Goal: Task Accomplishment & Management: Use online tool/utility

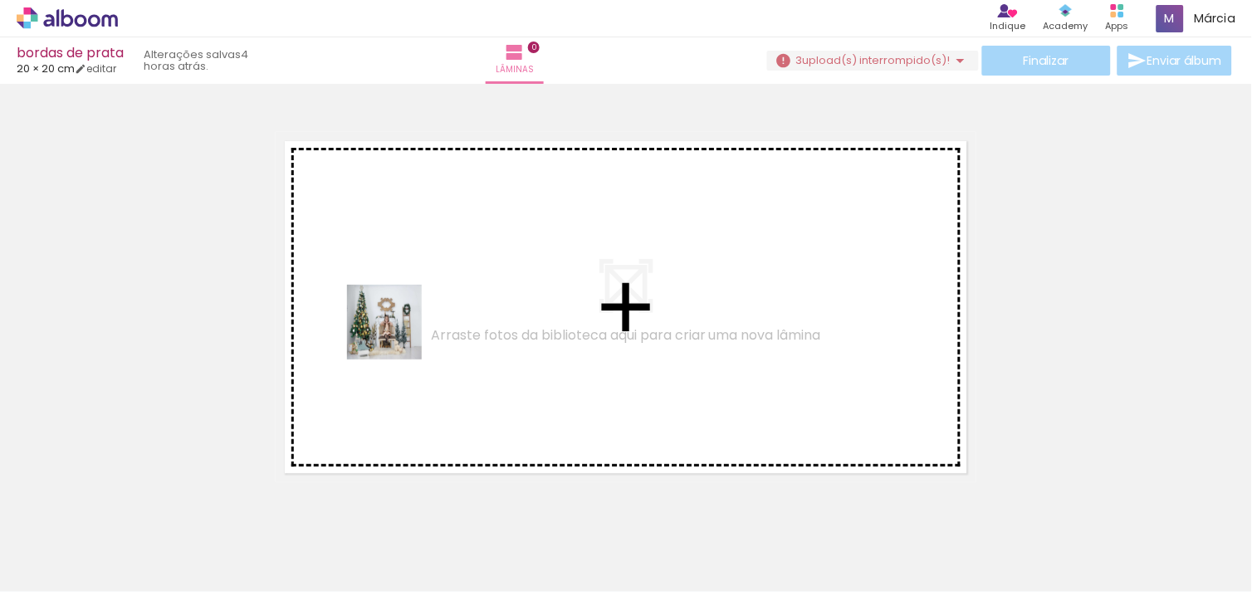
drag, startPoint x: 164, startPoint y: 549, endPoint x: 400, endPoint y: 334, distance: 320.2
click at [400, 334] on quentale-workspace at bounding box center [626, 296] width 1252 height 592
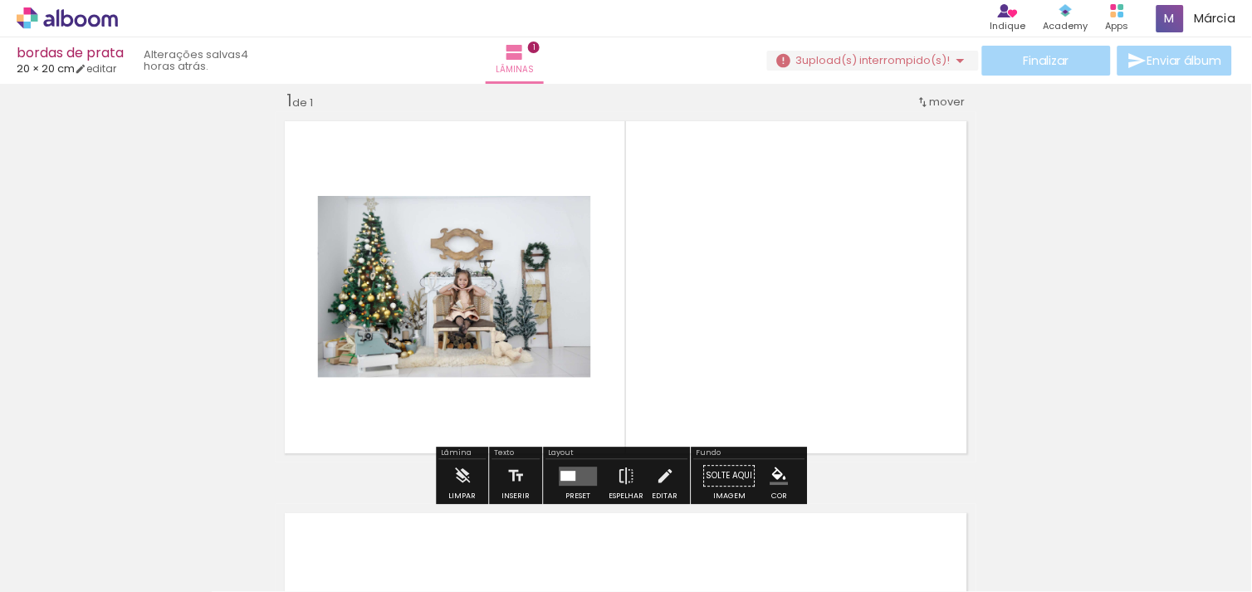
scroll to position [21, 0]
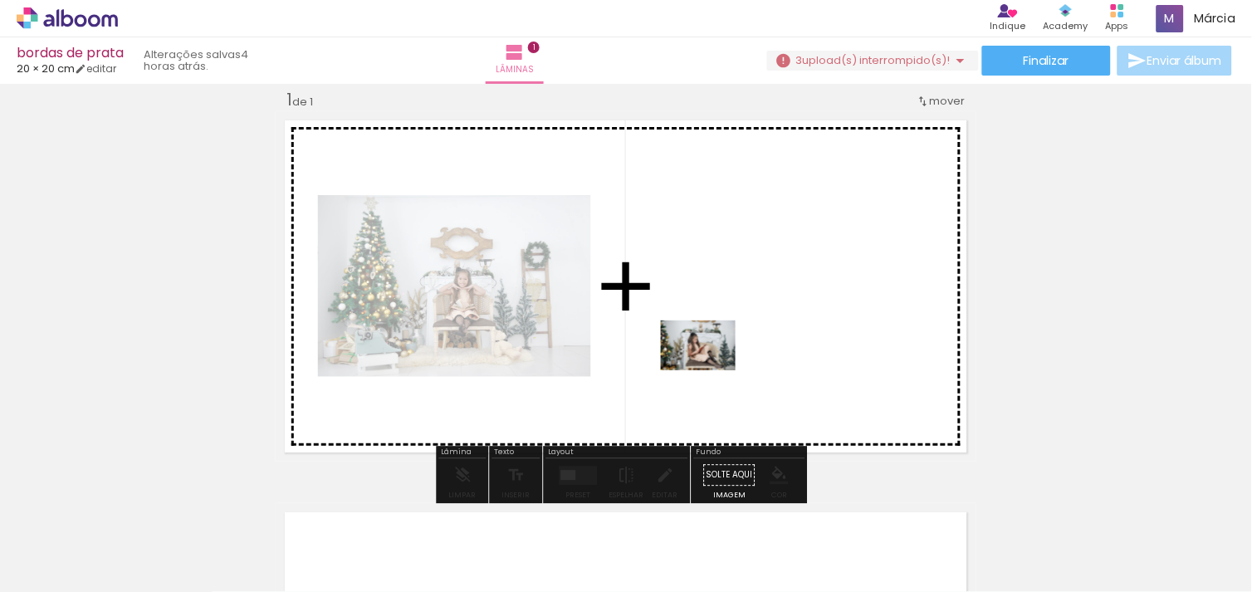
drag, startPoint x: 253, startPoint y: 544, endPoint x: 716, endPoint y: 365, distance: 496.6
click at [716, 365] on quentale-workspace at bounding box center [626, 296] width 1252 height 592
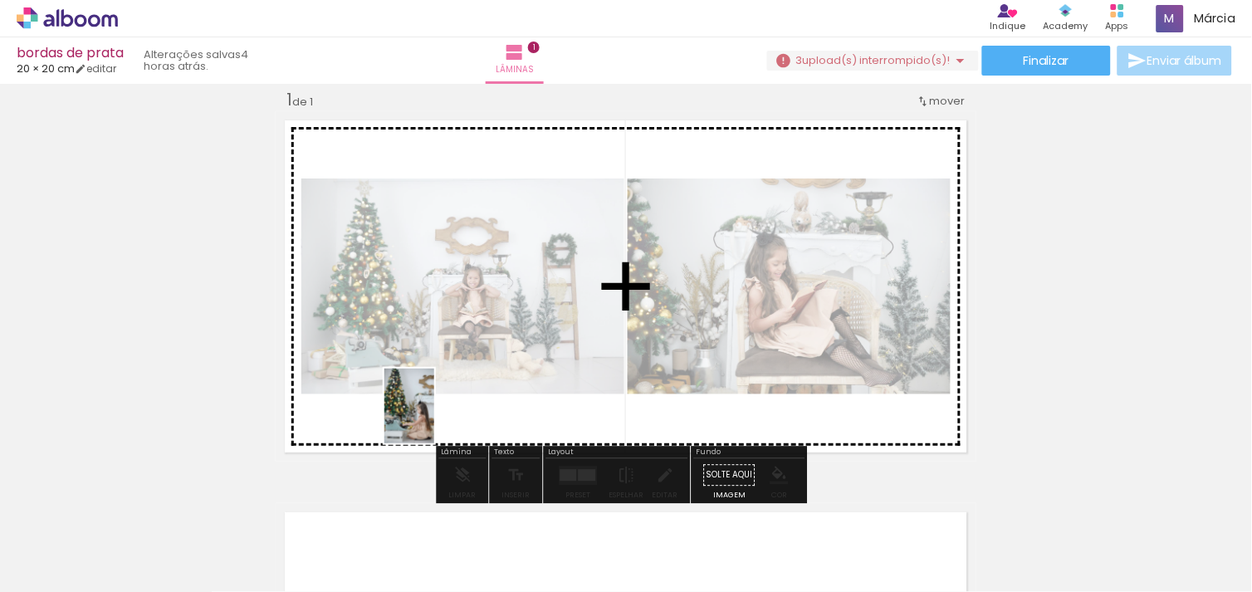
drag, startPoint x: 350, startPoint y: 559, endPoint x: 529, endPoint y: 307, distance: 309.0
click at [529, 307] on quentale-workspace at bounding box center [626, 296] width 1252 height 592
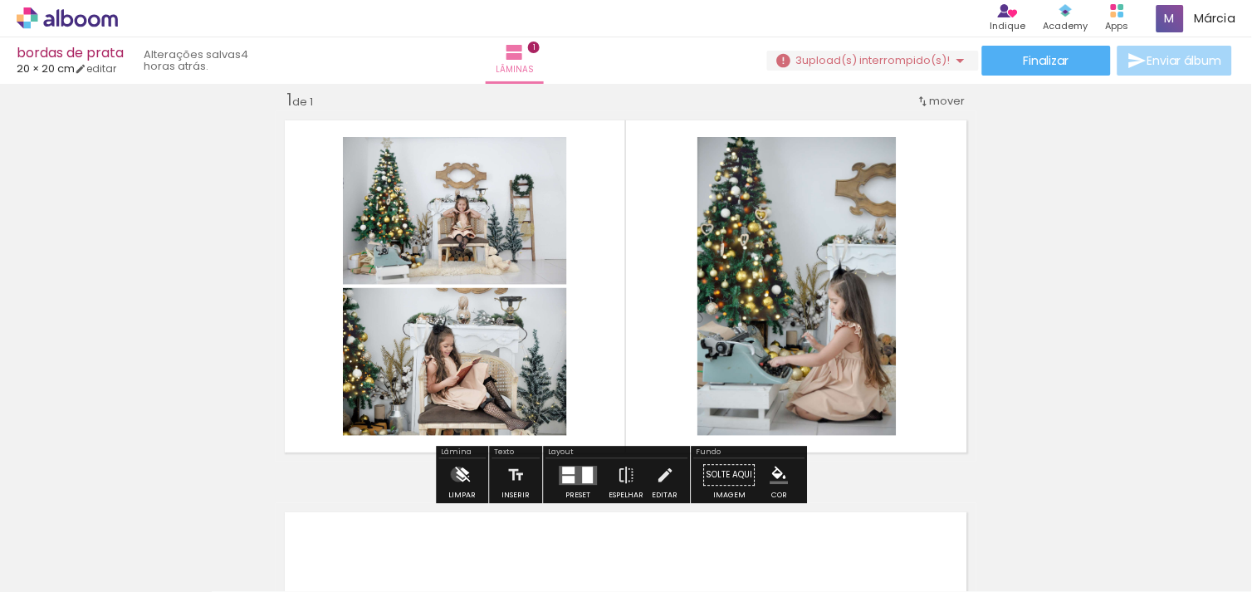
click at [458, 474] on iron-icon at bounding box center [462, 474] width 18 height 33
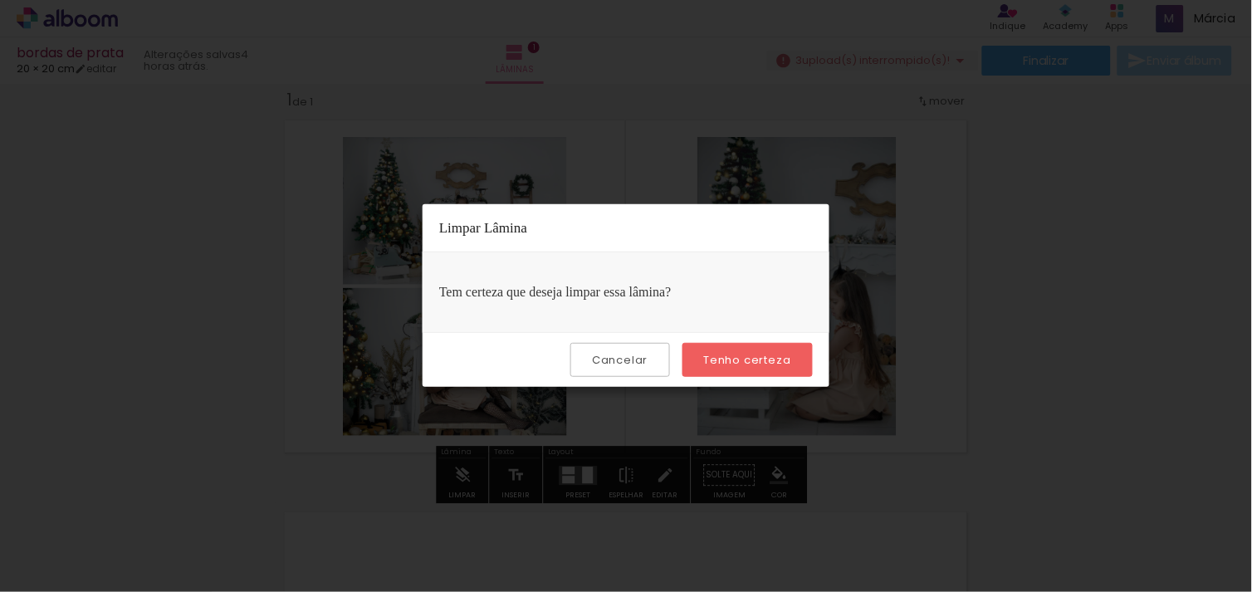
click at [1082, 266] on iron-overlay-backdrop at bounding box center [626, 296] width 1252 height 592
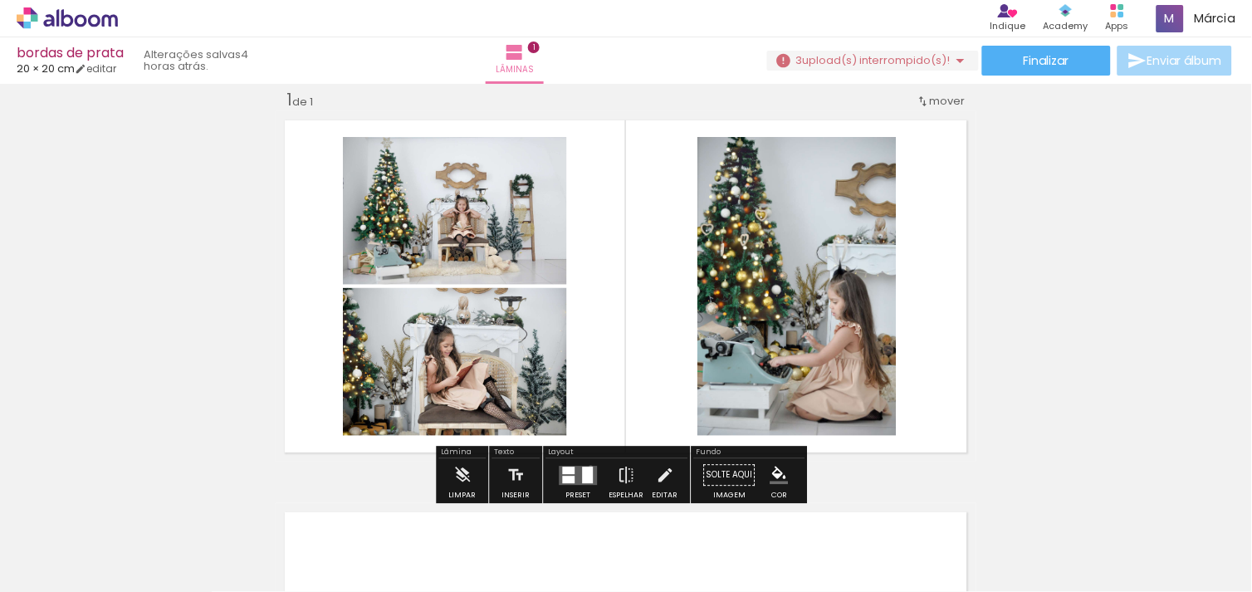
click at [587, 466] on div at bounding box center [588, 474] width 11 height 17
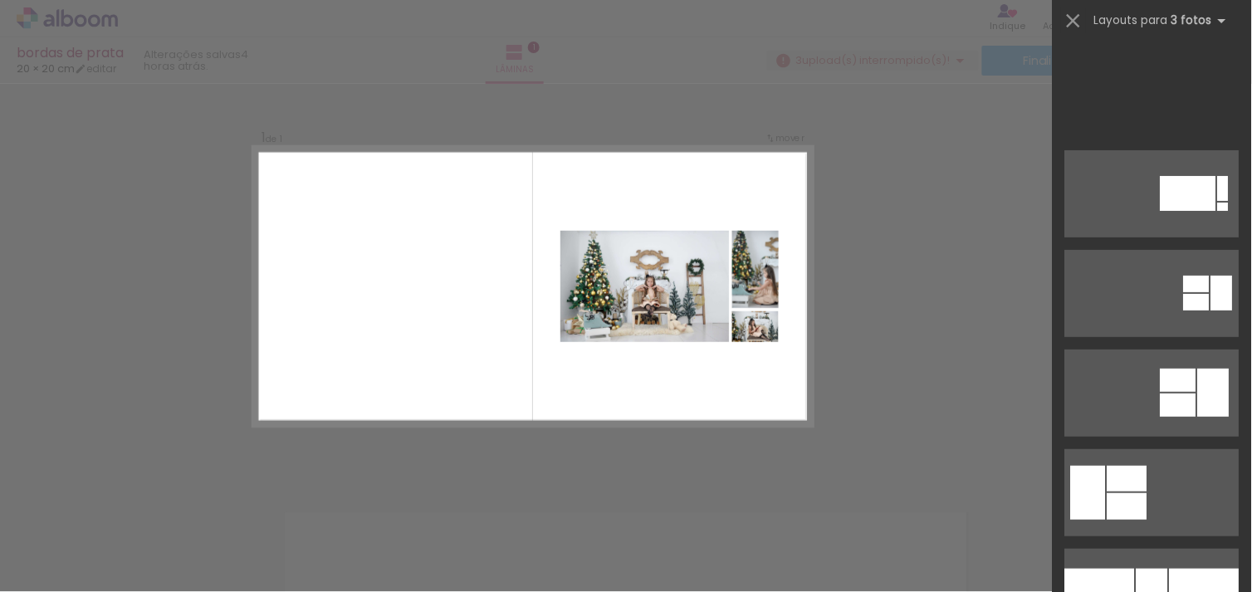
scroll to position [484, 0]
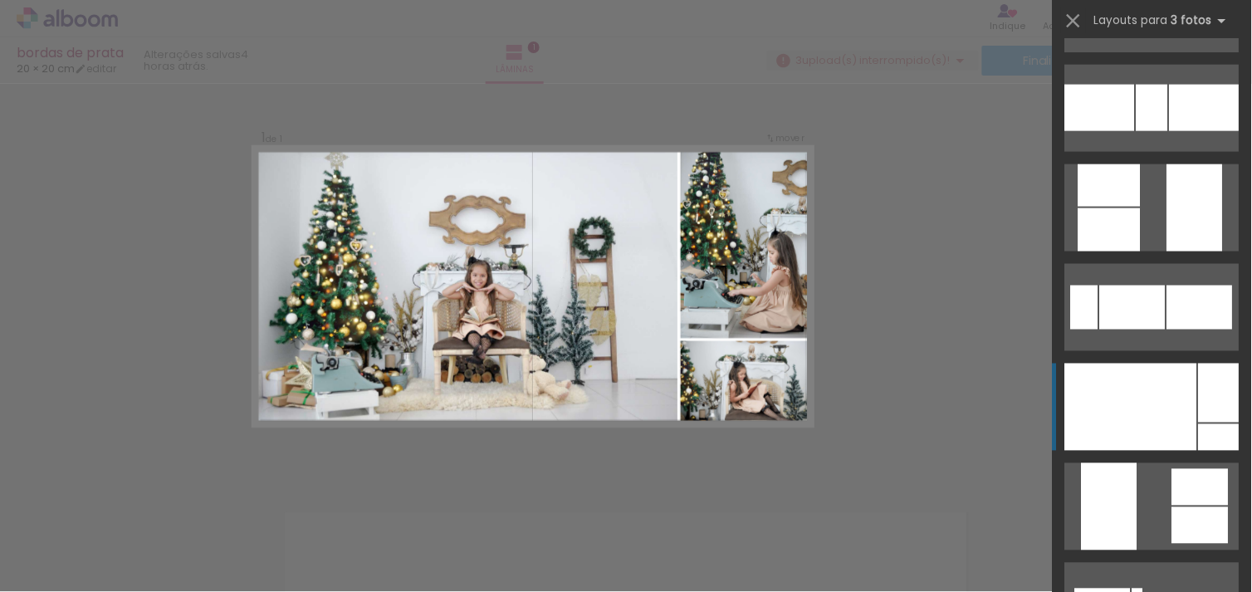
click at [1137, 424] on div at bounding box center [1131, 407] width 132 height 87
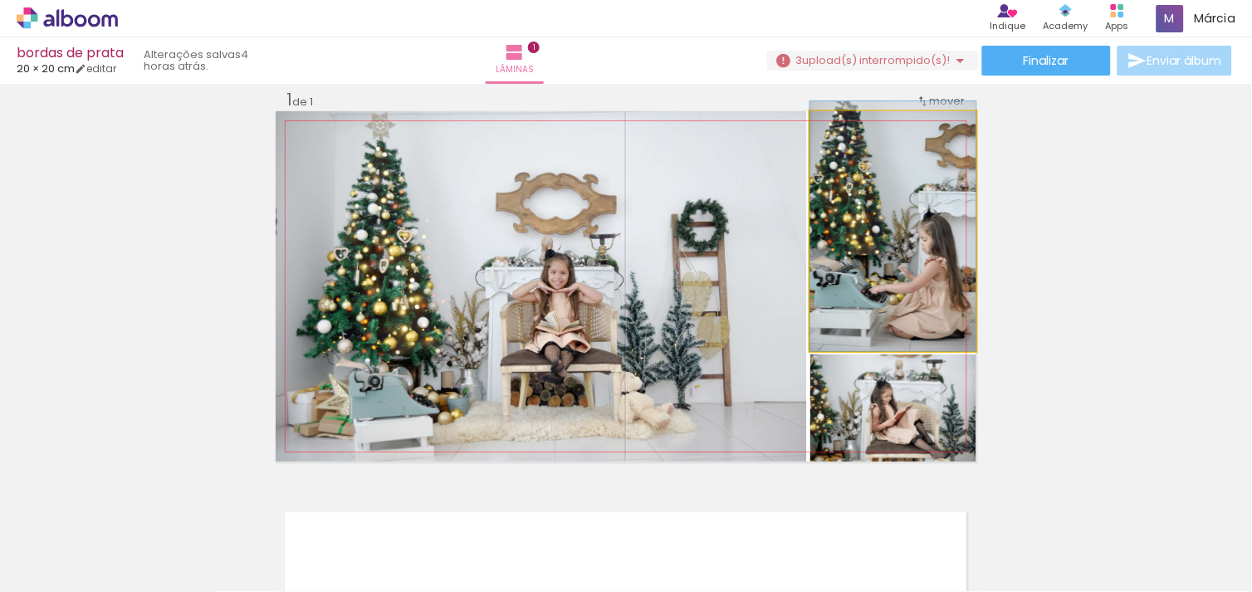
drag, startPoint x: 873, startPoint y: 317, endPoint x: 844, endPoint y: 316, distance: 29.1
click at [853, 416] on quentale-photo at bounding box center [893, 407] width 166 height 107
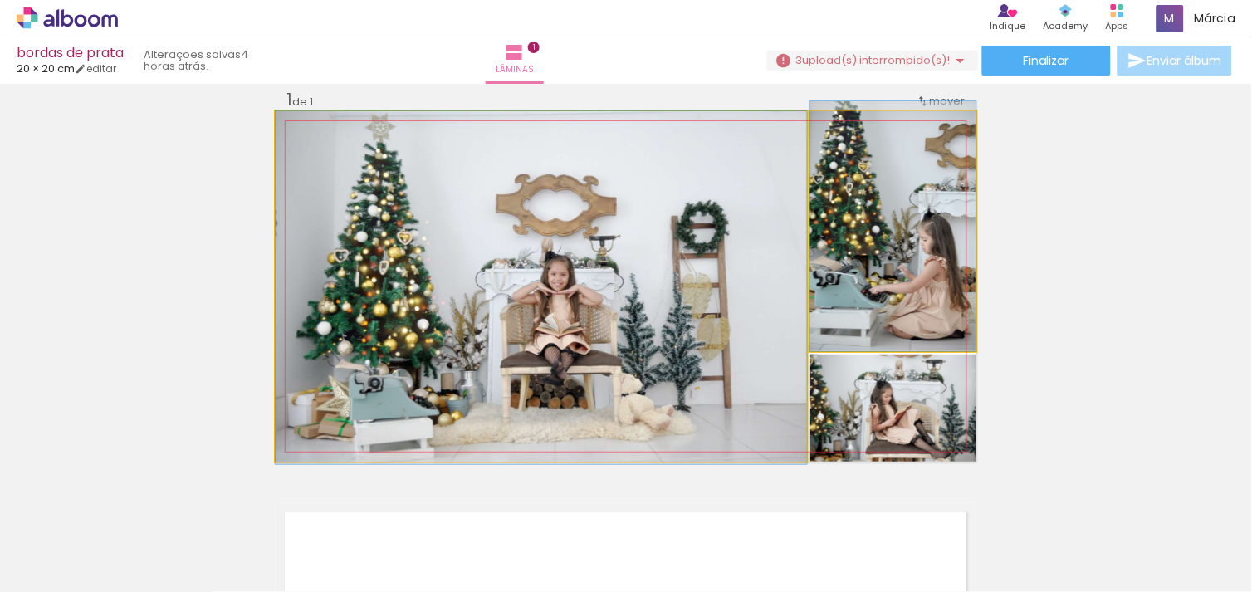
drag, startPoint x: 627, startPoint y: 336, endPoint x: 637, endPoint y: 375, distance: 40.3
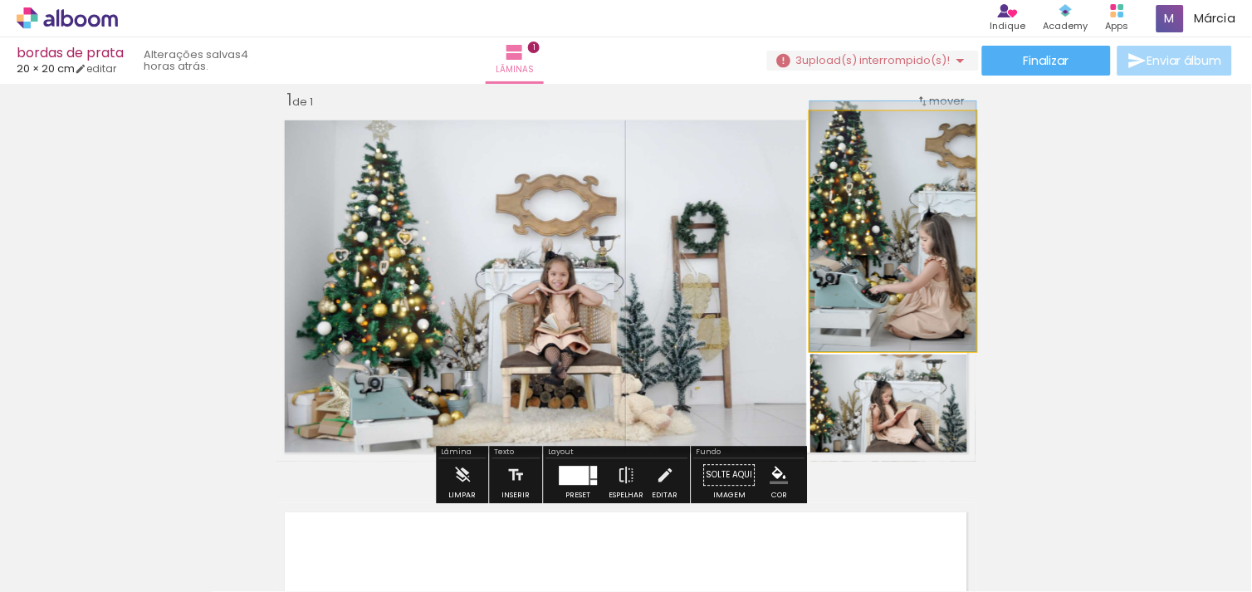
click at [1124, 326] on div "Inserir lâmina 1 de 1" at bounding box center [626, 461] width 1252 height 784
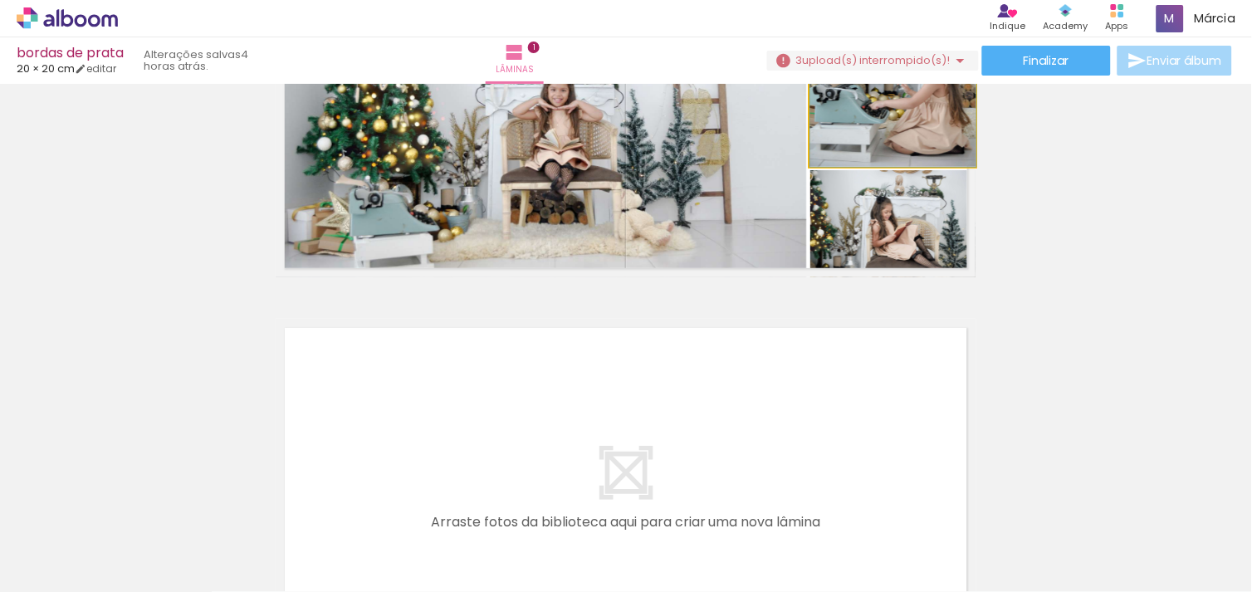
scroll to position [279, 0]
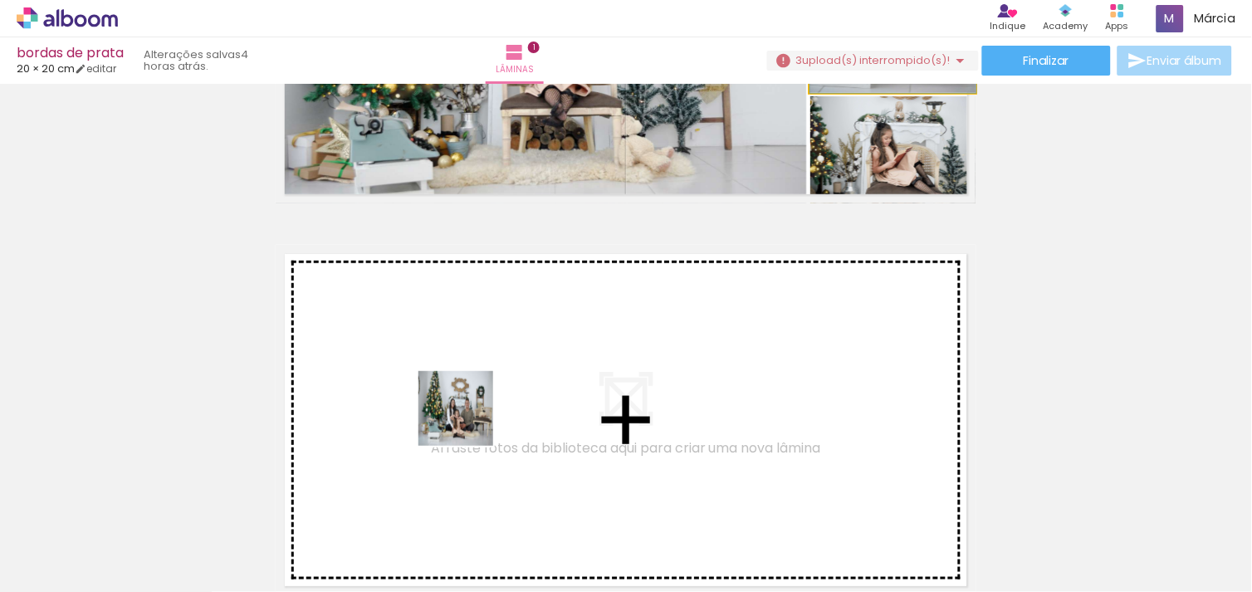
drag, startPoint x: 450, startPoint y: 560, endPoint x: 468, endPoint y: 421, distance: 140.6
click at [468, 421] on quentale-workspace at bounding box center [626, 296] width 1252 height 592
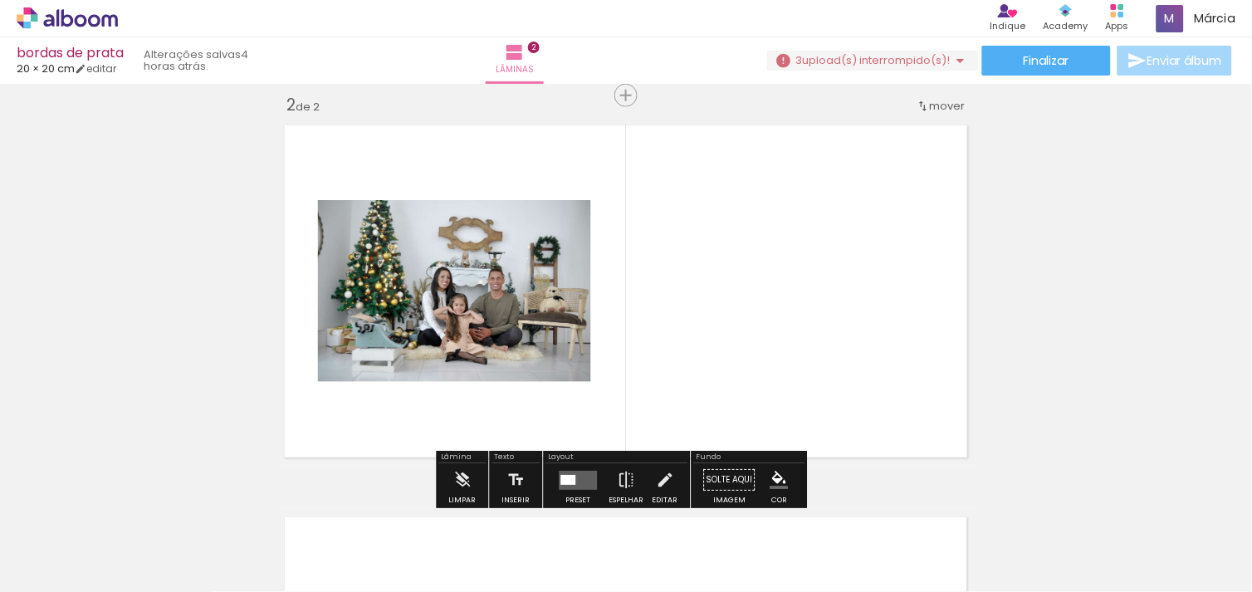
scroll to position [412, 0]
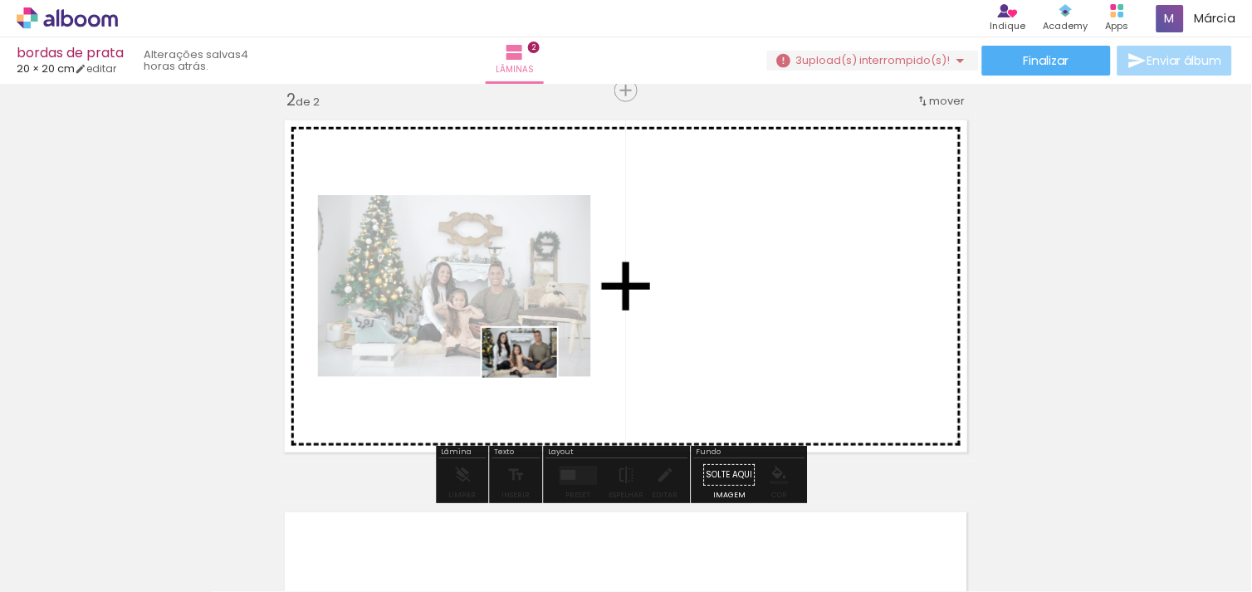
drag, startPoint x: 541, startPoint y: 542, endPoint x: 537, endPoint y: 365, distance: 176.8
click at [537, 365] on quentale-workspace at bounding box center [626, 296] width 1252 height 592
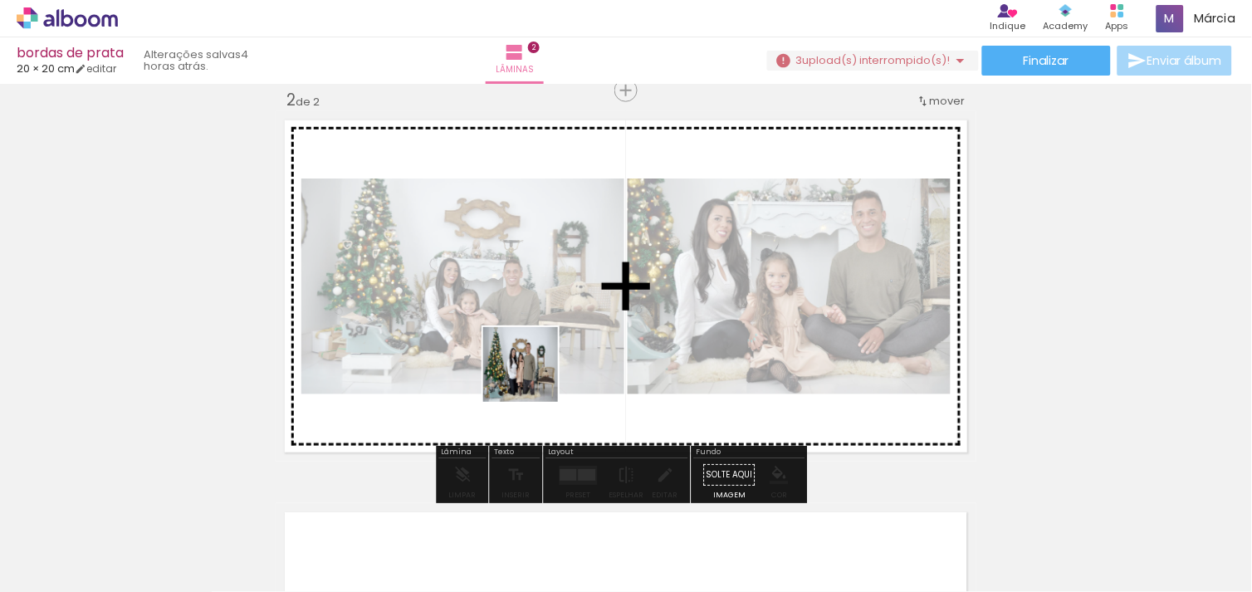
drag, startPoint x: 624, startPoint y: 533, endPoint x: 587, endPoint y: 409, distance: 129.2
click at [506, 330] on quentale-workspace at bounding box center [626, 296] width 1252 height 592
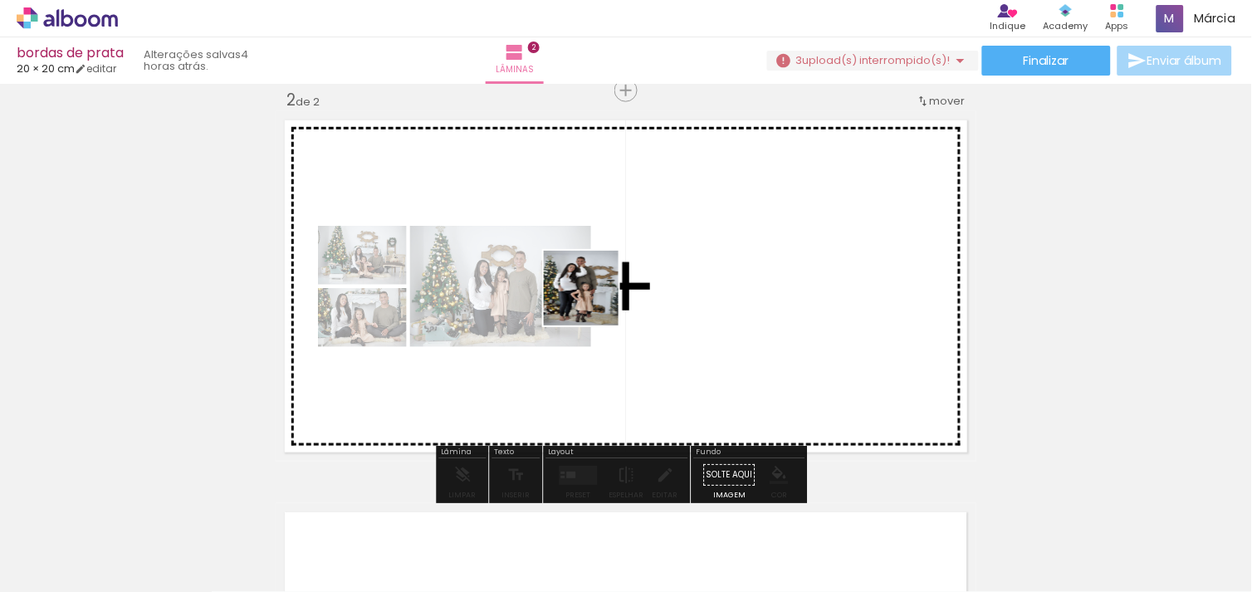
drag, startPoint x: 719, startPoint y: 521, endPoint x: 592, endPoint y: 297, distance: 257.6
click at [592, 297] on quentale-workspace at bounding box center [626, 296] width 1252 height 592
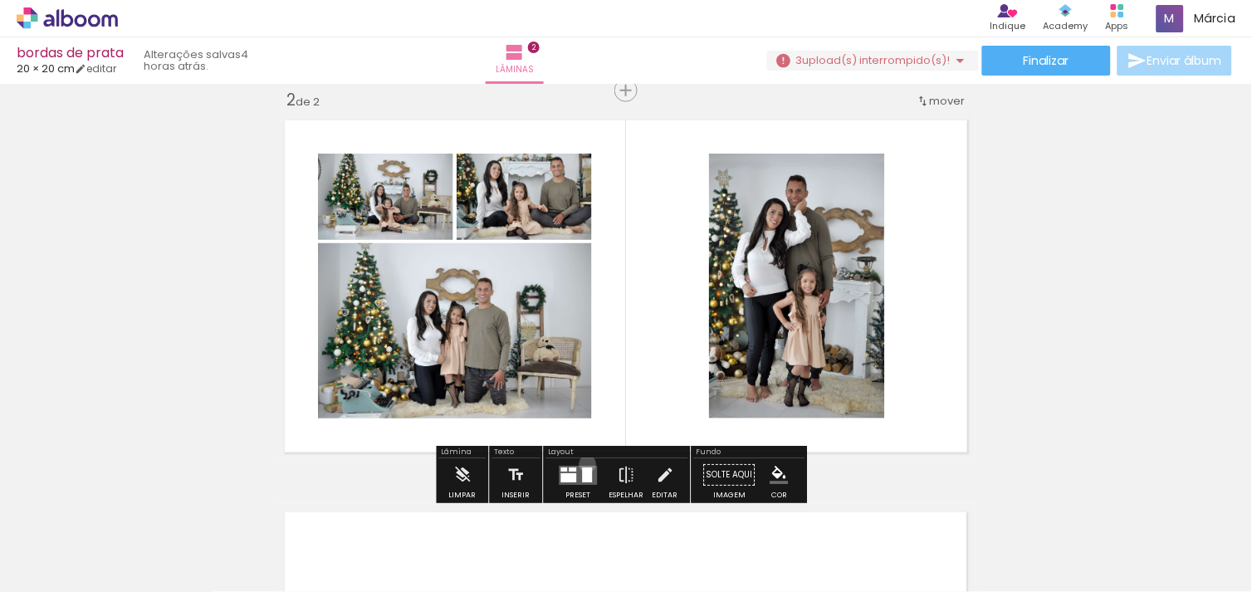
click at [583, 463] on div at bounding box center [578, 474] width 45 height 33
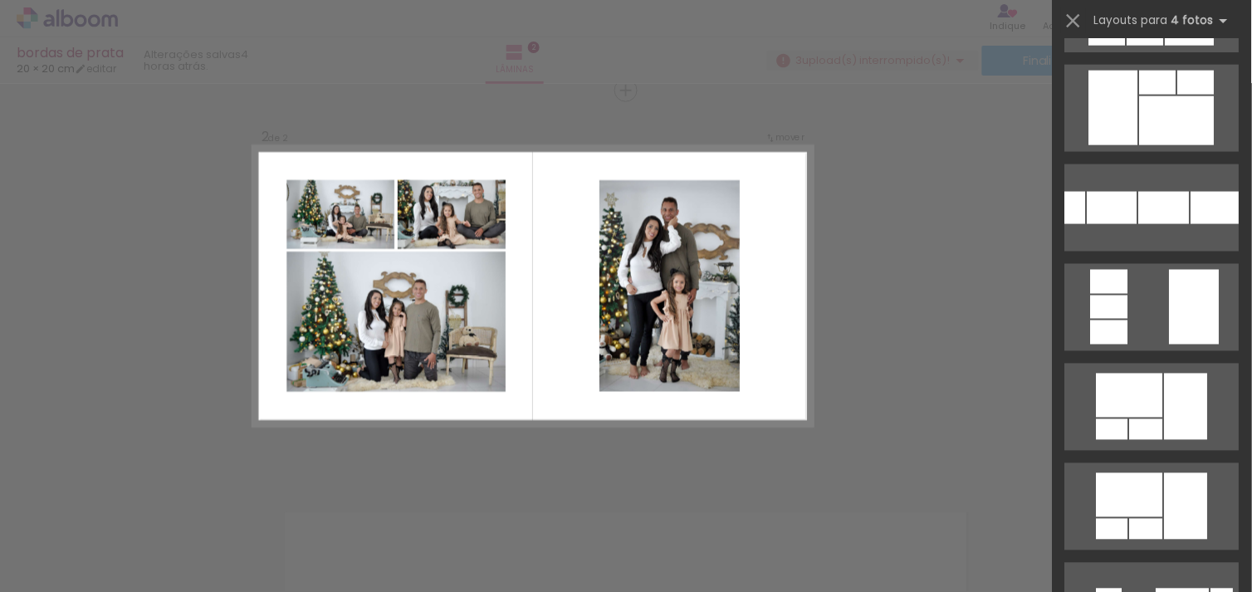
scroll to position [968, 0]
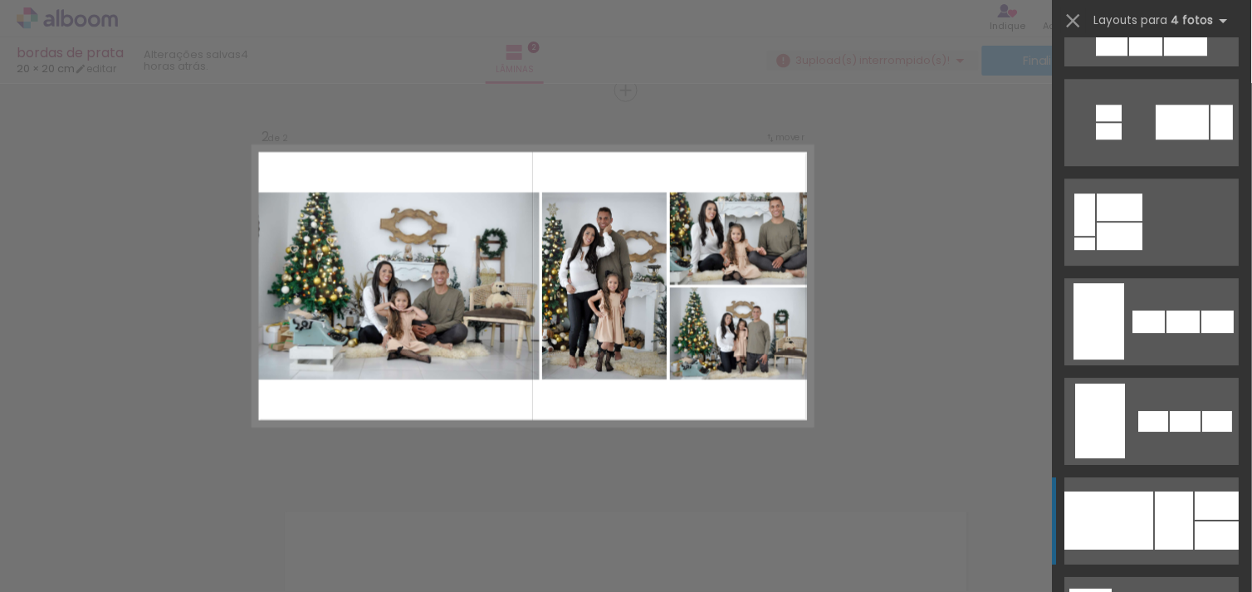
click at [1134, 498] on div at bounding box center [1109, 520] width 89 height 58
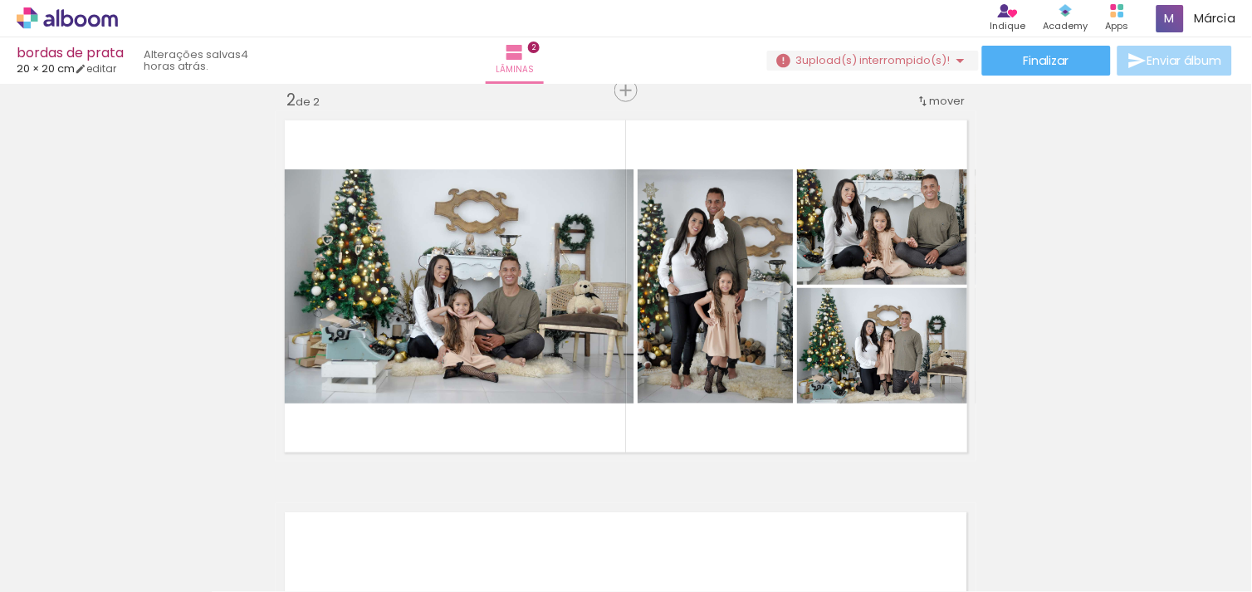
scroll to position [1079, 0]
click at [1127, 440] on div "Inserir lâmina 1 de 2 Inserir lâmina 2 de 2" at bounding box center [626, 265] width 1252 height 1176
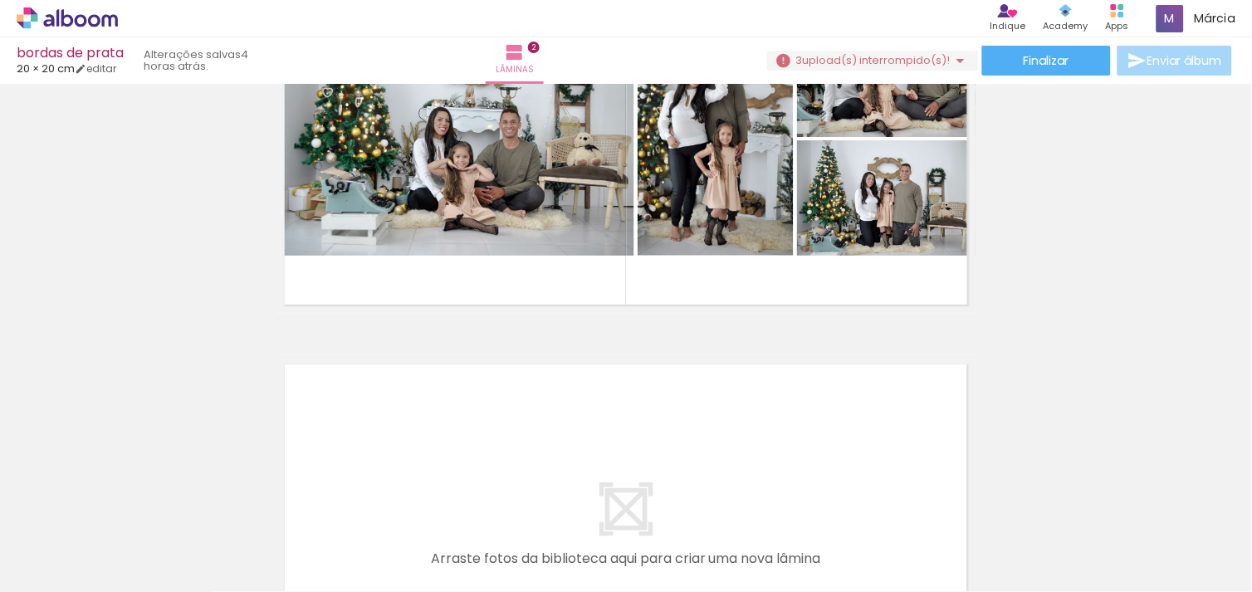
scroll to position [598, 0]
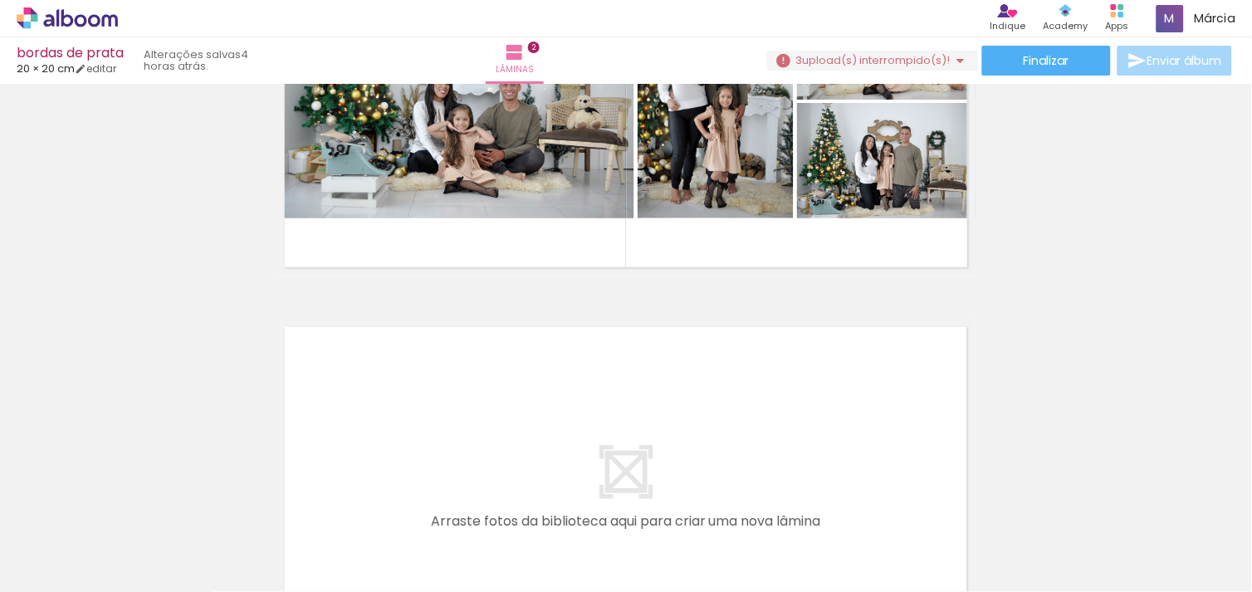
drag, startPoint x: 807, startPoint y: 565, endPoint x: 857, endPoint y: 549, distance: 52.5
click at [0, 0] on slot at bounding box center [0, 0] width 0 height 0
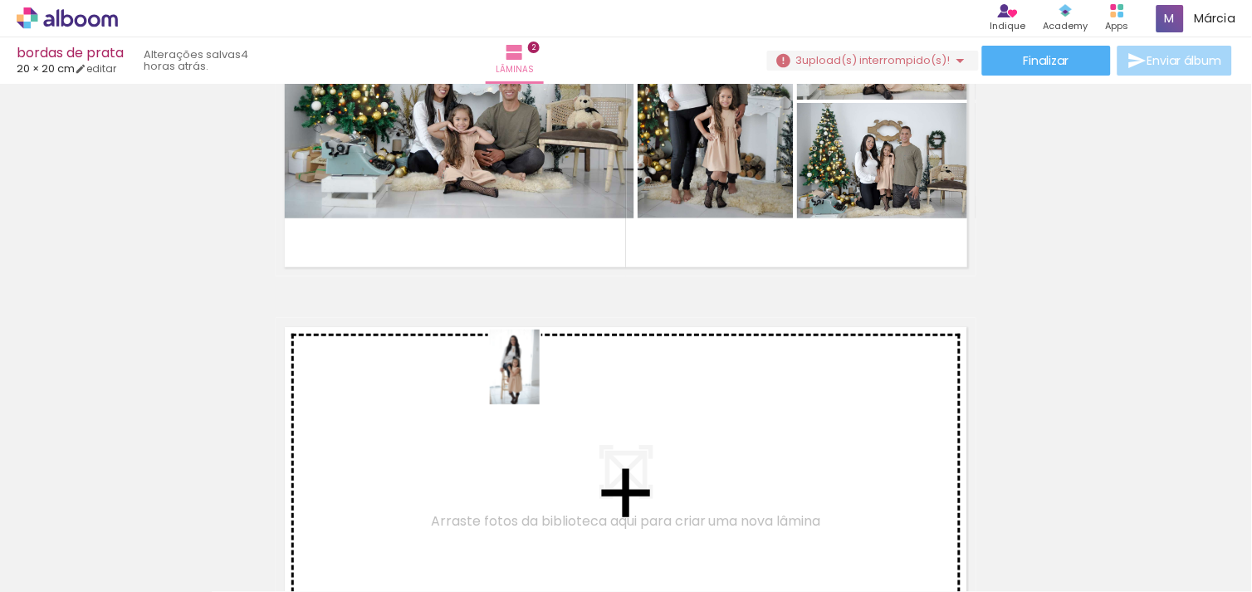
drag, startPoint x: 787, startPoint y: 515, endPoint x: 534, endPoint y: 378, distance: 287.8
click at [534, 378] on quentale-workspace at bounding box center [626, 296] width 1252 height 592
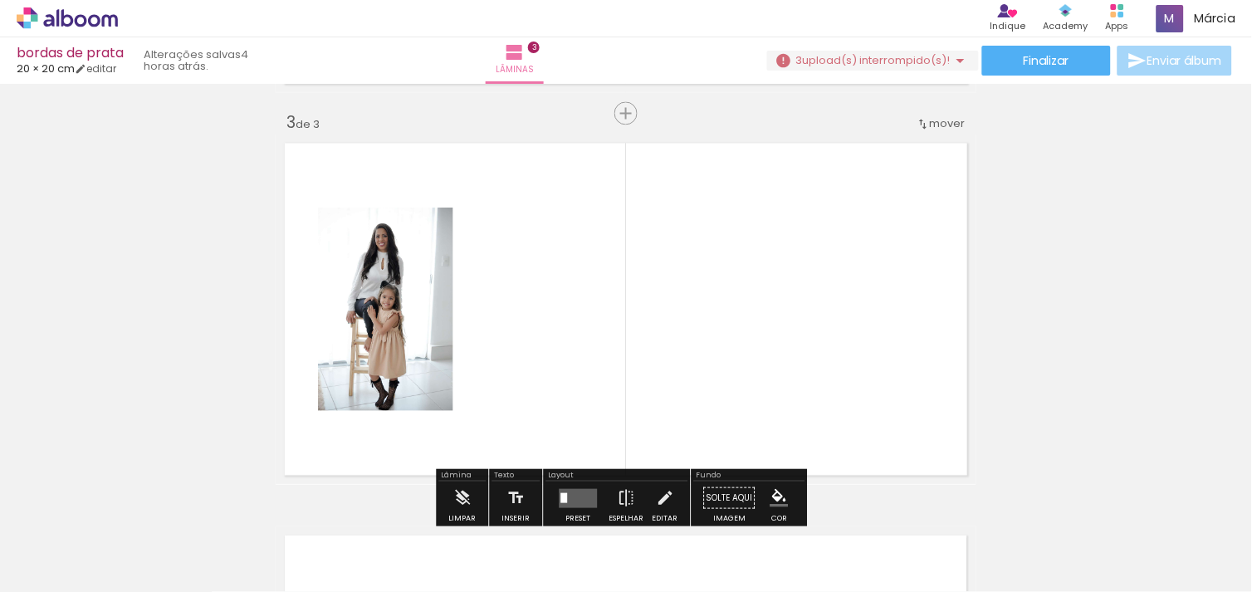
scroll to position [803, 0]
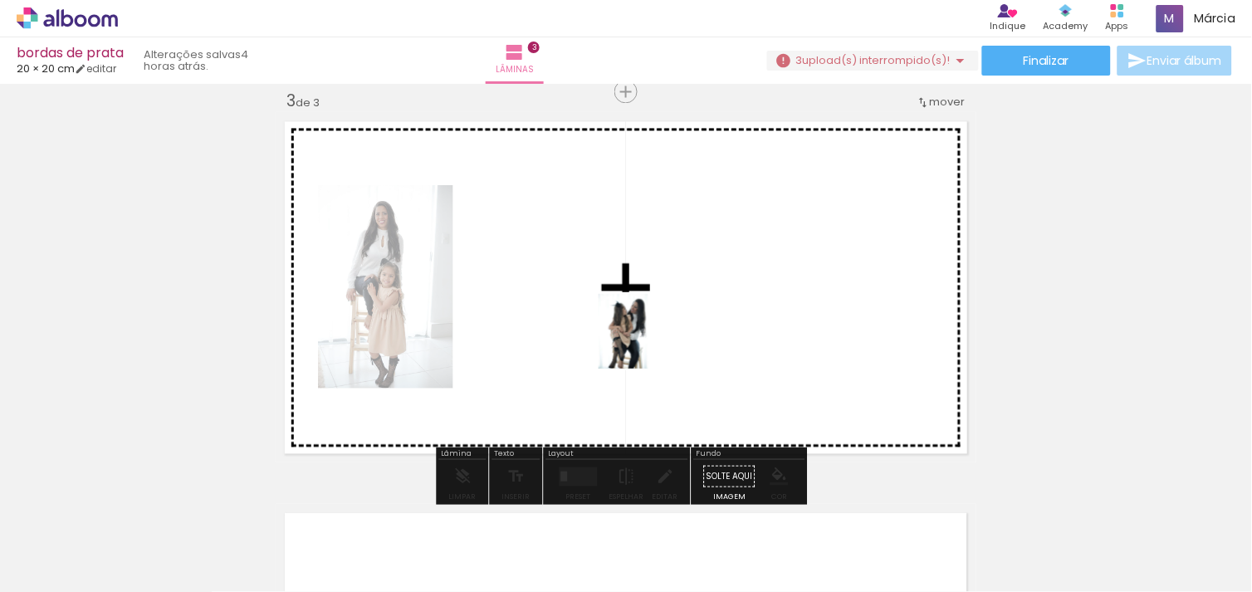
drag, startPoint x: 924, startPoint y: 531, endPoint x: 648, endPoint y: 344, distance: 333.3
click at [648, 344] on quentale-workspace at bounding box center [626, 296] width 1252 height 592
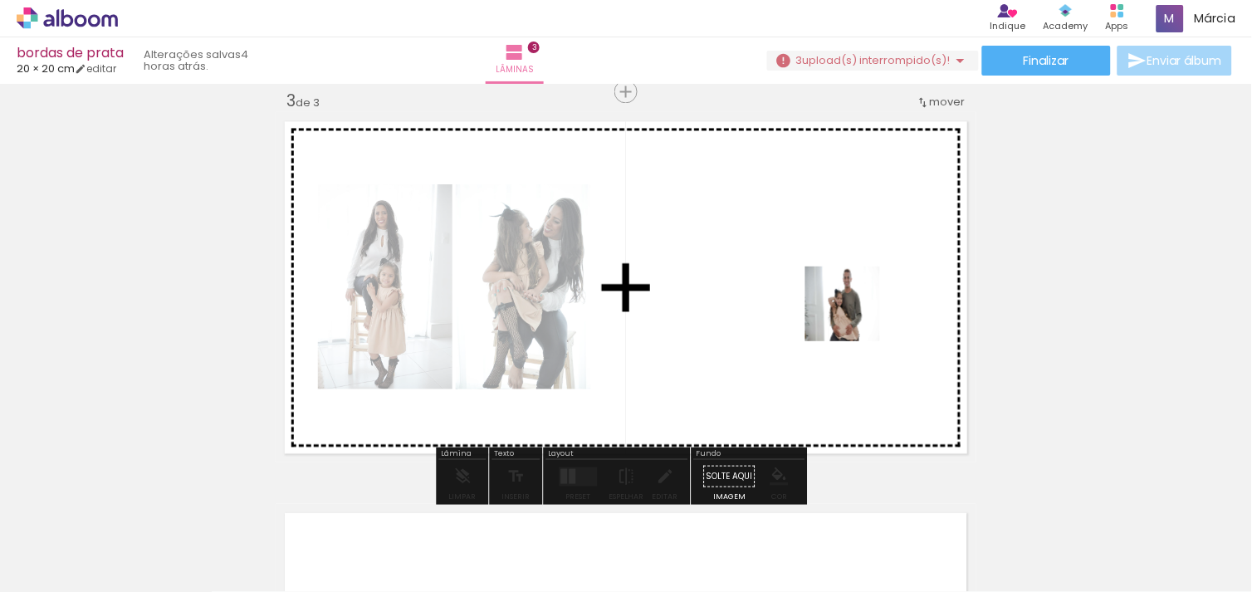
drag, startPoint x: 993, startPoint y: 550, endPoint x: 853, endPoint y: 315, distance: 273.1
click at [853, 315] on quentale-workspace at bounding box center [626, 296] width 1252 height 592
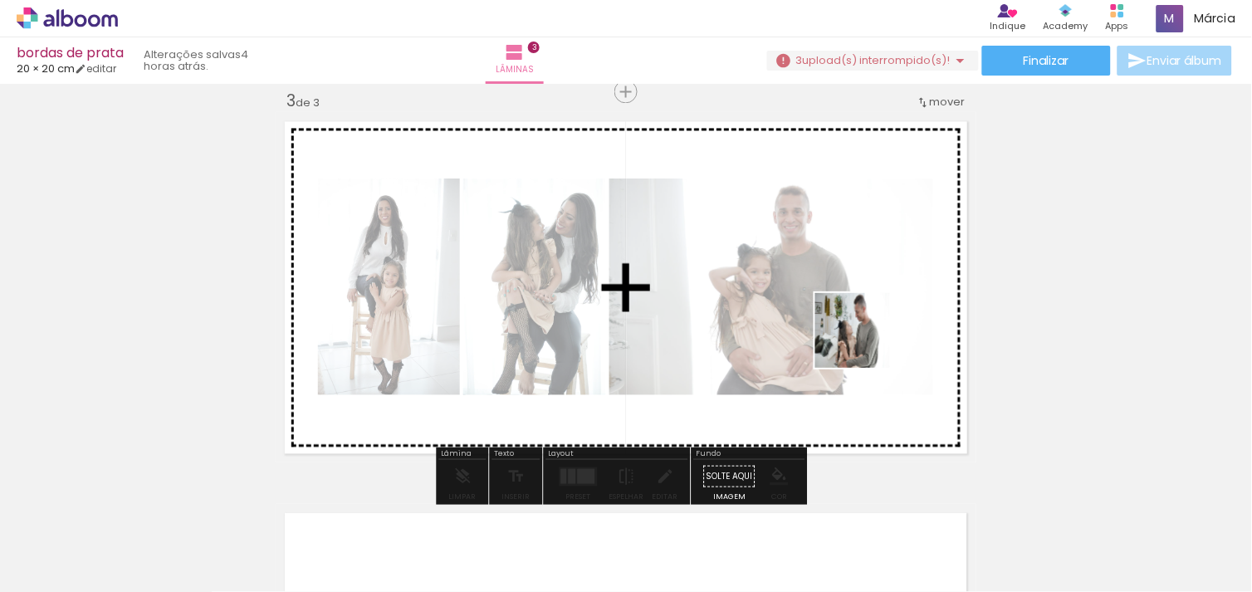
drag, startPoint x: 1109, startPoint y: 525, endPoint x: 865, endPoint y: 343, distance: 304.3
click at [865, 343] on quentale-workspace at bounding box center [626, 296] width 1252 height 592
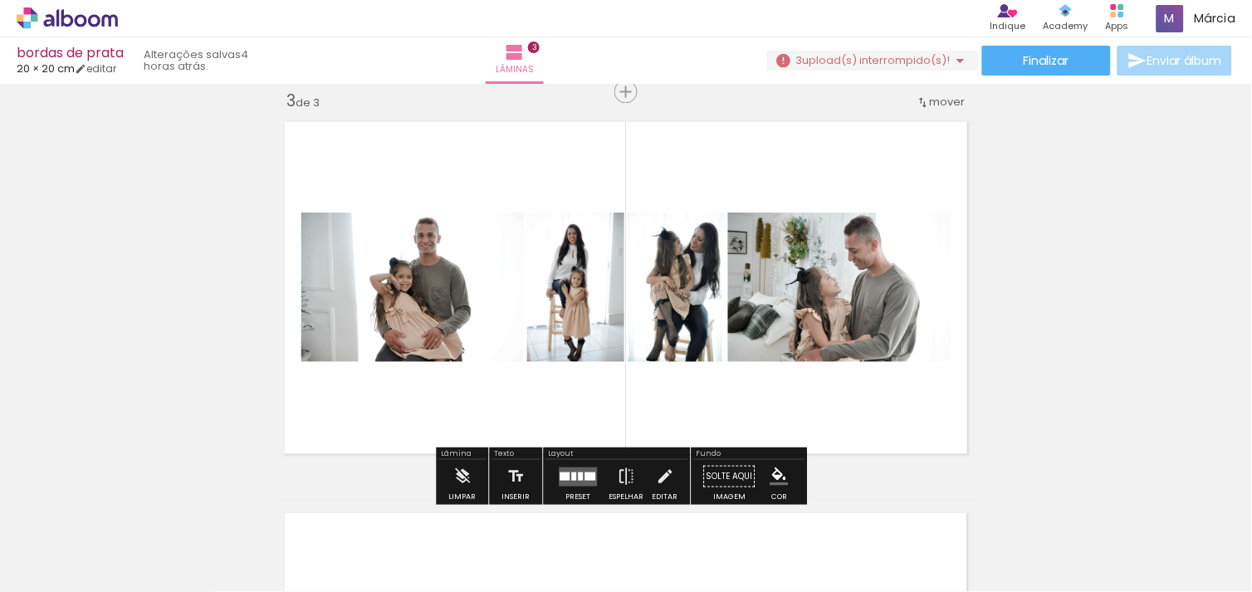
scroll to position [0, 1306]
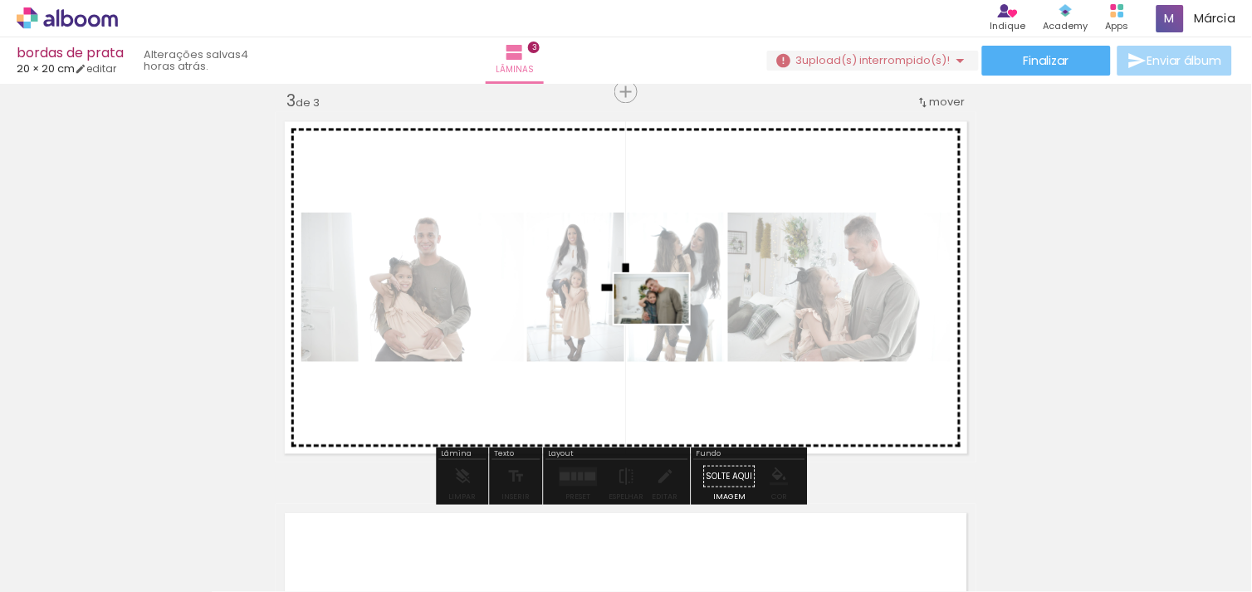
drag, startPoint x: 831, startPoint y: 549, endPoint x: 664, endPoint y: 324, distance: 280.7
click at [664, 324] on quentale-workspace at bounding box center [626, 296] width 1252 height 592
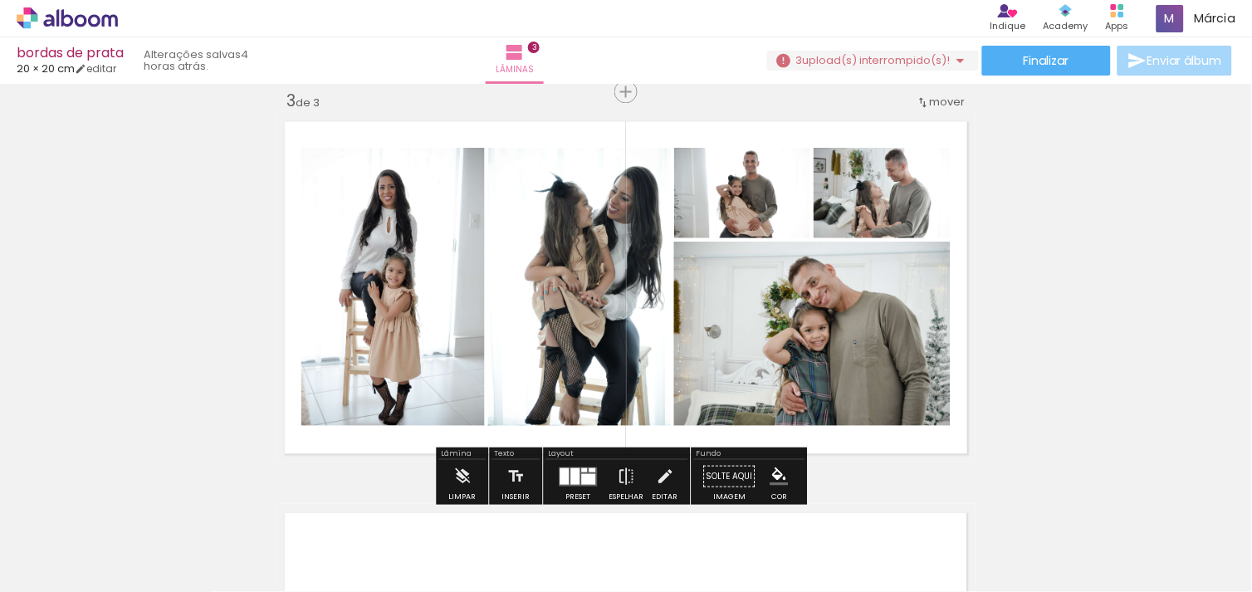
click at [582, 467] on div at bounding box center [585, 469] width 6 height 4
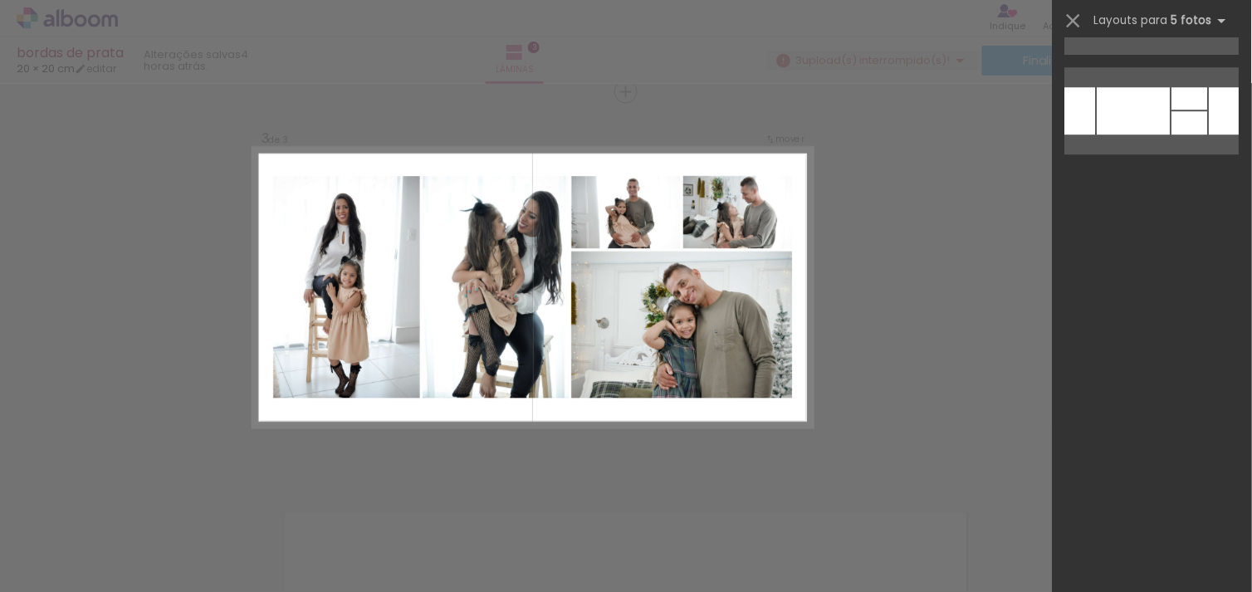
scroll to position [0, 0]
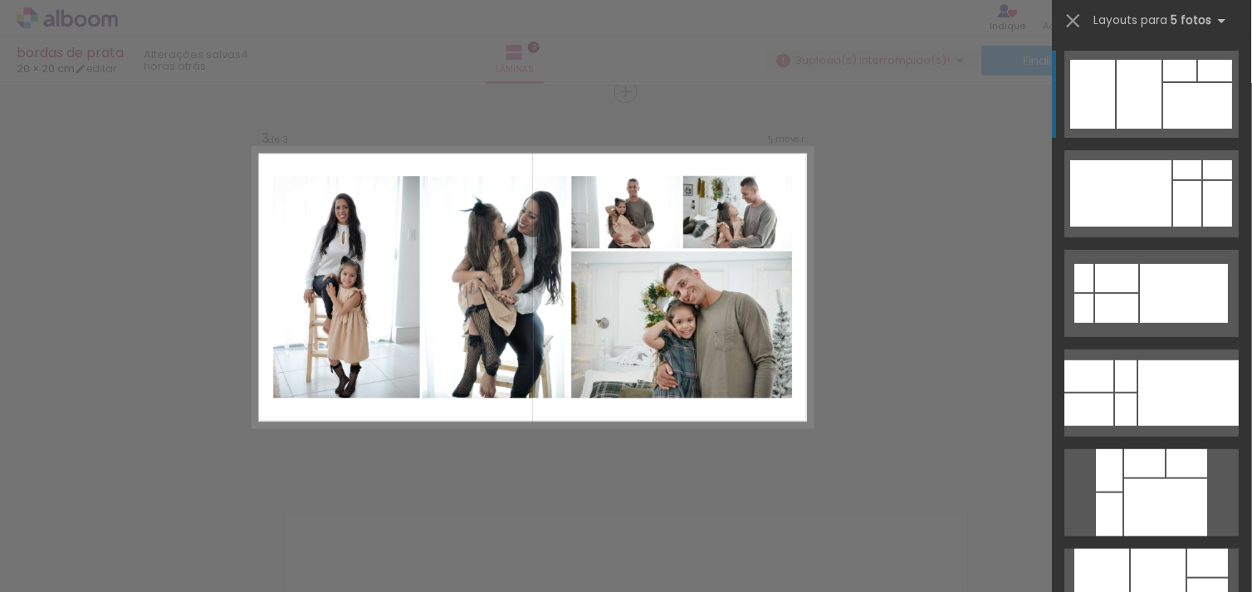
click at [1152, 104] on div at bounding box center [1139, 94] width 45 height 69
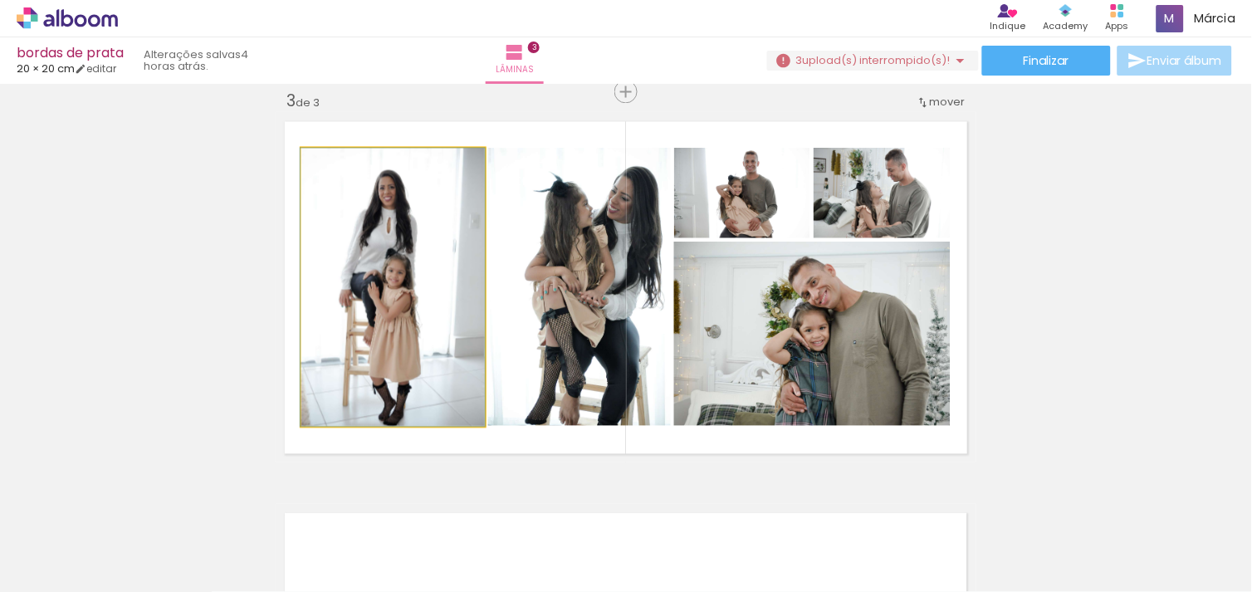
click at [437, 330] on quentale-photo at bounding box center [392, 287] width 183 height 278
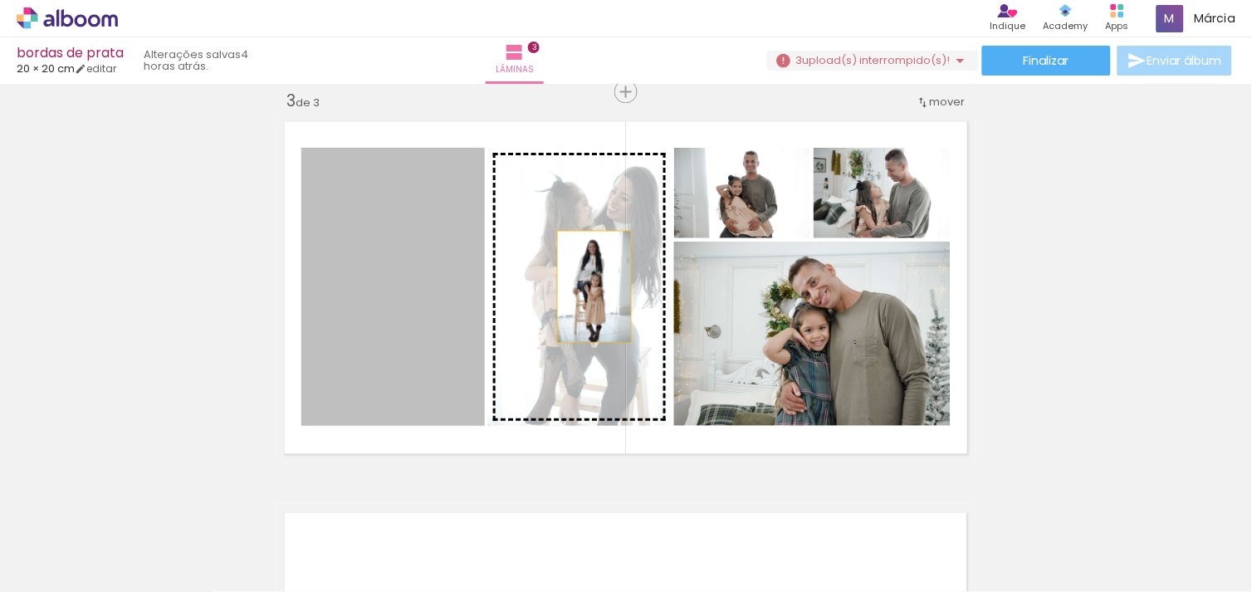
drag, startPoint x: 398, startPoint y: 350, endPoint x: 594, endPoint y: 285, distance: 206.6
click at [0, 0] on slot at bounding box center [0, 0] width 0 height 0
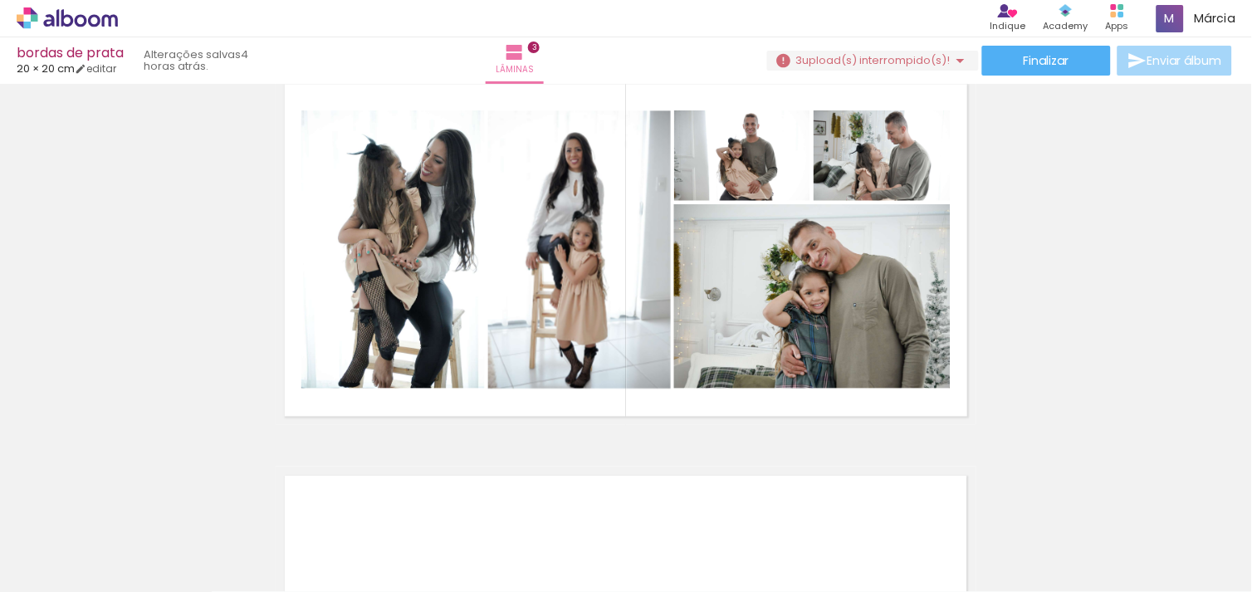
scroll to position [877, 0]
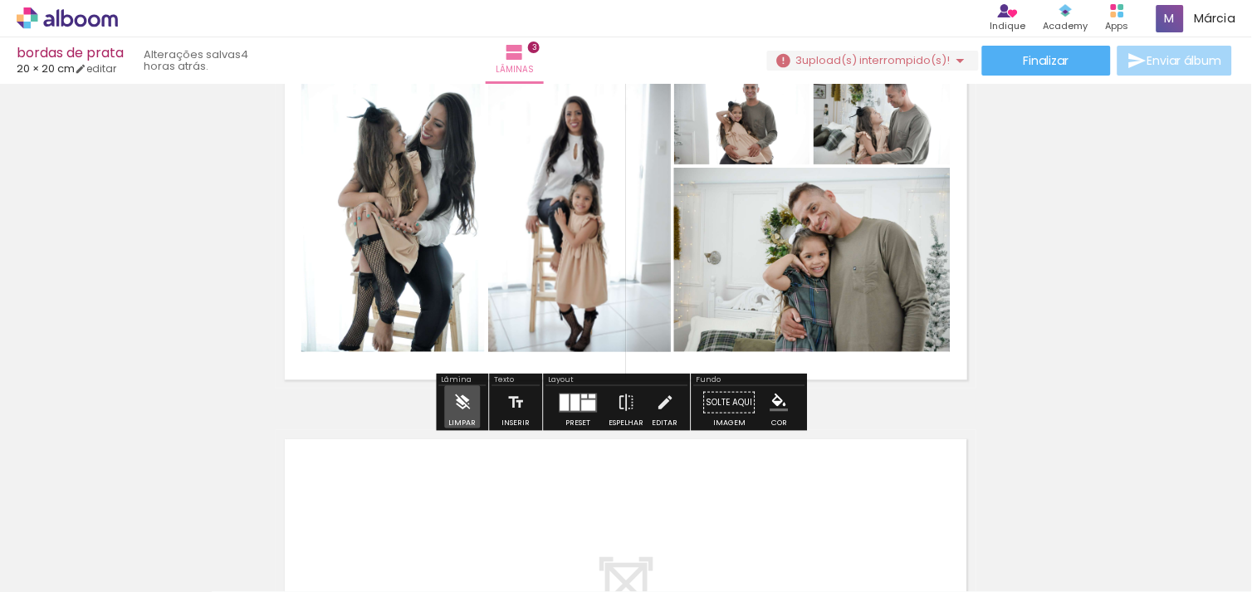
click at [465, 404] on iron-icon at bounding box center [462, 401] width 18 height 33
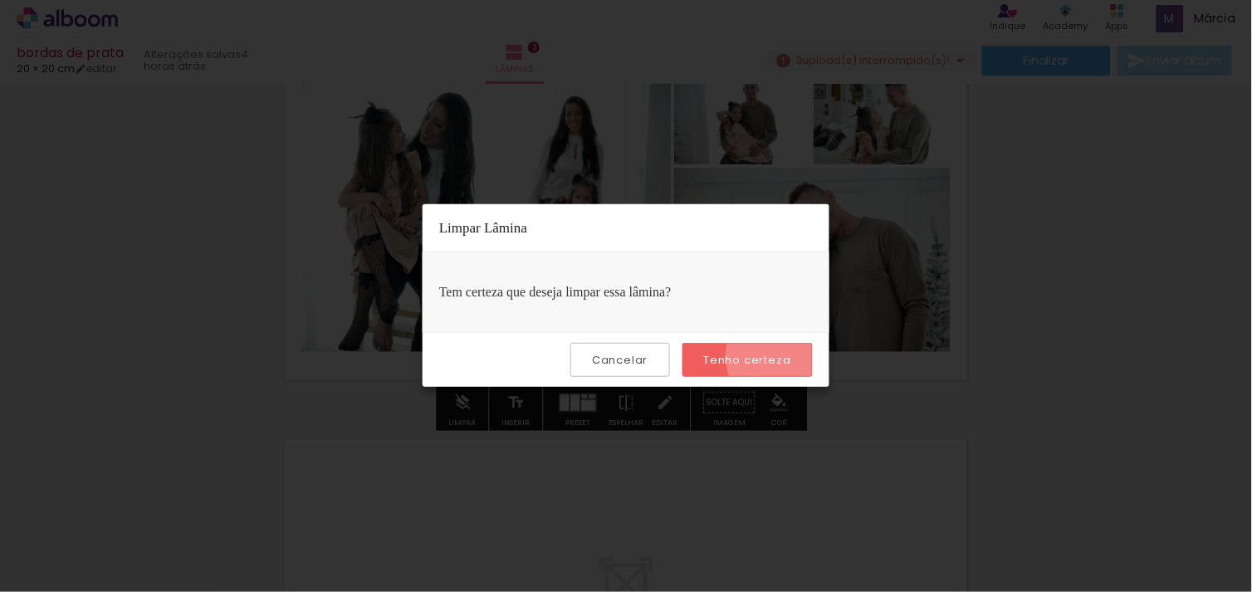
click at [802, 355] on paper-button "Tenho certeza" at bounding box center [747, 360] width 130 height 34
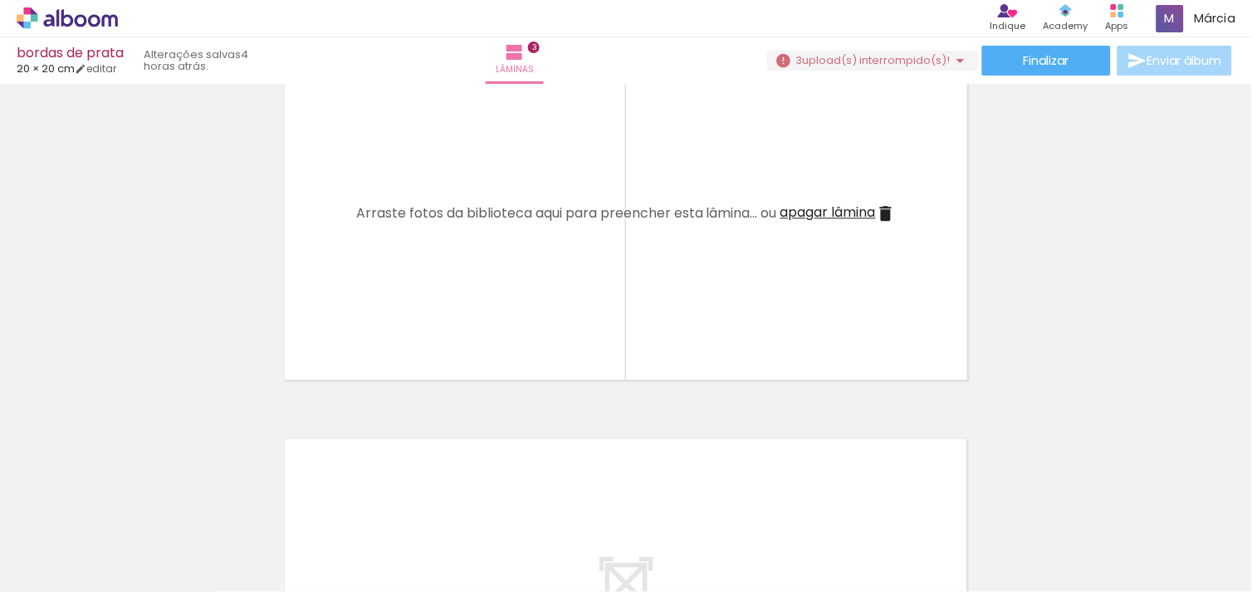
scroll to position [0, 305]
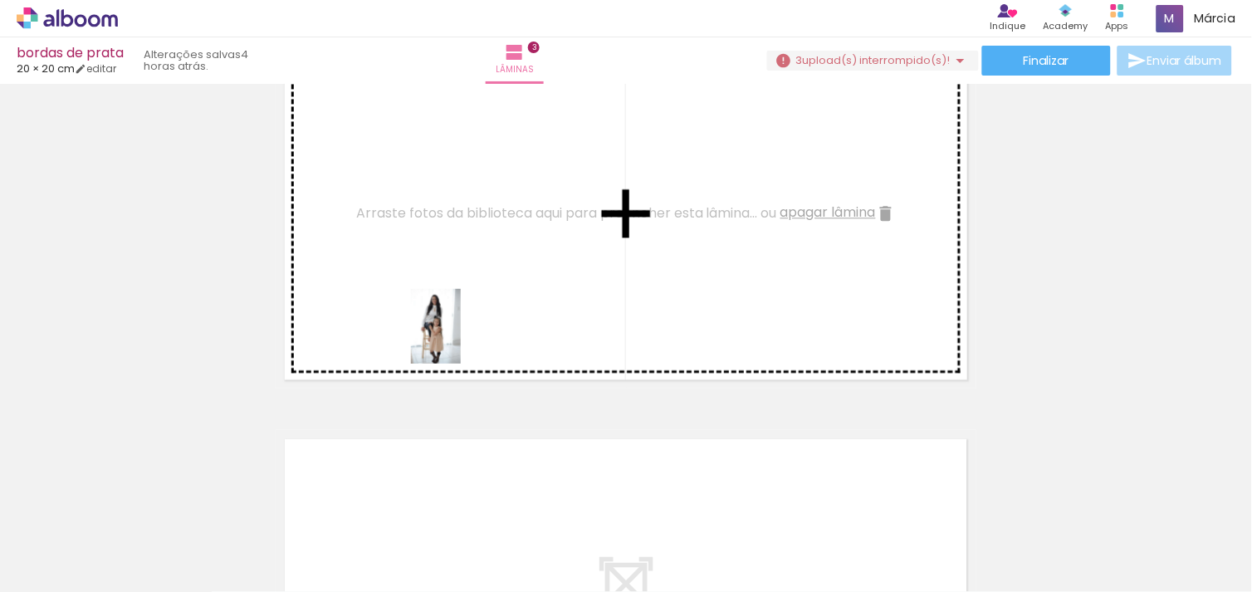
drag, startPoint x: 478, startPoint y: 423, endPoint x: 461, endPoint y: 339, distance: 86.4
click at [461, 339] on quentale-workspace at bounding box center [626, 296] width 1252 height 592
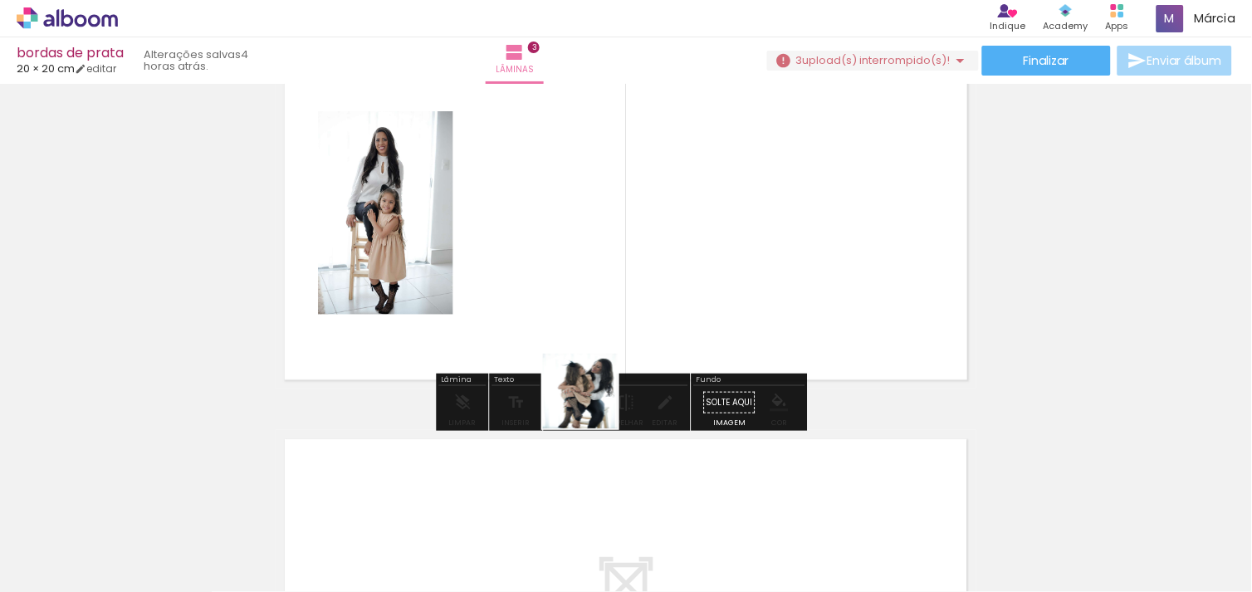
drag, startPoint x: 602, startPoint y: 495, endPoint x: 592, endPoint y: 329, distance: 165.5
click at [592, 329] on quentale-workspace at bounding box center [626, 296] width 1252 height 592
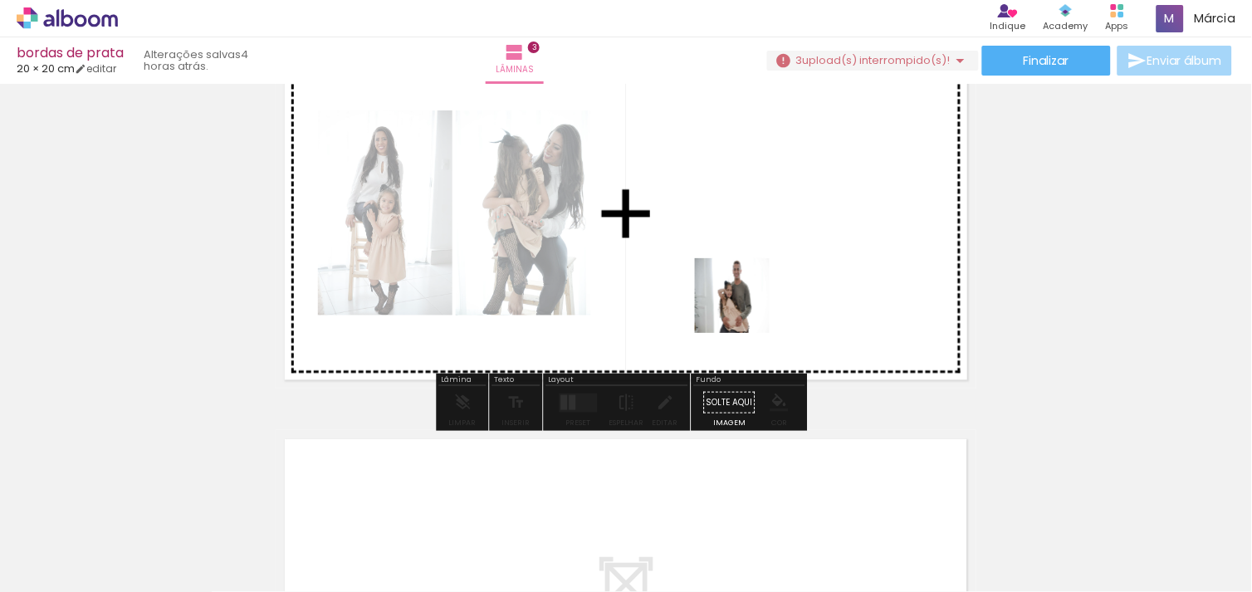
drag, startPoint x: 722, startPoint y: 524, endPoint x: 744, endPoint y: 304, distance: 221.1
click at [744, 304] on quentale-workspace at bounding box center [626, 296] width 1252 height 592
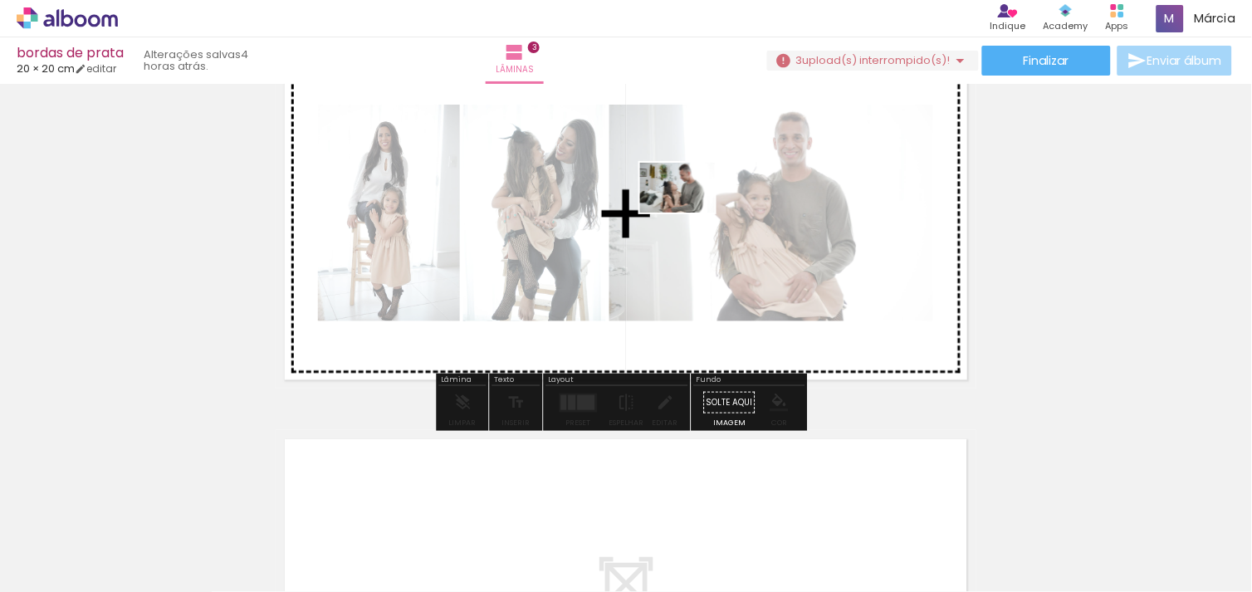
drag, startPoint x: 772, startPoint y: 504, endPoint x: 690, endPoint y: 212, distance: 302.7
click at [690, 212] on quentale-workspace at bounding box center [626, 296] width 1252 height 592
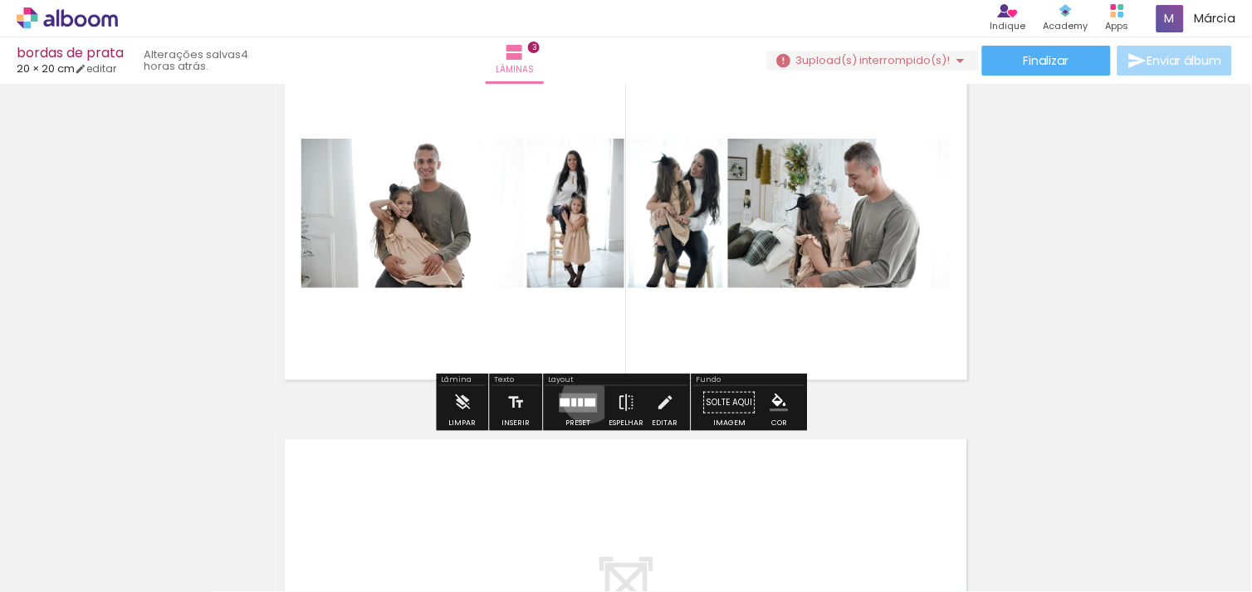
click at [585, 398] on div at bounding box center [590, 402] width 11 height 8
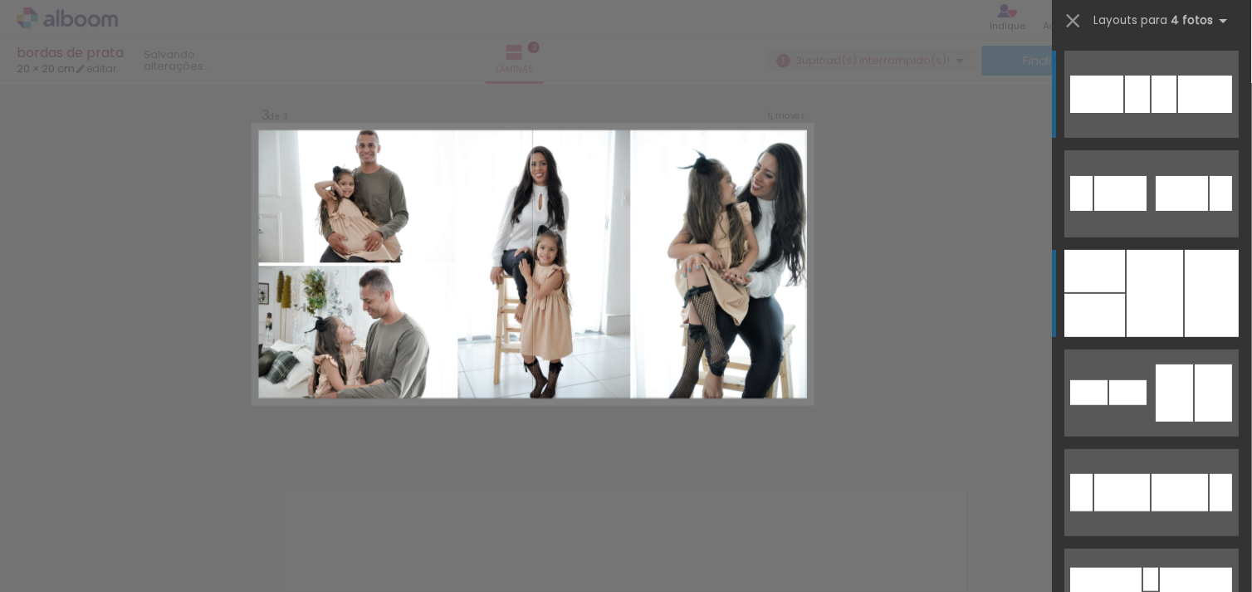
scroll to position [803, 0]
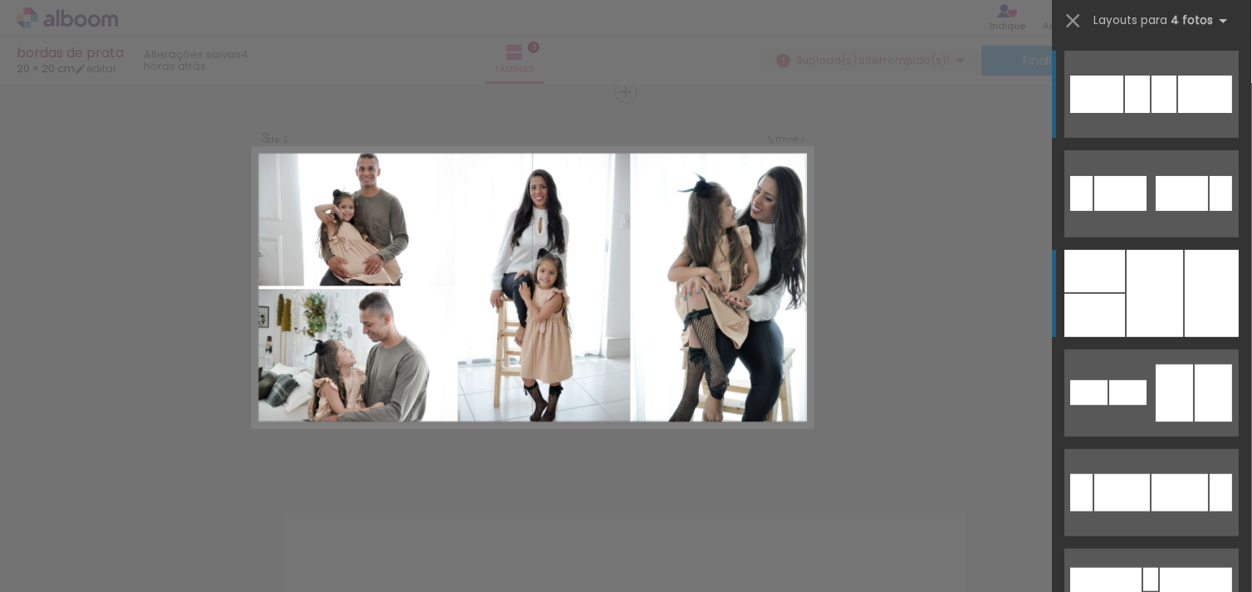
click at [1077, 300] on div at bounding box center [1095, 315] width 61 height 43
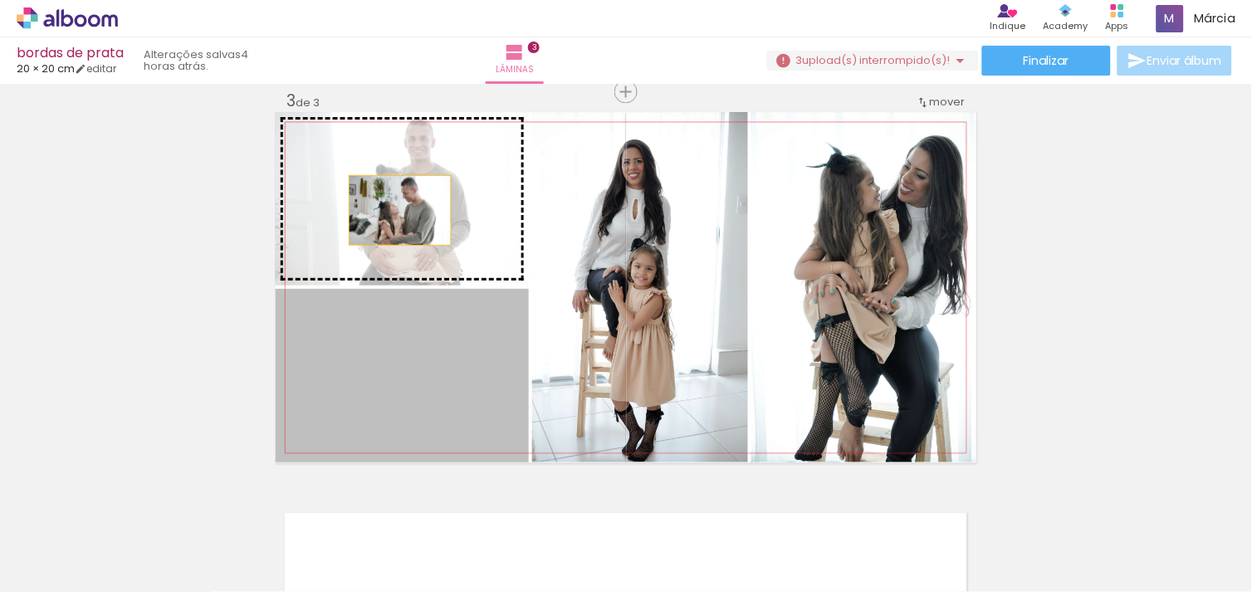
drag, startPoint x: 442, startPoint y: 395, endPoint x: 393, endPoint y: 206, distance: 195.3
click at [0, 0] on slot at bounding box center [0, 0] width 0 height 0
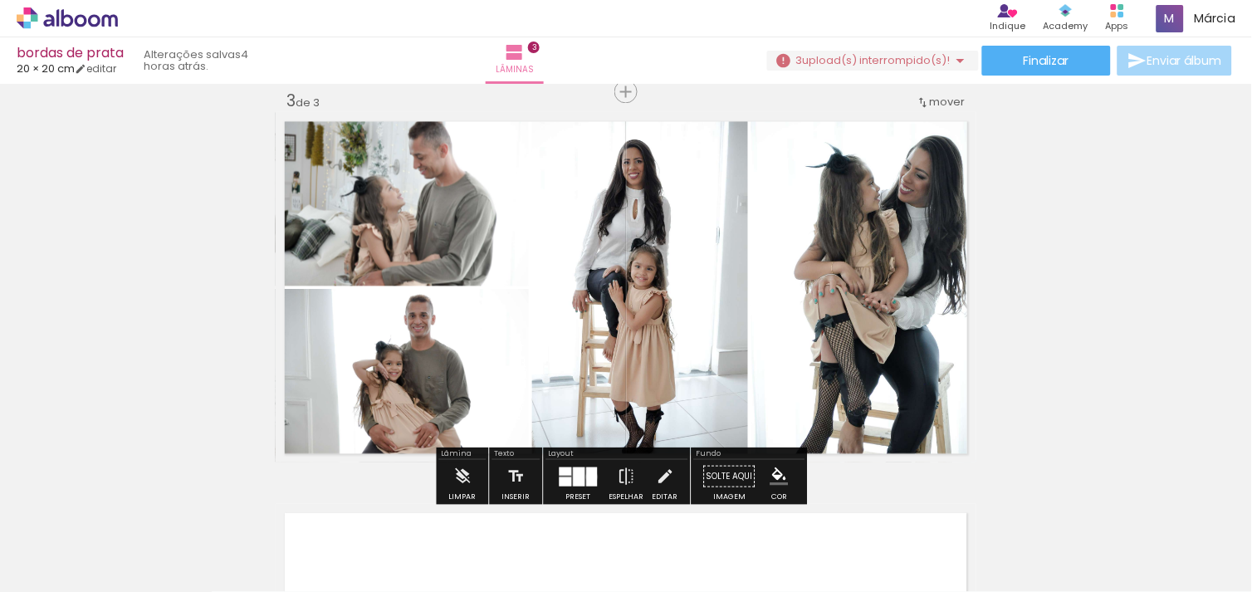
click at [588, 476] on div at bounding box center [592, 475] width 11 height 19
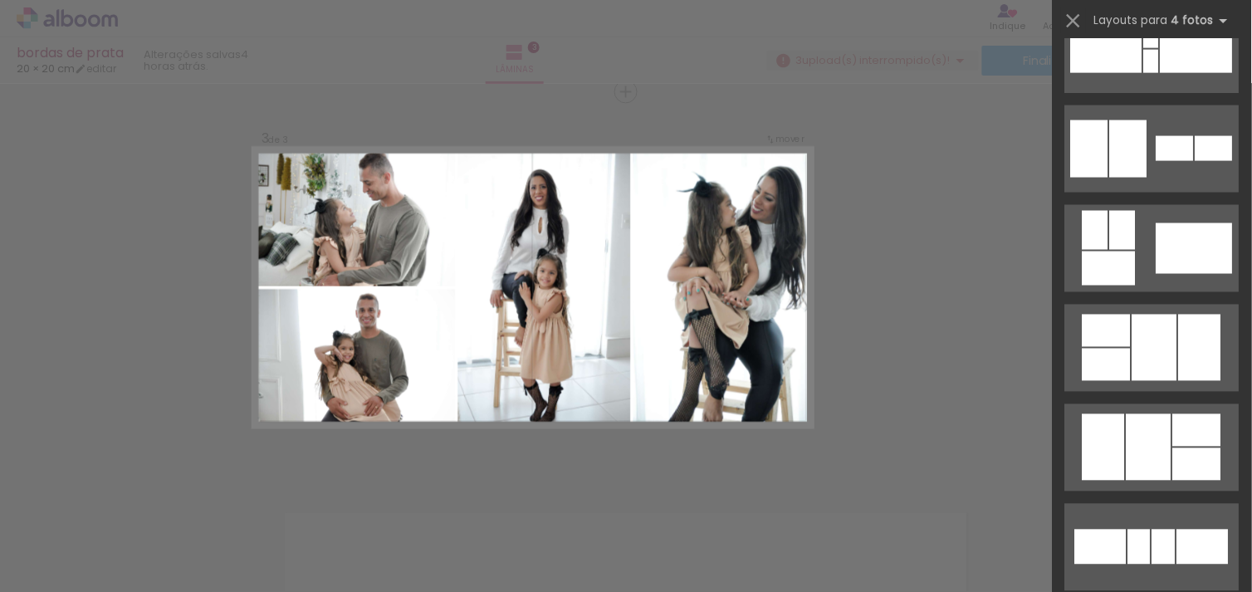
scroll to position [579, 0]
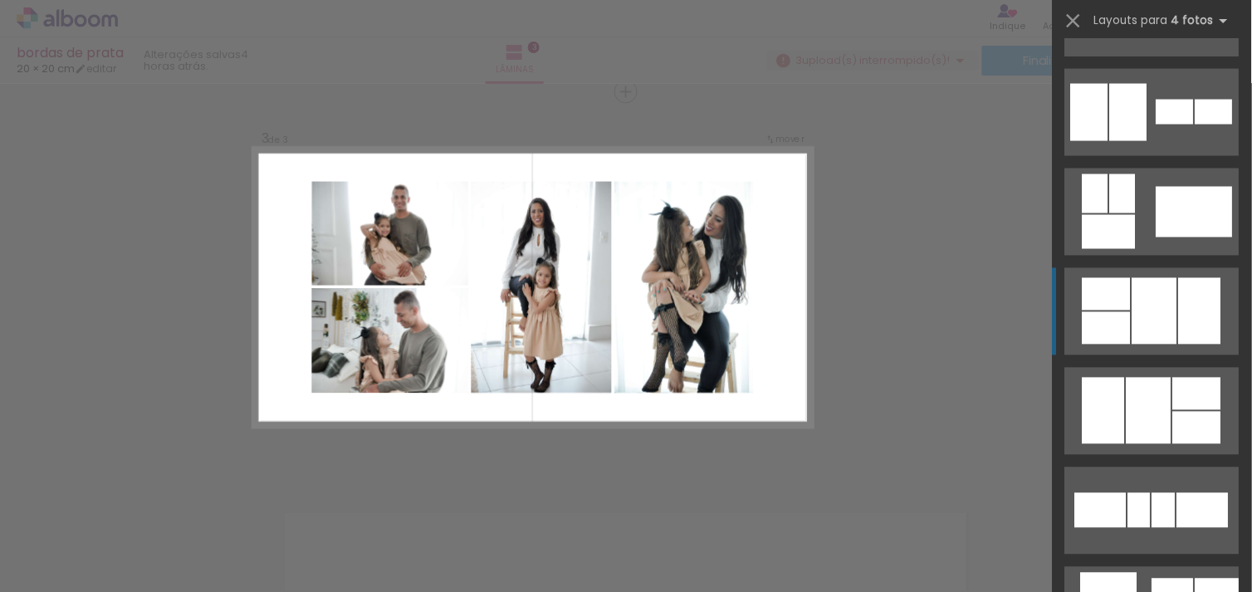
click at [1147, 320] on div at bounding box center [1154, 311] width 45 height 66
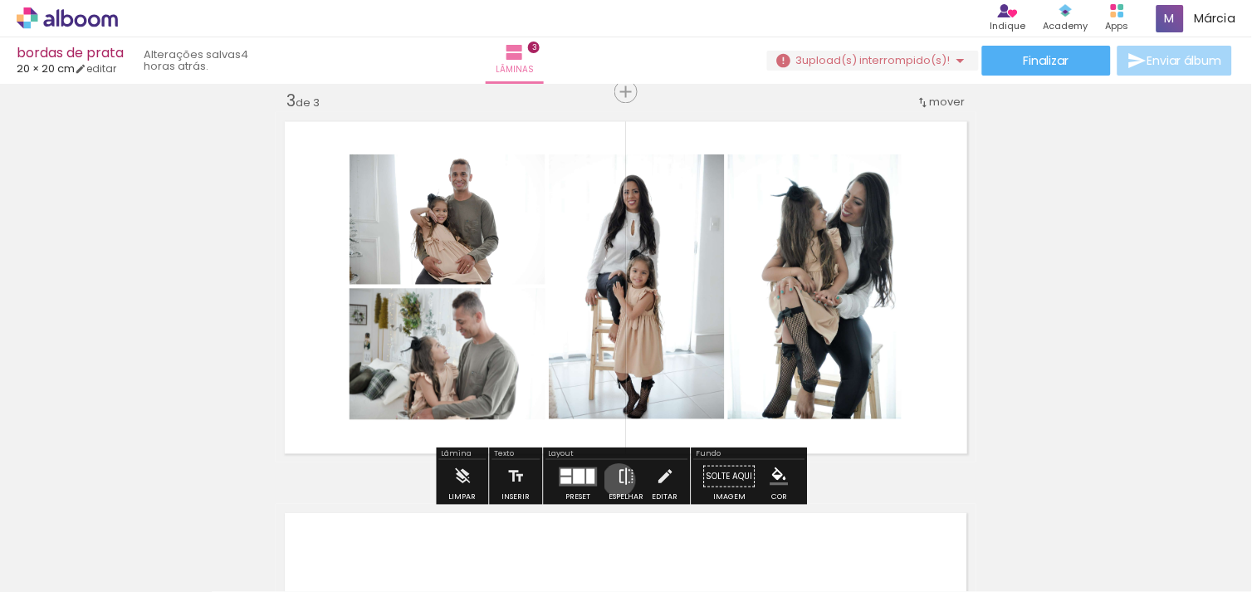
click at [617, 479] on iron-icon at bounding box center [626, 475] width 18 height 33
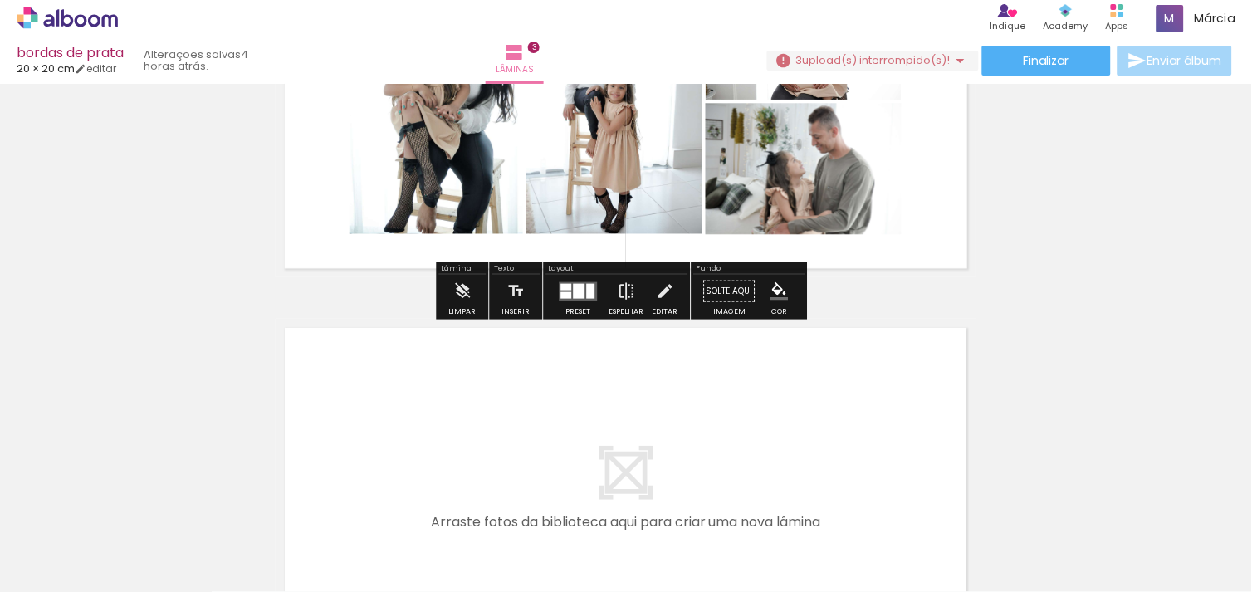
scroll to position [1025, 0]
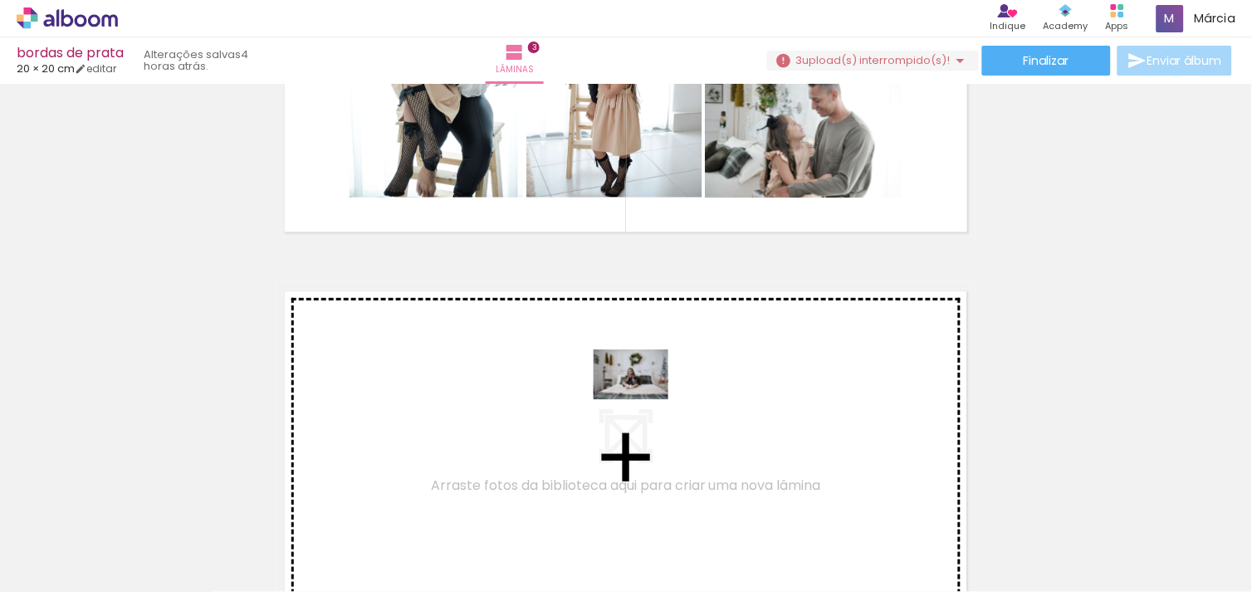
drag, startPoint x: 899, startPoint y: 553, endPoint x: 643, endPoint y: 399, distance: 298.2
click at [643, 399] on quentale-workspace at bounding box center [626, 296] width 1252 height 592
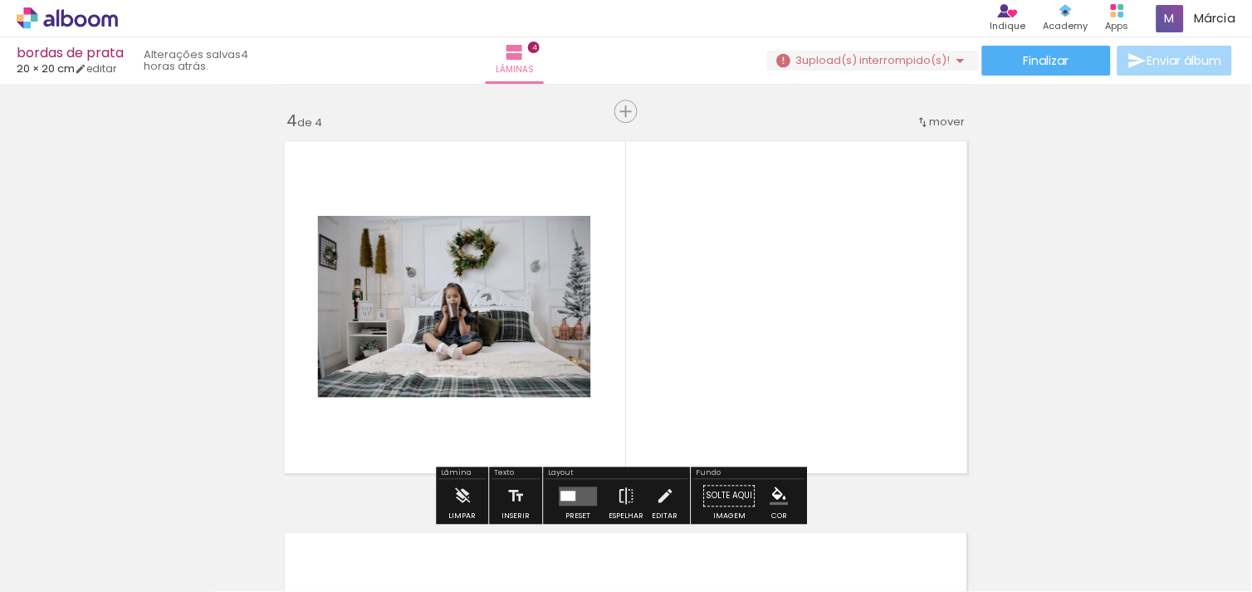
scroll to position [1196, 0]
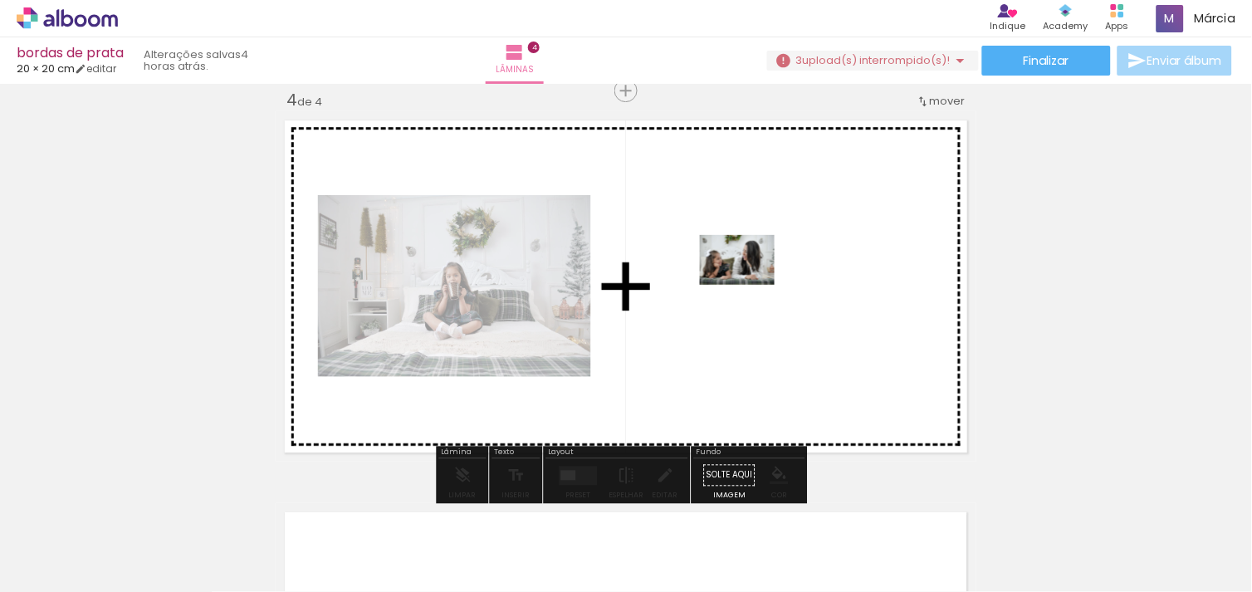
drag, startPoint x: 978, startPoint y: 525, endPoint x: 749, endPoint y: 284, distance: 332.9
click at [749, 284] on quentale-workspace at bounding box center [626, 296] width 1252 height 592
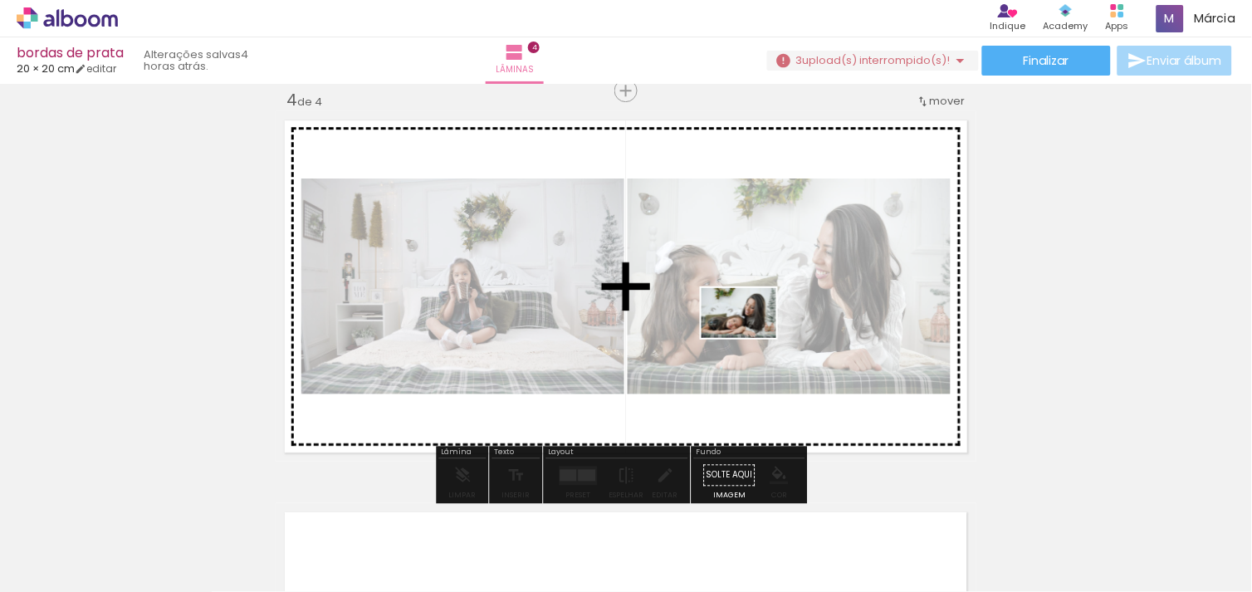
drag, startPoint x: 1079, startPoint y: 535, endPoint x: 751, endPoint y: 338, distance: 382.7
click at [751, 338] on quentale-workspace at bounding box center [626, 296] width 1252 height 592
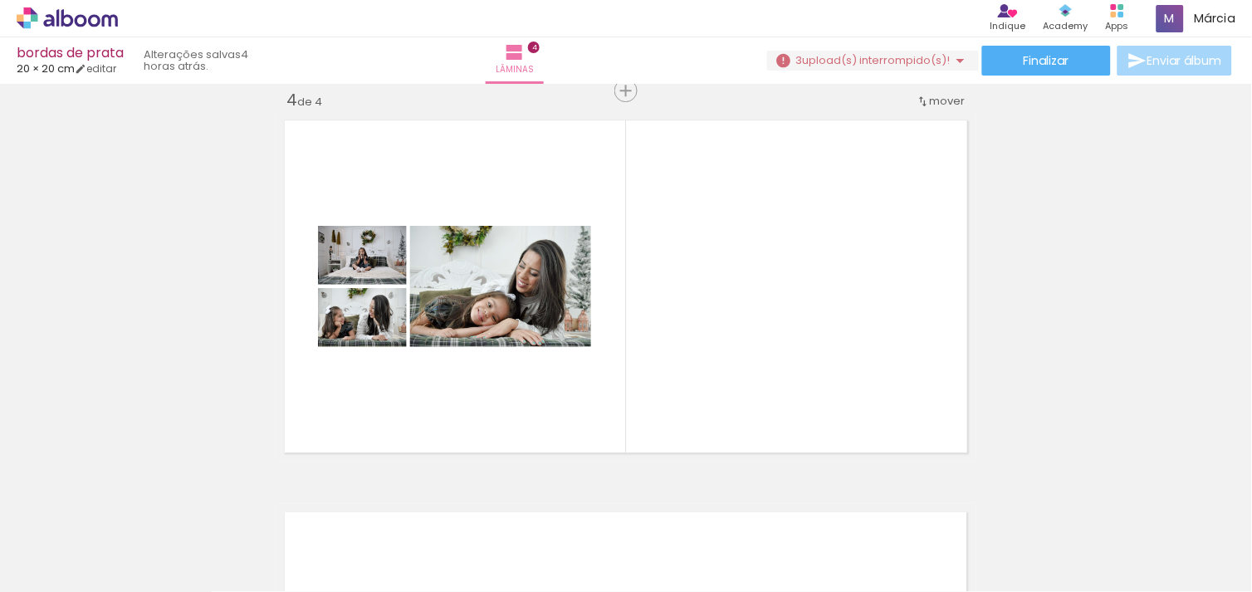
scroll to position [0, 692]
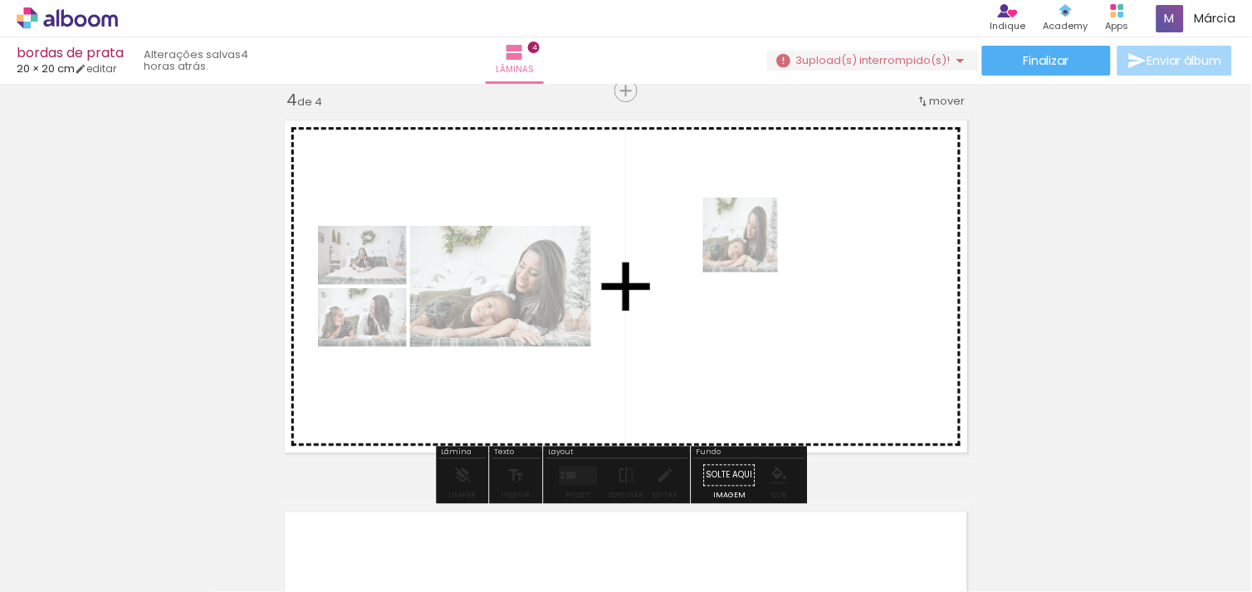
drag, startPoint x: 682, startPoint y: 548, endPoint x: 753, endPoint y: 246, distance: 310.2
click at [753, 246] on quentale-workspace at bounding box center [626, 296] width 1252 height 592
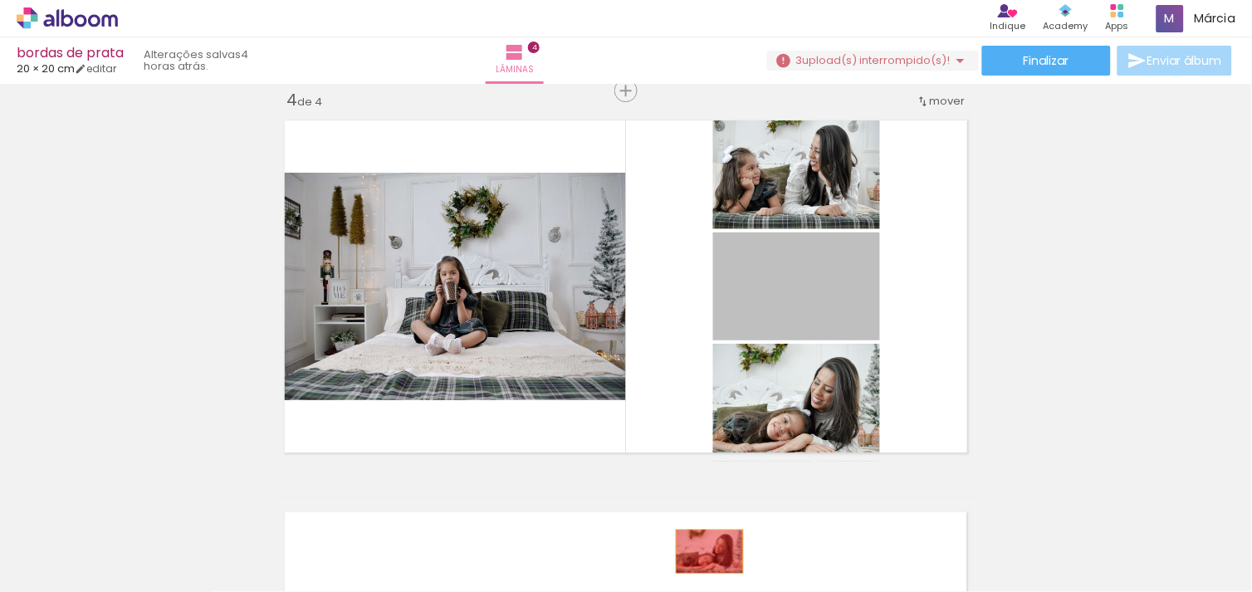
drag, startPoint x: 802, startPoint y: 322, endPoint x: 696, endPoint y: 566, distance: 266.1
click at [696, 566] on quentale-workspace at bounding box center [626, 296] width 1252 height 592
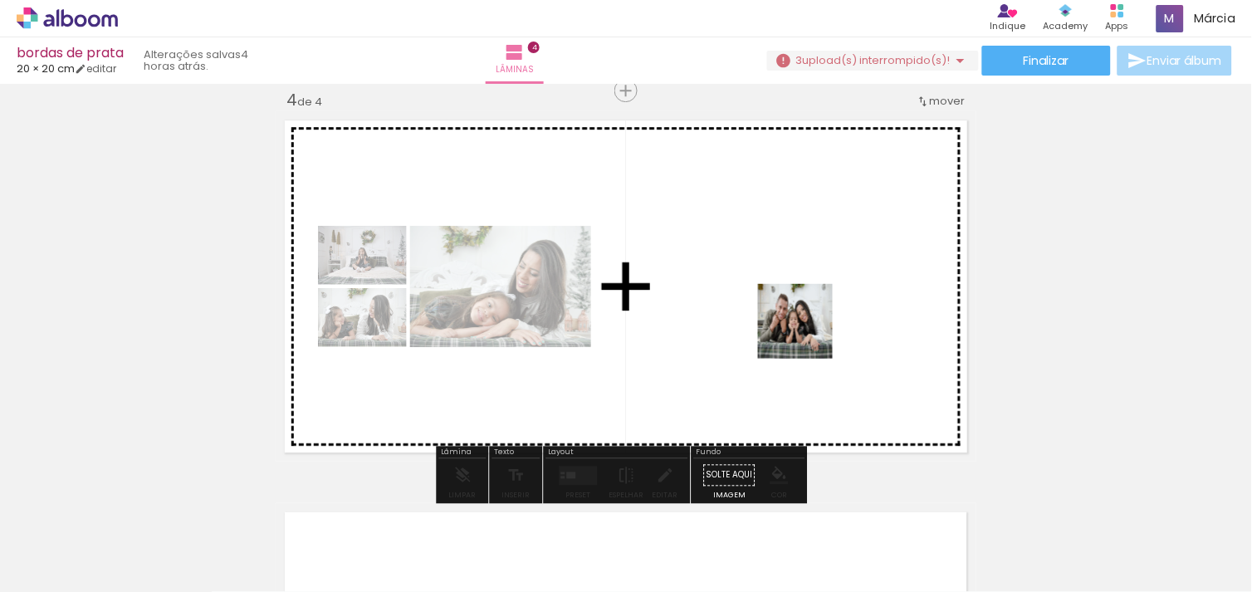
drag, startPoint x: 800, startPoint y: 551, endPoint x: 823, endPoint y: 235, distance: 317.1
click at [823, 235] on quentale-workspace at bounding box center [626, 296] width 1252 height 592
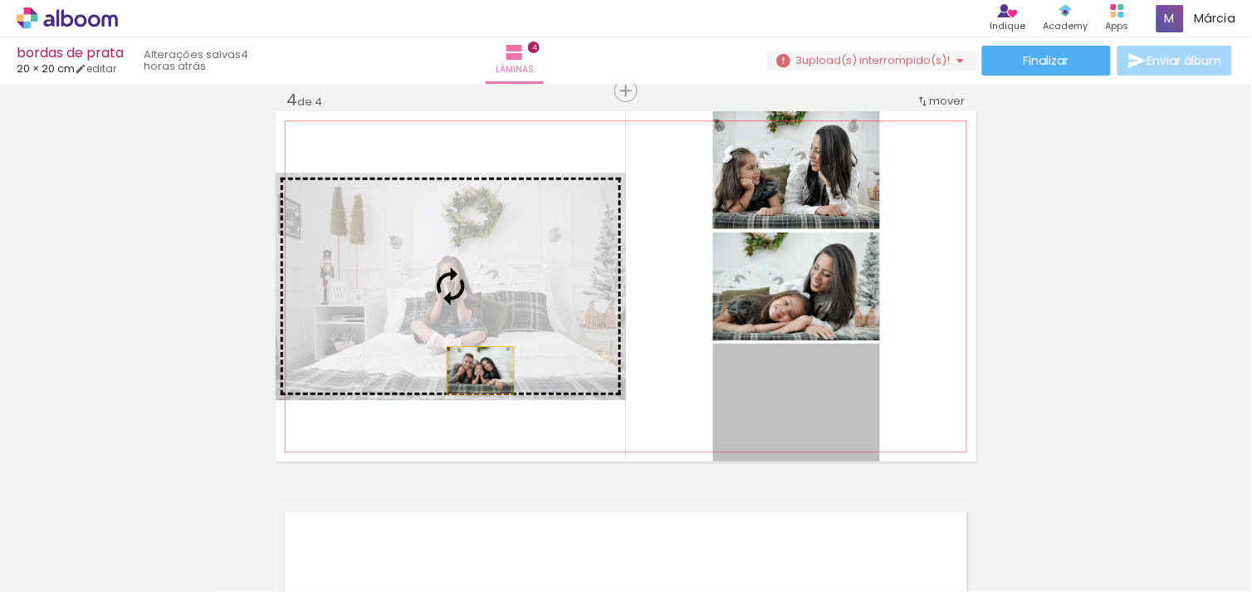
drag, startPoint x: 760, startPoint y: 402, endPoint x: 457, endPoint y: 361, distance: 305.7
click at [0, 0] on slot at bounding box center [0, 0] width 0 height 0
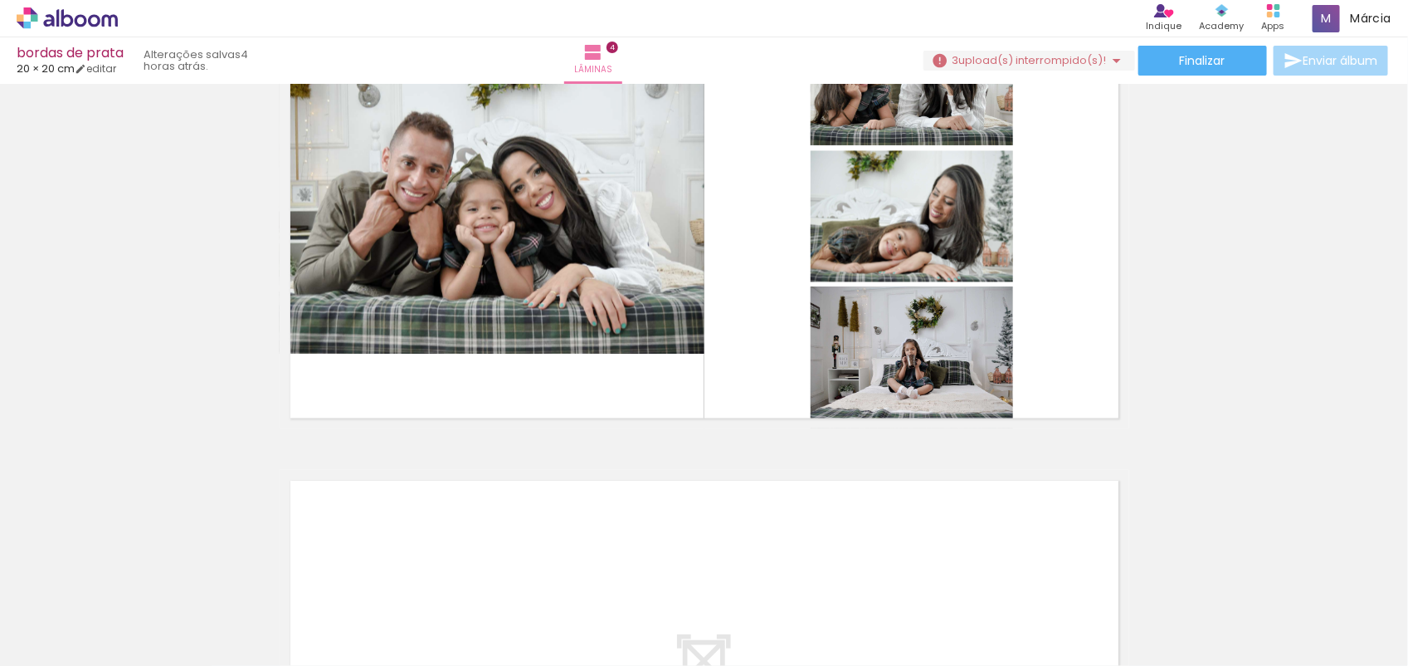
scroll to position [0, 693]
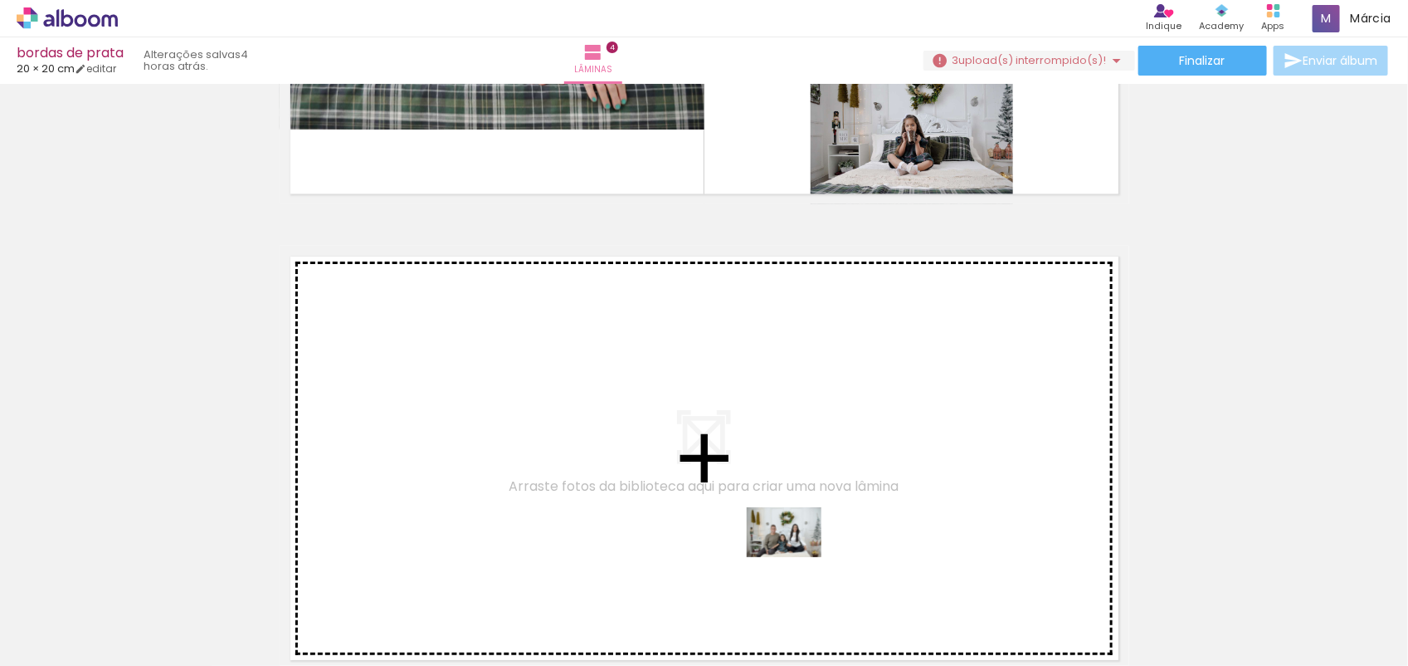
drag, startPoint x: 872, startPoint y: 600, endPoint x: 661, endPoint y: 440, distance: 264.8
click at [661, 440] on quentale-workspace at bounding box center [704, 333] width 1408 height 666
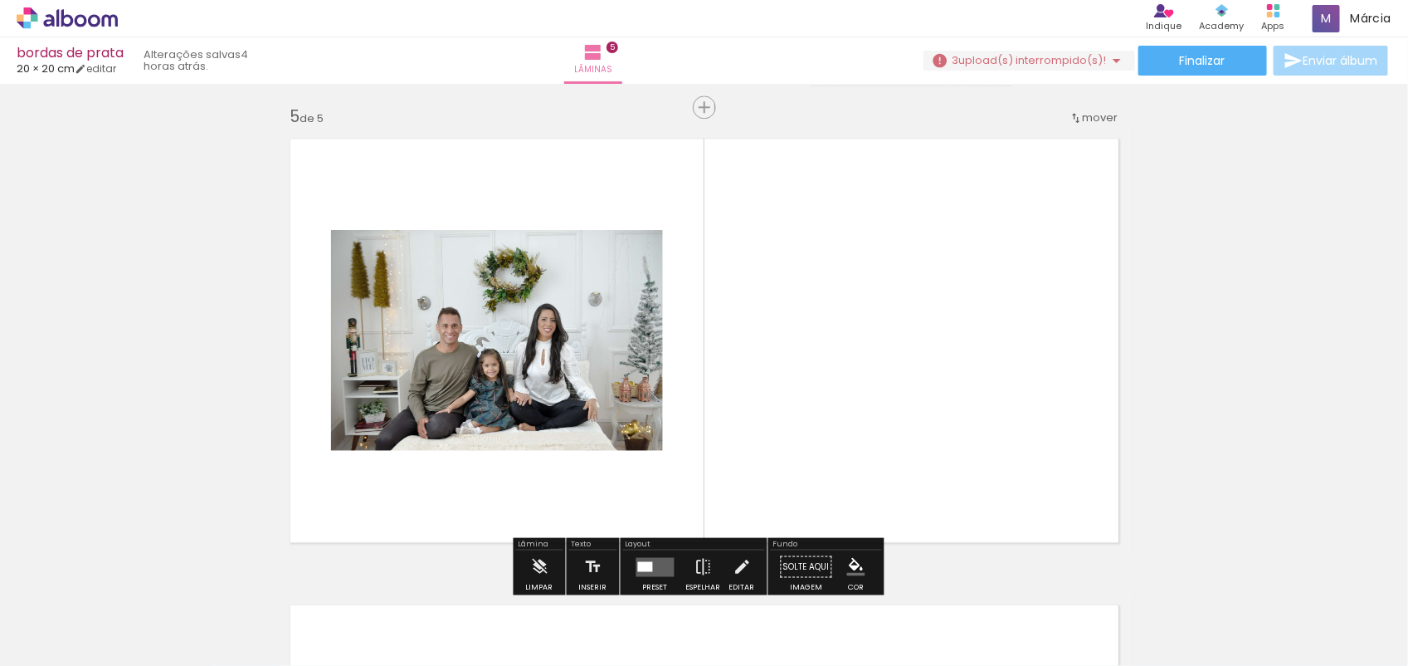
scroll to position [1887, 0]
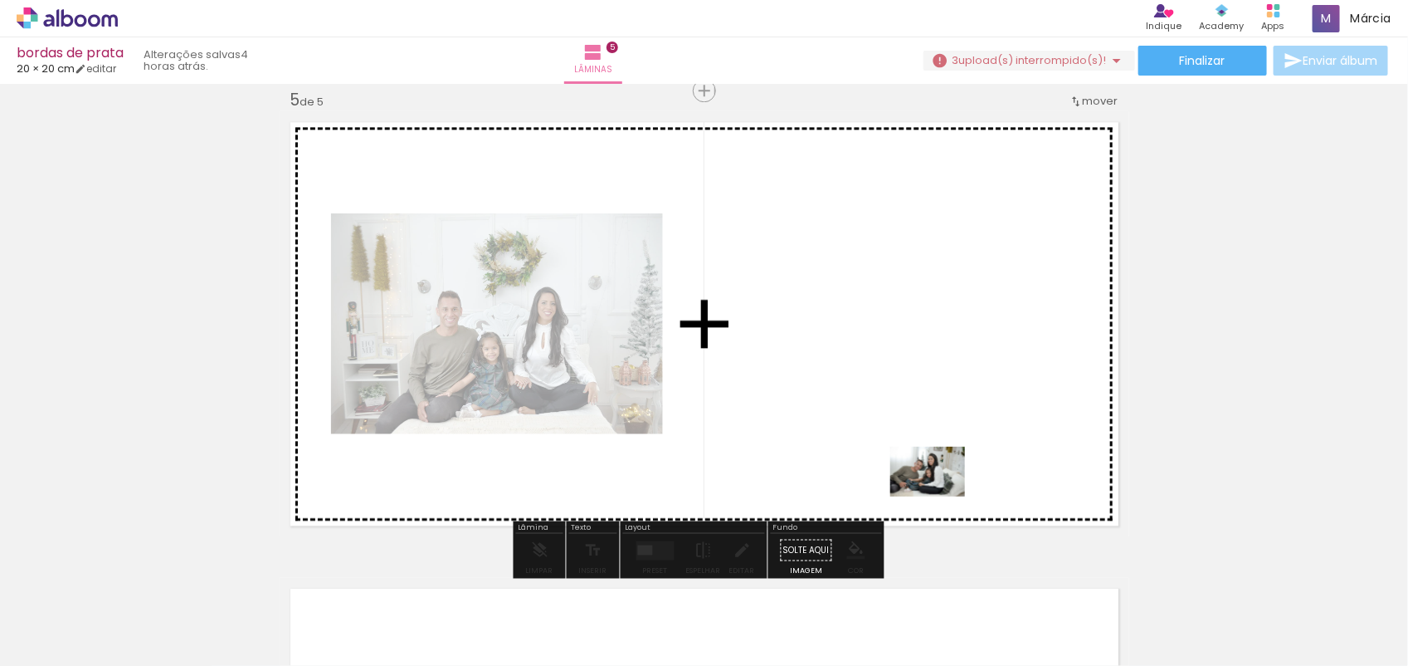
drag, startPoint x: 1063, startPoint y: 598, endPoint x: 899, endPoint y: 445, distance: 224.3
click at [899, 445] on quentale-workspace at bounding box center [704, 333] width 1408 height 666
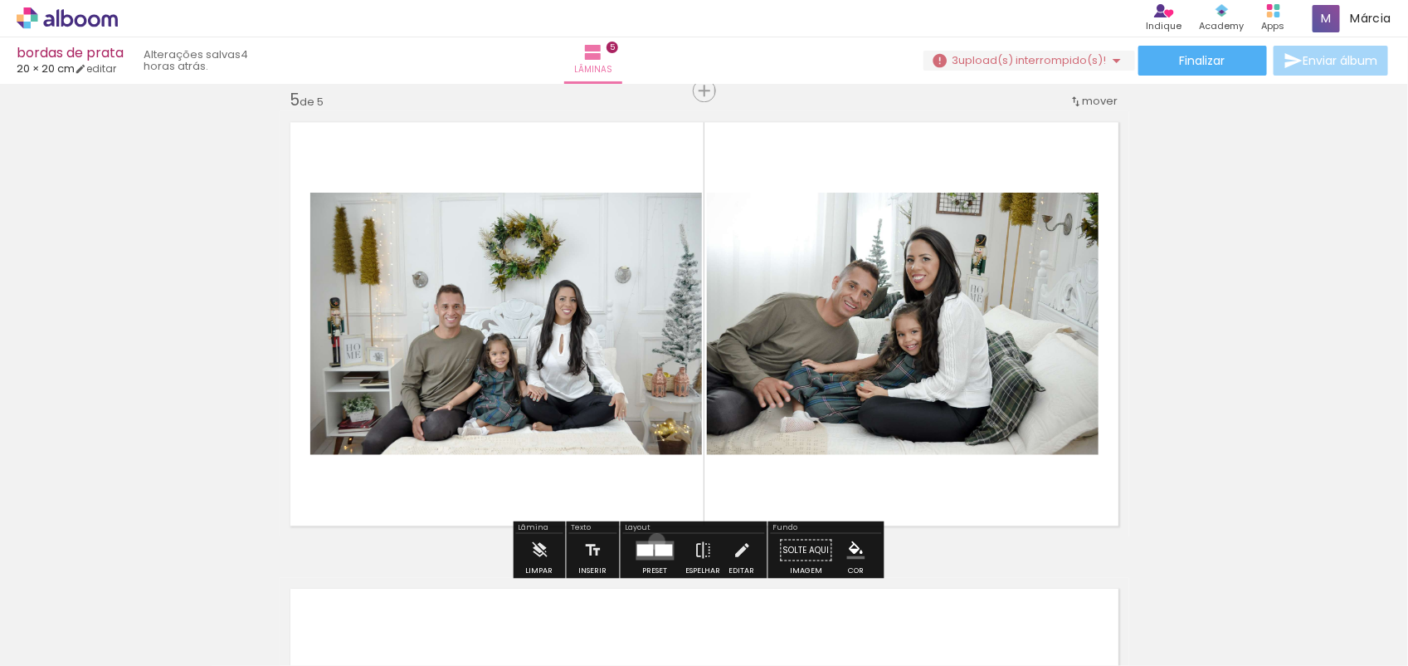
click at [653, 540] on quentale-layouter at bounding box center [656, 549] width 38 height 19
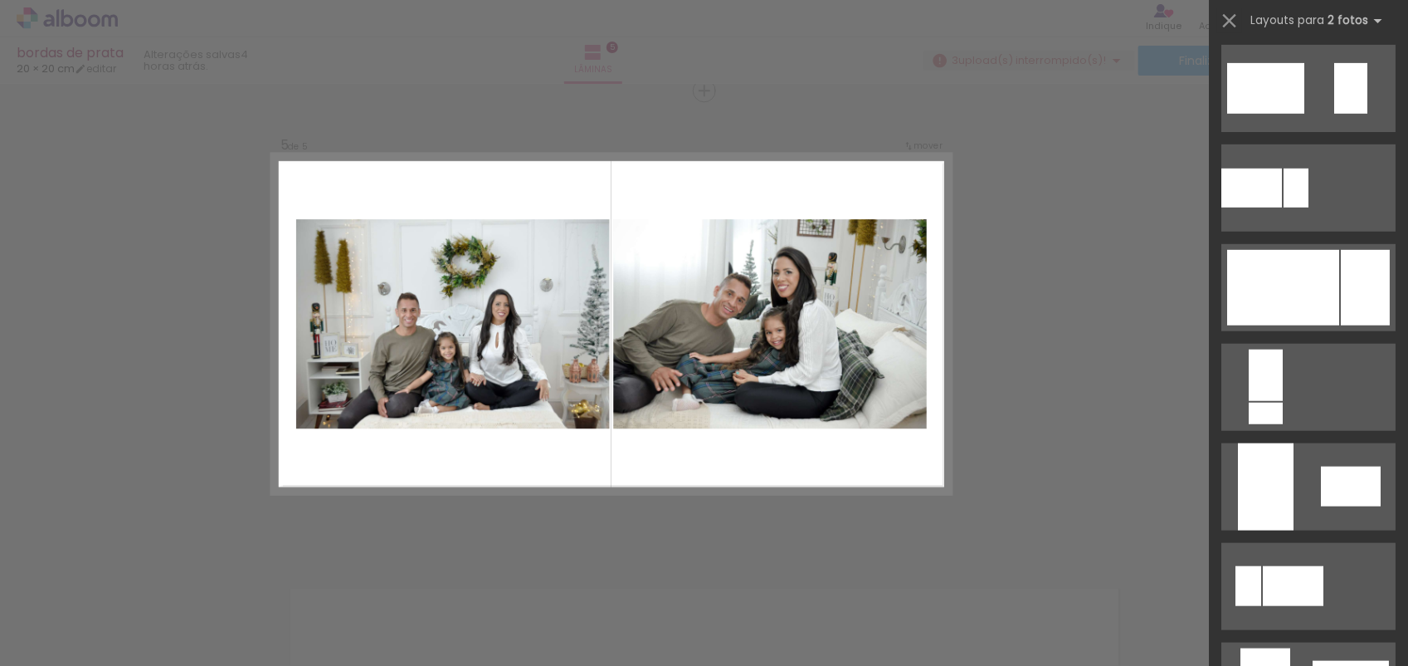
scroll to position [3841, 0]
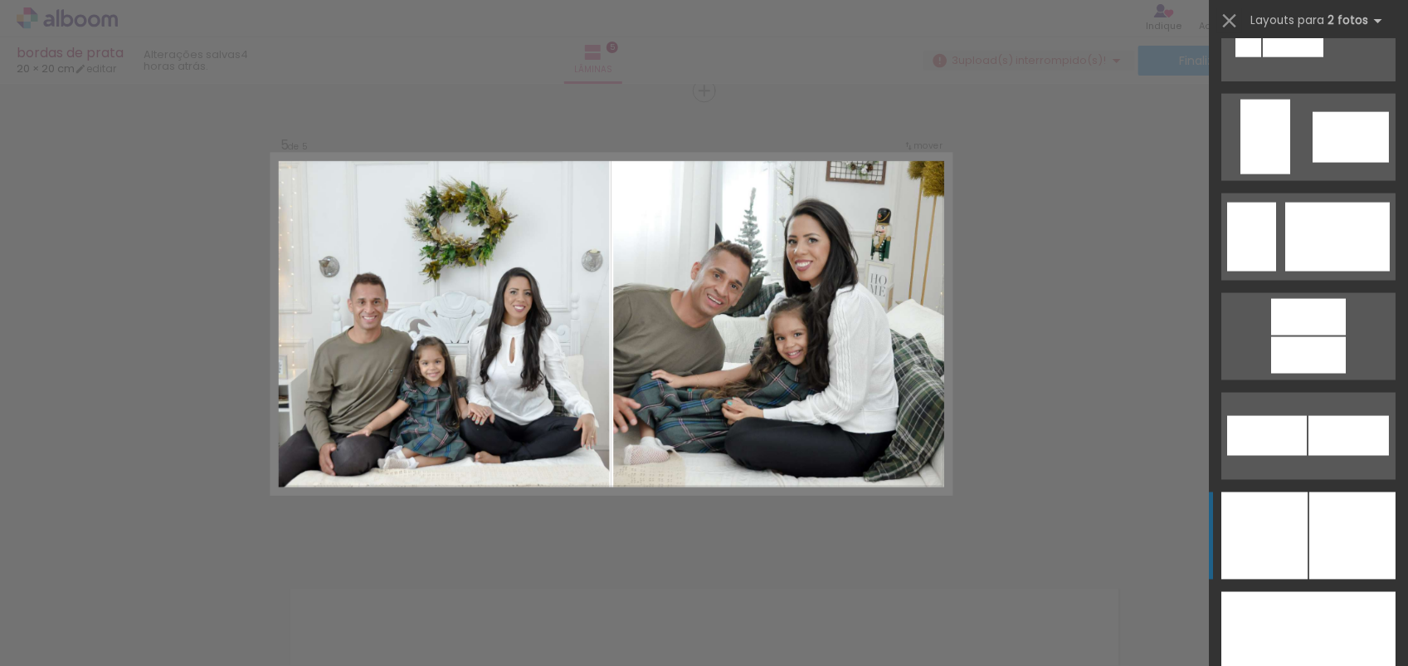
click at [1251, 521] on div at bounding box center [1353, 535] width 86 height 87
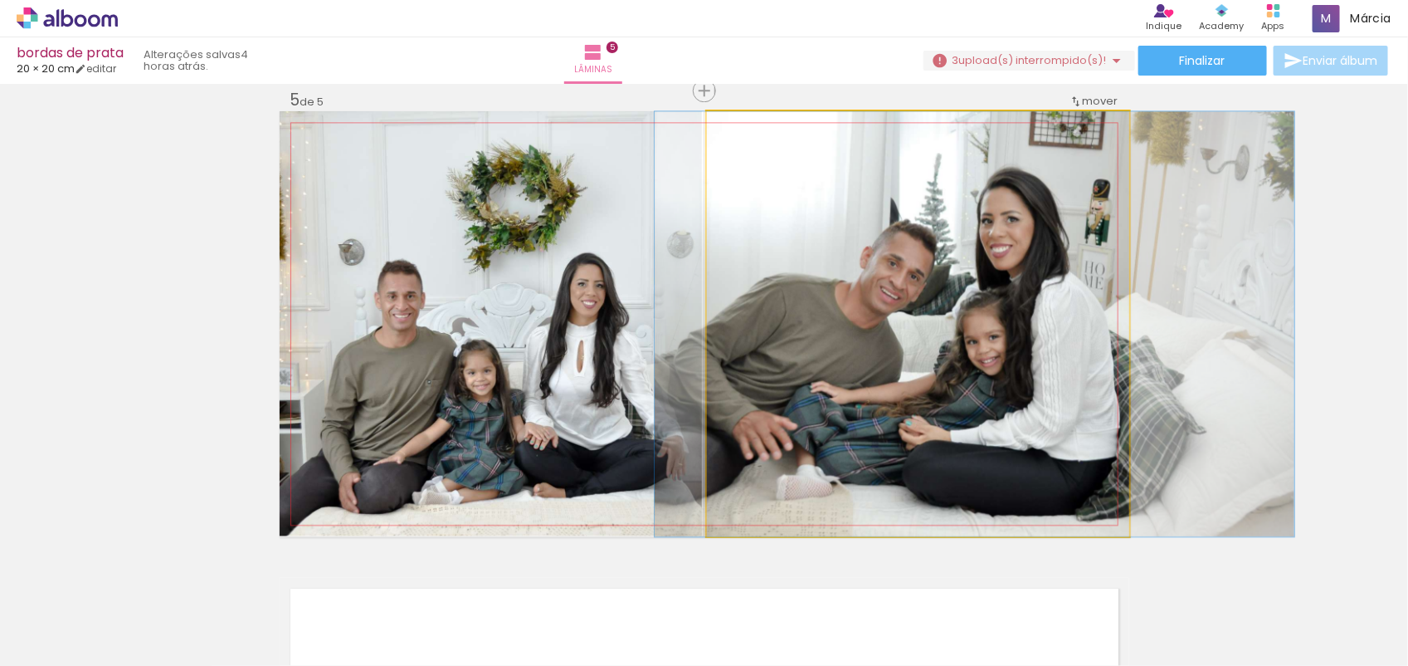
drag, startPoint x: 878, startPoint y: 403, endPoint x: 935, endPoint y: 401, distance: 57.3
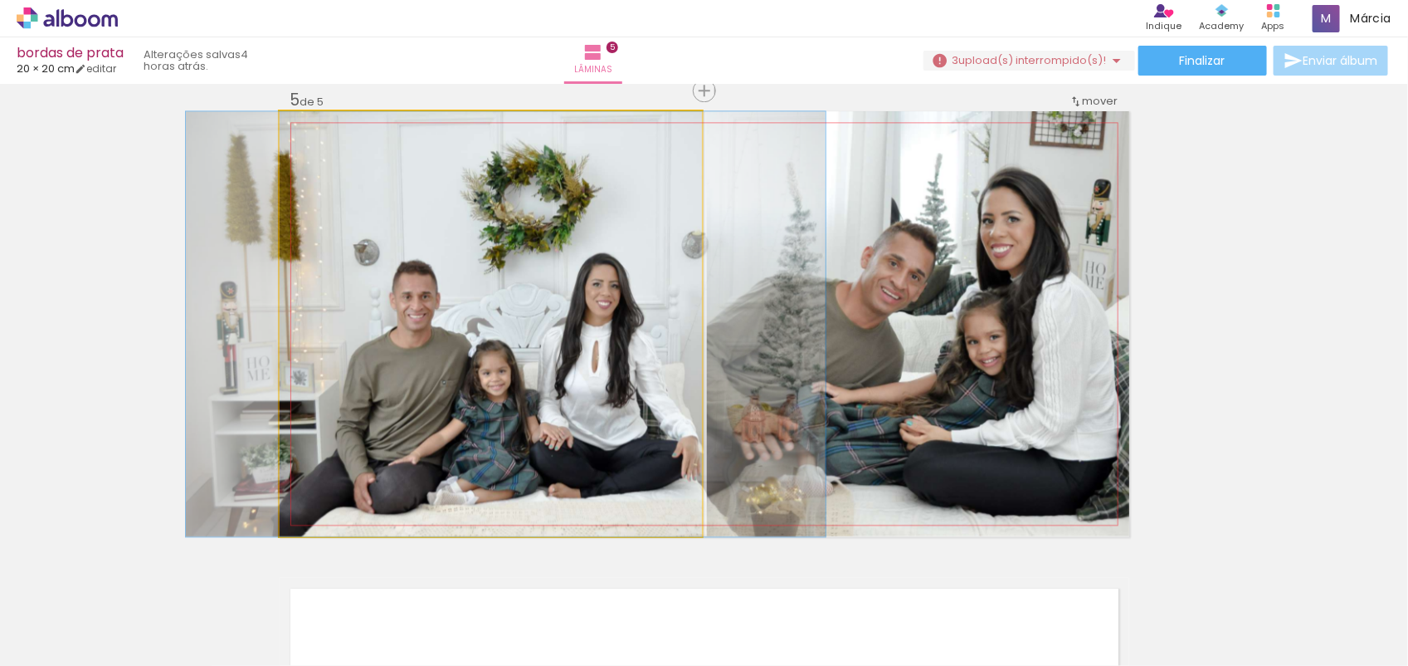
drag, startPoint x: 563, startPoint y: 446, endPoint x: 578, endPoint y: 446, distance: 14.9
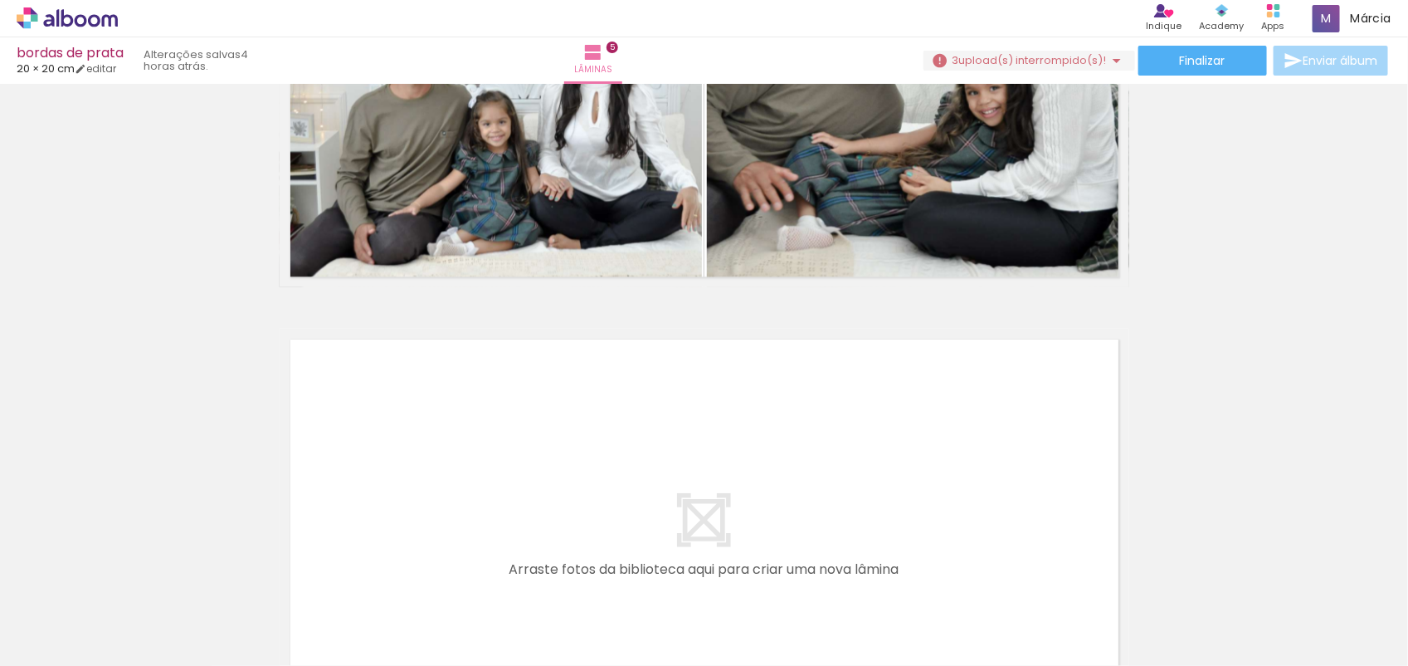
scroll to position [2177, 0]
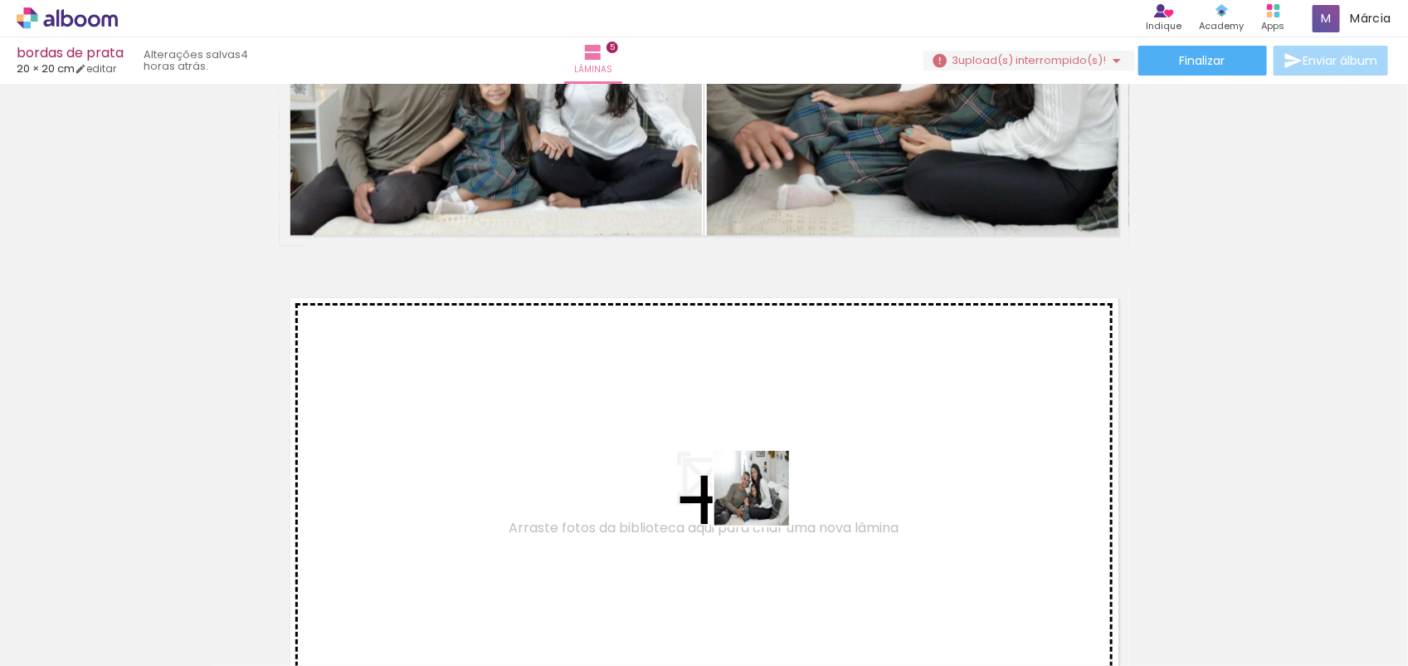
drag, startPoint x: 1151, startPoint y: 599, endPoint x: 761, endPoint y: 499, distance: 402.8
click at [761, 499] on quentale-workspace at bounding box center [704, 333] width 1408 height 666
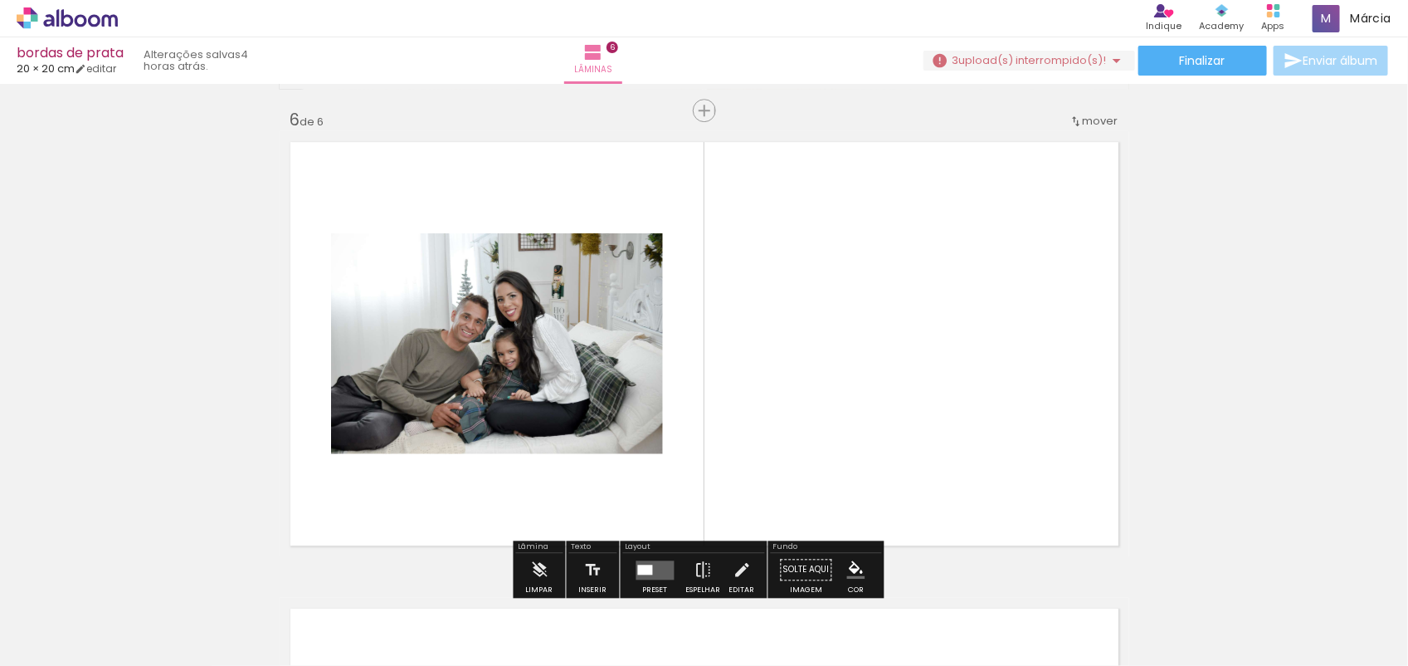
scroll to position [2354, 0]
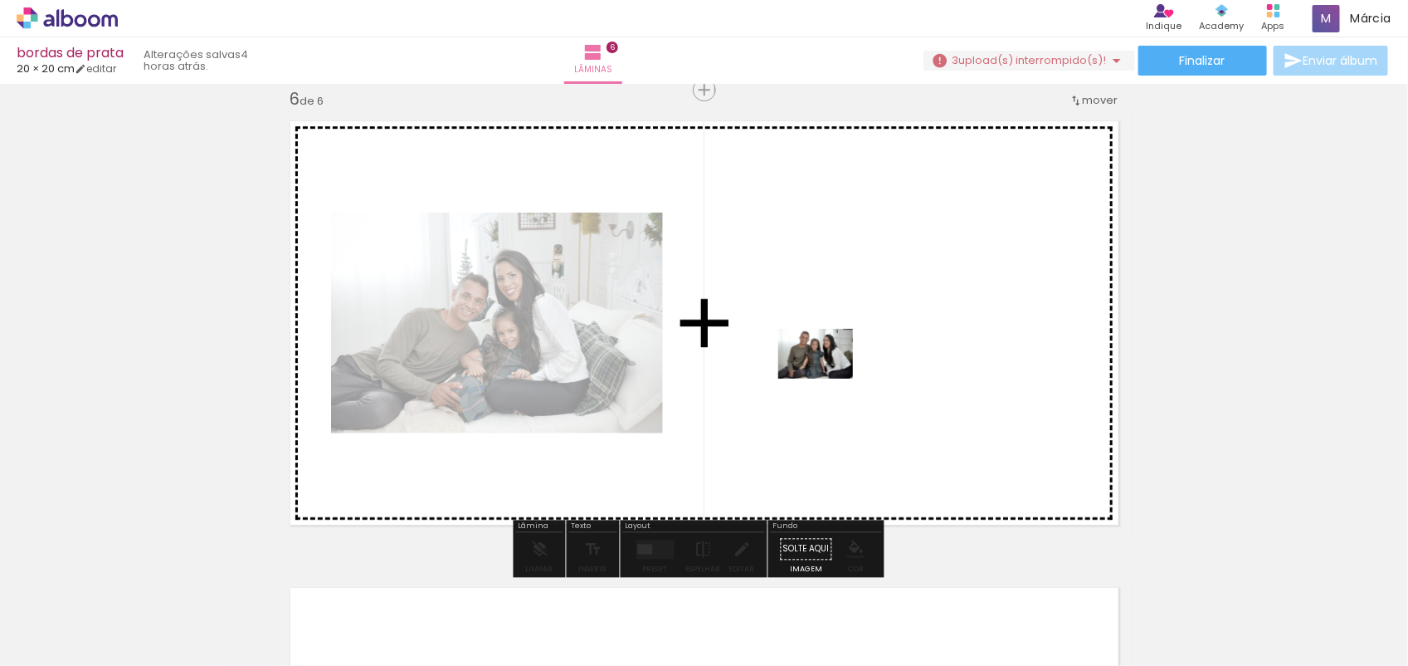
drag, startPoint x: 1260, startPoint y: 620, endPoint x: 827, endPoint y: 376, distance: 496.5
click at [827, 376] on quentale-workspace at bounding box center [704, 333] width 1408 height 666
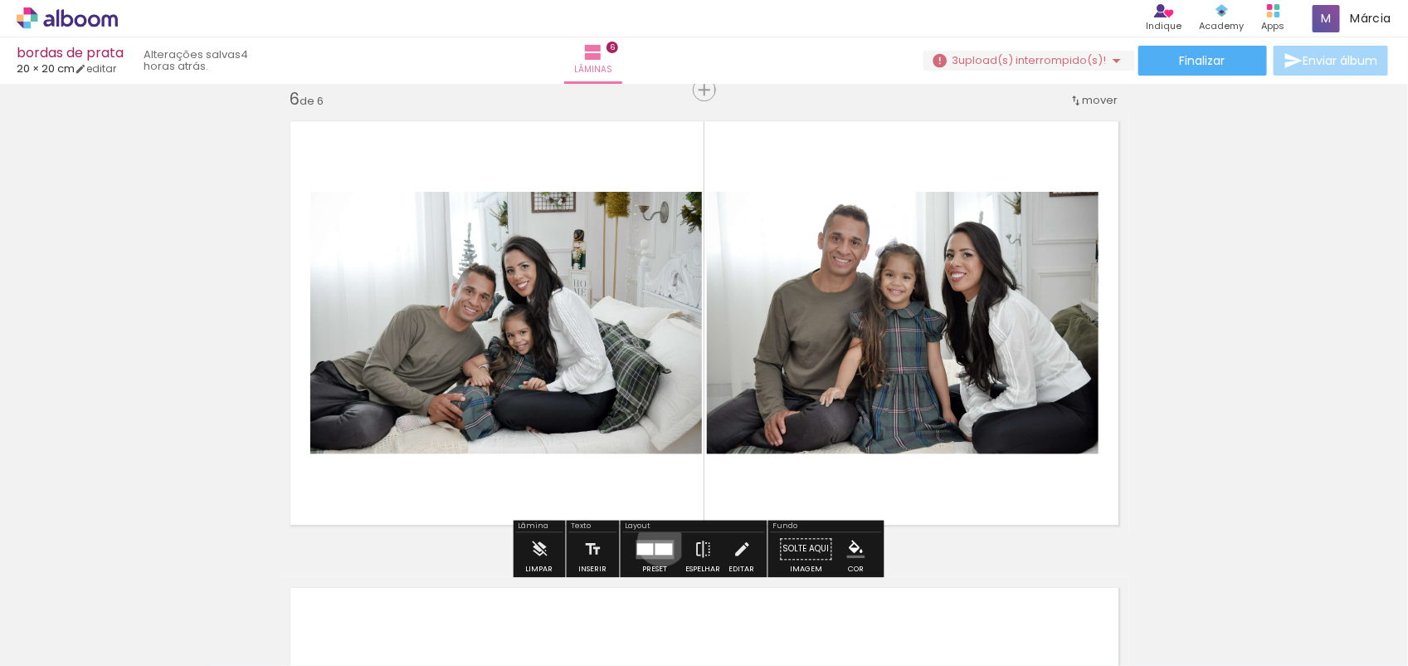
click at [658, 541] on quentale-layouter at bounding box center [656, 548] width 38 height 19
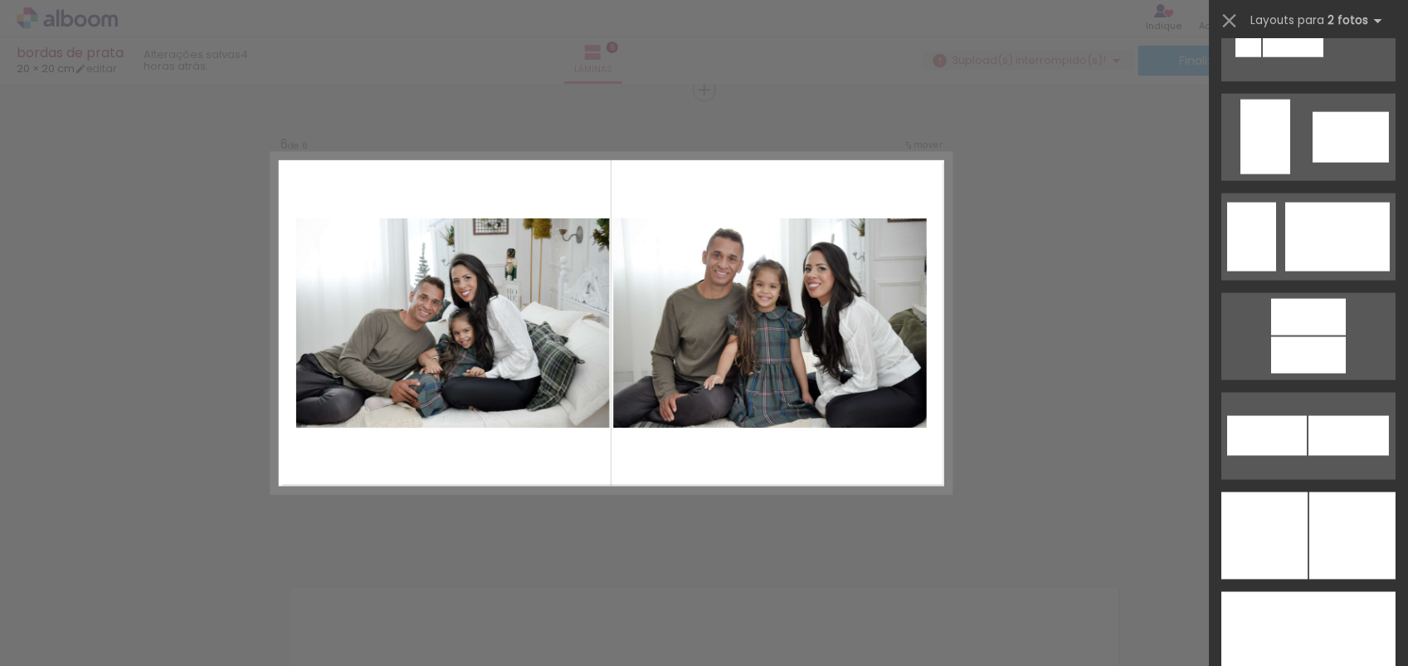
scroll to position [4391, 0]
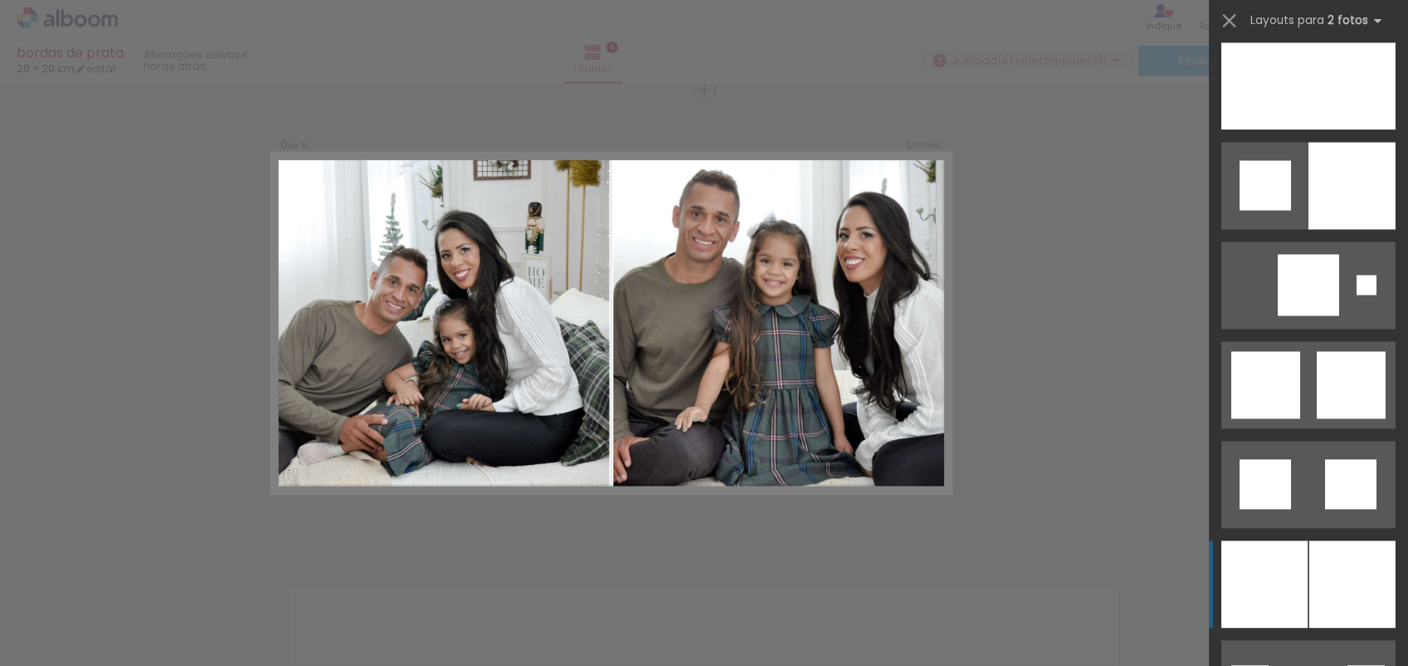
click at [1251, 579] on div at bounding box center [1265, 583] width 86 height 87
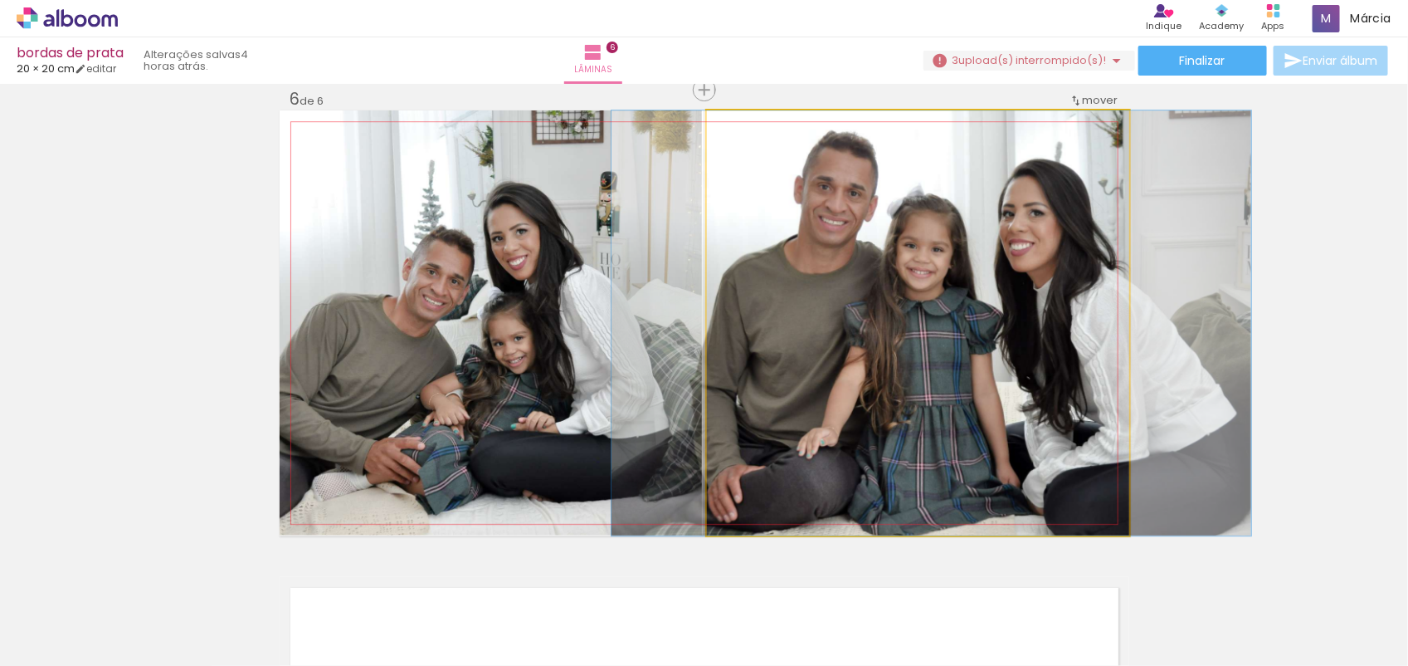
drag, startPoint x: 938, startPoint y: 433, endPoint x: 953, endPoint y: 433, distance: 14.9
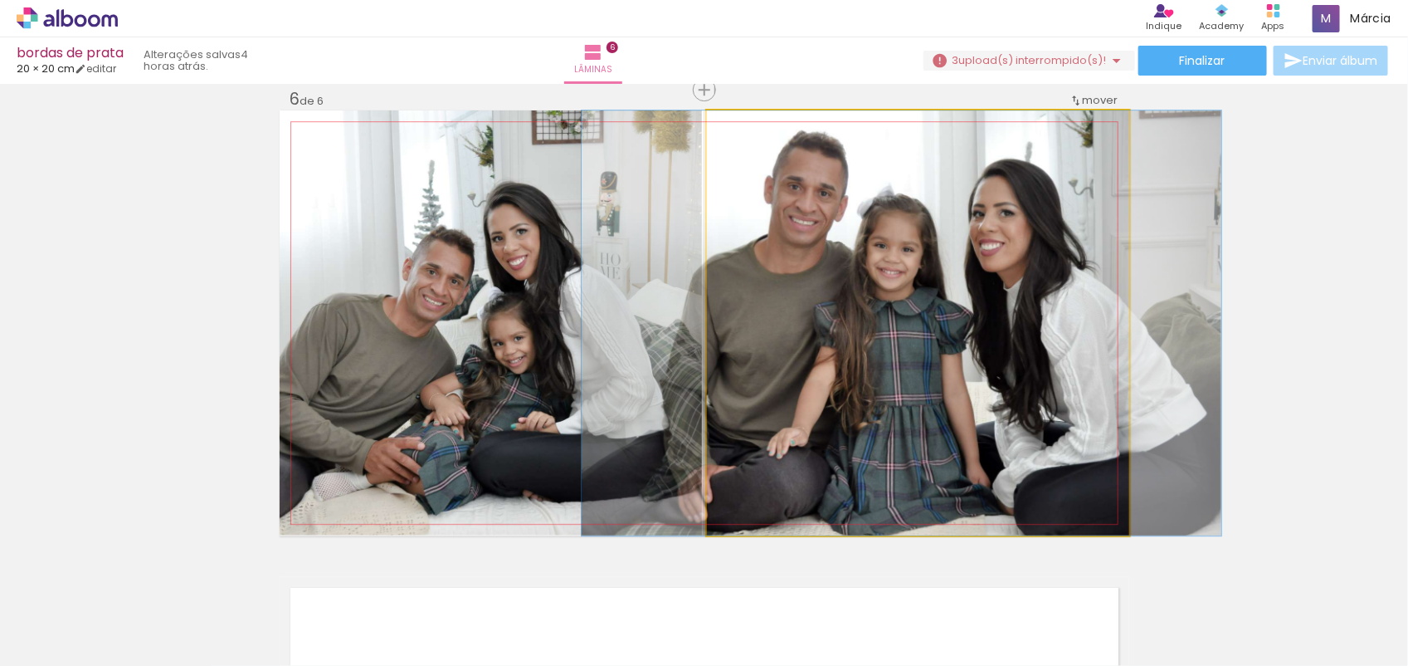
drag, startPoint x: 953, startPoint y: 434, endPoint x: 921, endPoint y: 441, distance: 32.2
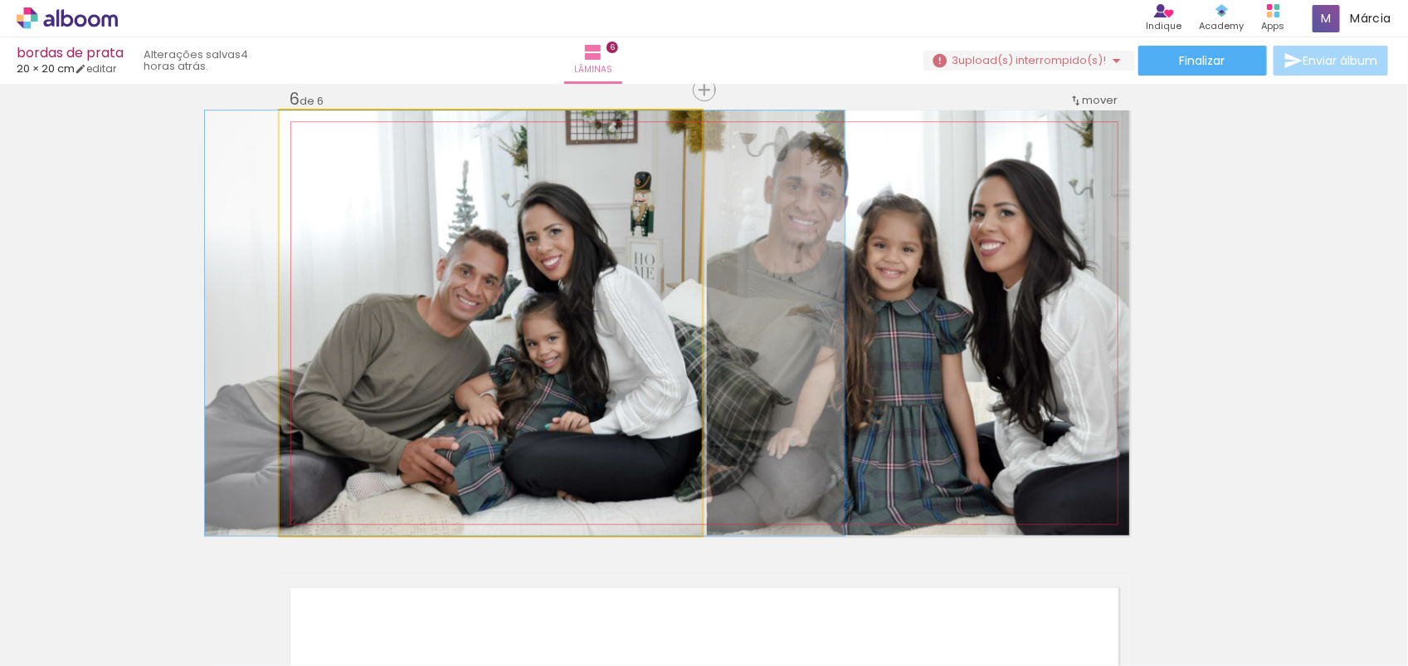
drag, startPoint x: 491, startPoint y: 494, endPoint x: 525, endPoint y: 495, distance: 34.9
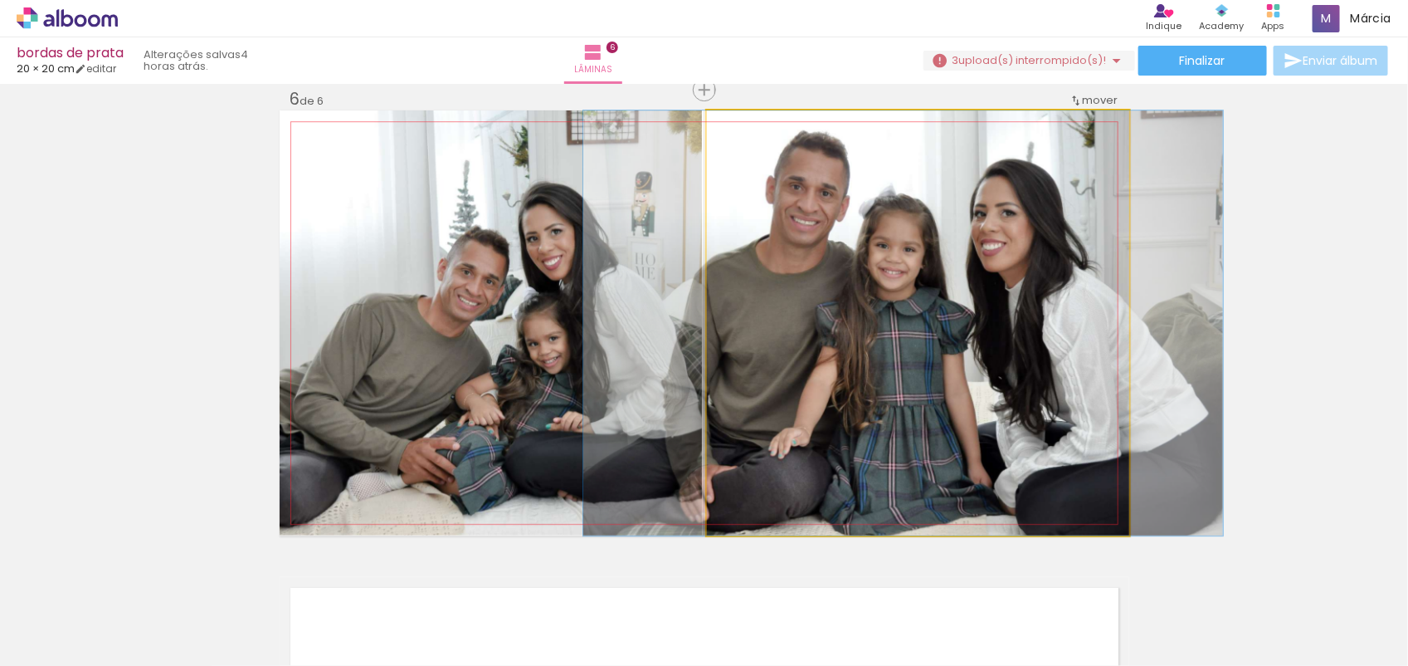
drag, startPoint x: 868, startPoint y: 441, endPoint x: 870, endPoint y: 459, distance: 18.3
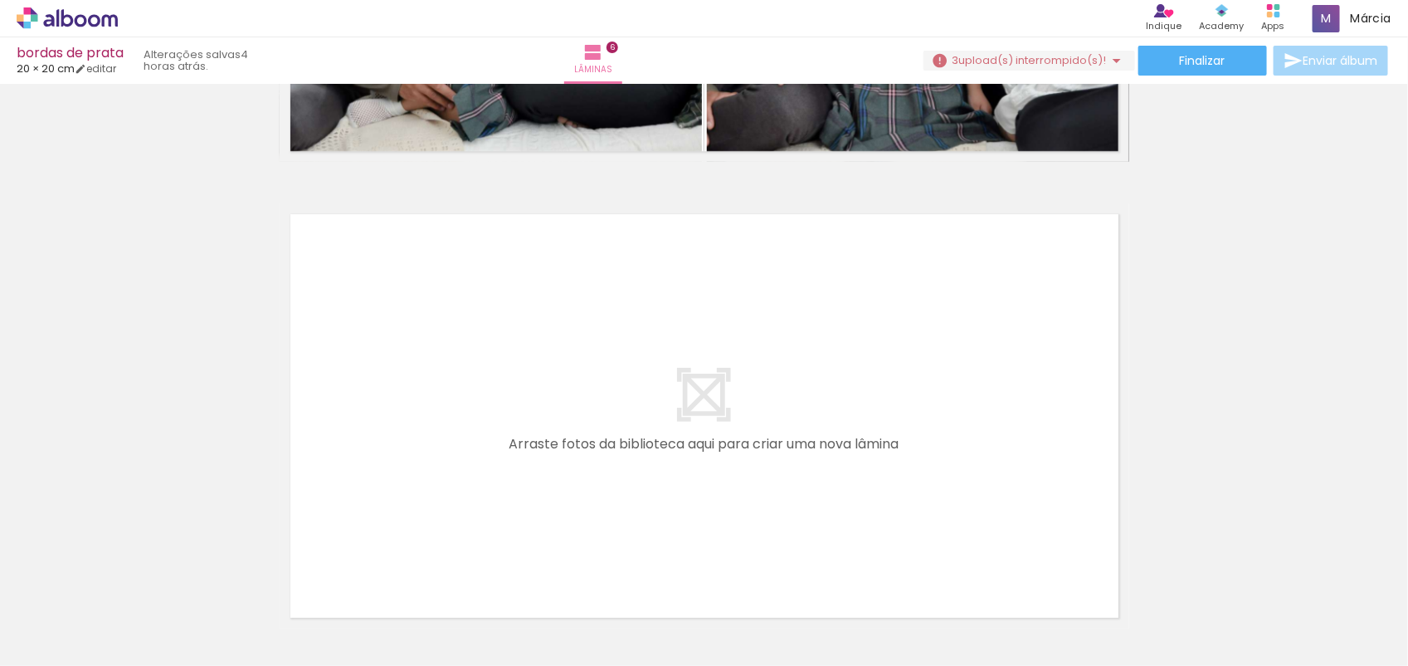
scroll to position [2769, 0]
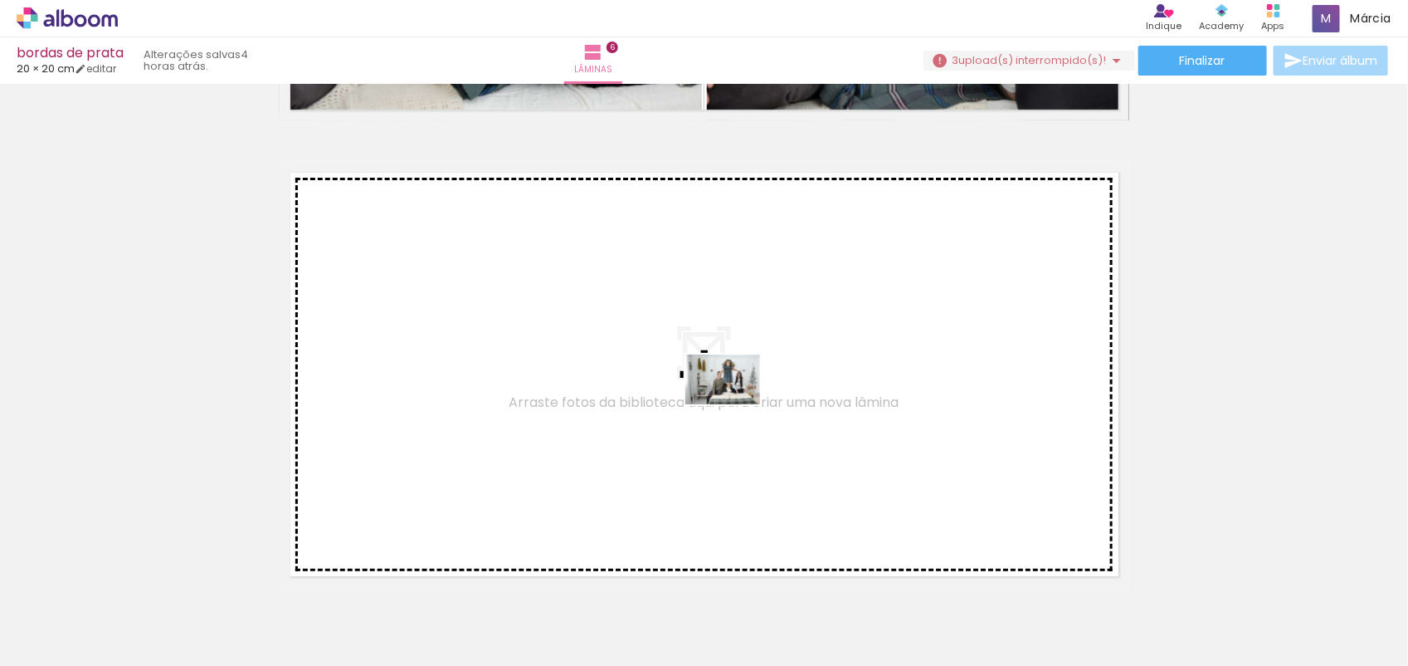
drag, startPoint x: 969, startPoint y: 608, endPoint x: 735, endPoint y: 404, distance: 309.4
click at [735, 404] on quentale-workspace at bounding box center [704, 333] width 1408 height 666
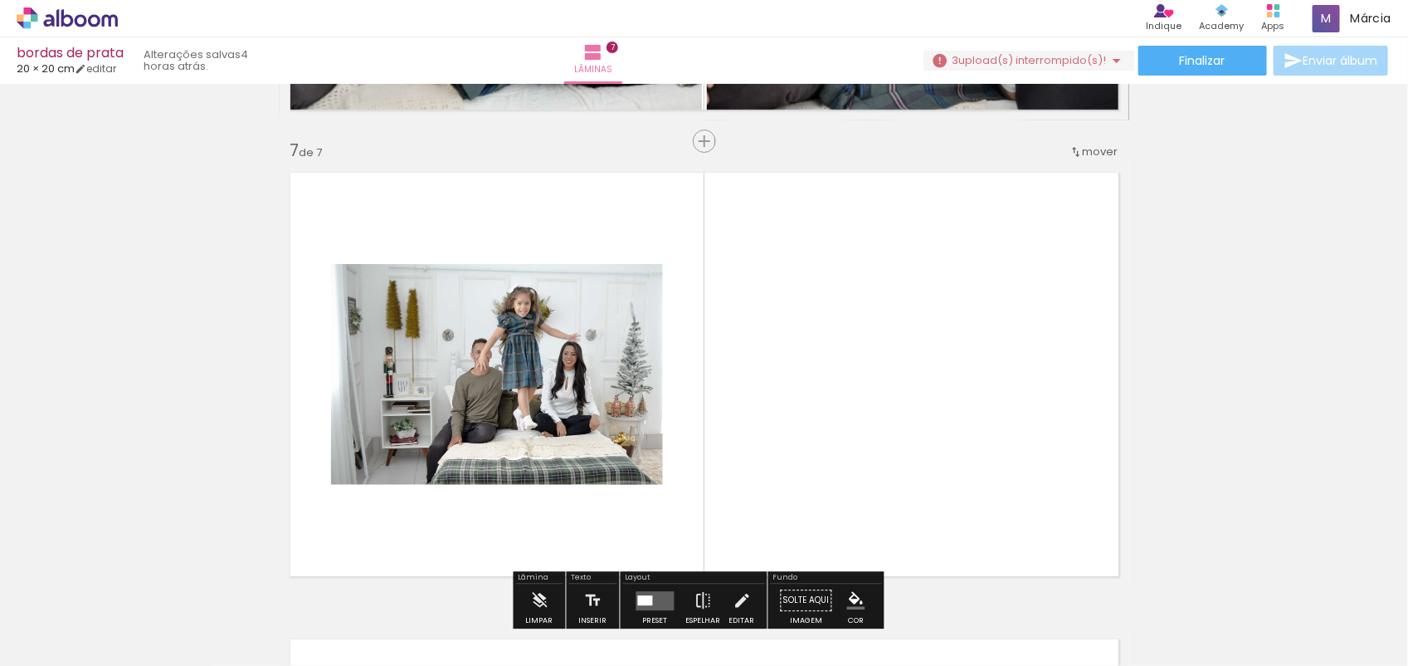
scroll to position [2819, 0]
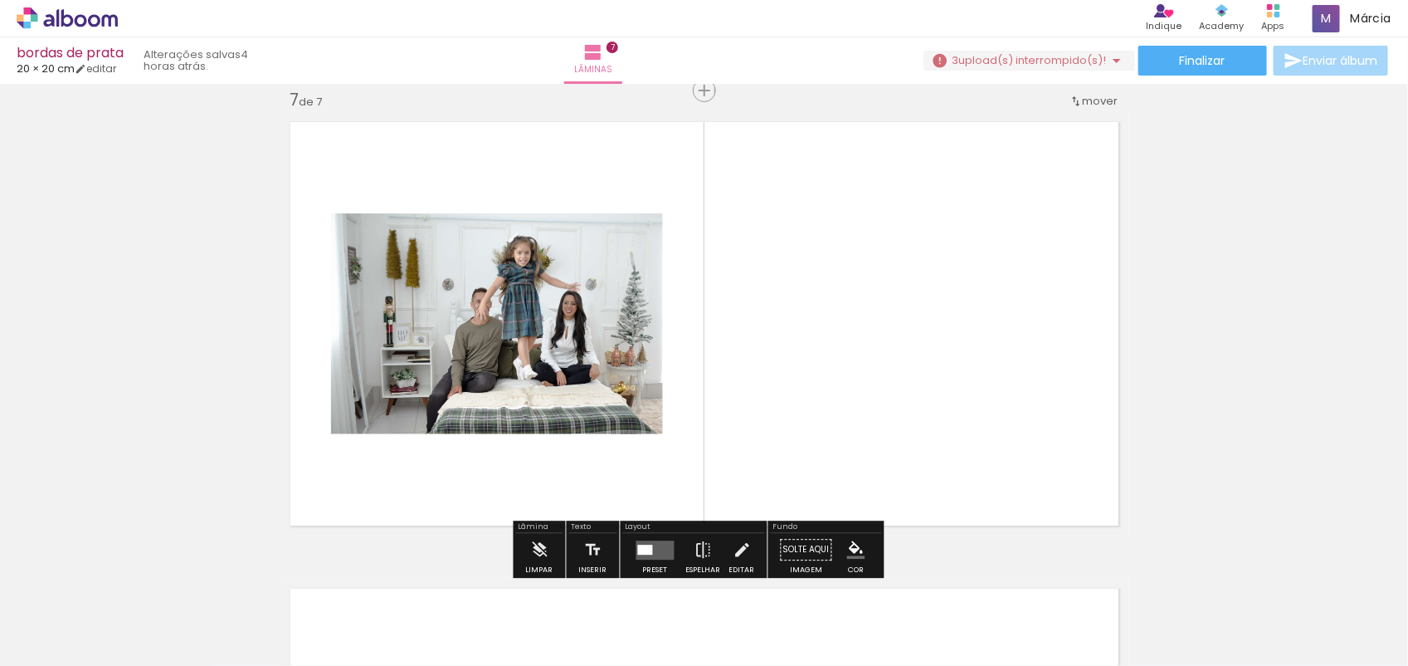
click at [1057, 62] on span "upload(s) interrompido(s)!" at bounding box center [1033, 60] width 148 height 16
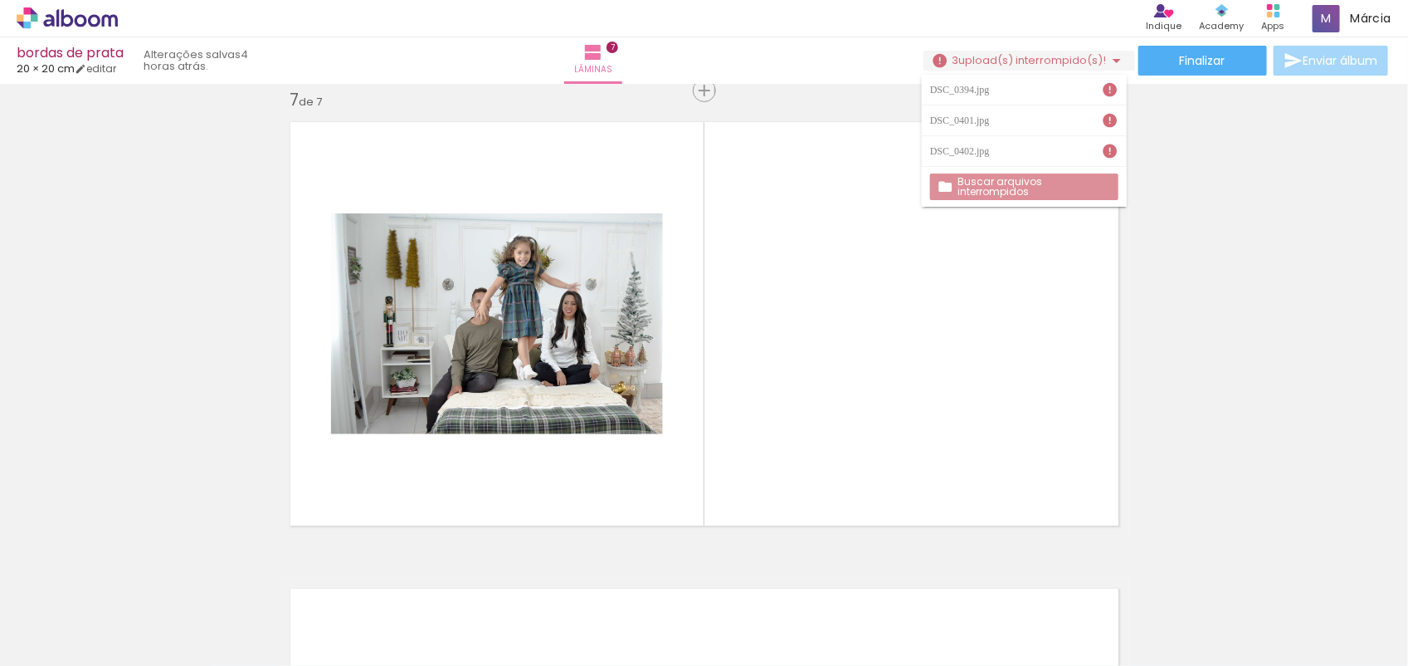
click at [0, 0] on slot "Buscar arquivos interrompidos" at bounding box center [0, 0] width 0 height 0
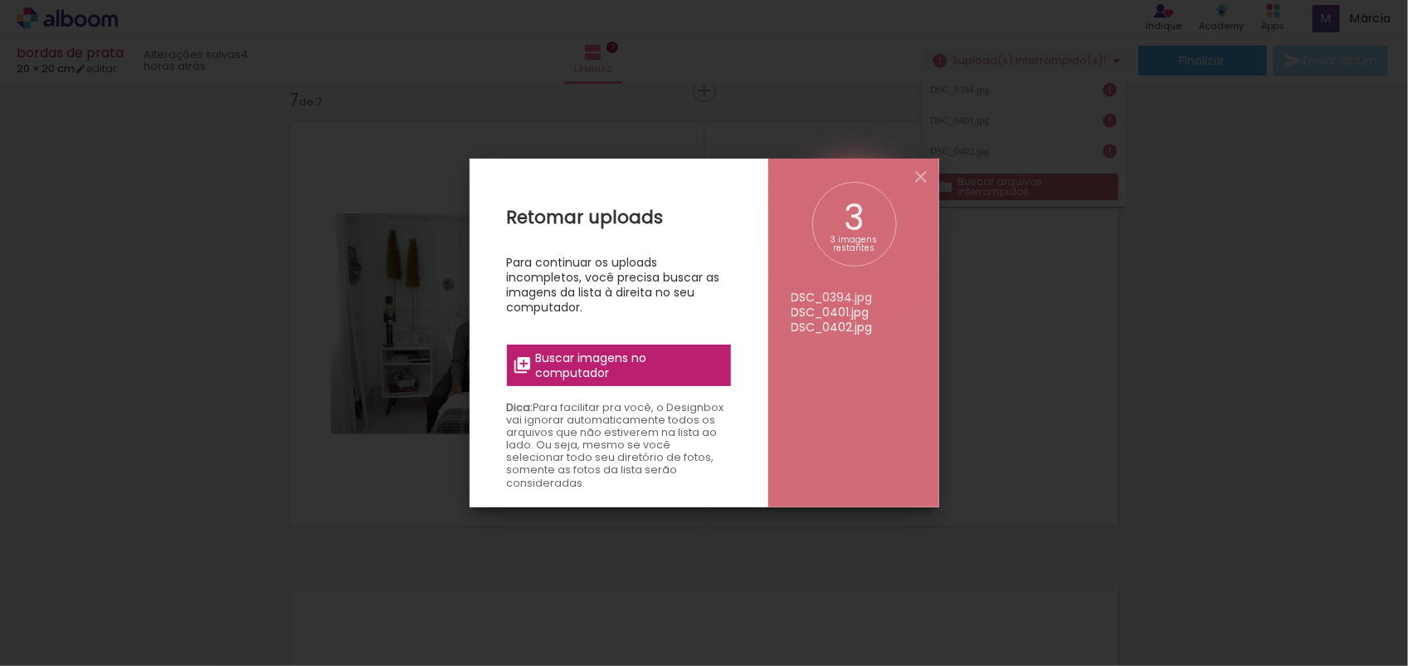
click at [625, 367] on span "Buscar imagens no computador" at bounding box center [627, 365] width 185 height 30
click at [0, 0] on input "file" at bounding box center [0, 0] width 0 height 0
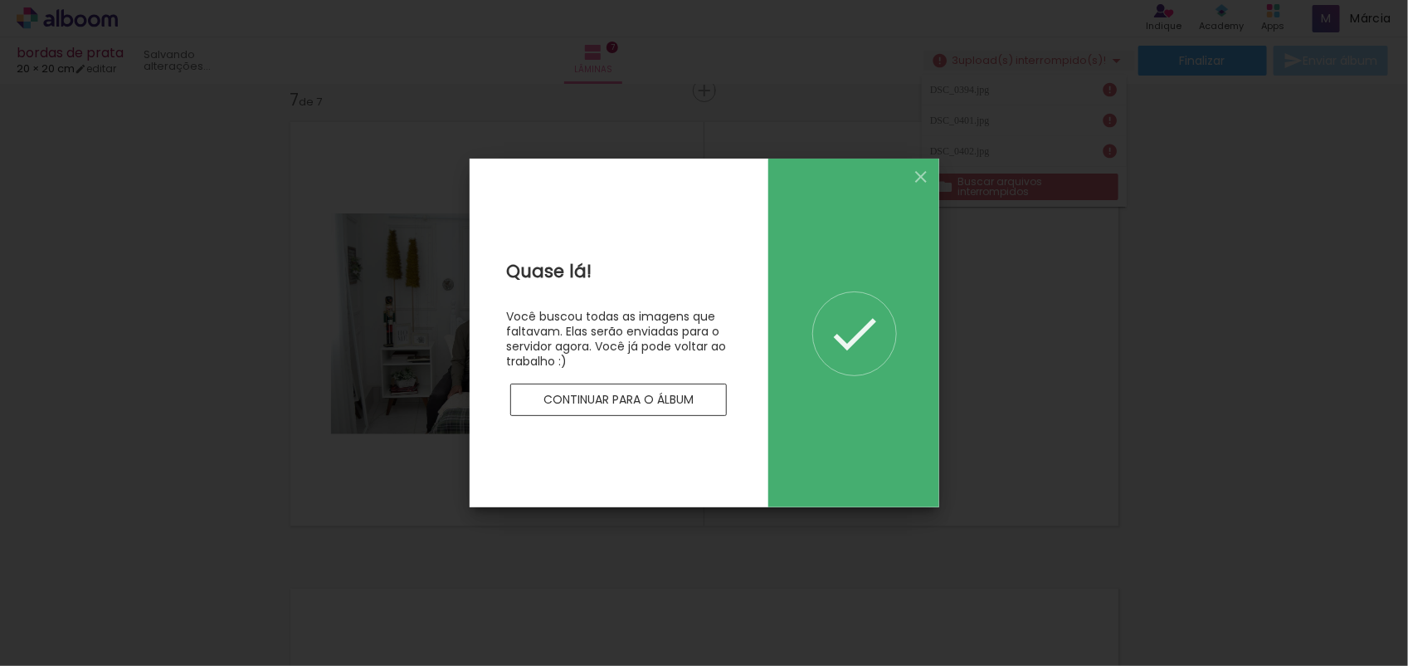
scroll to position [0, 0]
click at [915, 177] on iron-icon at bounding box center [921, 177] width 20 height 20
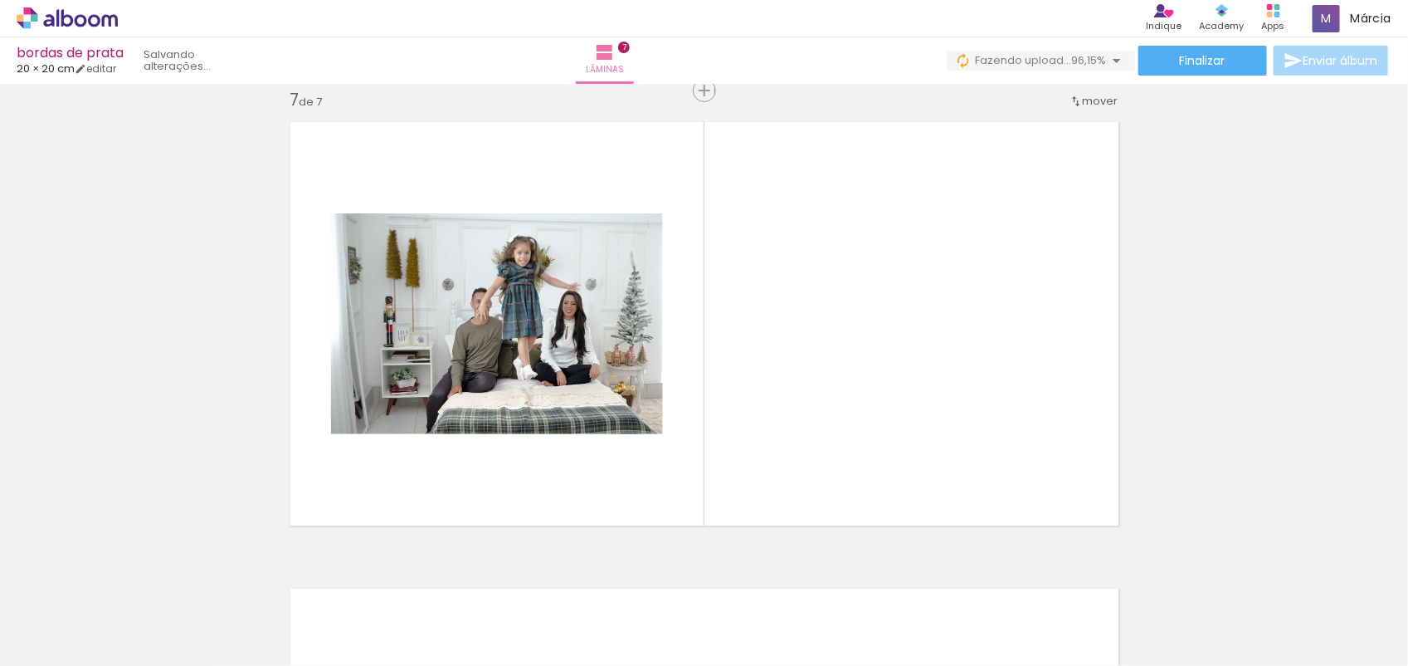
scroll to position [0, 1075]
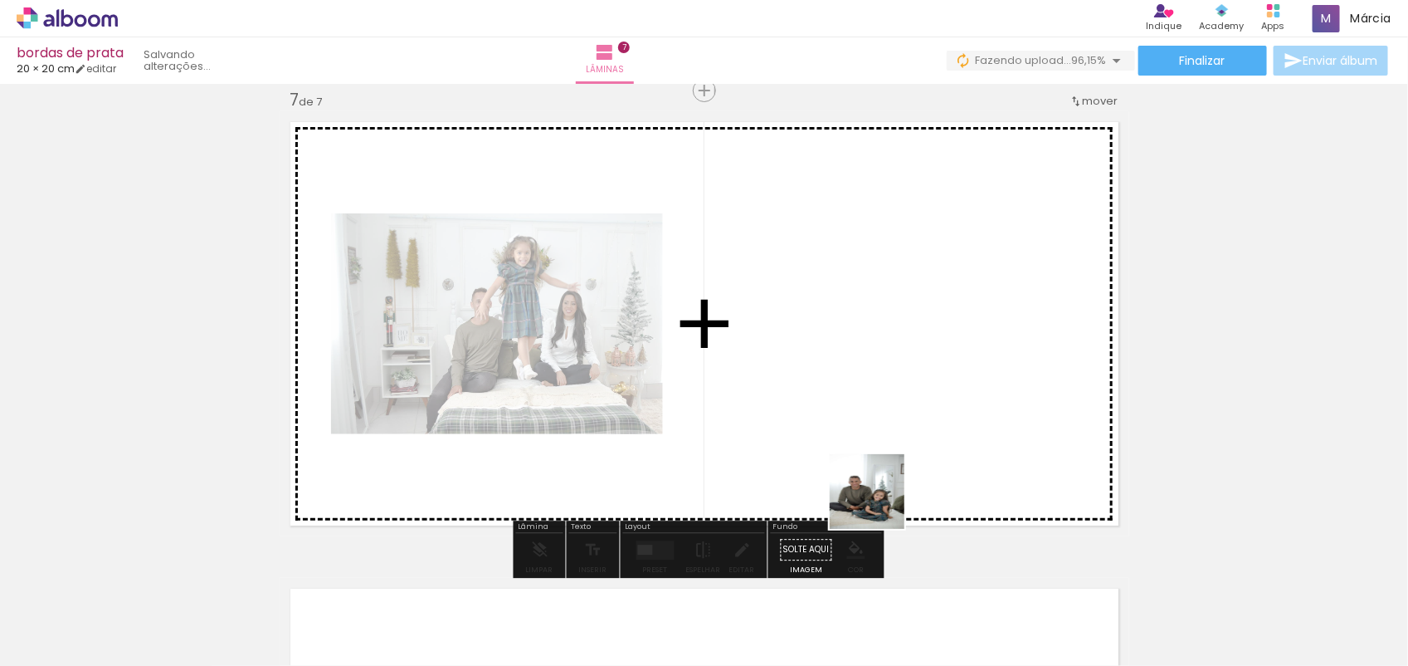
scroll to position [0, 1075]
drag, startPoint x: 0, startPoint y: 0, endPoint x: 822, endPoint y: 394, distance: 912.1
click at [769, 347] on quentale-workspace at bounding box center [704, 333] width 1408 height 666
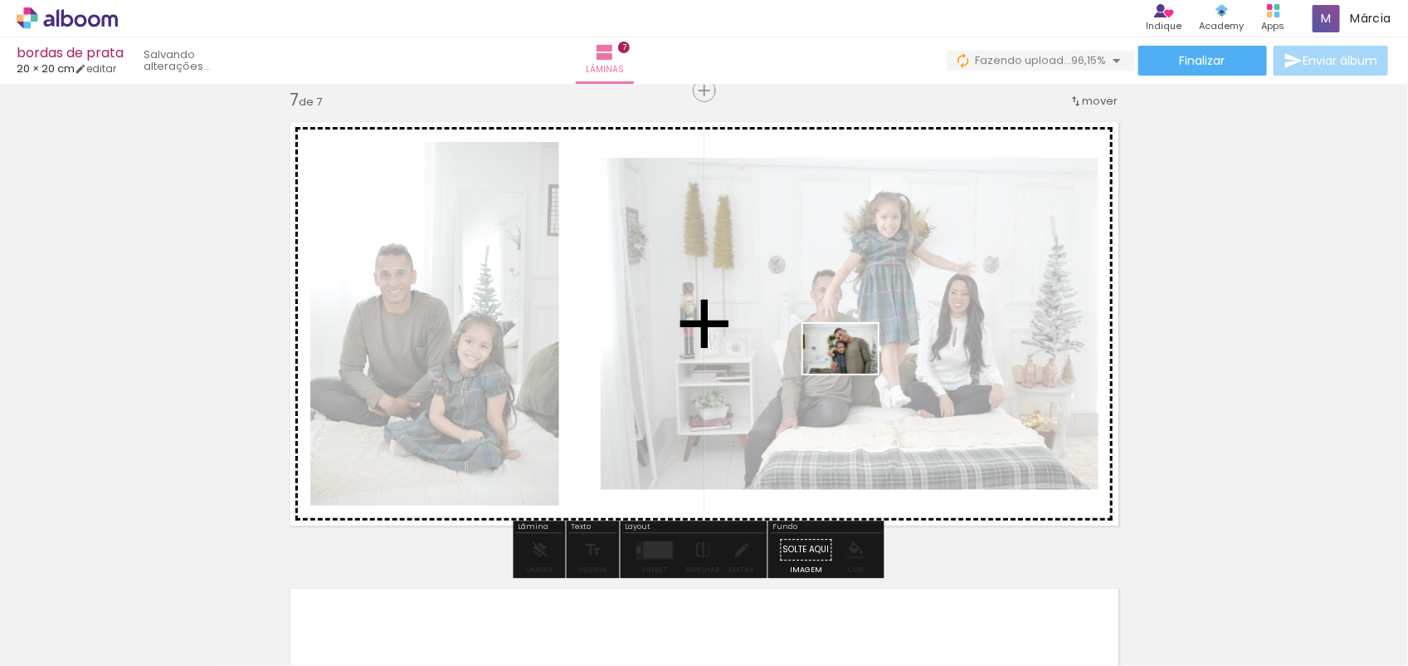
drag, startPoint x: 1064, startPoint y: 632, endPoint x: 827, endPoint y: 339, distance: 376.5
click at [827, 339] on quentale-workspace at bounding box center [704, 333] width 1408 height 666
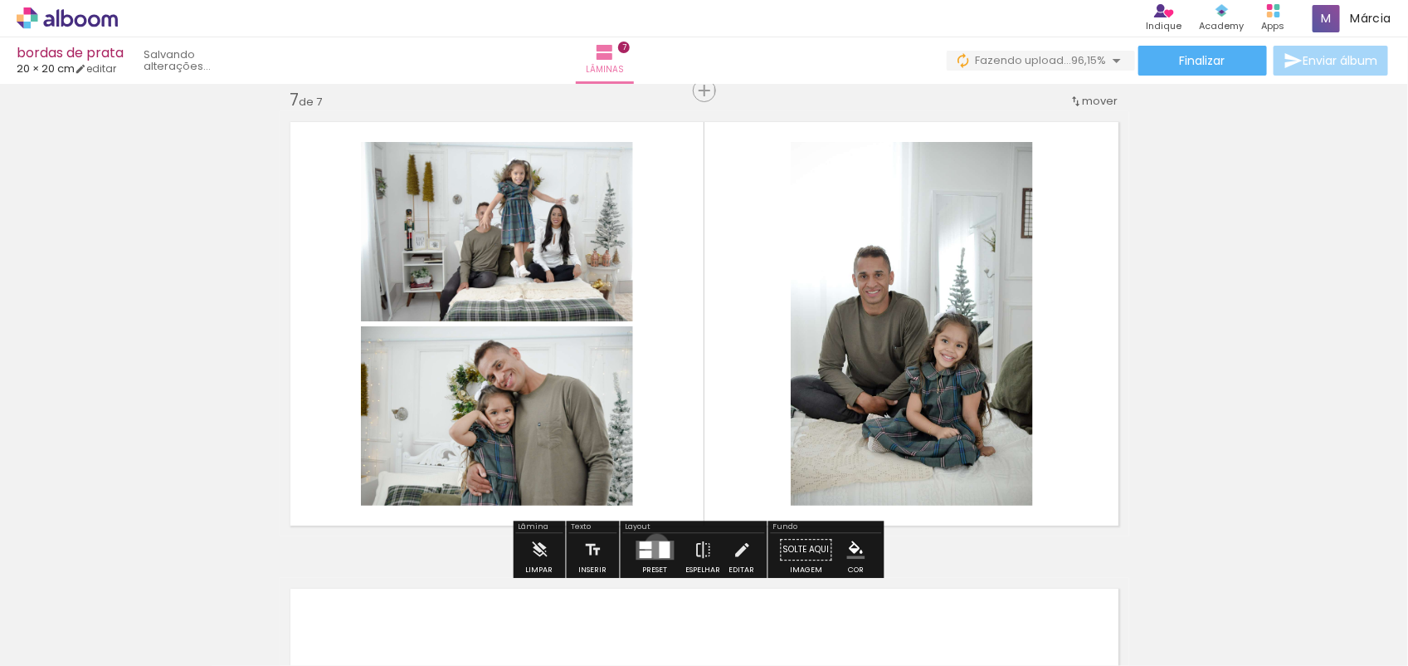
click at [653, 545] on quentale-layouter at bounding box center [656, 549] width 38 height 19
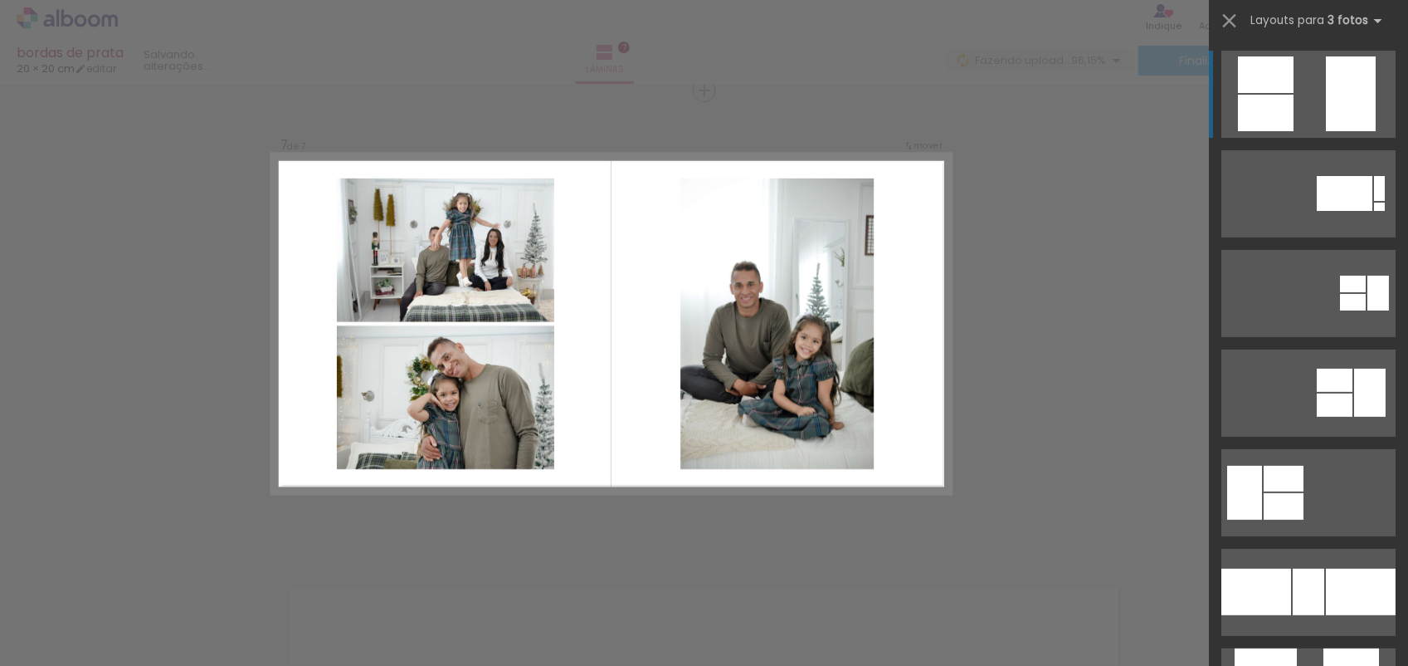
scroll to position [549, 0]
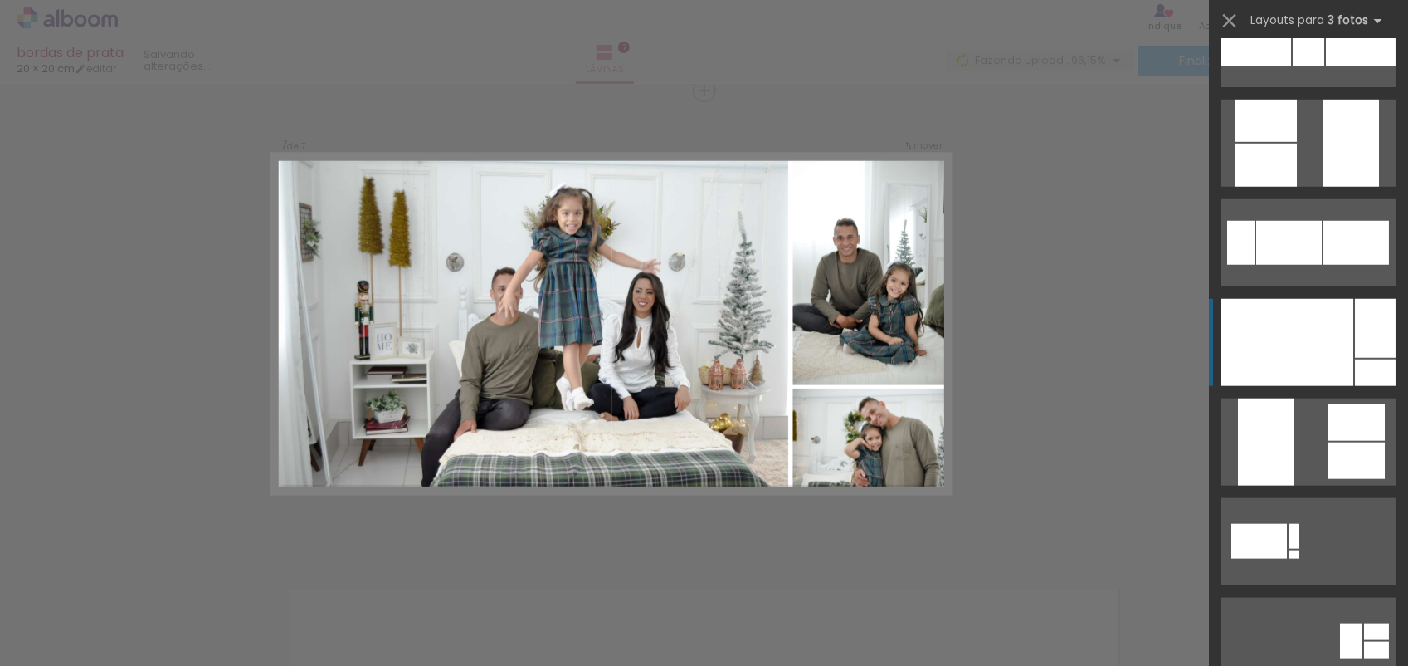
click at [1307, 355] on div at bounding box center [1288, 342] width 132 height 87
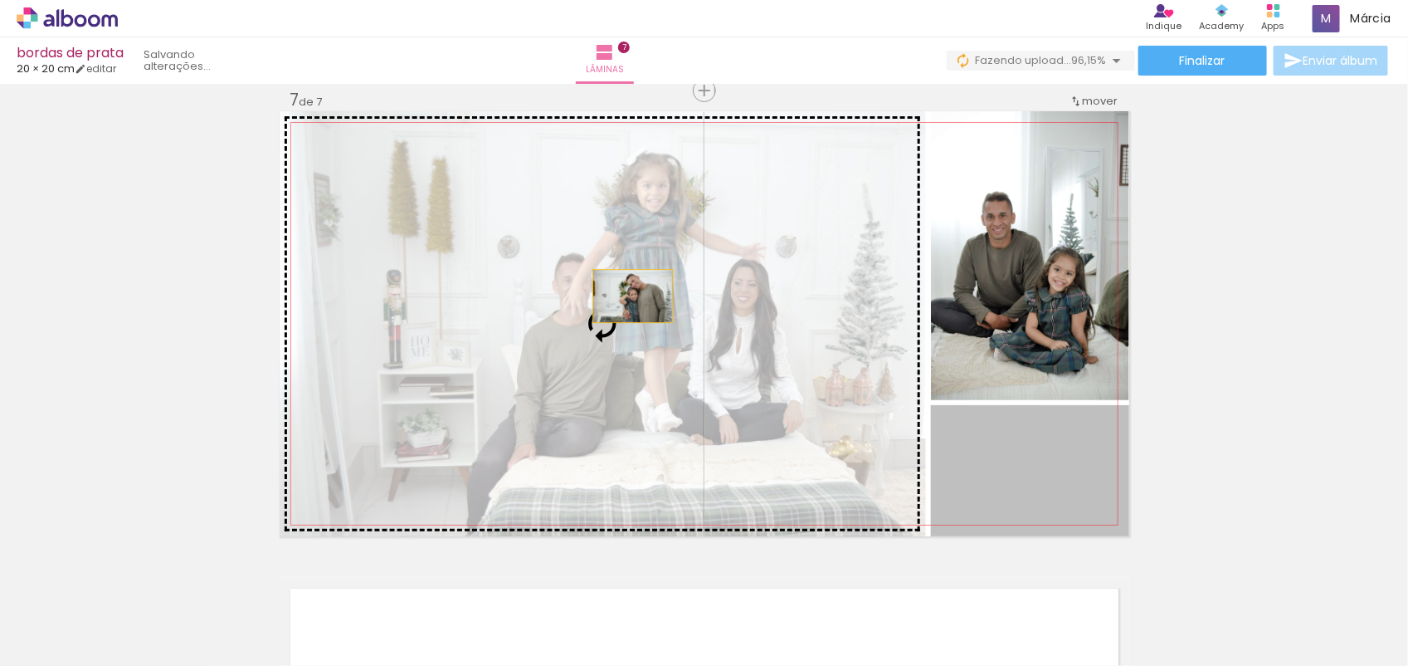
drag, startPoint x: 975, startPoint y: 450, endPoint x: 625, endPoint y: 295, distance: 382.8
click at [0, 0] on slot at bounding box center [0, 0] width 0 height 0
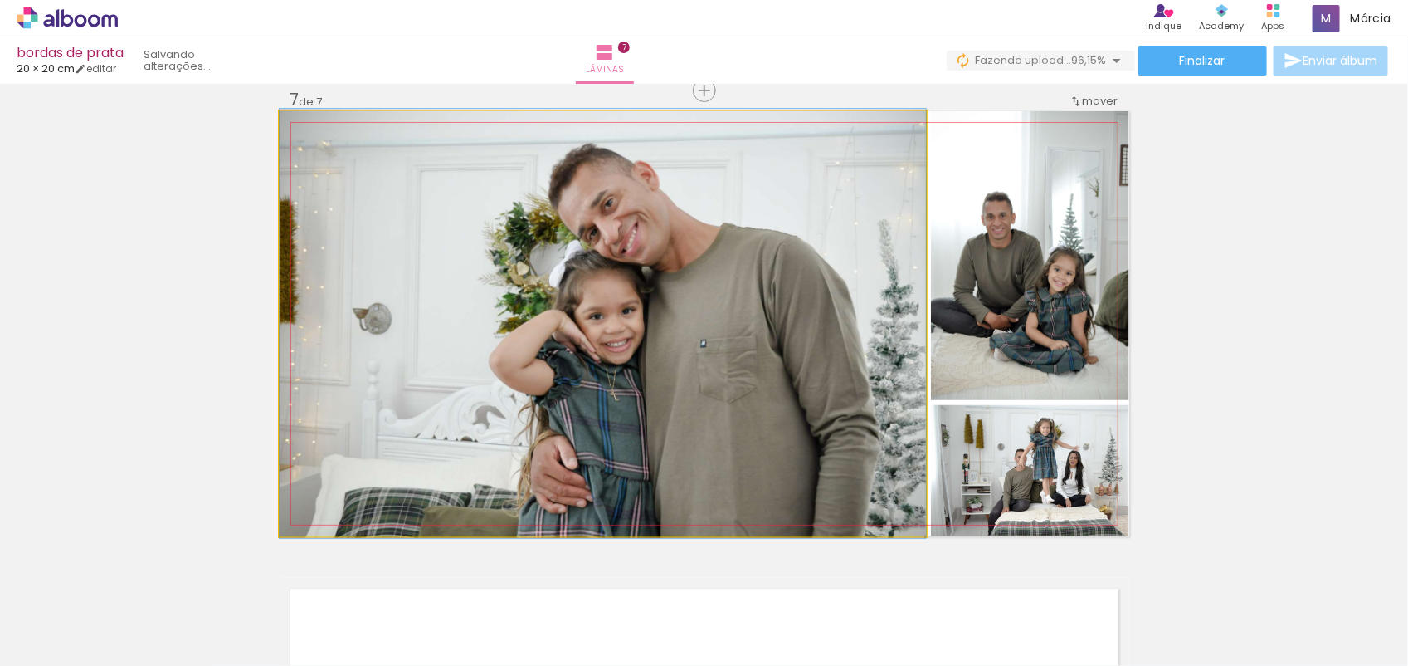
drag, startPoint x: 694, startPoint y: 321, endPoint x: 674, endPoint y: 321, distance: 19.9
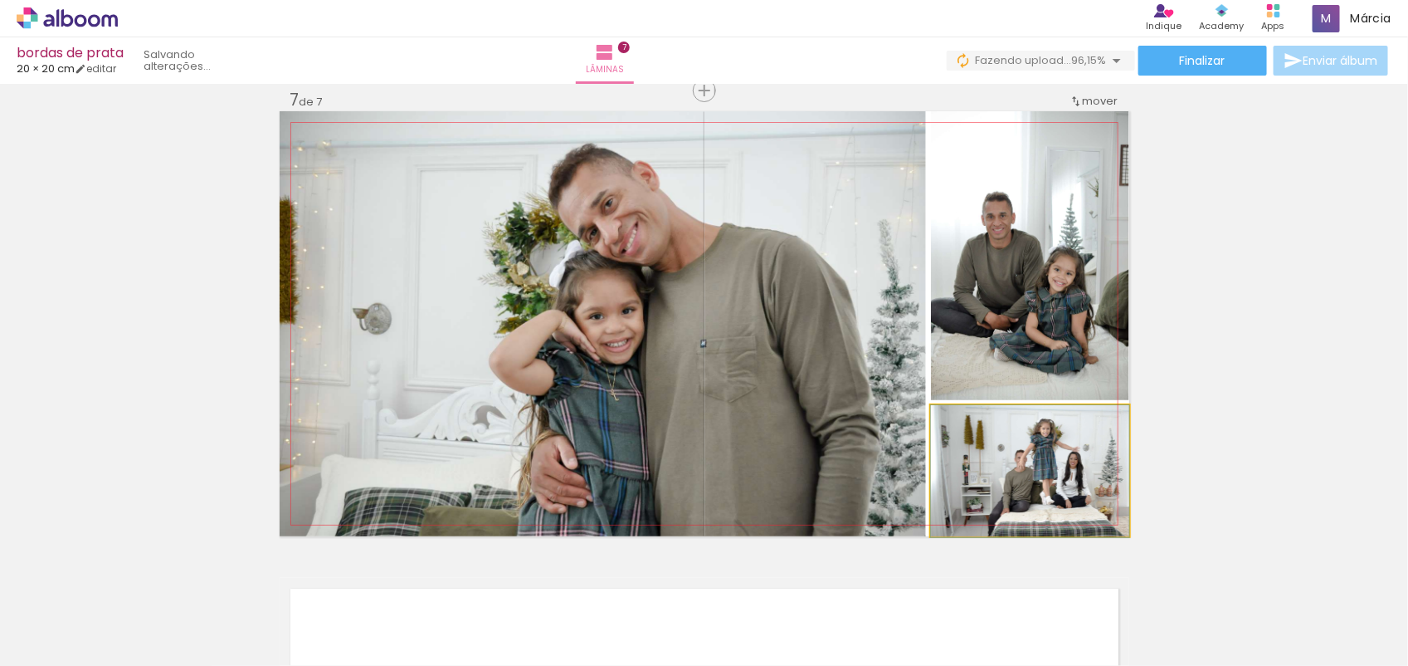
drag, startPoint x: 1032, startPoint y: 492, endPoint x: 1019, endPoint y: 500, distance: 15.0
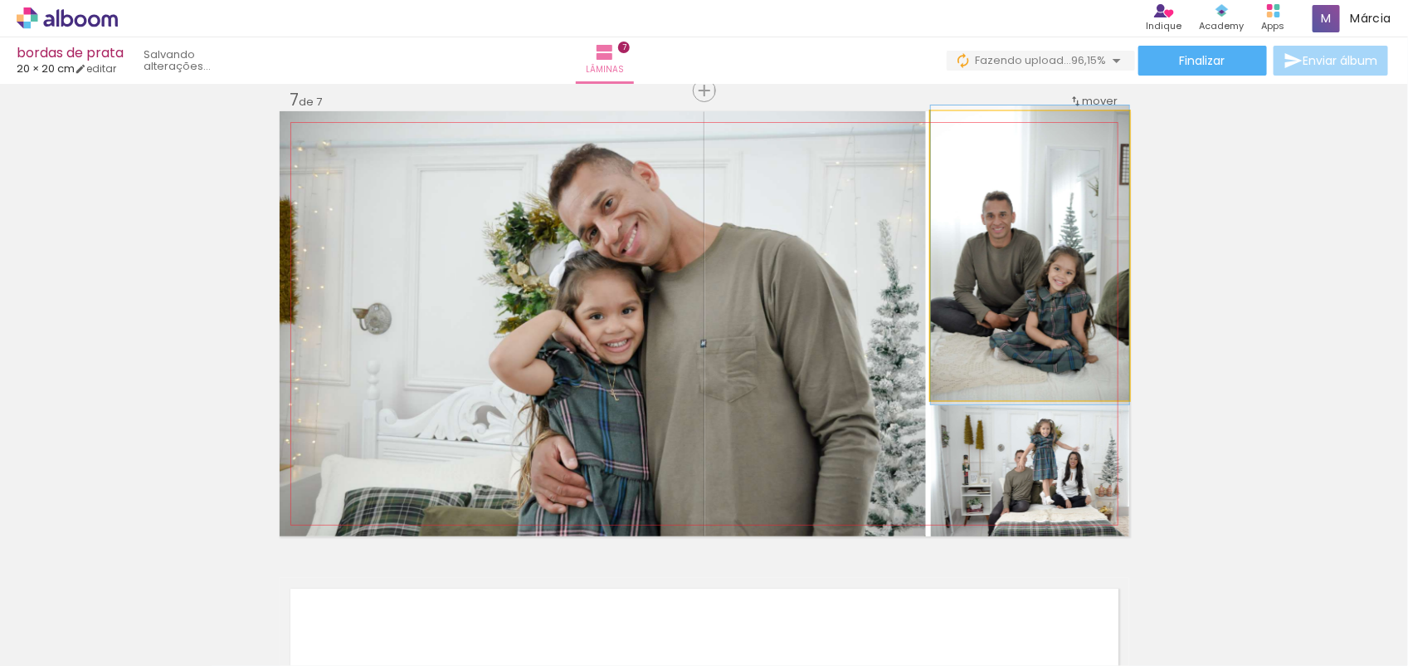
drag, startPoint x: 1014, startPoint y: 297, endPoint x: 1042, endPoint y: 296, distance: 27.4
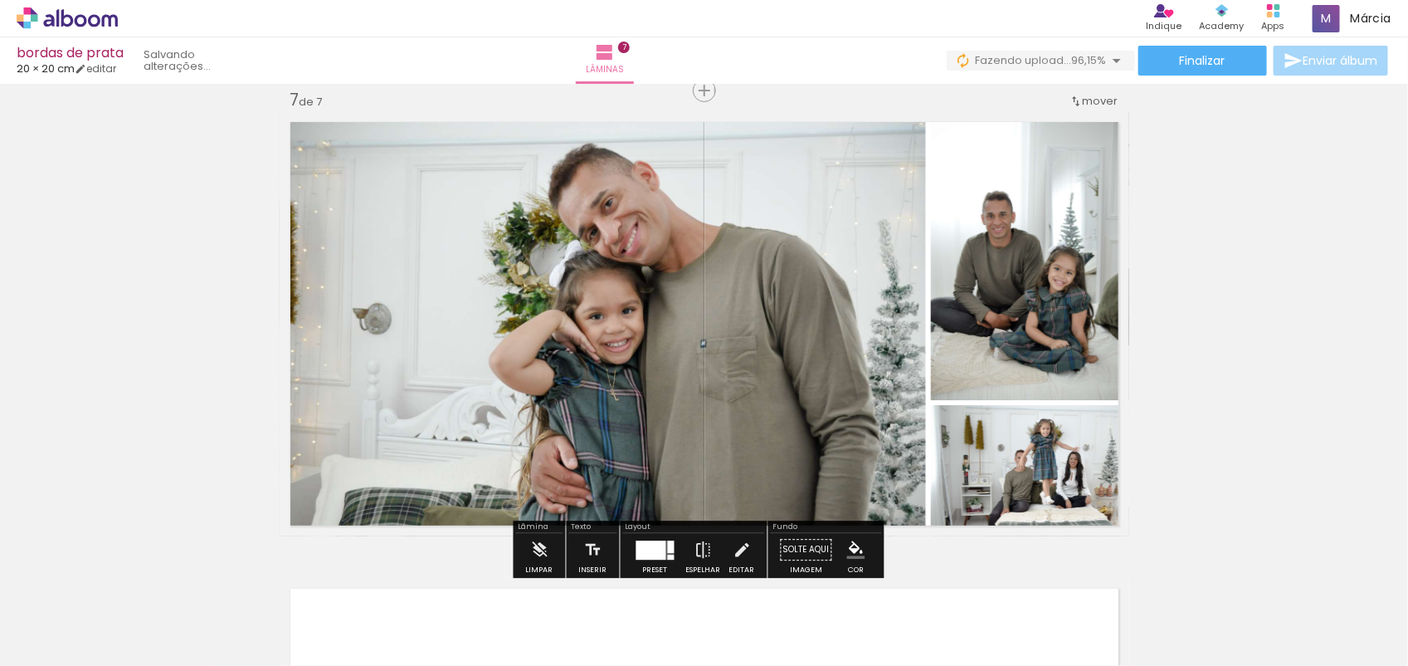
click at [1042, 296] on quentale-photo at bounding box center [1030, 255] width 198 height 289
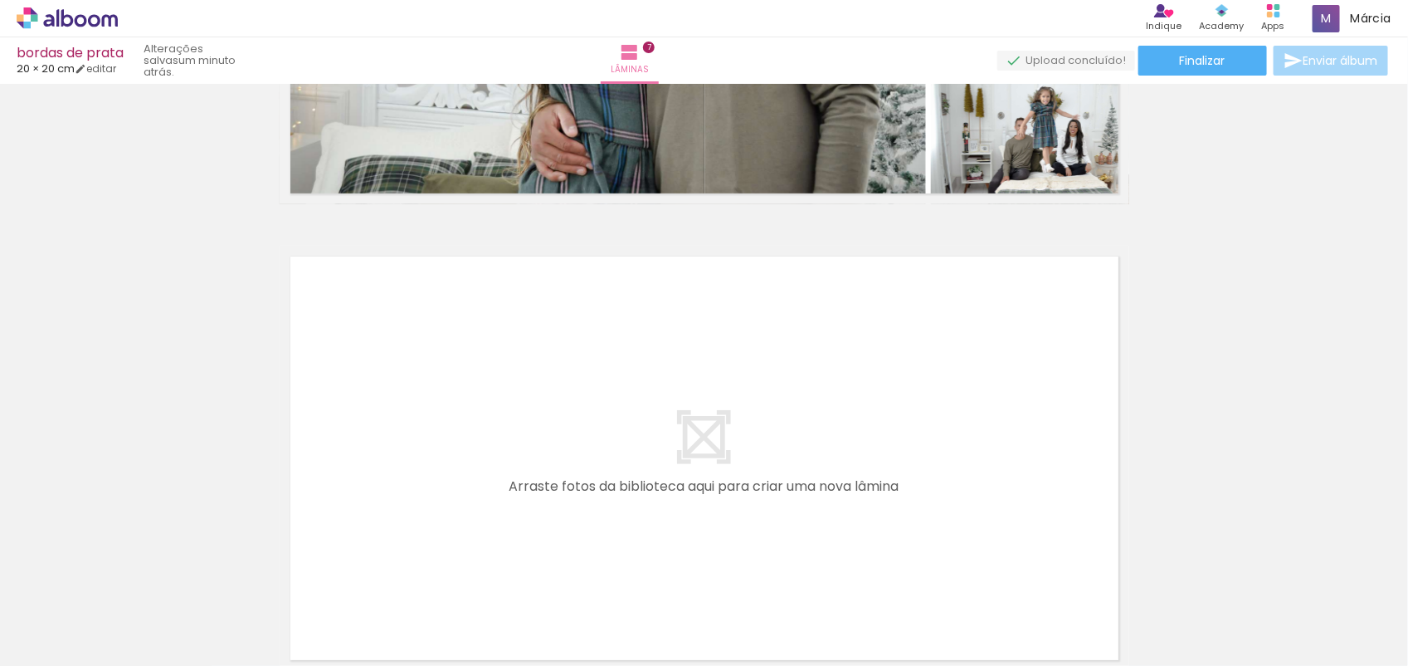
scroll to position [3193, 0]
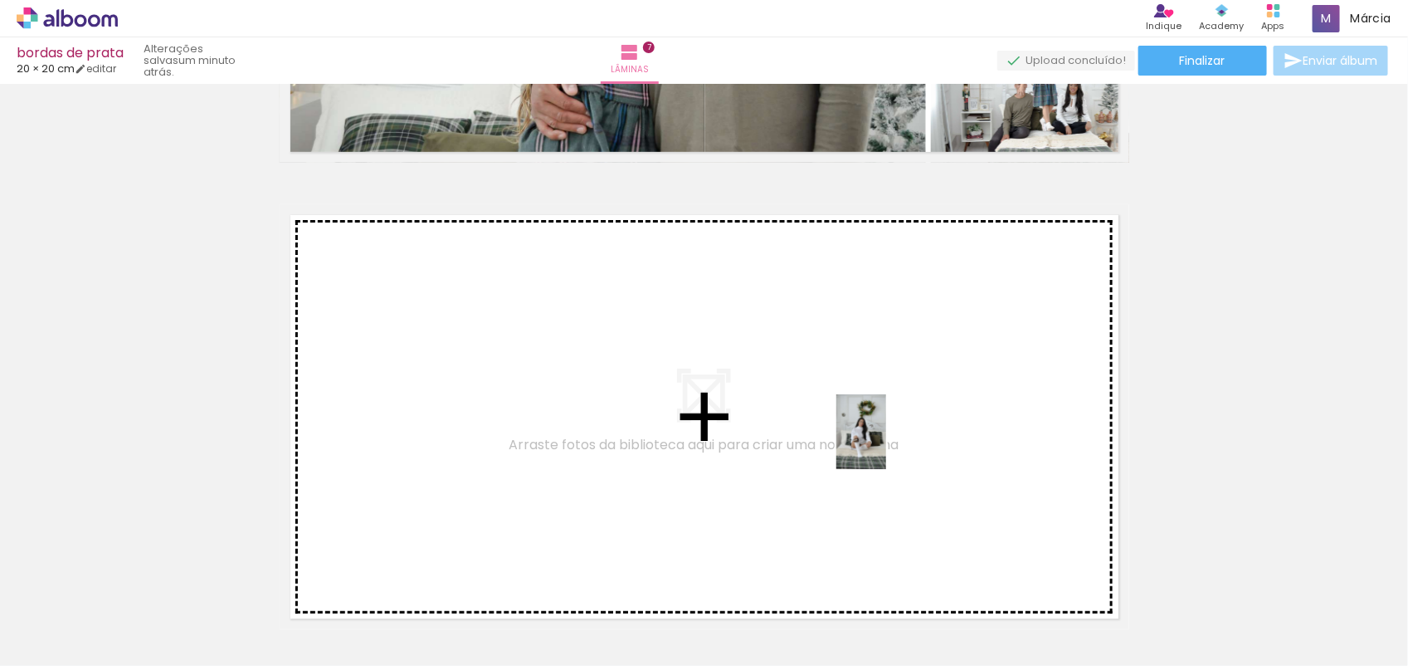
drag, startPoint x: 1129, startPoint y: 607, endPoint x: 760, endPoint y: 394, distance: 425.4
click at [760, 394] on quentale-workspace at bounding box center [704, 333] width 1408 height 666
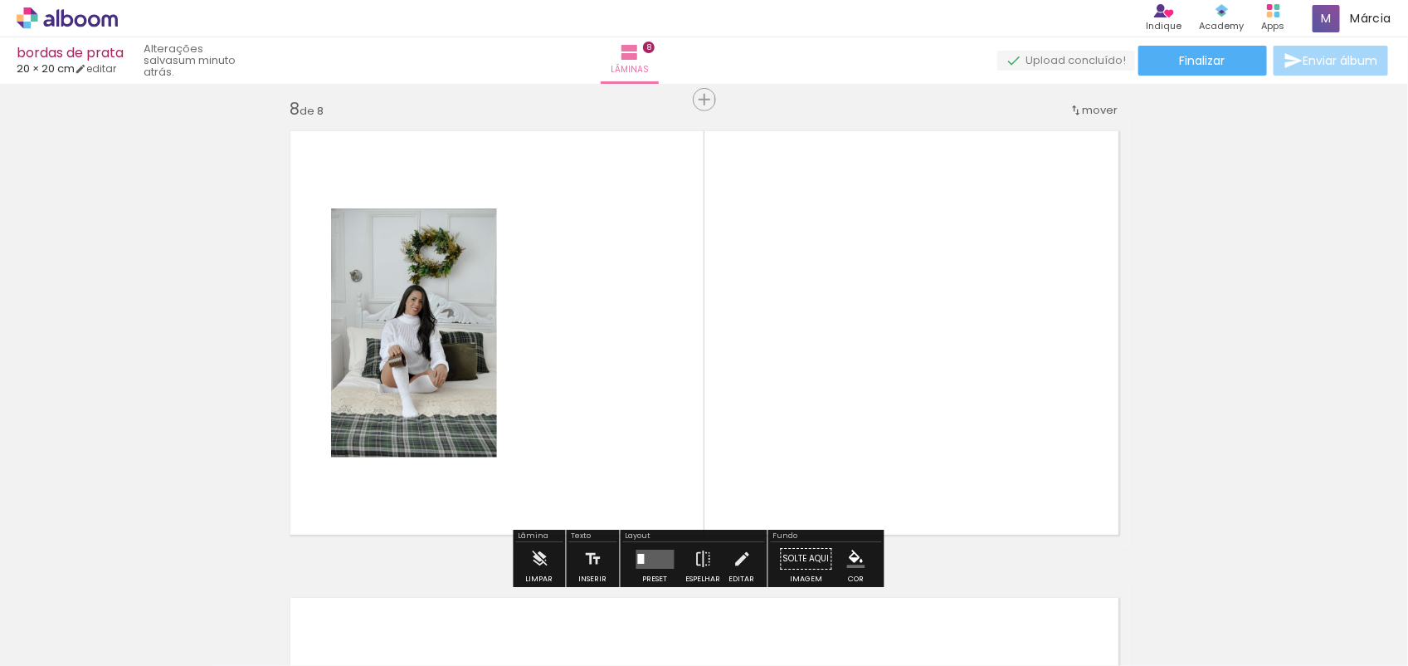
scroll to position [3287, 0]
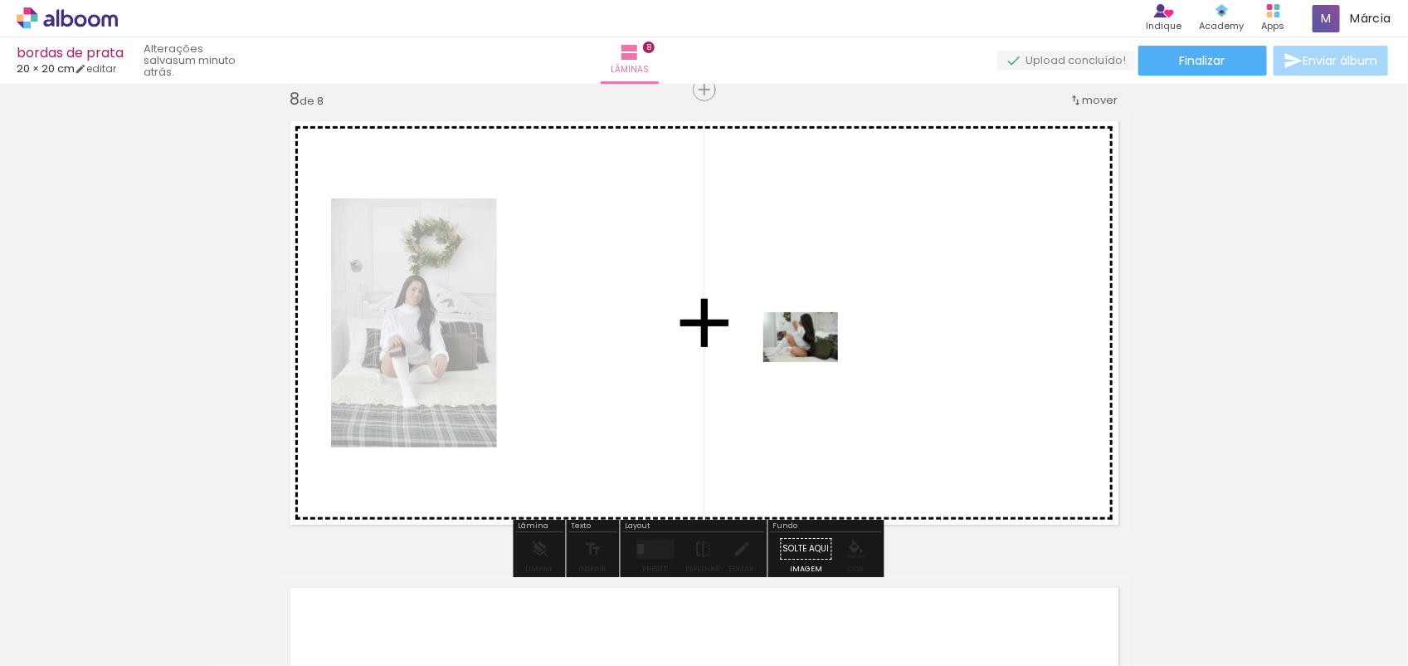
drag, startPoint x: 1228, startPoint y: 599, endPoint x: 813, endPoint y: 362, distance: 478.1
click at [813, 362] on quentale-workspace at bounding box center [704, 333] width 1408 height 666
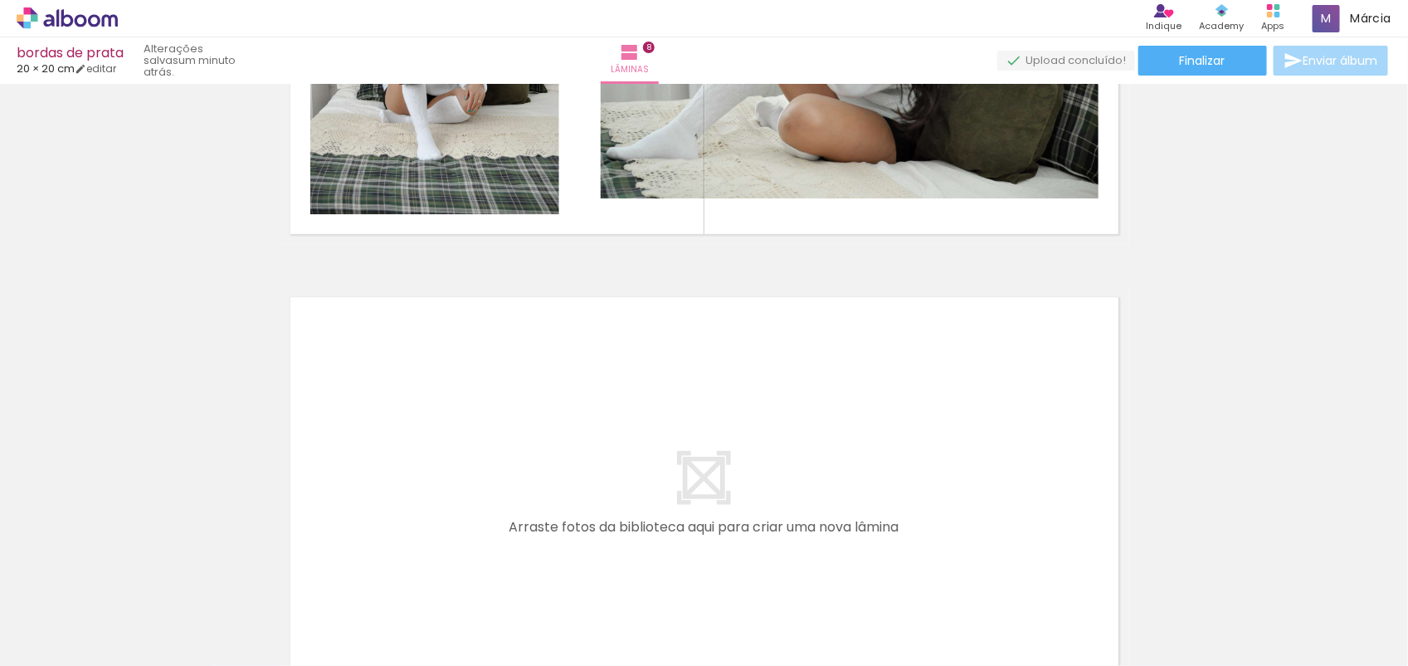
scroll to position [3619, 0]
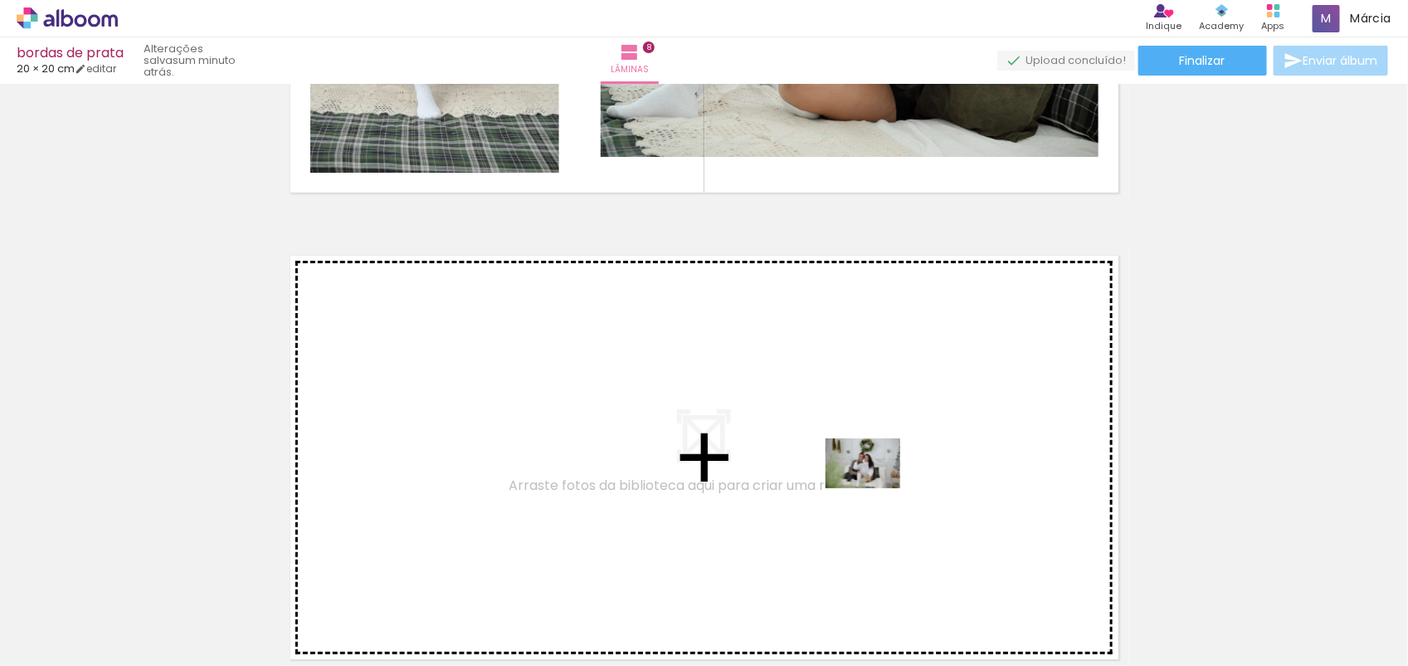
drag, startPoint x: 1253, startPoint y: 615, endPoint x: 710, endPoint y: 437, distance: 571.1
click at [710, 437] on quentale-workspace at bounding box center [704, 333] width 1408 height 666
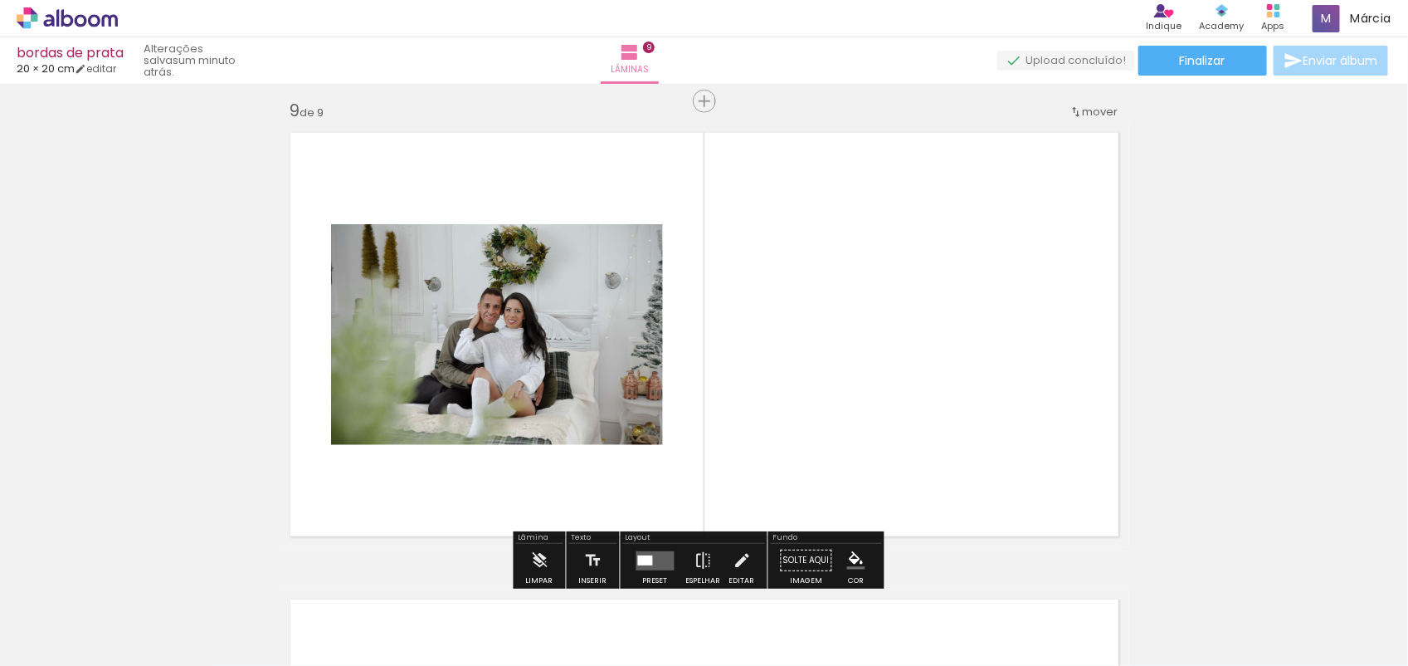
scroll to position [3752, 0]
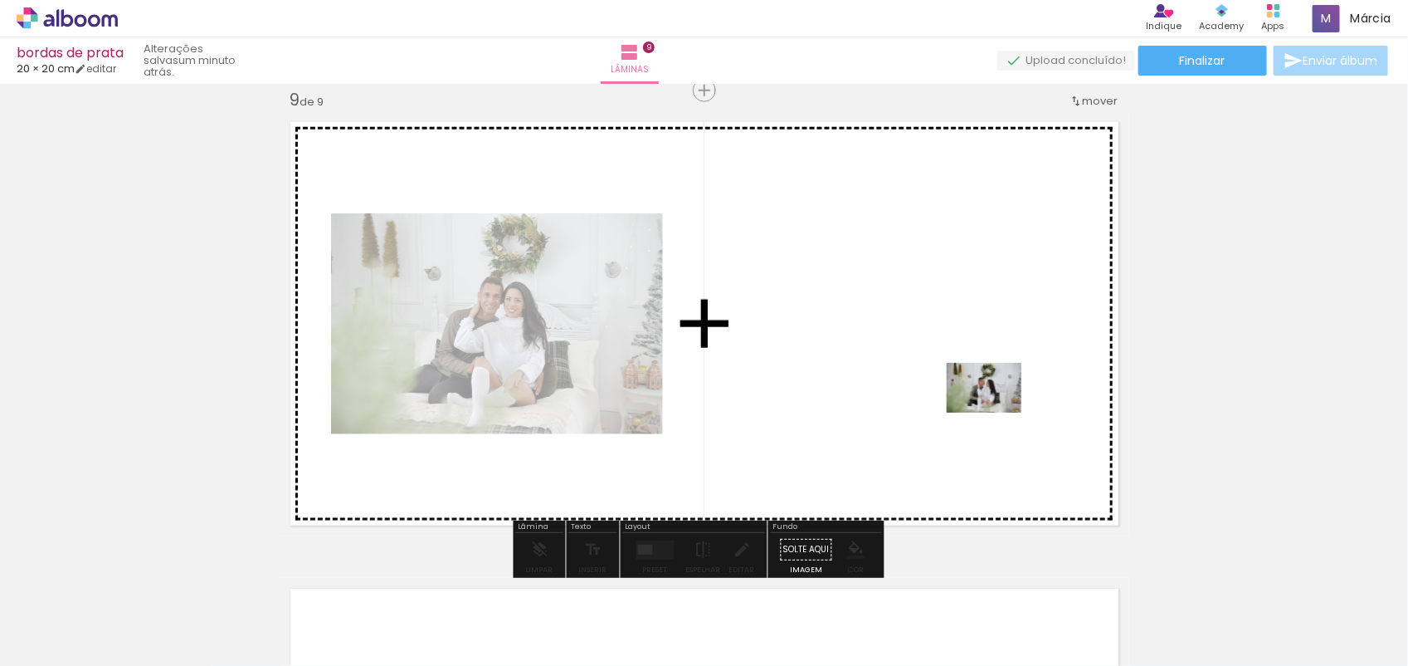
drag, startPoint x: 1345, startPoint y: 614, endPoint x: 909, endPoint y: 358, distance: 506.3
click at [909, 358] on quentale-workspace at bounding box center [704, 333] width 1408 height 666
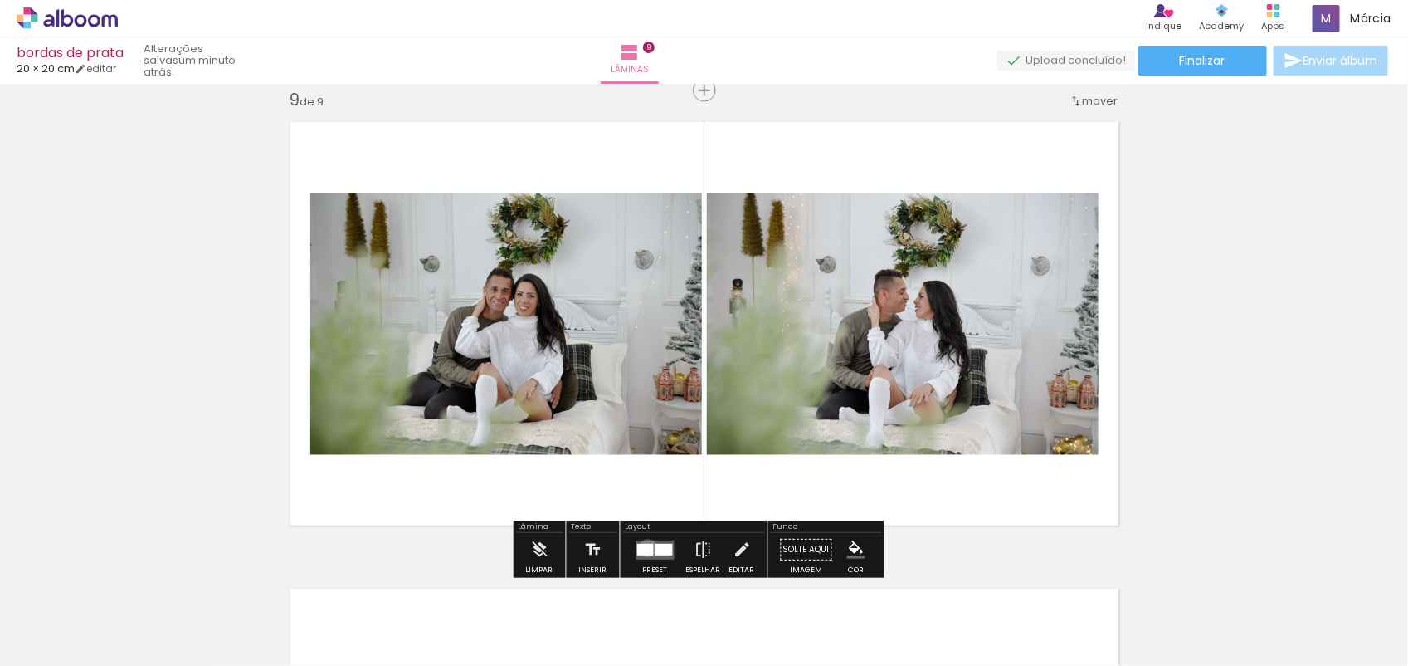
click at [644, 548] on div at bounding box center [645, 550] width 17 height 12
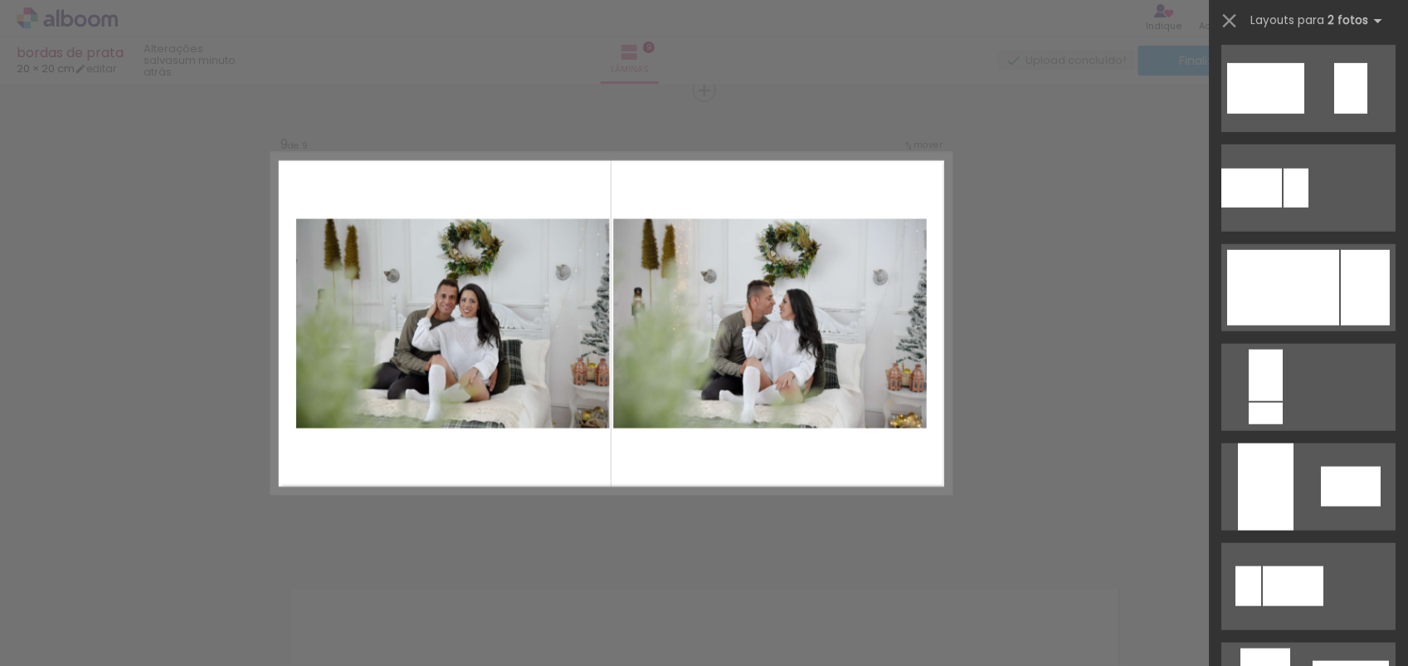
scroll to position [3841, 0]
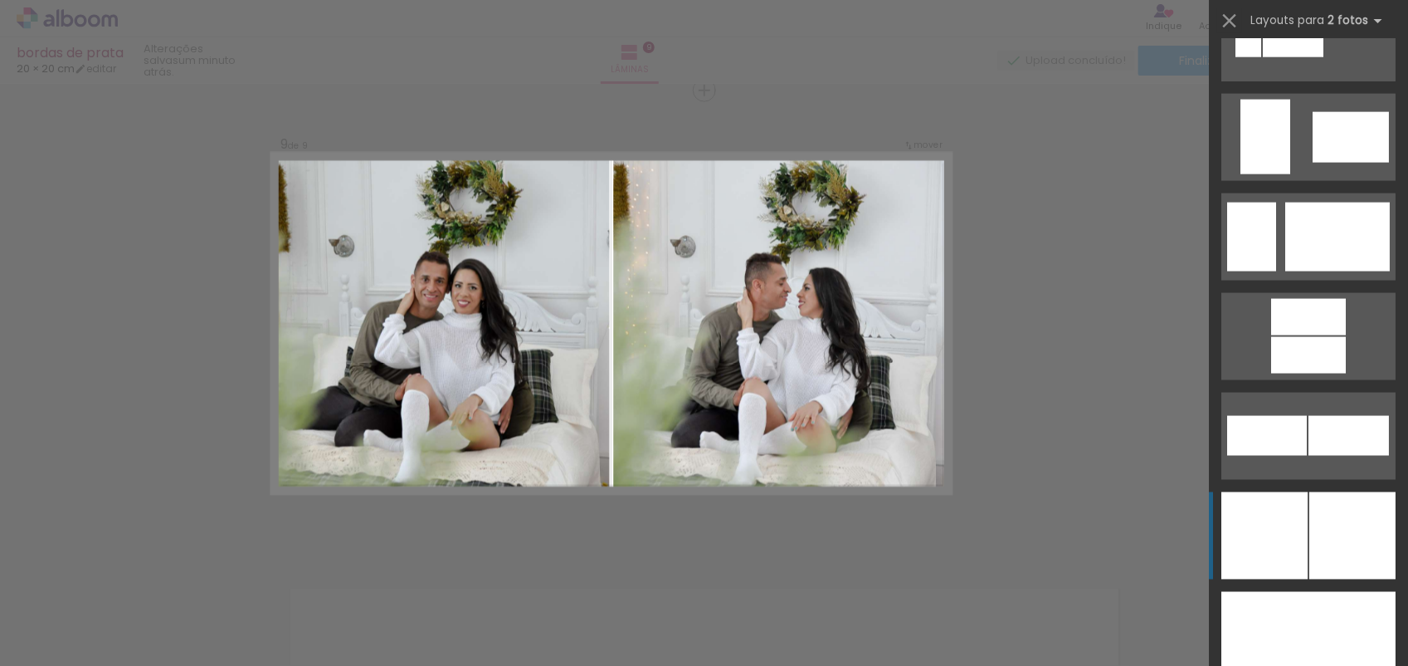
click at [1310, 556] on div at bounding box center [1353, 535] width 86 height 87
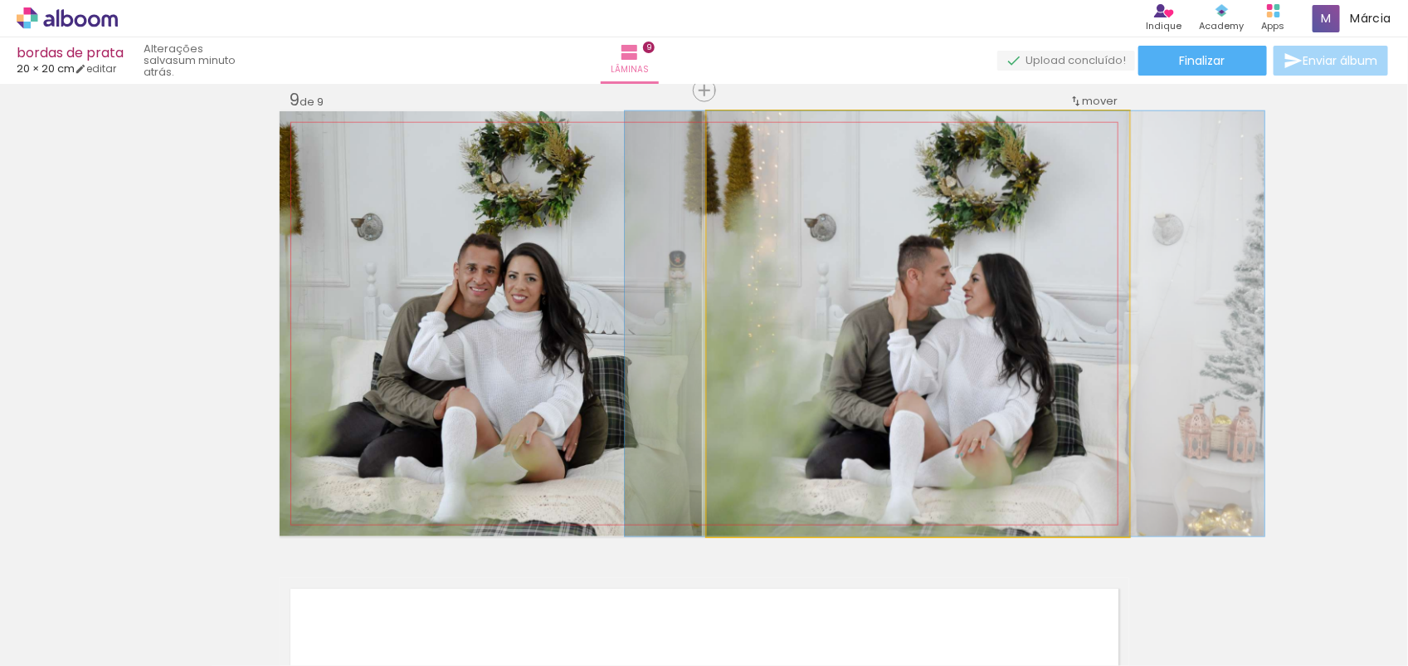
drag, startPoint x: 862, startPoint y: 347, endPoint x: 882, endPoint y: 353, distance: 21.5
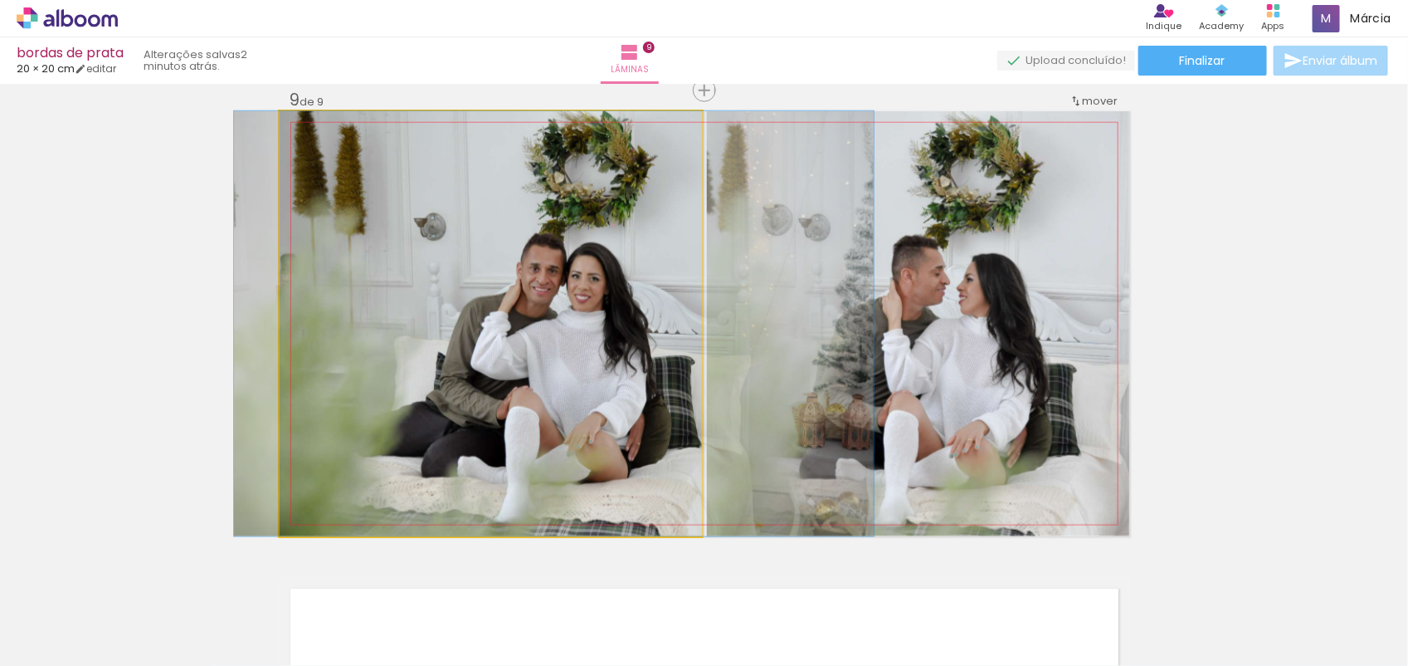
drag, startPoint x: 357, startPoint y: 387, endPoint x: 420, endPoint y: 392, distance: 63.3
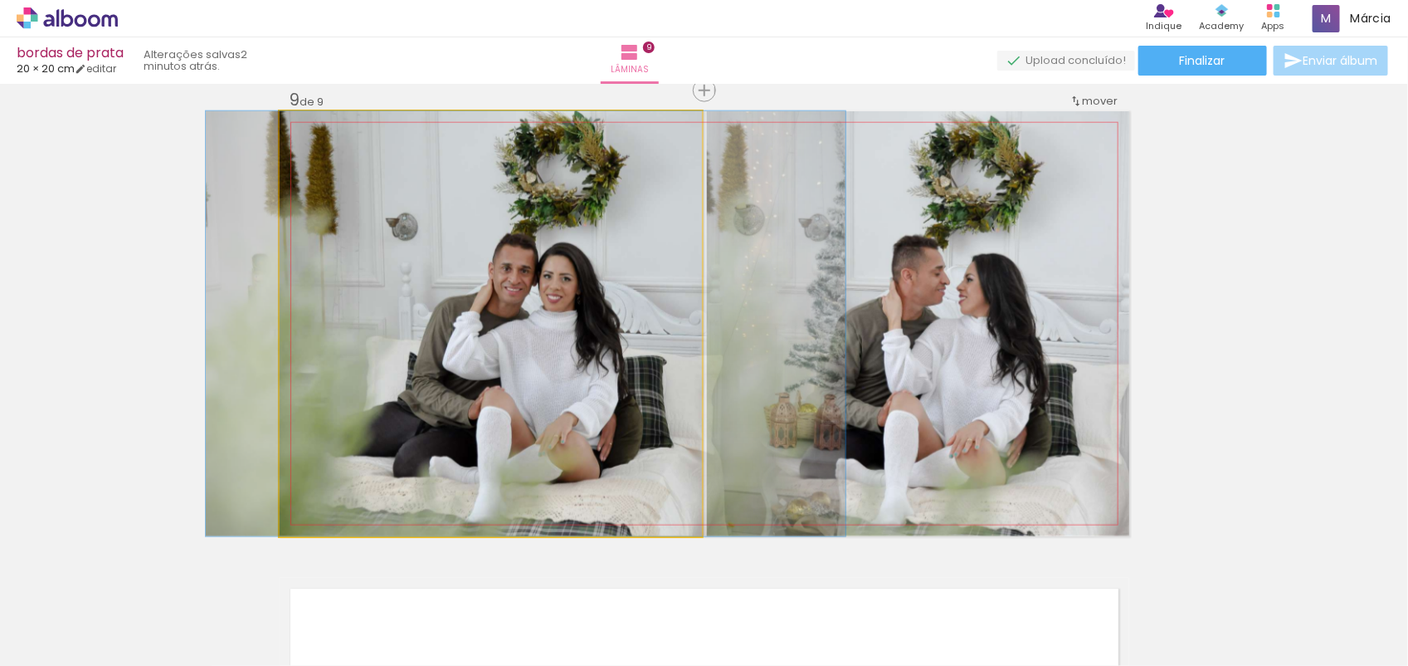
drag, startPoint x: 420, startPoint y: 392, endPoint x: 391, endPoint y: 393, distance: 29.1
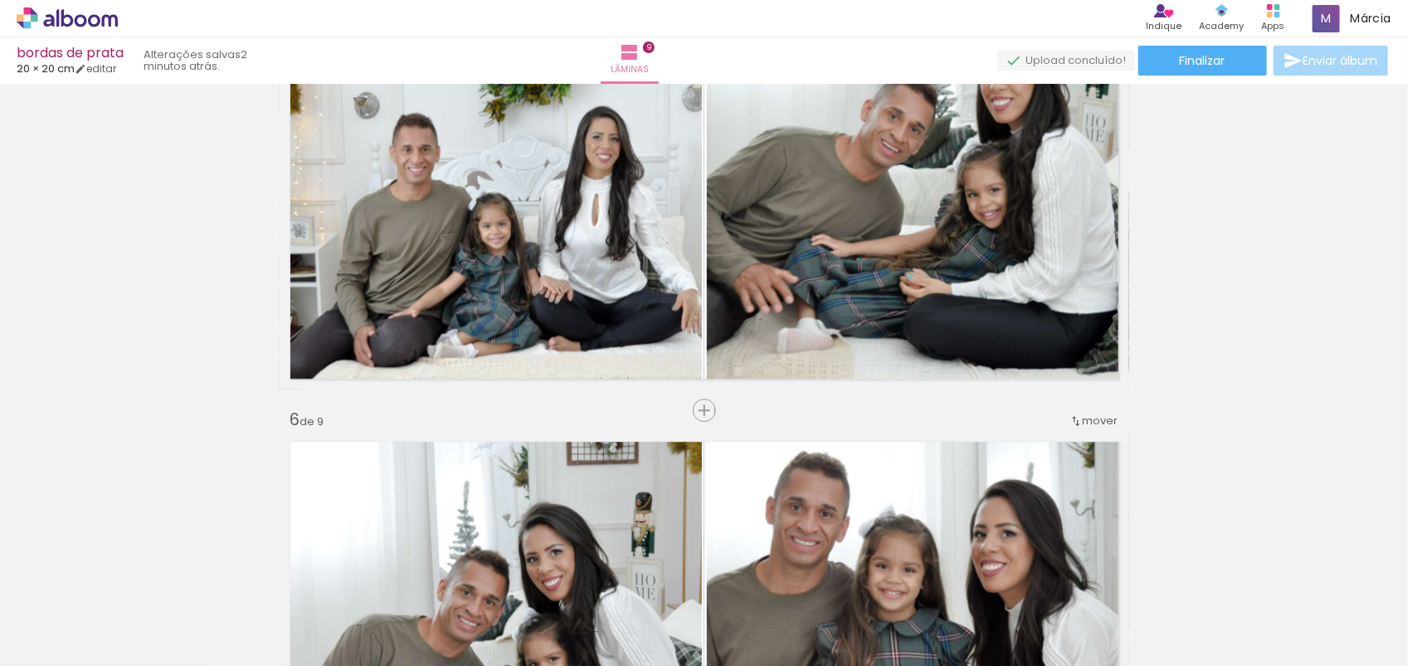
scroll to position [2541, 0]
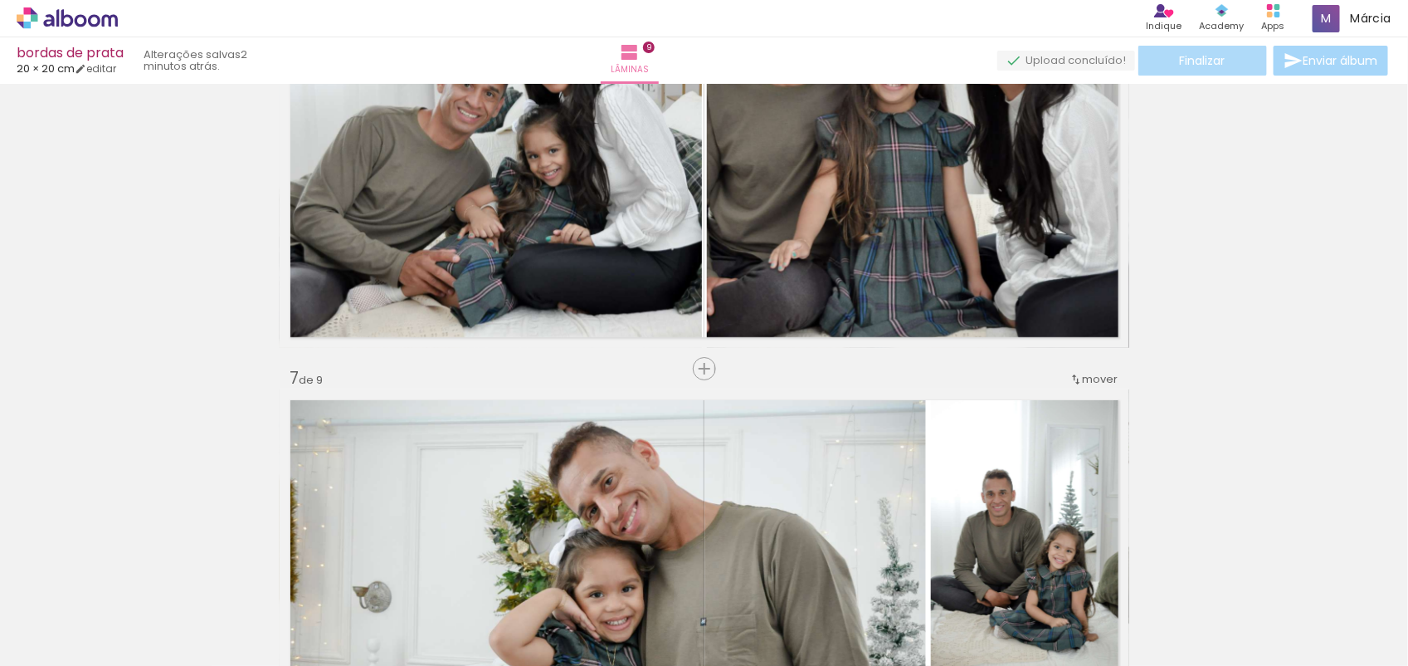
click at [1198, 66] on span "Finalizar" at bounding box center [1203, 61] width 46 height 12
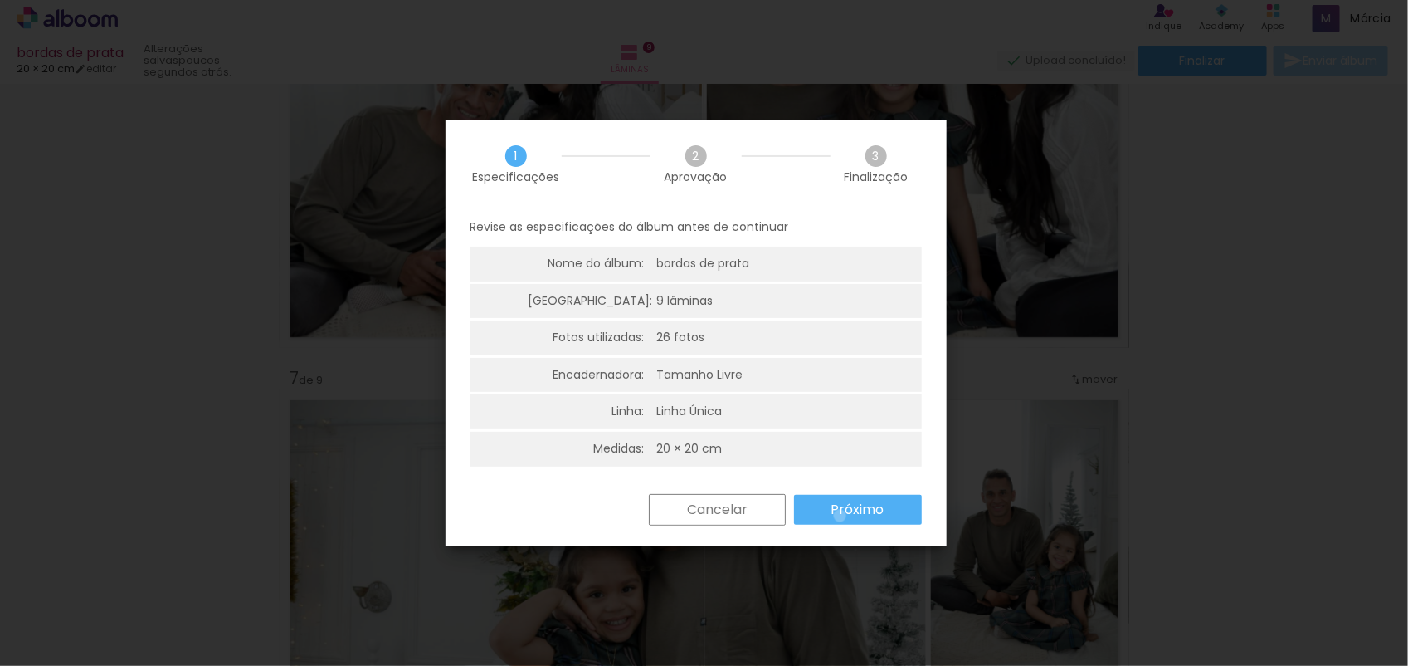
click at [0, 0] on slot "Próximo" at bounding box center [0, 0] width 0 height 0
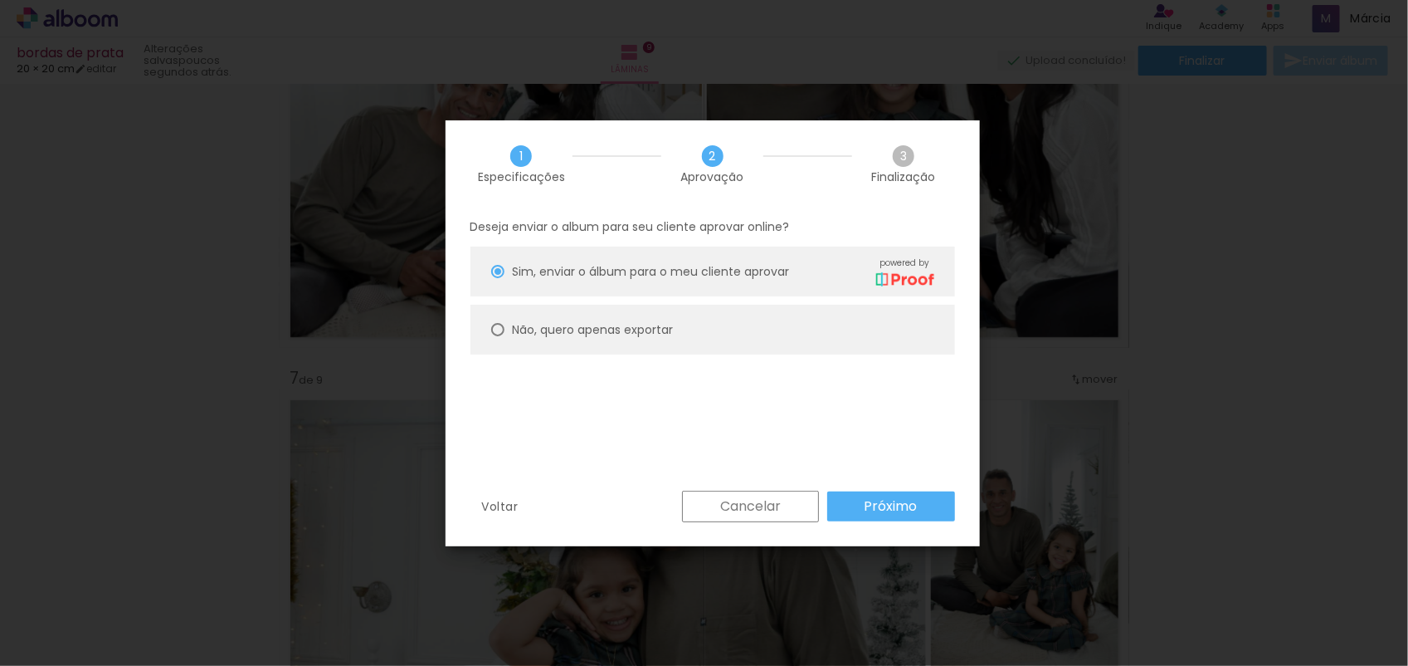
click at [0, 0] on slot "Não, quero apenas exportar" at bounding box center [0, 0] width 0 height 0
type paper-radio-button "on"
click at [0, 0] on slot "Próximo" at bounding box center [0, 0] width 0 height 0
type input "Alta, 300 DPI"
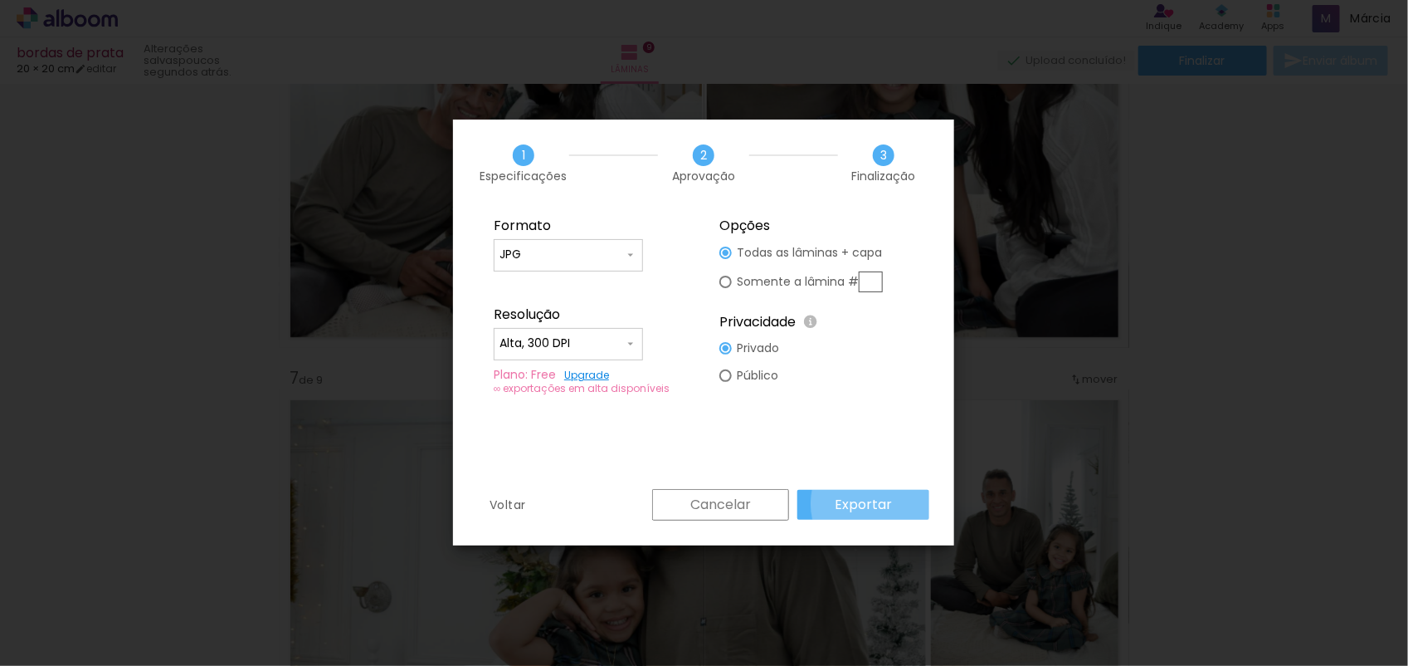
click at [0, 0] on slot "Exportar" at bounding box center [0, 0] width 0 height 0
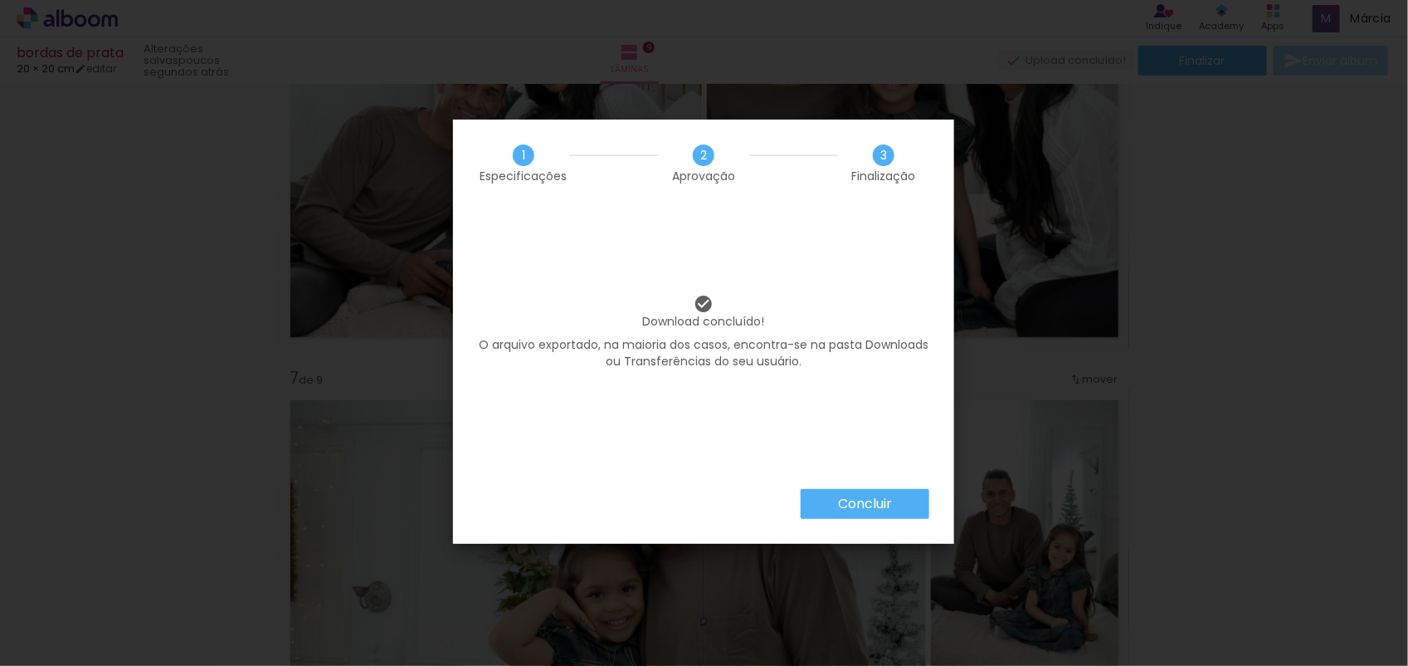
scroll to position [0, 11]
click at [857, 511] on paper-button "Concluir" at bounding box center [865, 504] width 129 height 30
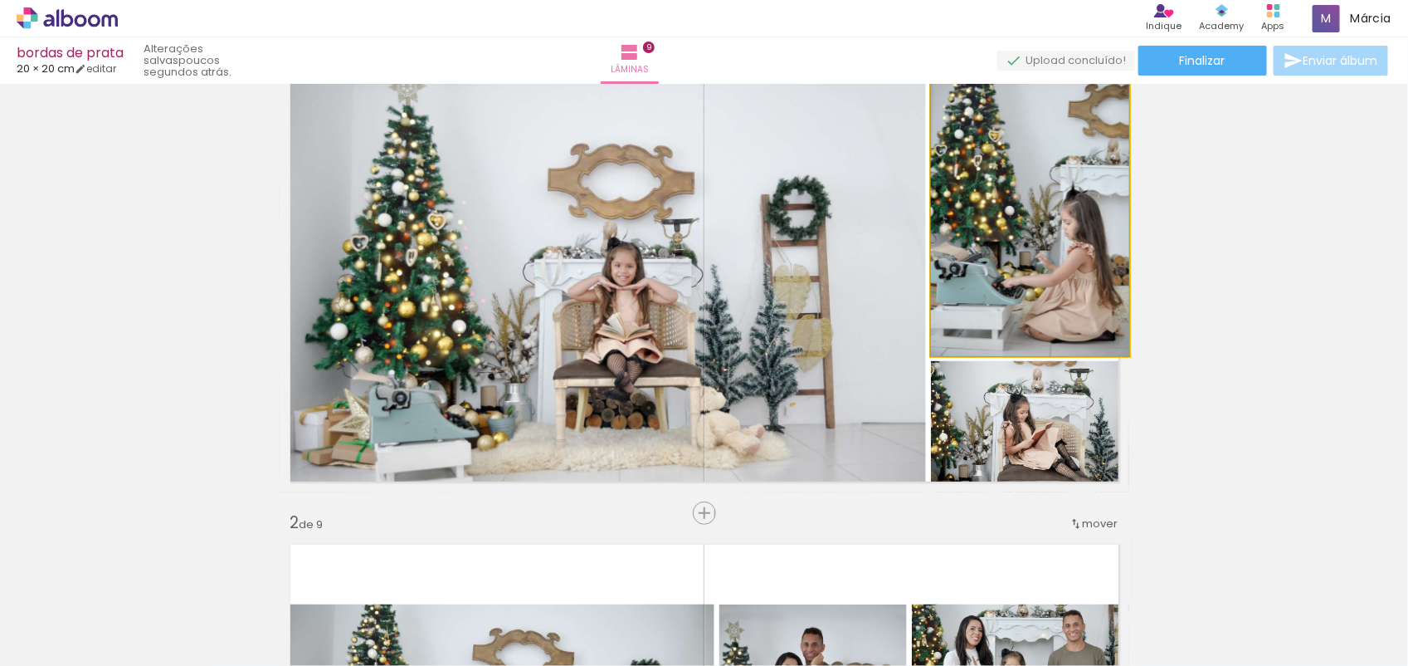
scroll to position [75, 0]
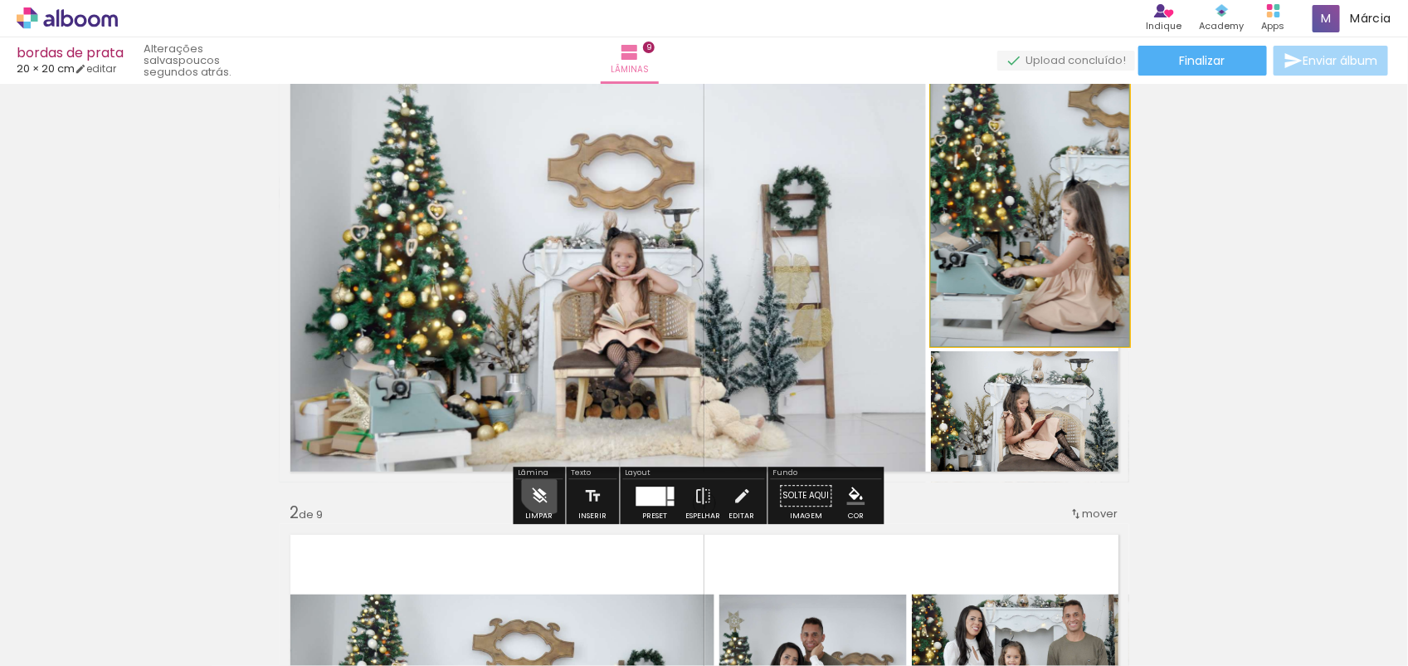
click at [545, 488] on iron-icon at bounding box center [539, 495] width 18 height 33
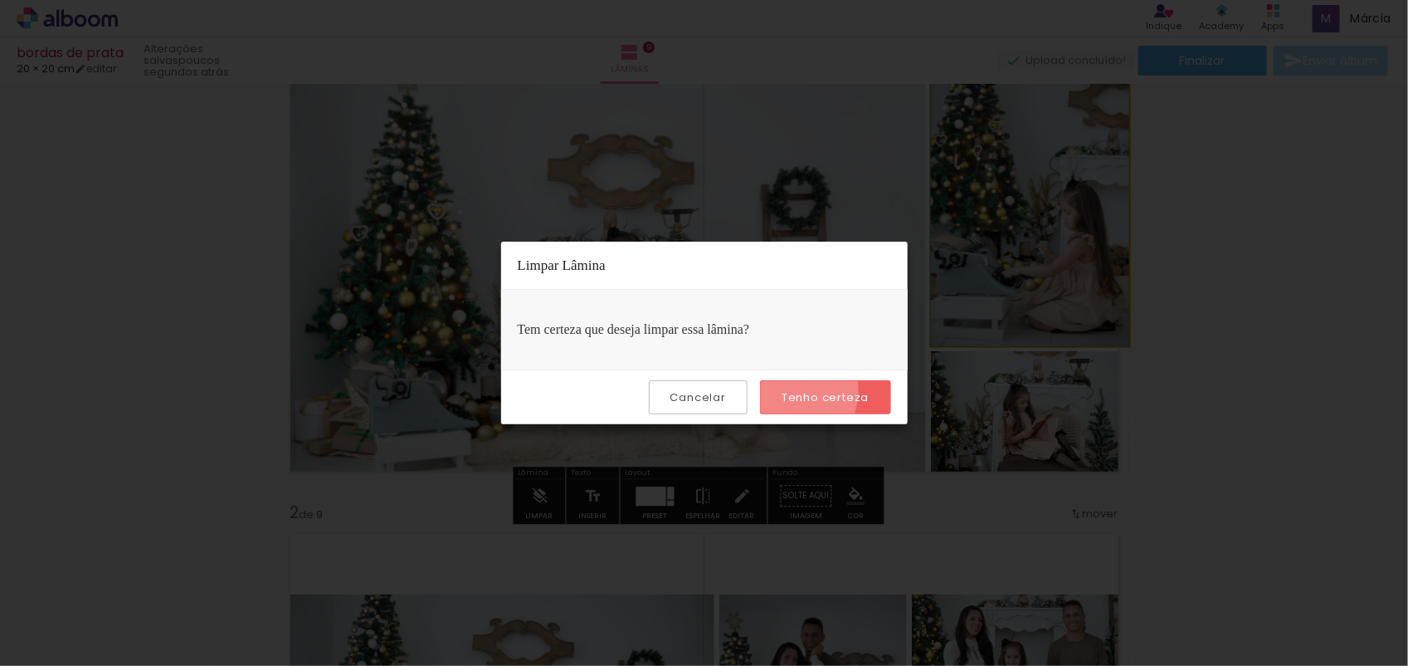
click at [0, 0] on slot "Tenho certeza" at bounding box center [0, 0] width 0 height 0
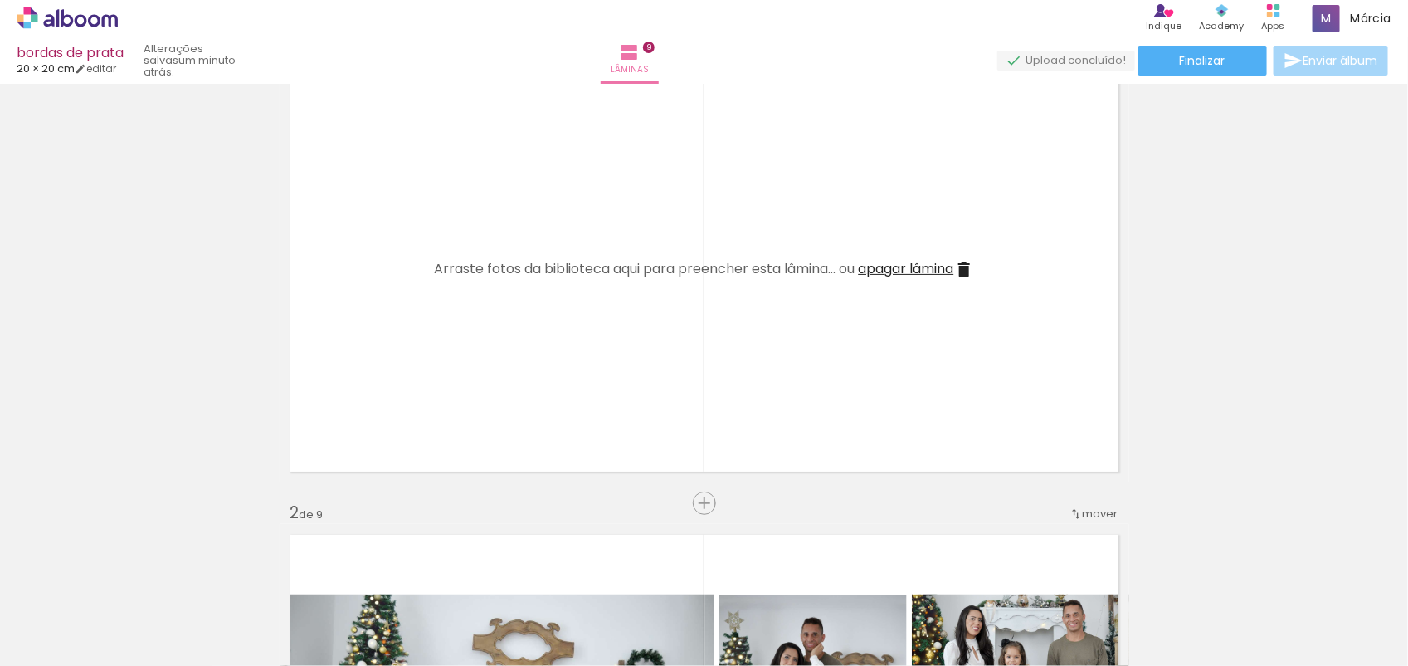
click at [905, 260] on span "apagar lâmina" at bounding box center [906, 268] width 95 height 19
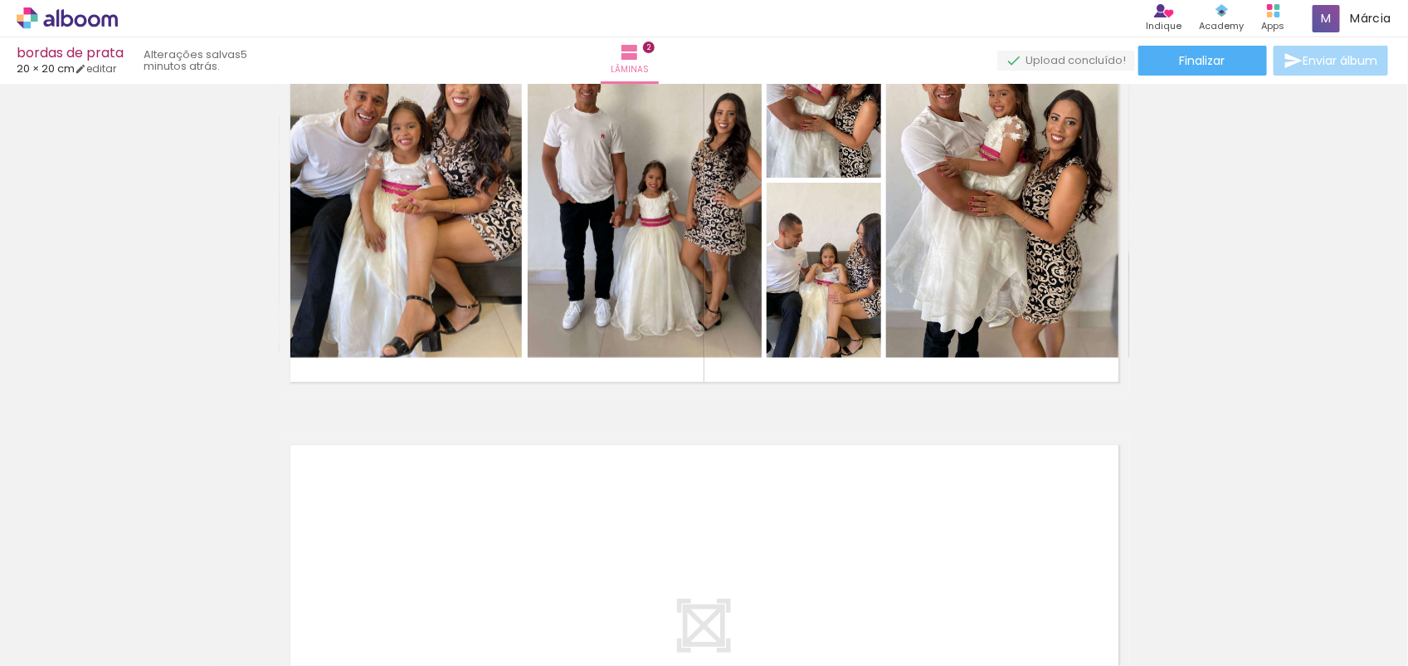
scroll to position [664, 0]
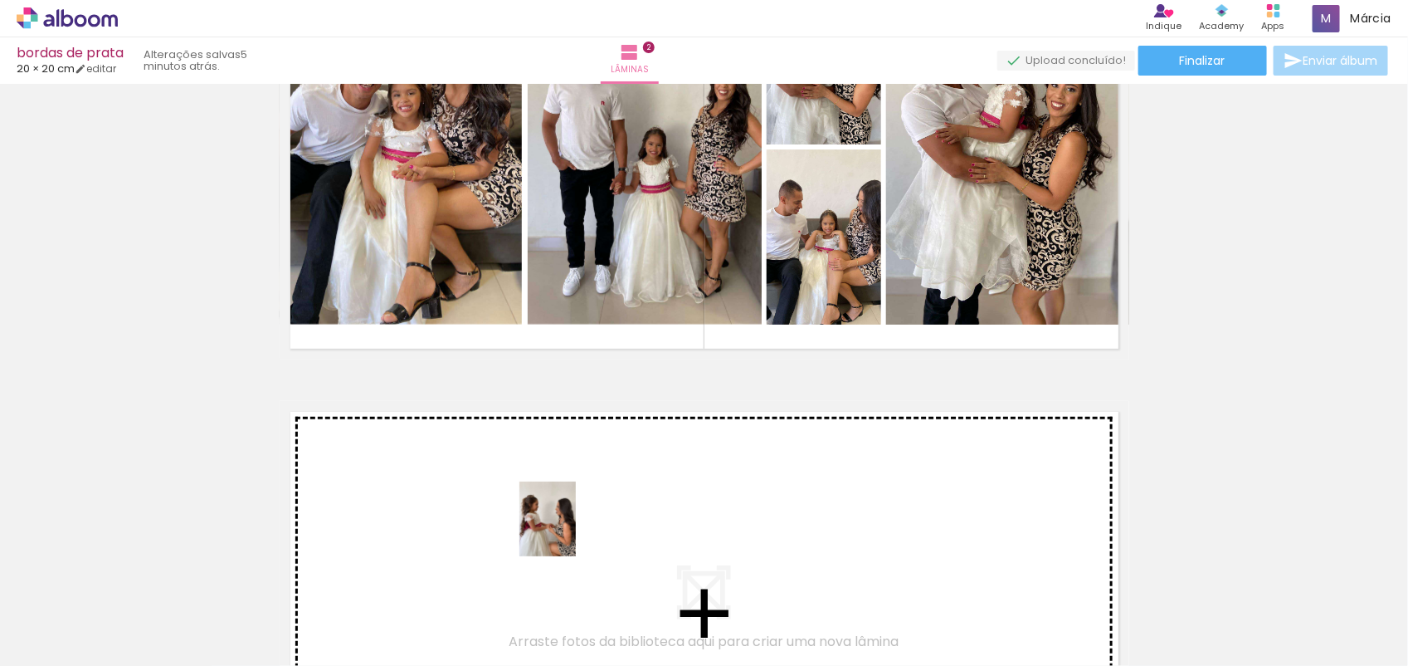
drag, startPoint x: 569, startPoint y: 578, endPoint x: 569, endPoint y: 531, distance: 46.5
click at [569, 531] on quentale-workspace at bounding box center [704, 333] width 1408 height 666
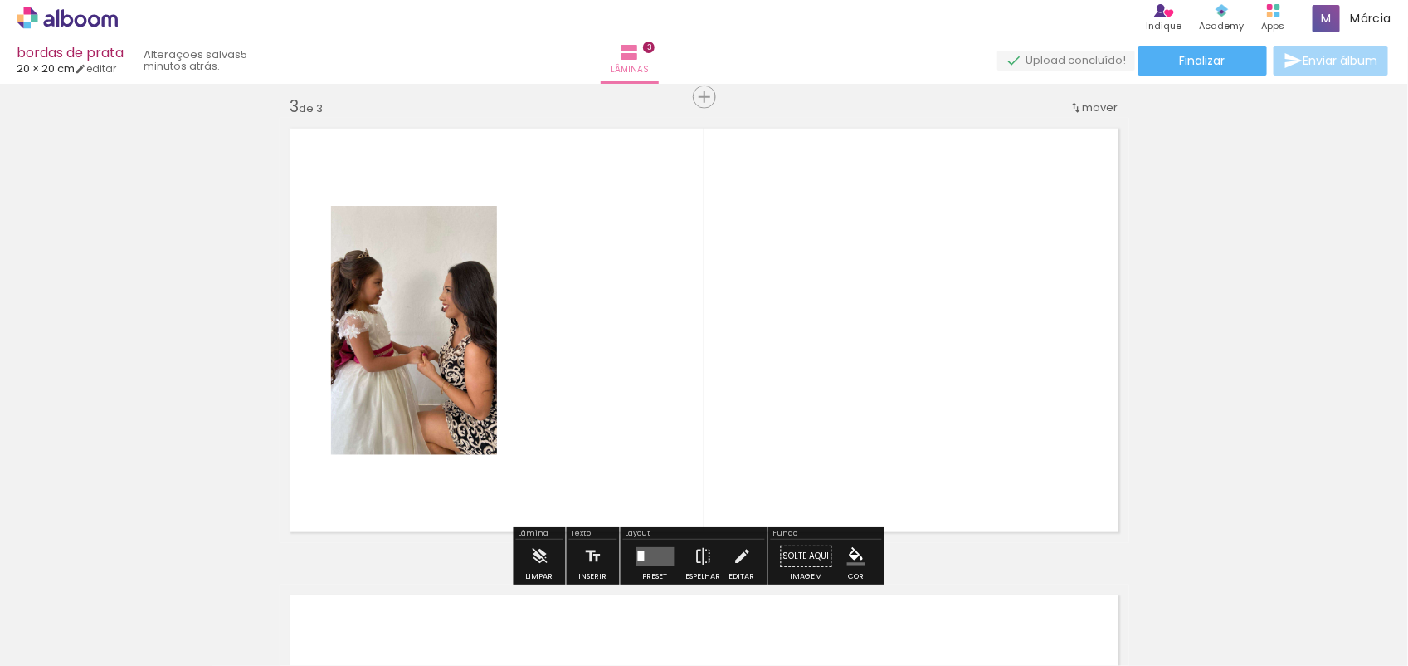
scroll to position [954, 0]
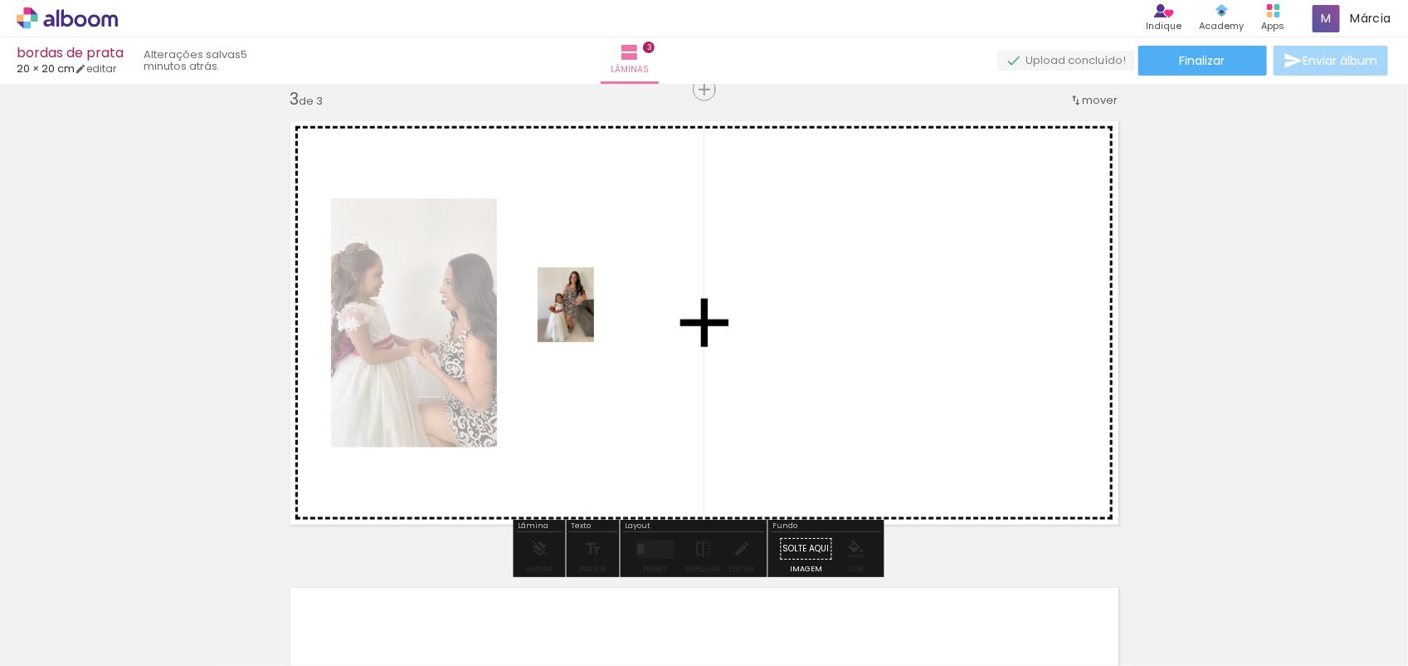
drag, startPoint x: 666, startPoint y: 612, endPoint x: 588, endPoint y: 317, distance: 304.8
click at [588, 317] on quentale-workspace at bounding box center [704, 333] width 1408 height 666
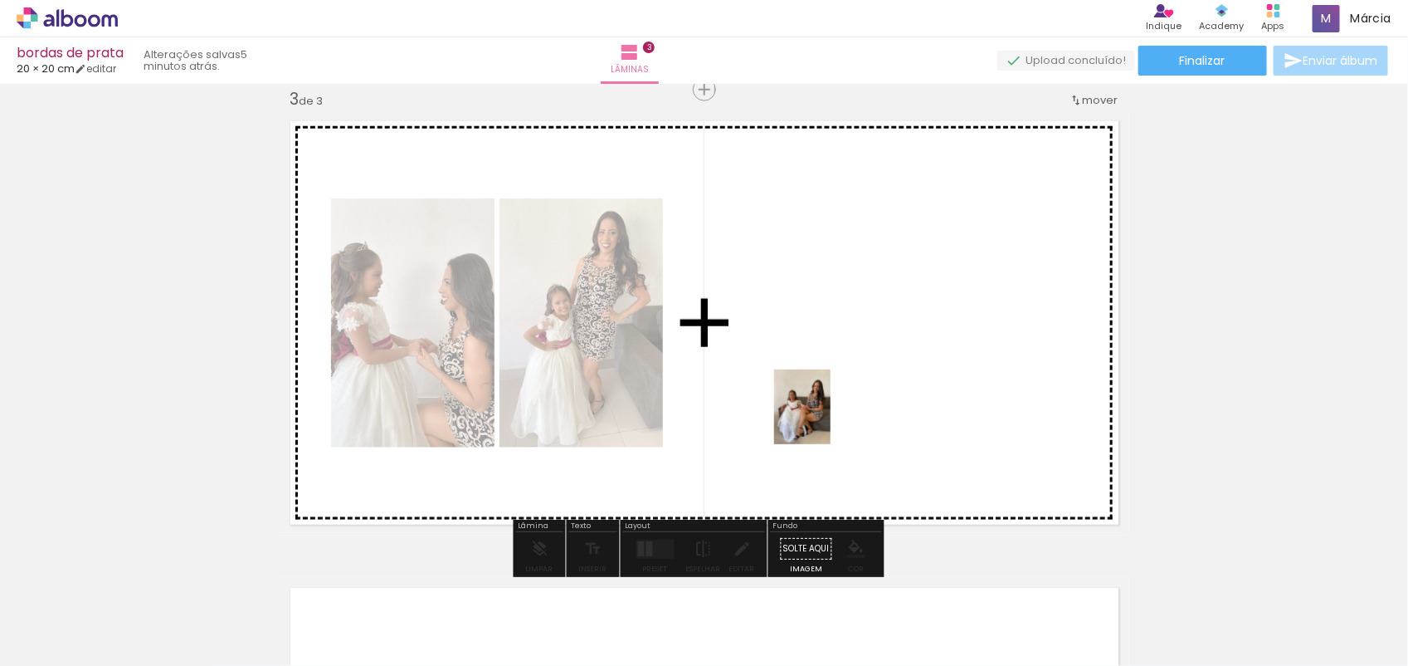
drag, startPoint x: 766, startPoint y: 608, endPoint x: 824, endPoint y: 419, distance: 197.2
click at [824, 419] on quentale-workspace at bounding box center [704, 333] width 1408 height 666
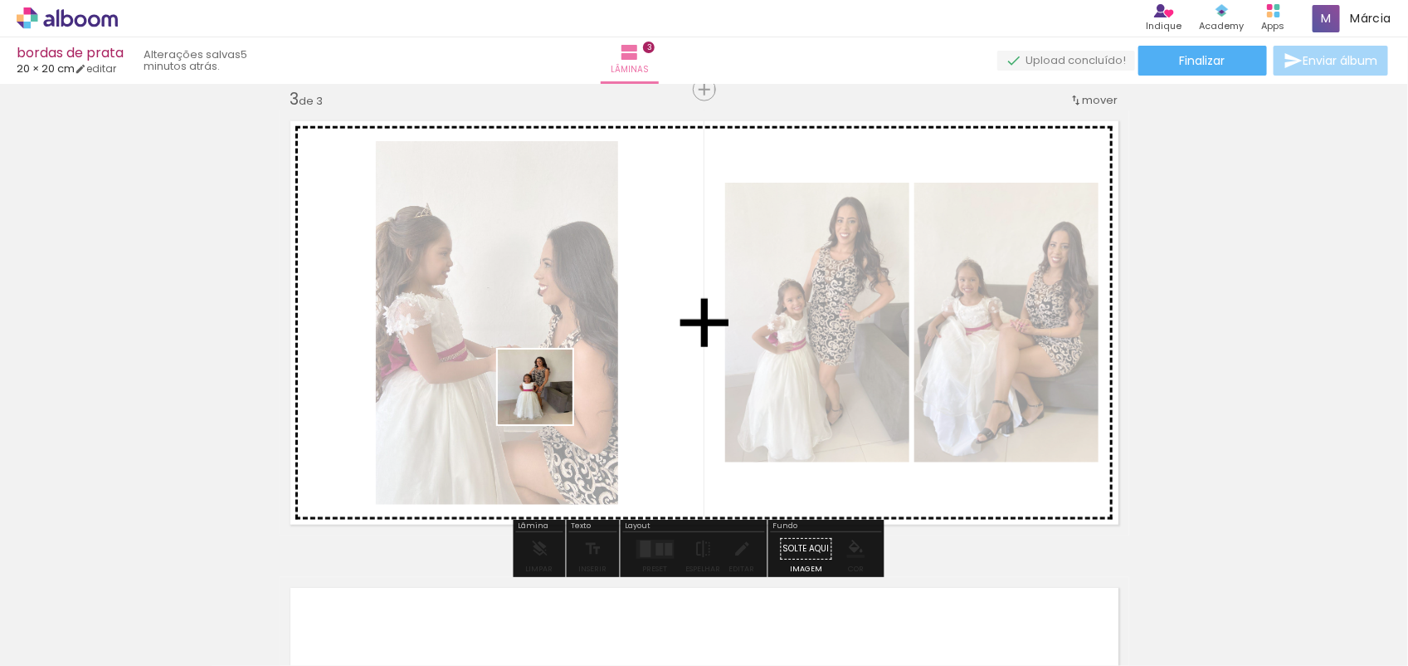
drag, startPoint x: 287, startPoint y: 628, endPoint x: 565, endPoint y: 394, distance: 363.4
click at [565, 394] on quentale-workspace at bounding box center [704, 333] width 1408 height 666
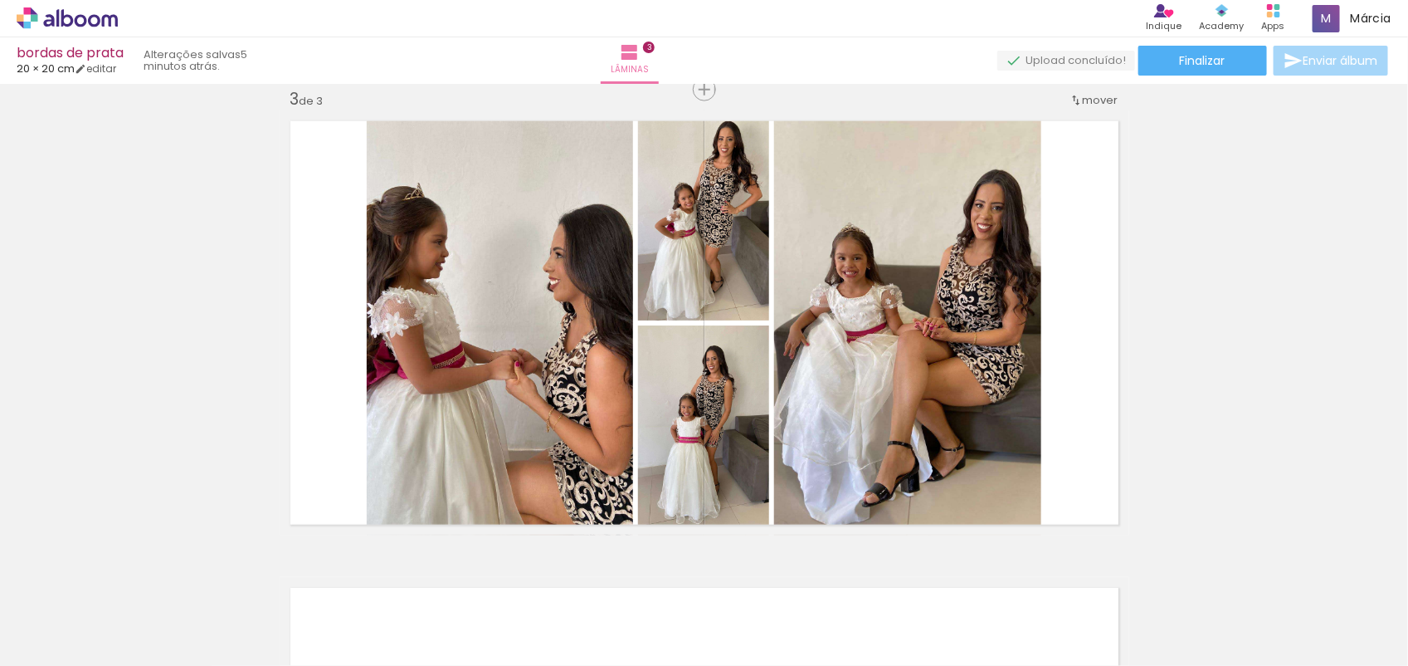
scroll to position [0, 3289]
click at [191, 571] on iron-icon at bounding box center [186, 576] width 17 height 17
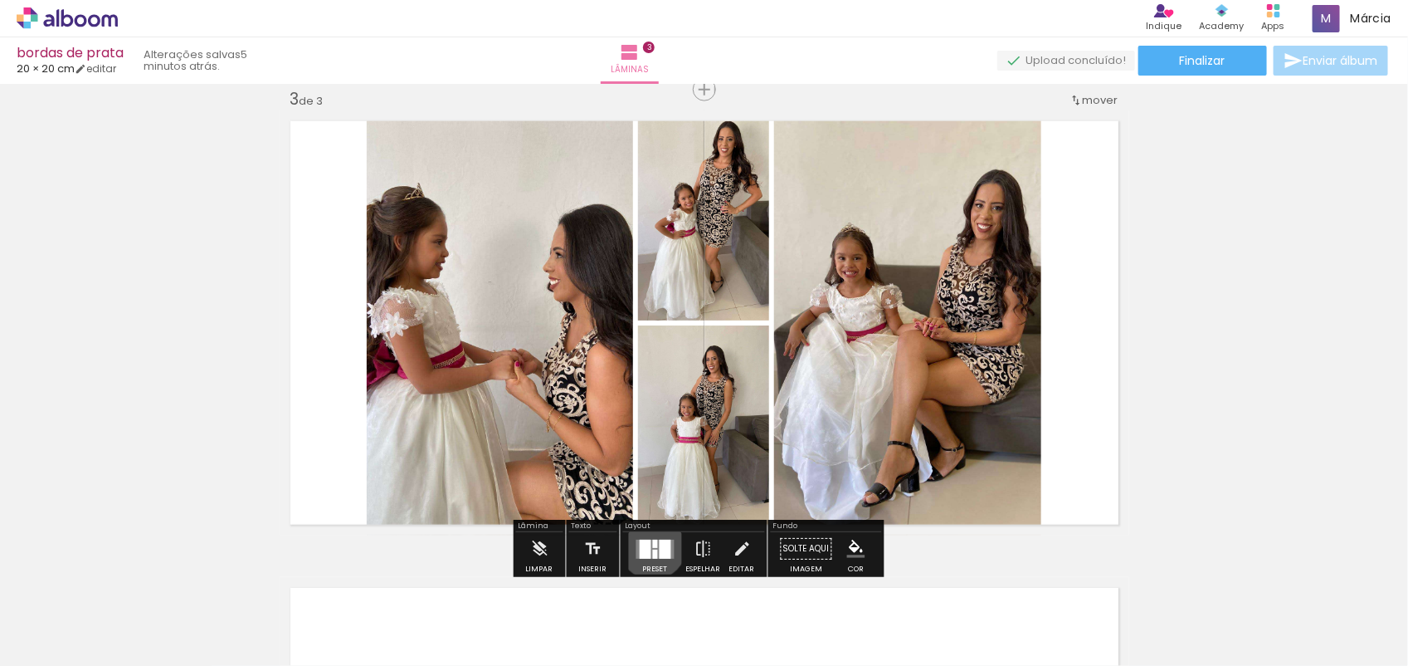
click at [653, 545] on div at bounding box center [655, 543] width 5 height 8
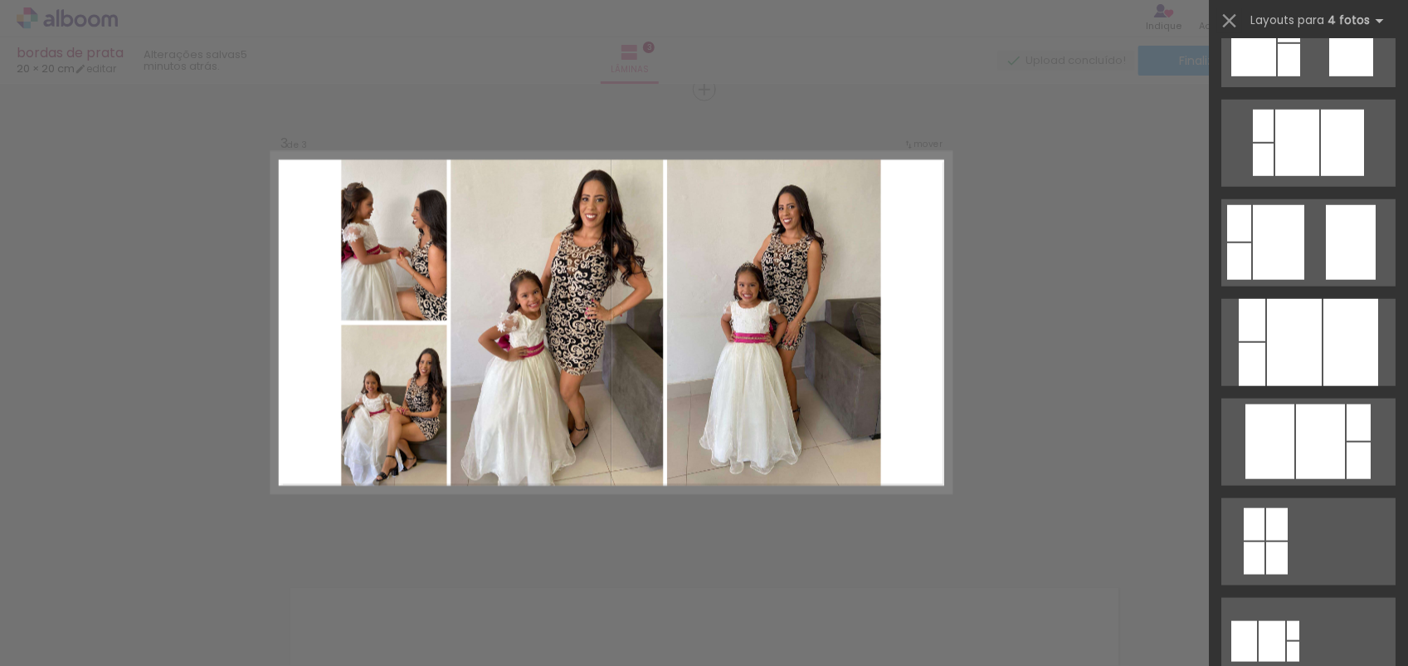
scroll to position [1097, 0]
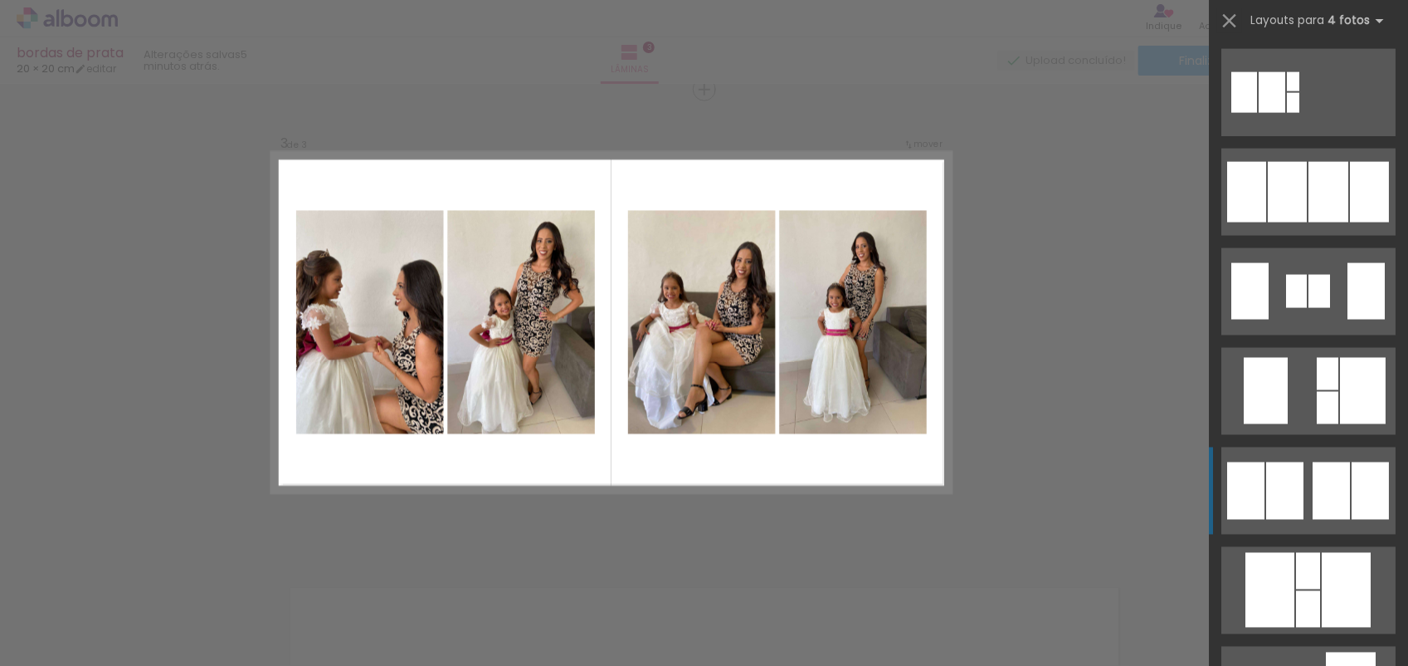
click at [1324, 487] on div at bounding box center [1331, 490] width 37 height 57
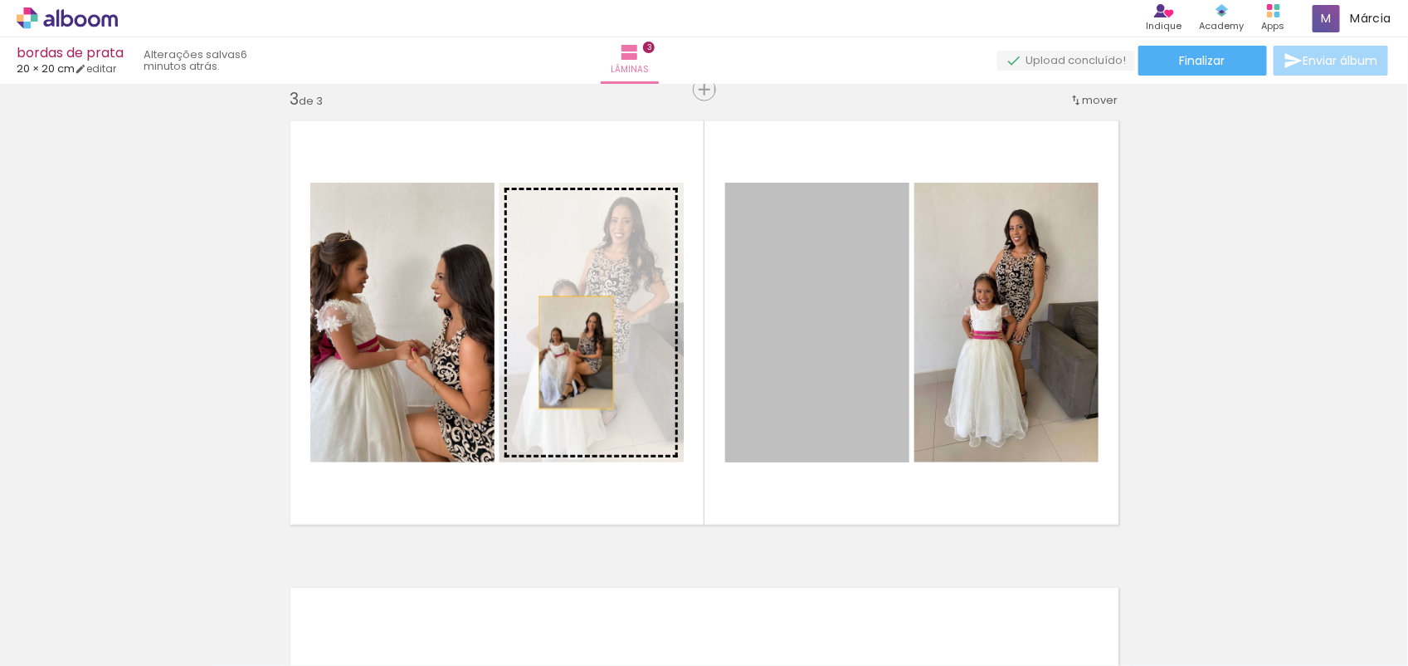
drag, startPoint x: 822, startPoint y: 349, endPoint x: 567, endPoint y: 353, distance: 254.8
click at [0, 0] on slot at bounding box center [0, 0] width 0 height 0
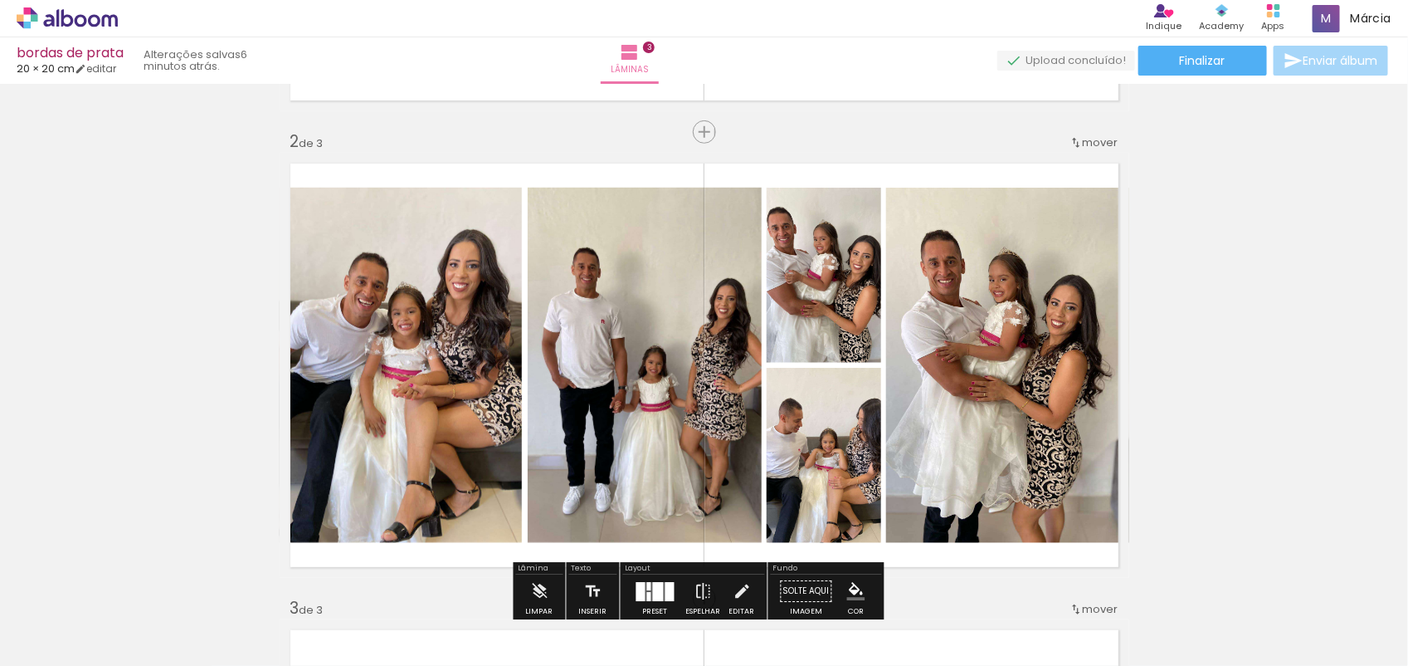
scroll to position [0, 0]
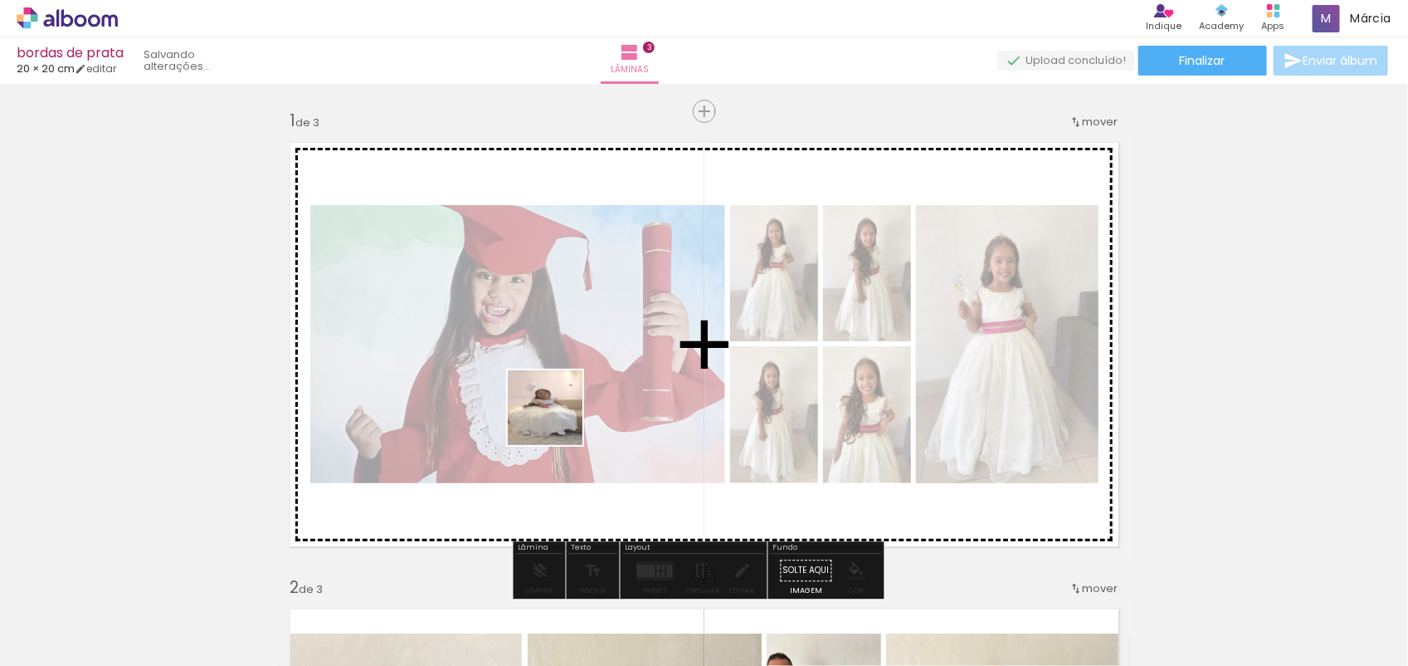
drag, startPoint x: 258, startPoint y: 624, endPoint x: 612, endPoint y: 404, distance: 416.4
click at [612, 404] on quentale-workspace at bounding box center [704, 333] width 1408 height 666
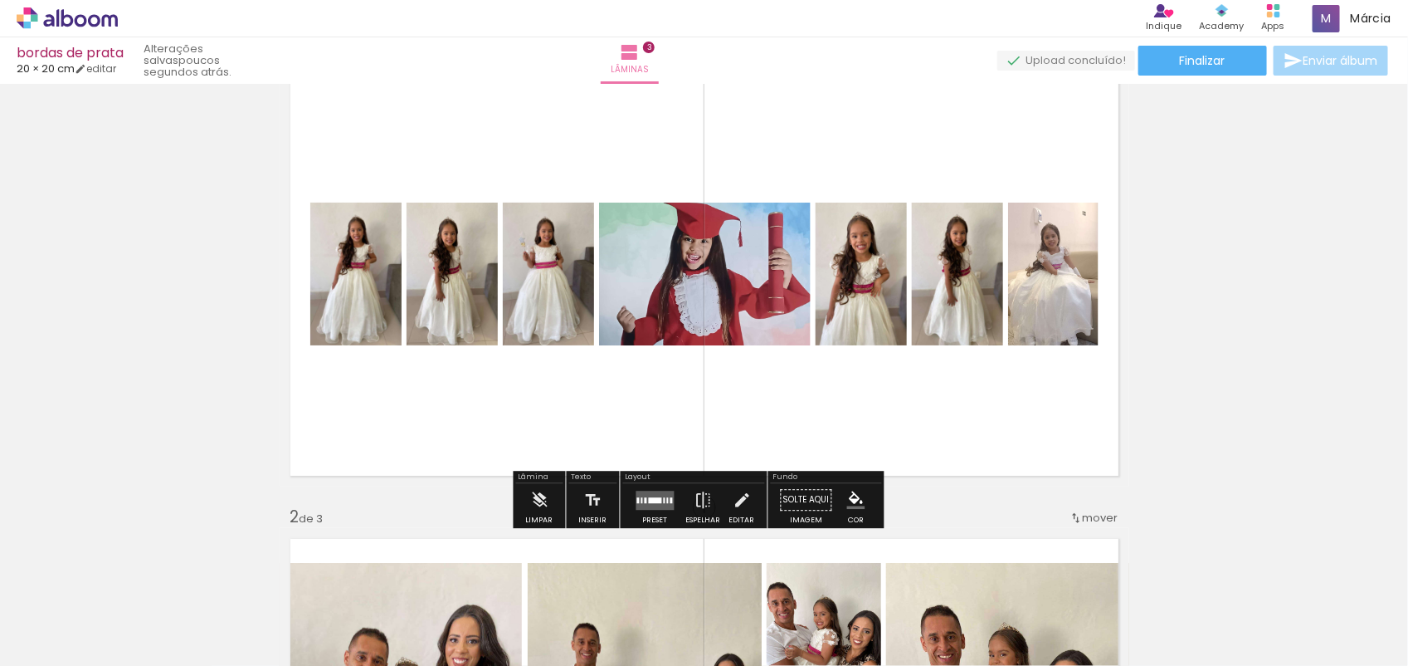
scroll to position [79, 0]
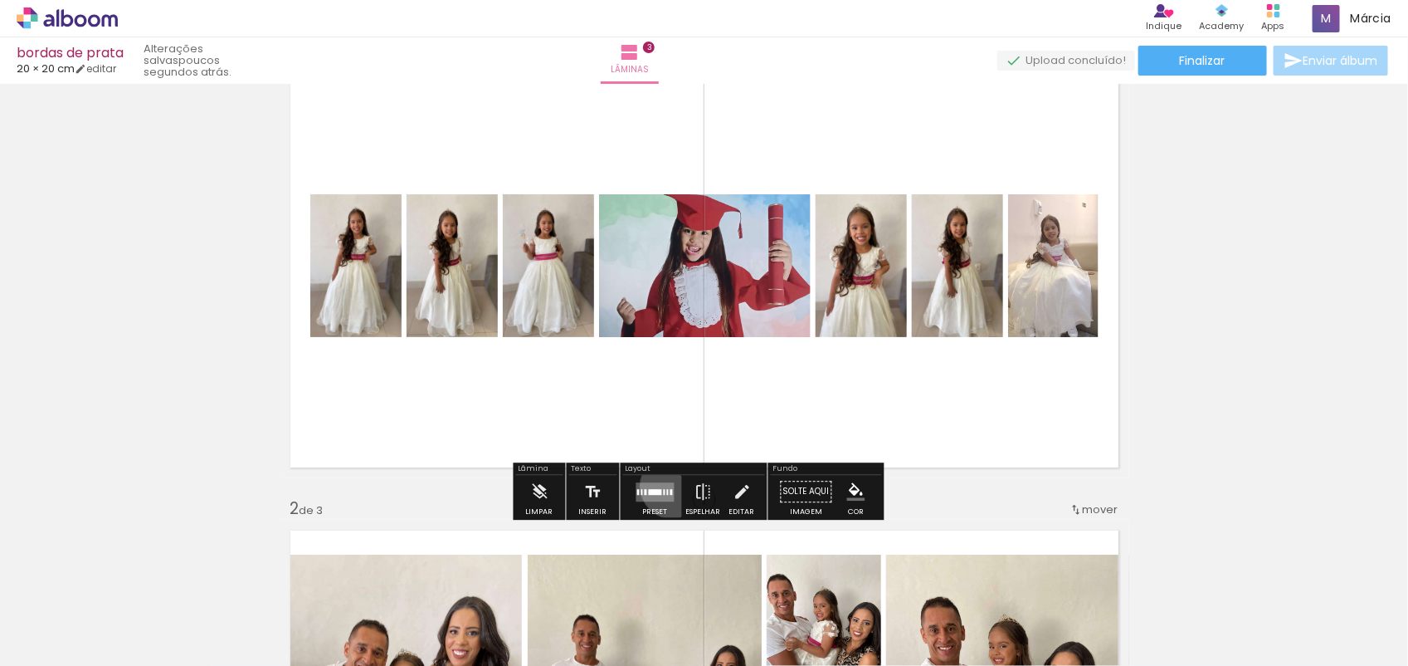
click at [670, 486] on quentale-layouter at bounding box center [656, 491] width 38 height 19
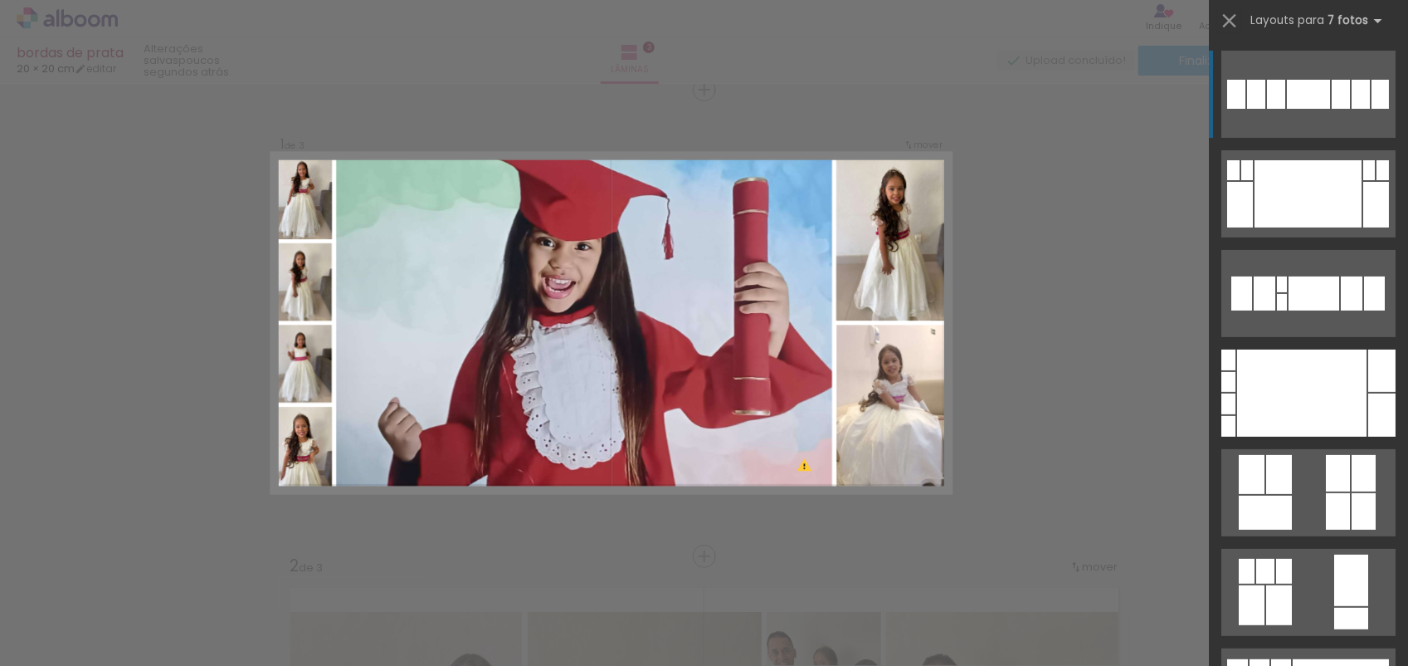
scroll to position [549, 0]
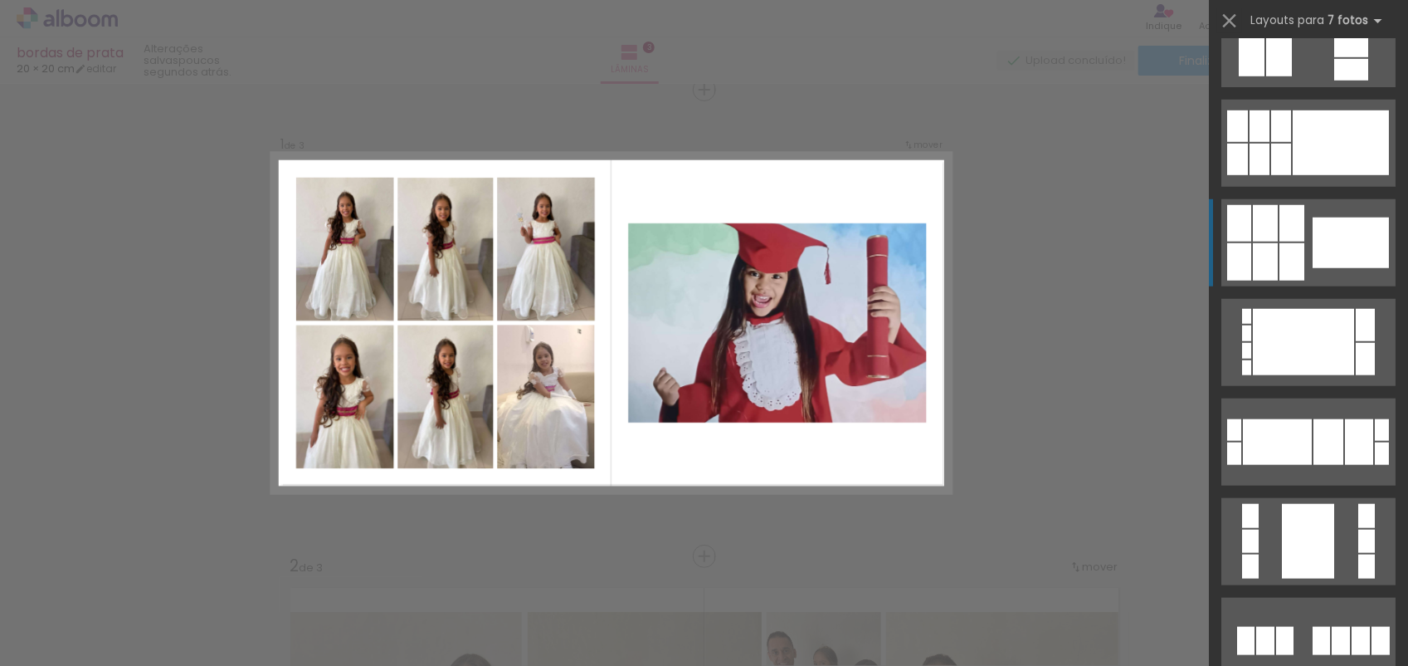
click at [1322, 251] on div at bounding box center [1351, 242] width 76 height 51
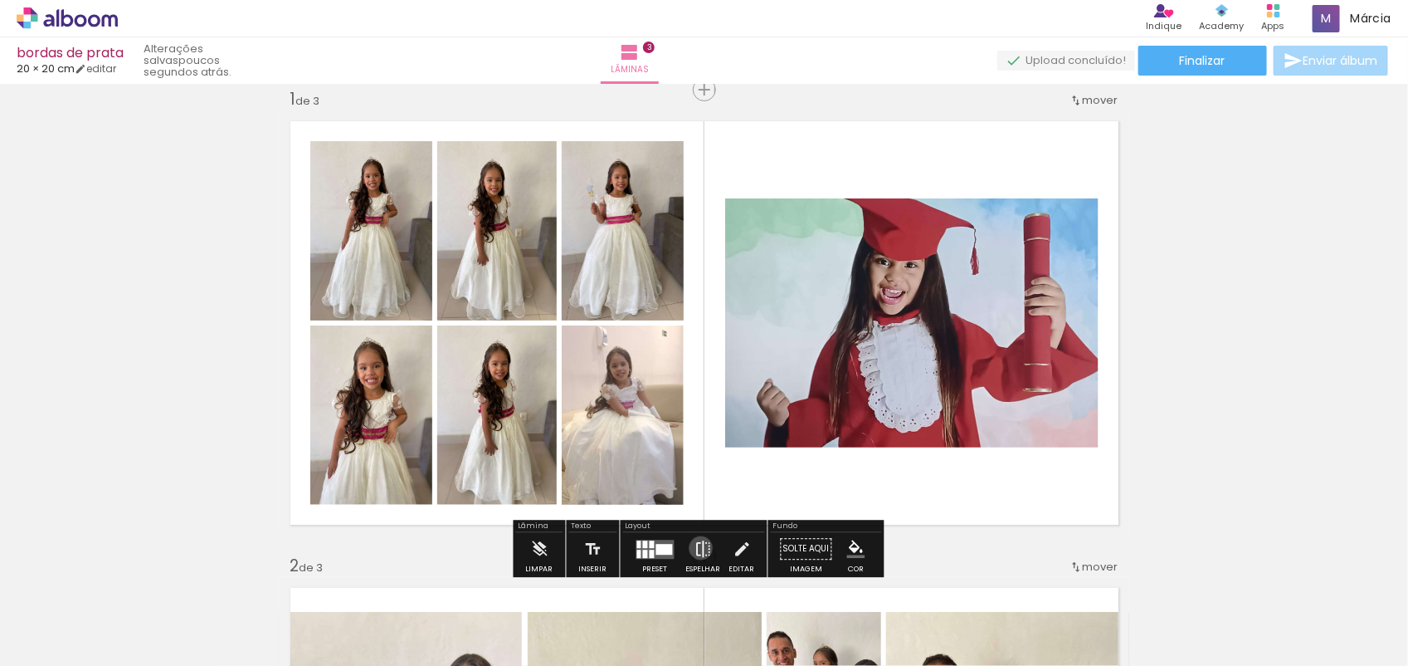
click at [697, 548] on iron-icon at bounding box center [704, 548] width 18 height 33
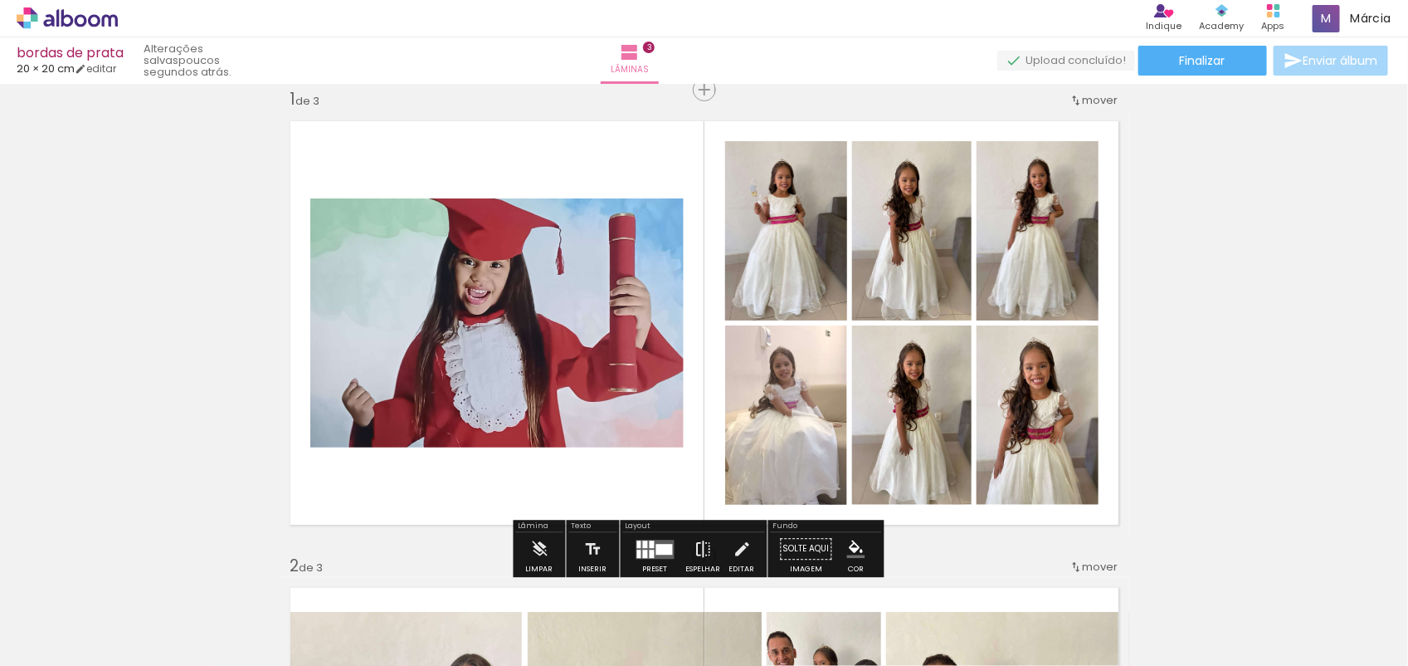
click at [697, 548] on iron-icon at bounding box center [704, 548] width 18 height 33
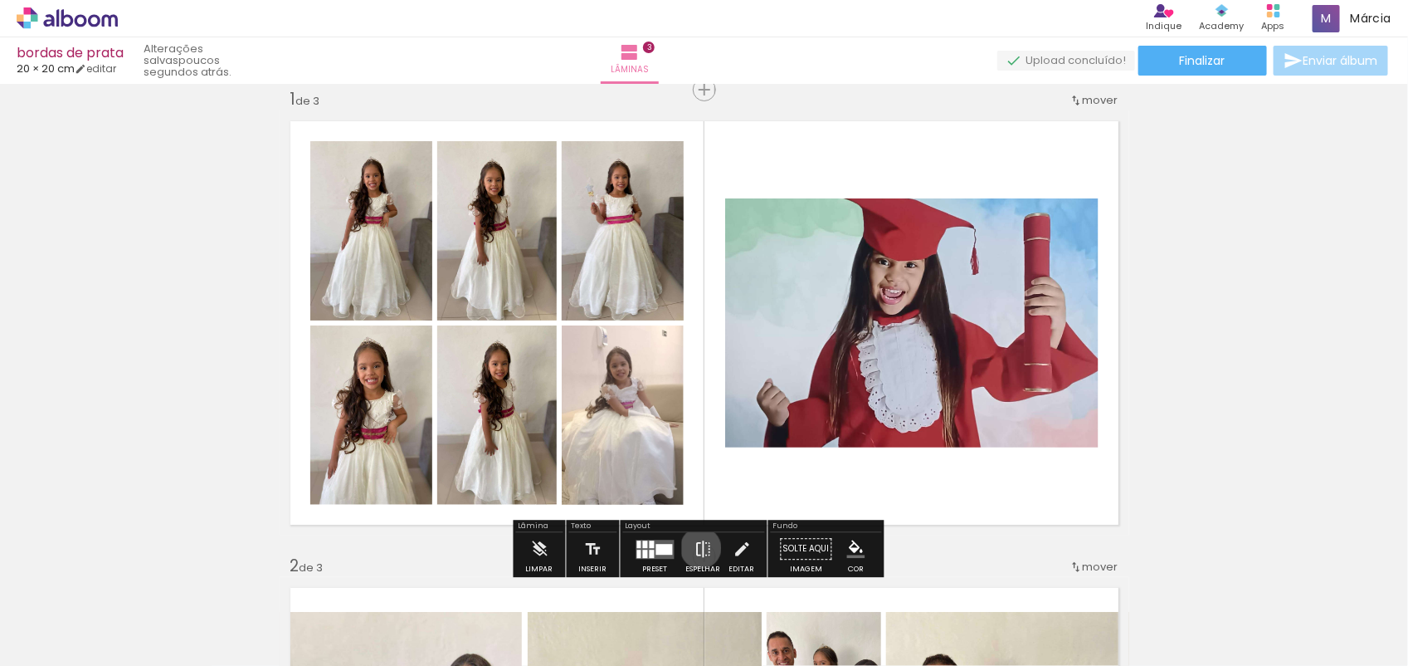
click at [697, 548] on iron-icon at bounding box center [704, 548] width 18 height 33
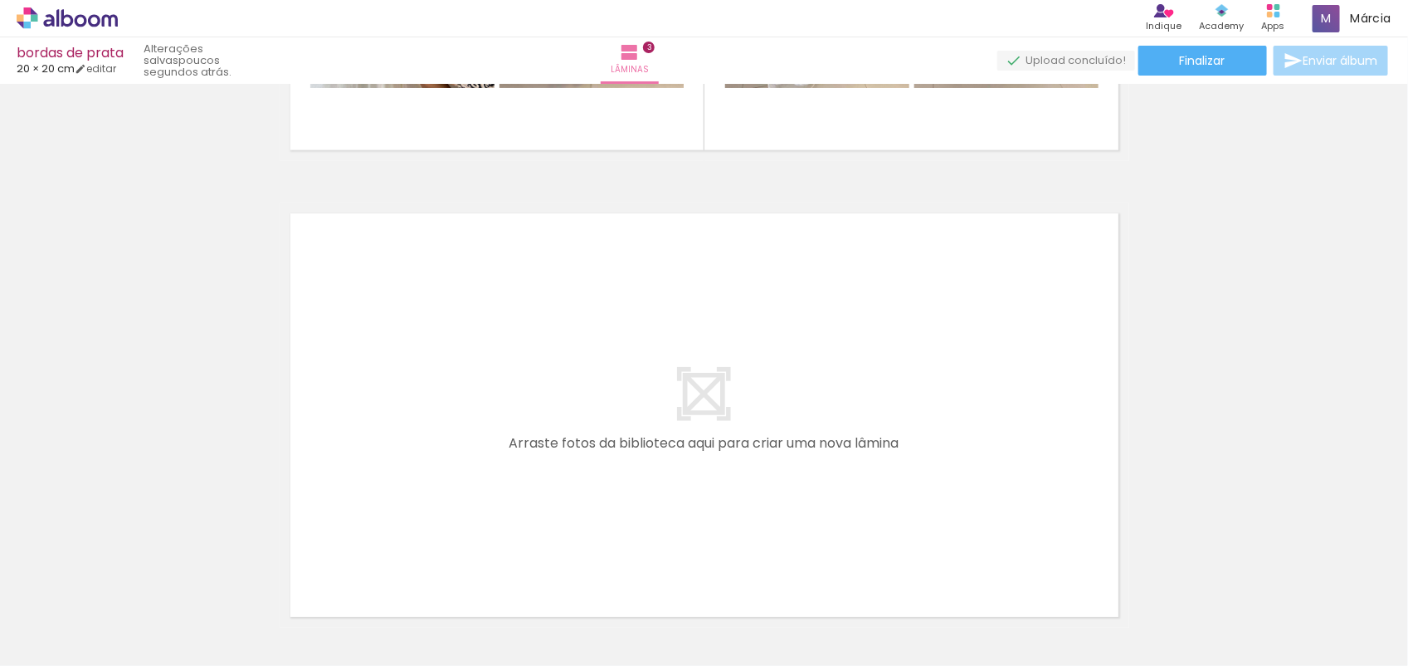
scroll to position [0, 0]
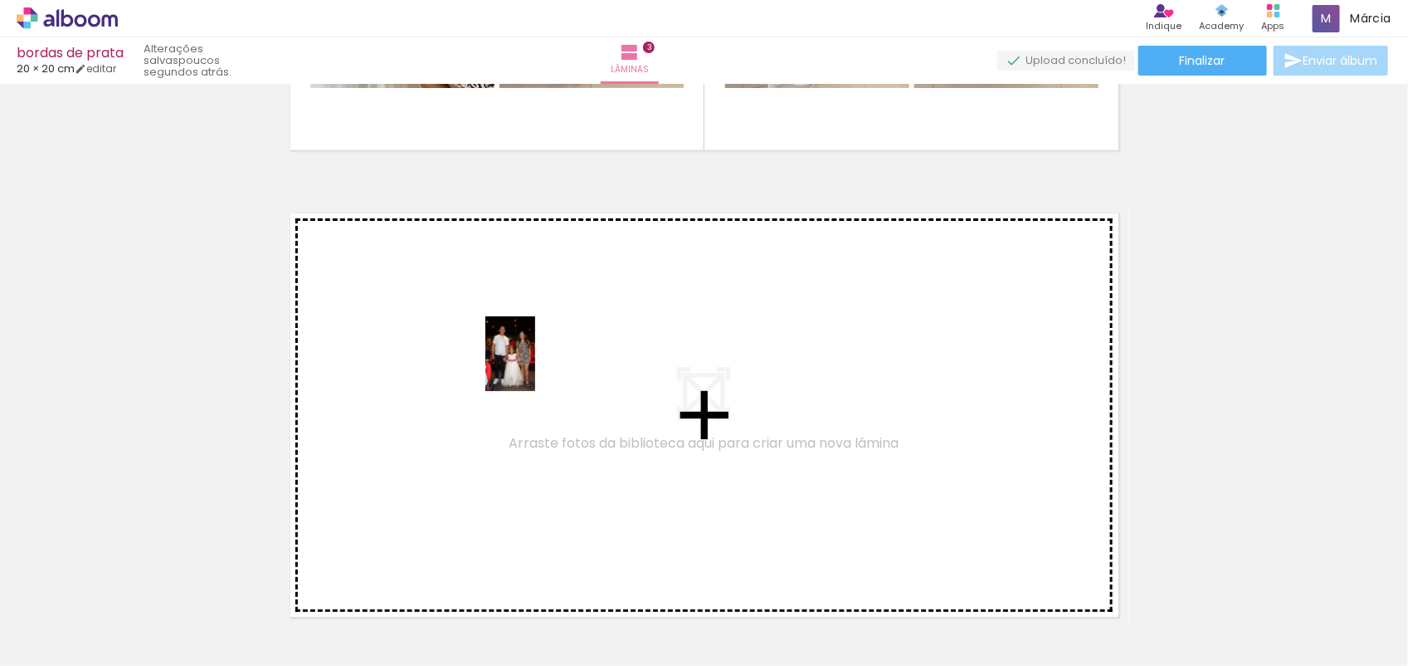
drag, startPoint x: 715, startPoint y: 599, endPoint x: 535, endPoint y: 366, distance: 294.7
click at [535, 366] on quentale-workspace at bounding box center [704, 333] width 1408 height 666
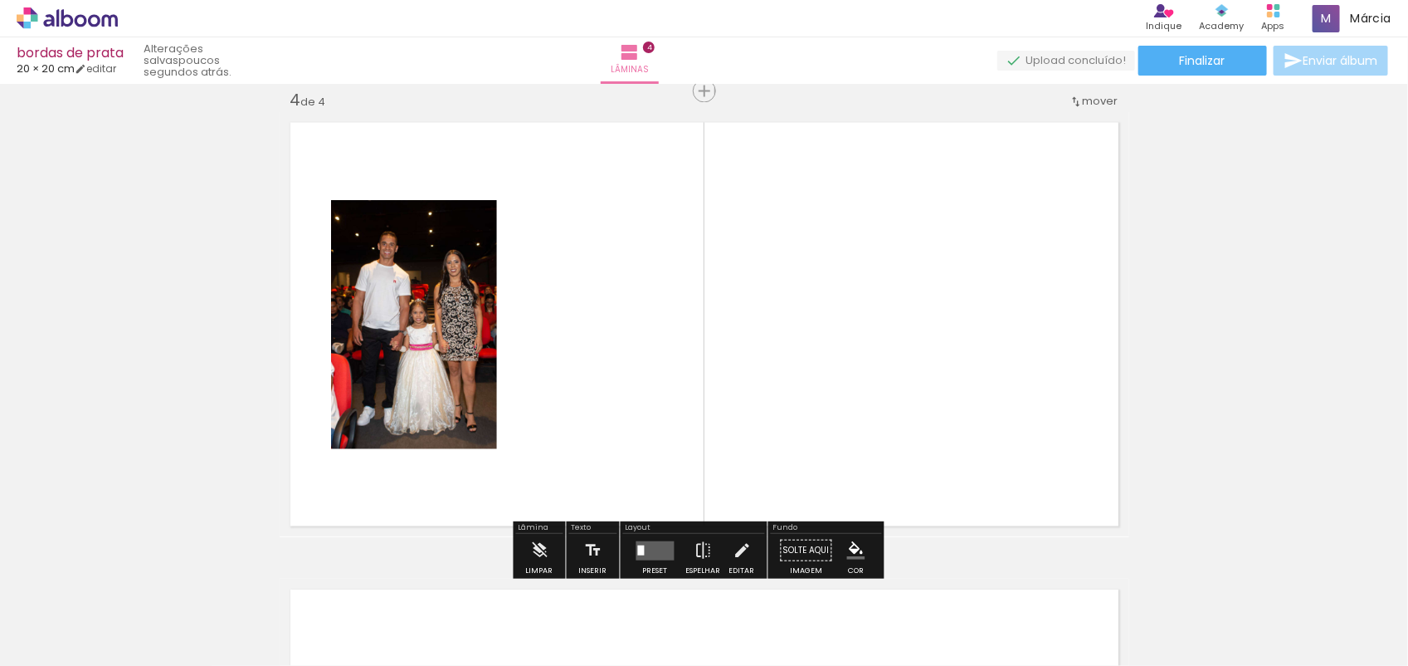
scroll to position [1420, 0]
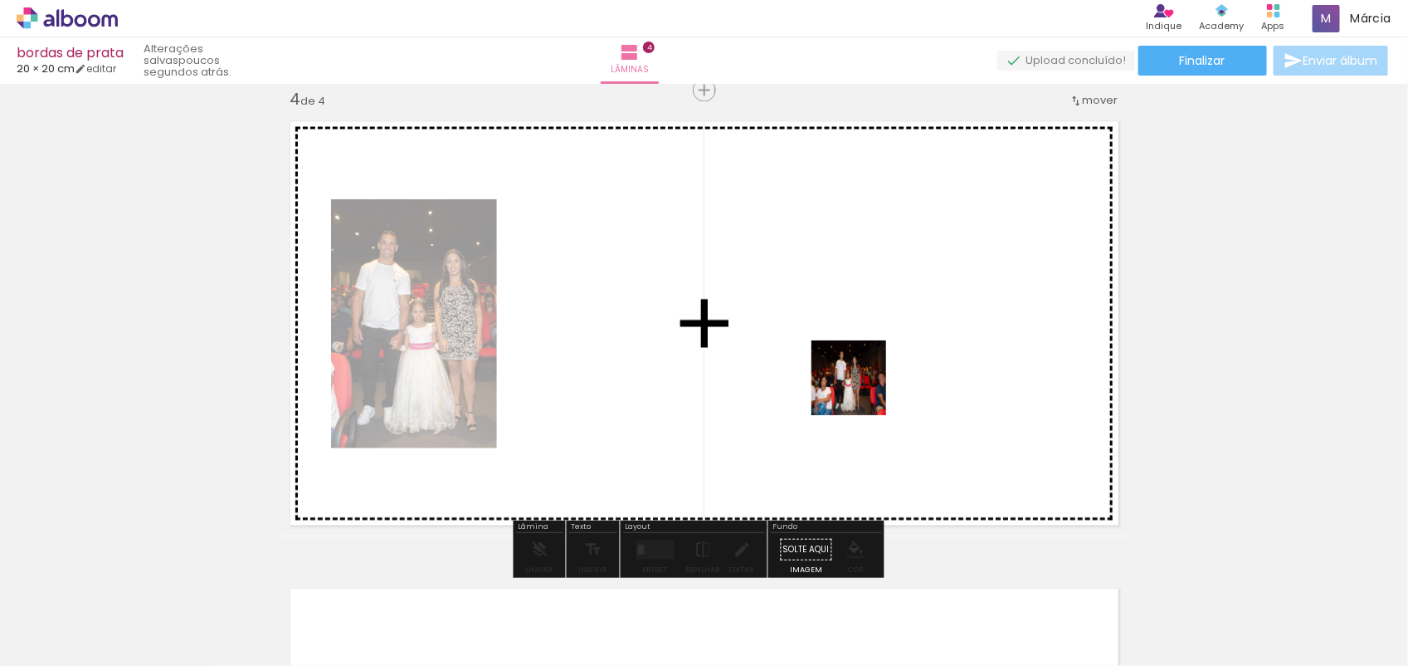
drag, startPoint x: 836, startPoint y: 598, endPoint x: 864, endPoint y: 382, distance: 218.5
click at [864, 382] on quentale-workspace at bounding box center [704, 333] width 1408 height 666
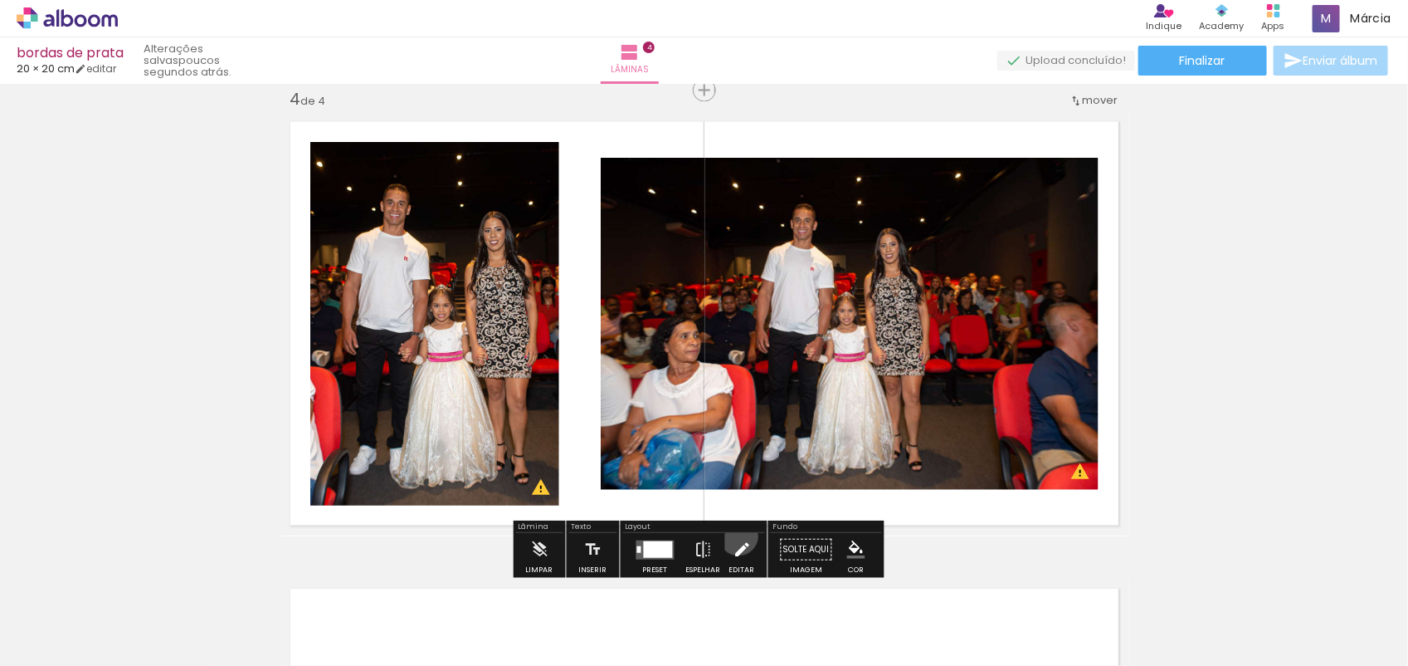
click at [735, 536] on iron-icon at bounding box center [742, 549] width 18 height 33
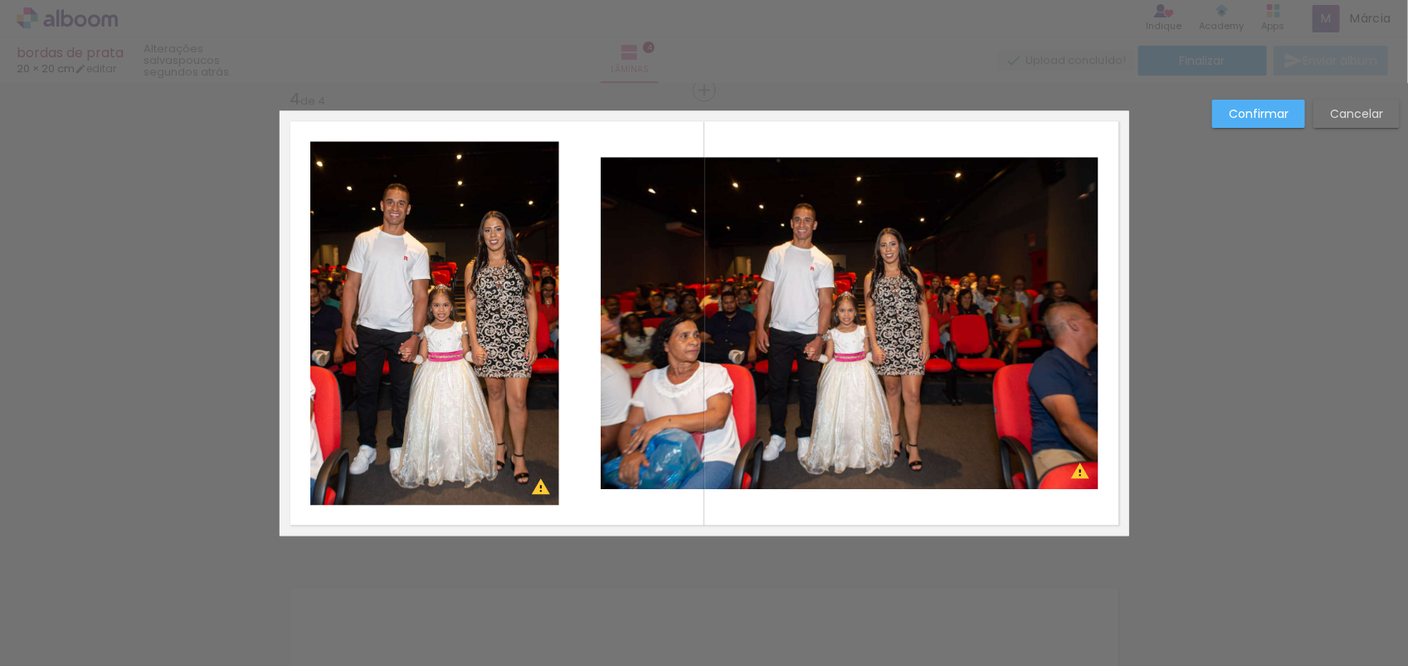
click at [813, 329] on quentale-photo at bounding box center [850, 324] width 498 height 332
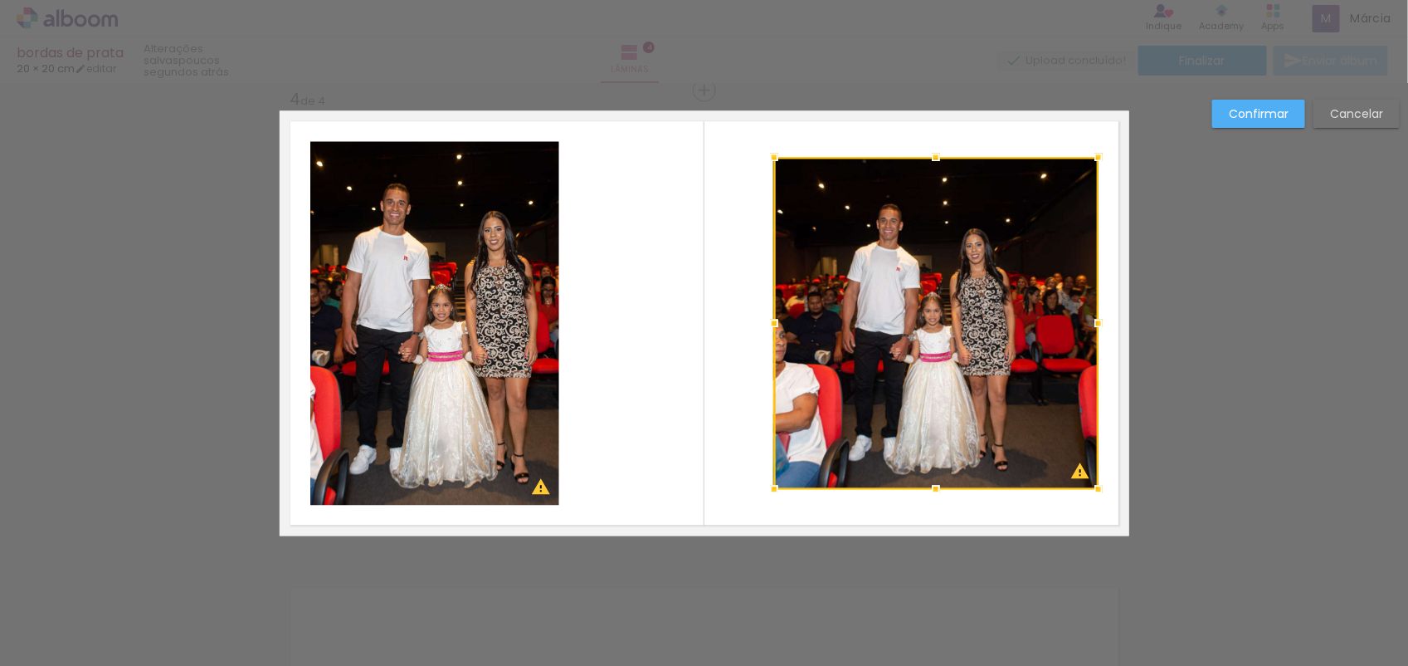
drag, startPoint x: 593, startPoint y: 321, endPoint x: 773, endPoint y: 329, distance: 179.5
click at [773, 329] on div at bounding box center [774, 323] width 33 height 33
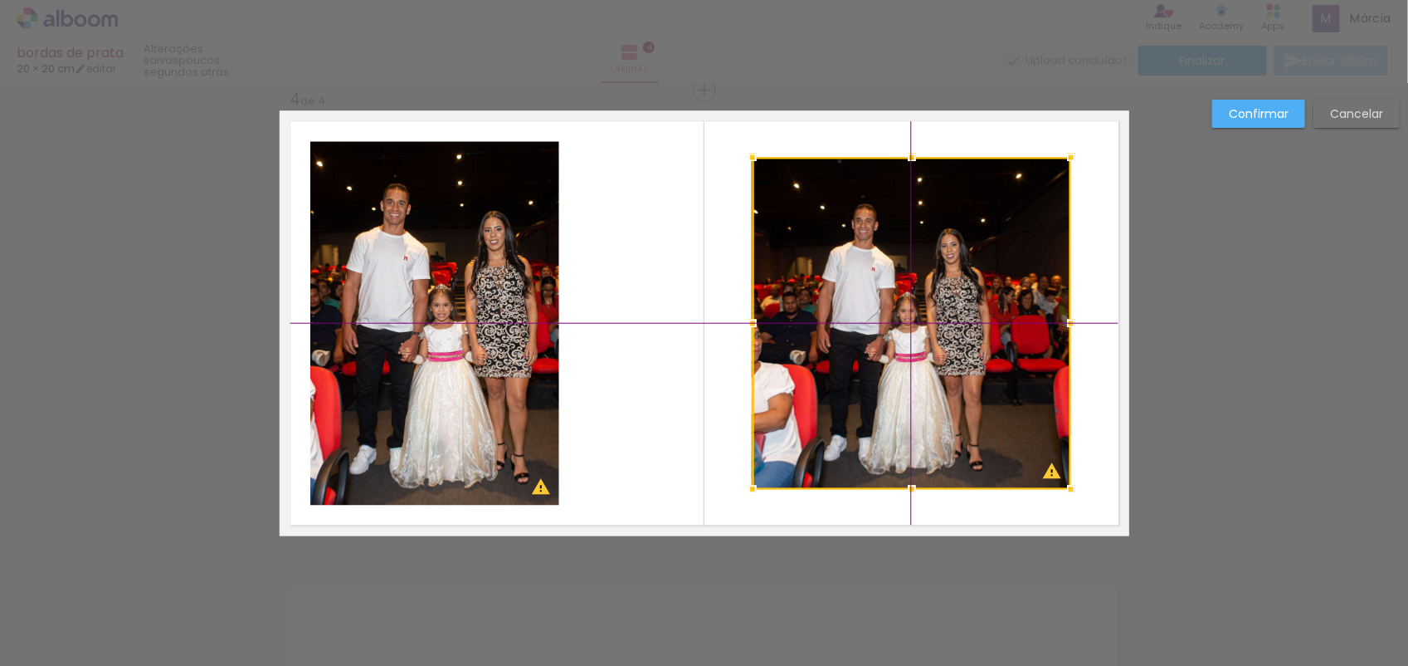
drag, startPoint x: 948, startPoint y: 337, endPoint x: 894, endPoint y: 349, distance: 55.2
click at [894, 349] on div at bounding box center [912, 324] width 319 height 332
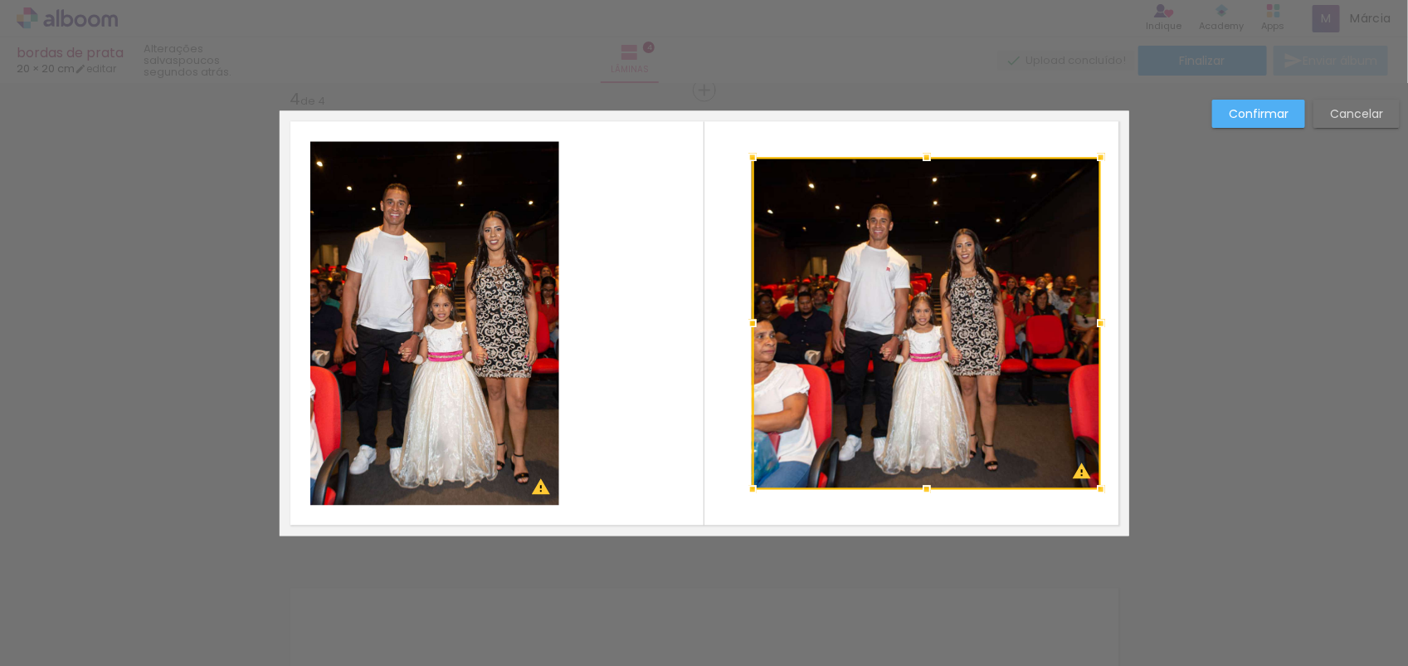
drag, startPoint x: 1065, startPoint y: 321, endPoint x: 1134, endPoint y: 304, distance: 71.1
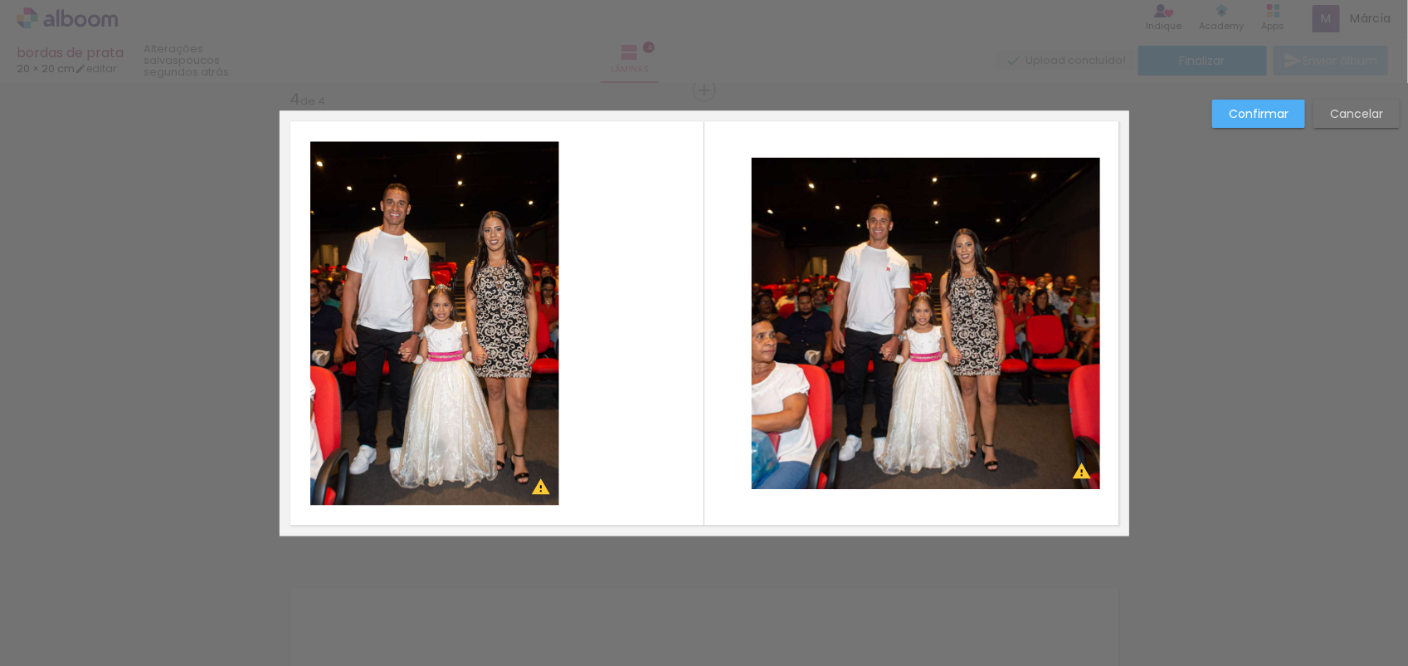
click at [901, 159] on quentale-photo at bounding box center [926, 324] width 349 height 332
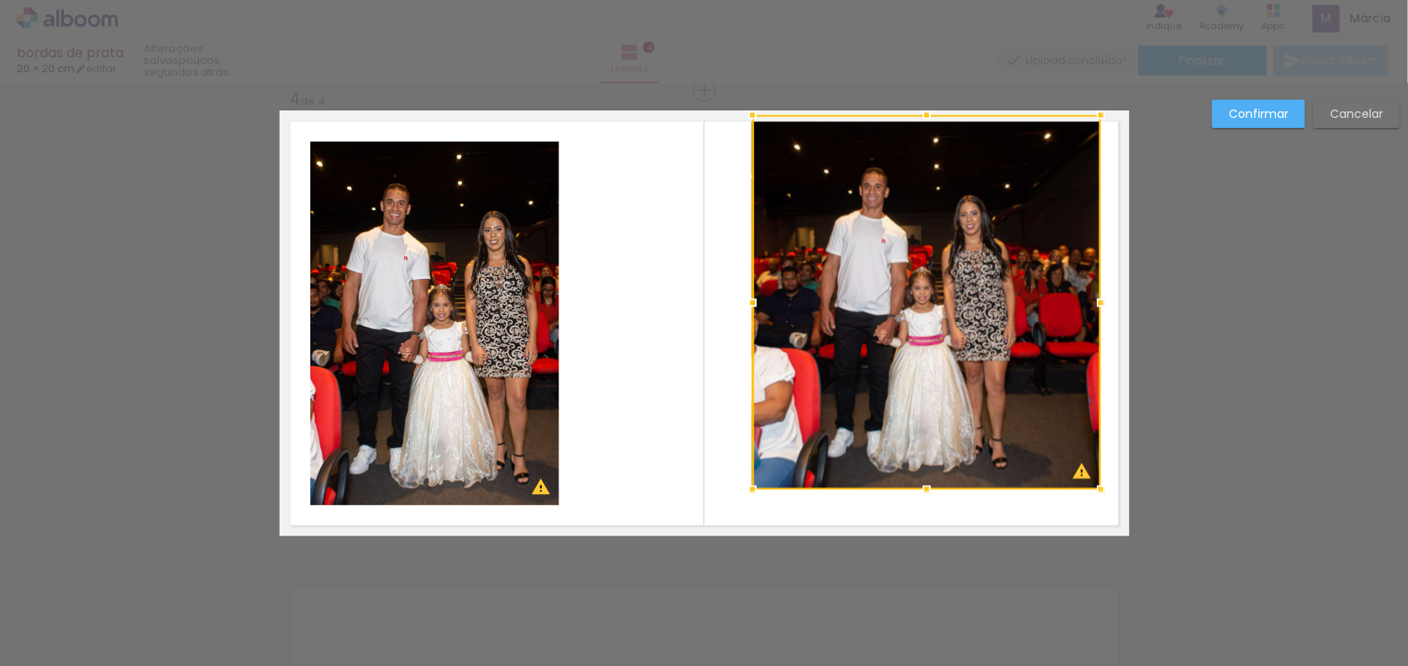
drag, startPoint x: 918, startPoint y: 154, endPoint x: 915, endPoint y: 112, distance: 41.6
click at [915, 112] on div at bounding box center [926, 115] width 33 height 33
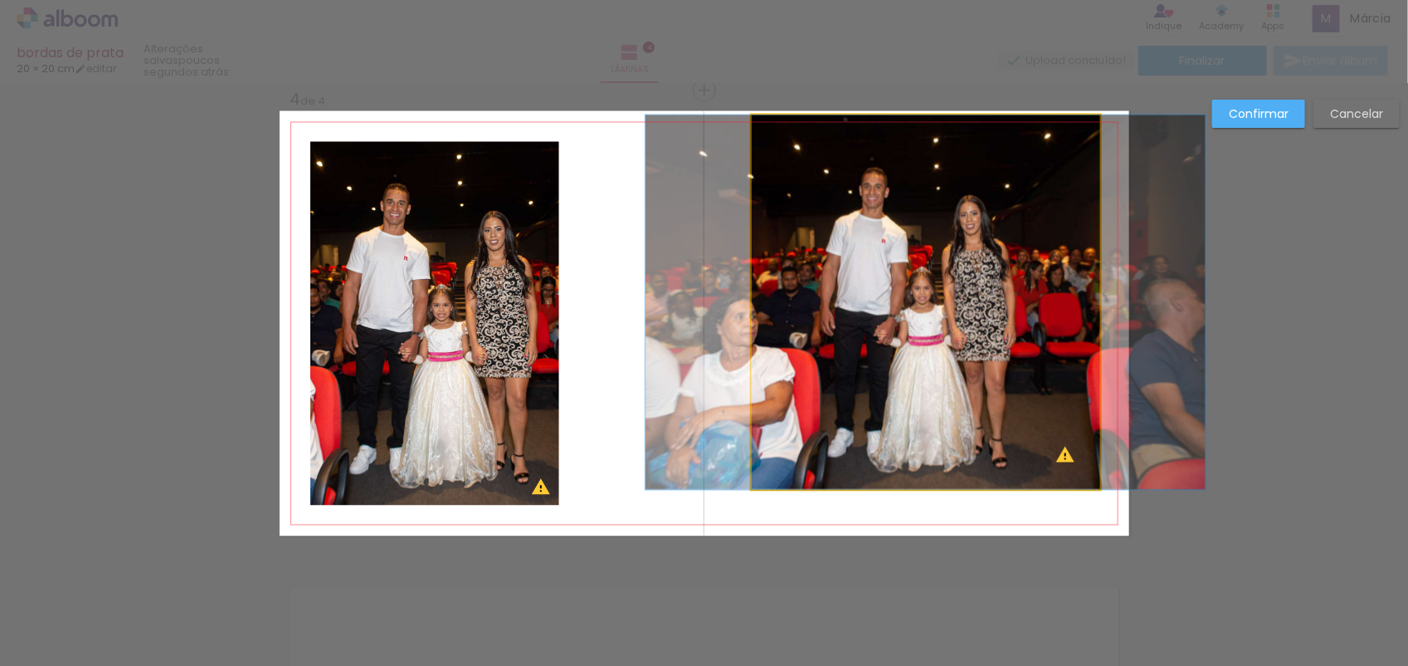
click at [890, 456] on quentale-photo at bounding box center [926, 302] width 349 height 374
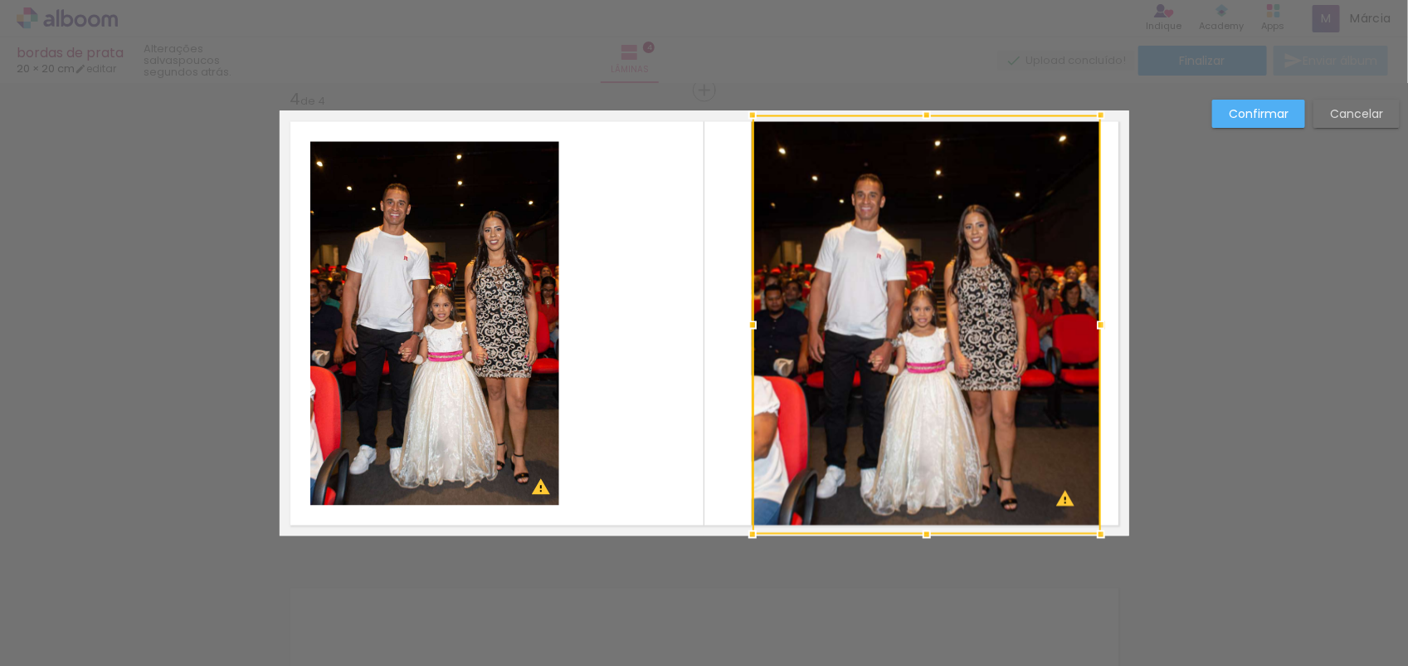
drag, startPoint x: 918, startPoint y: 492, endPoint x: 918, endPoint y: 534, distance: 41.5
click at [918, 534] on div at bounding box center [926, 534] width 33 height 33
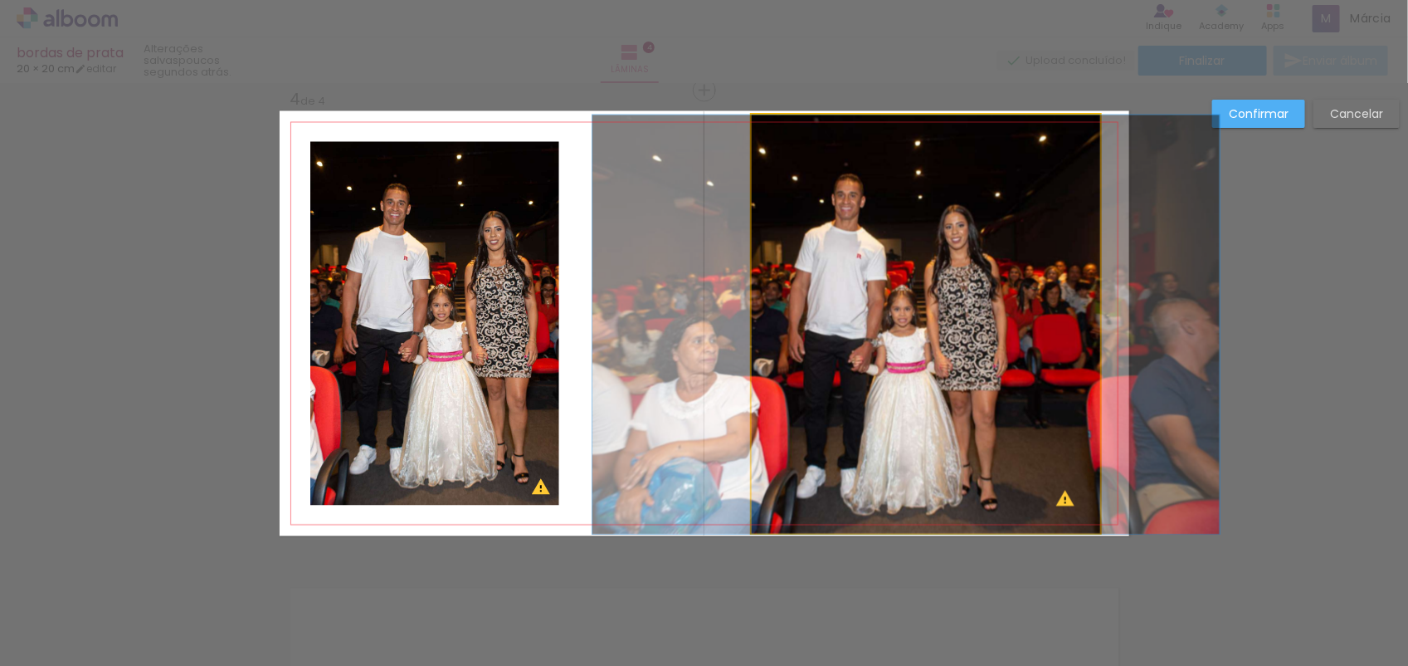
drag, startPoint x: 923, startPoint y: 417, endPoint x: 903, endPoint y: 417, distance: 19.9
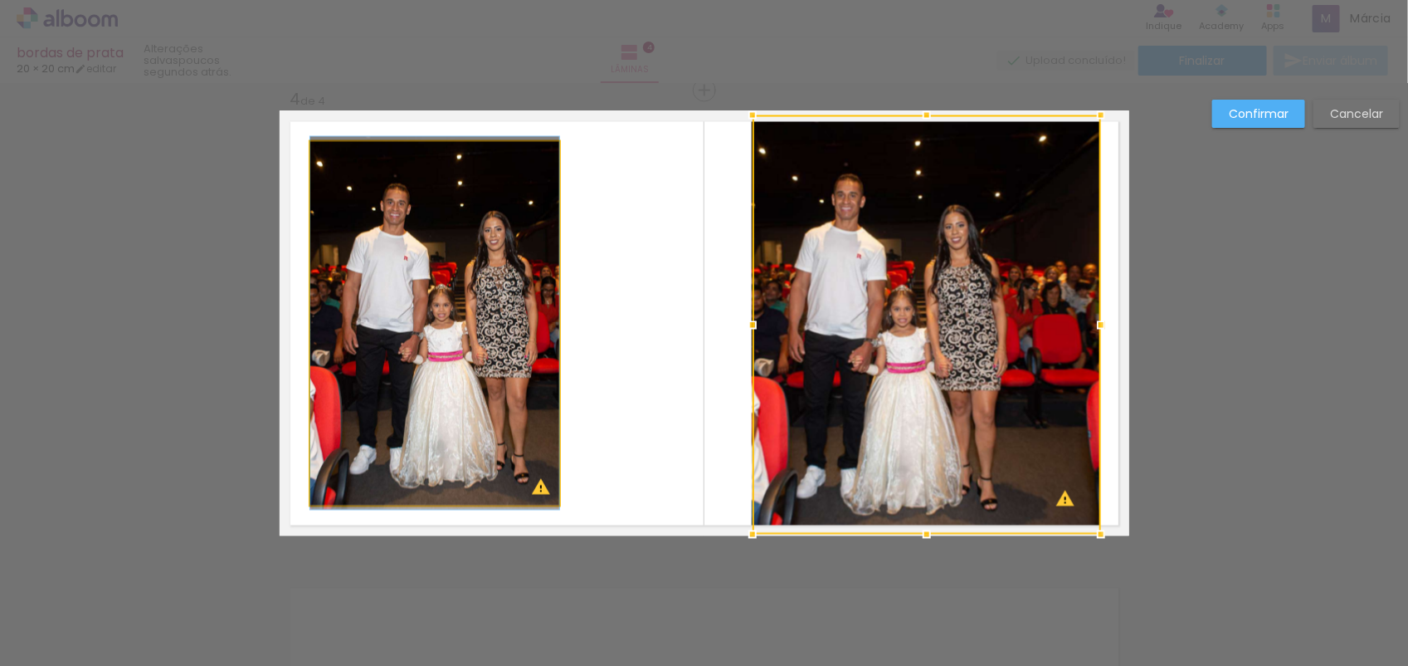
click at [452, 354] on quentale-photo at bounding box center [434, 324] width 249 height 364
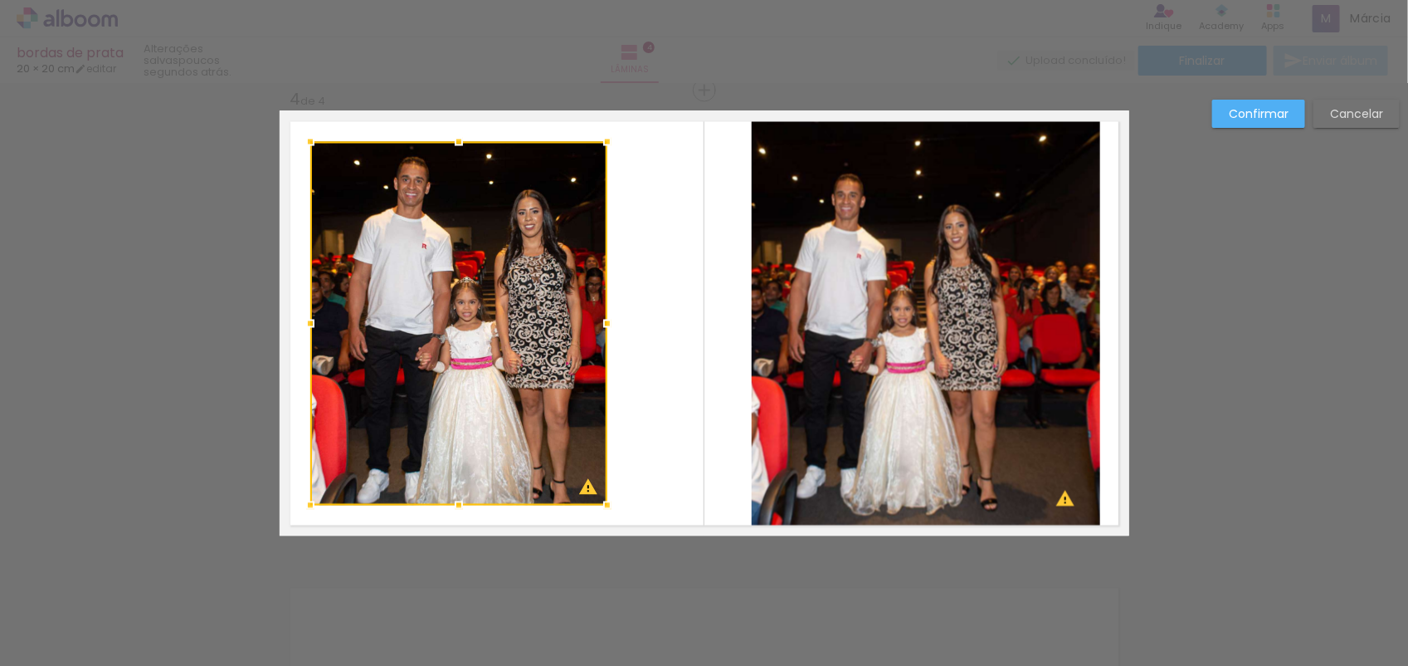
drag, startPoint x: 549, startPoint y: 320, endPoint x: 596, endPoint y: 317, distance: 47.4
click at [596, 317] on div at bounding box center [607, 323] width 33 height 33
click at [494, 349] on div at bounding box center [458, 324] width 297 height 364
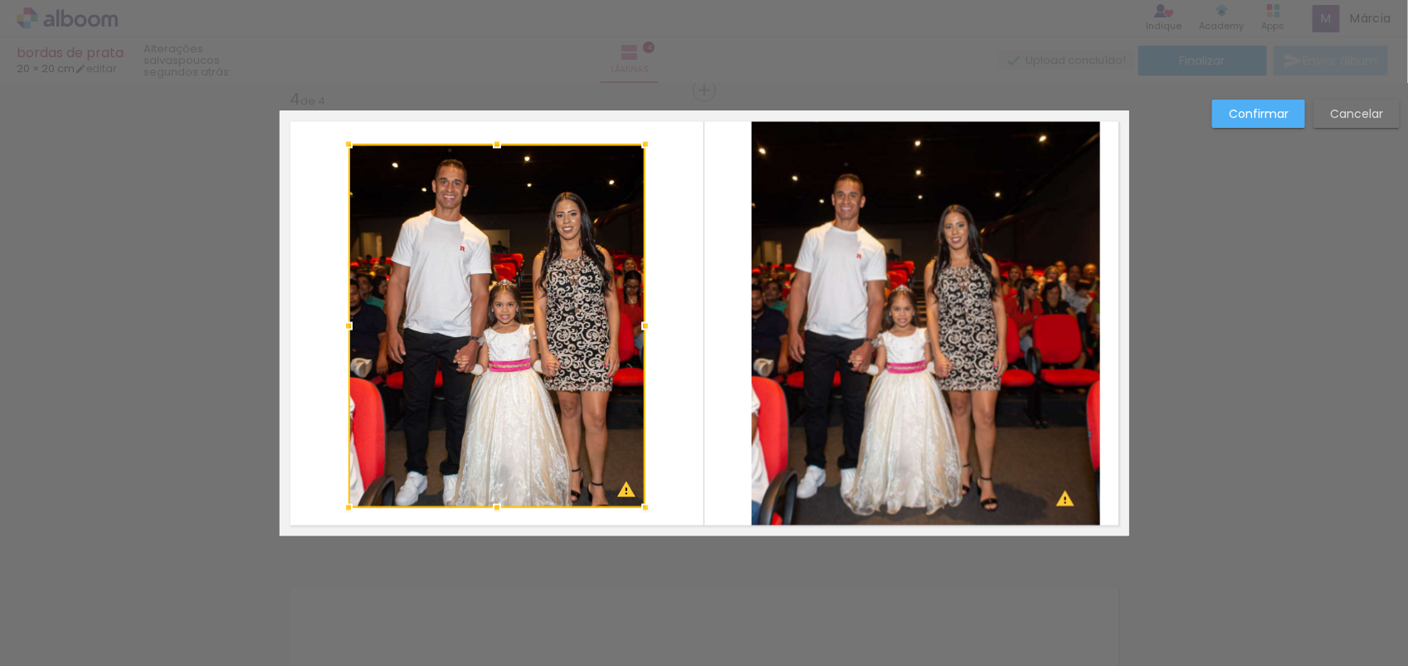
drag, startPoint x: 494, startPoint y: 349, endPoint x: 533, endPoint y: 351, distance: 39.0
click at [533, 351] on div at bounding box center [497, 326] width 297 height 364
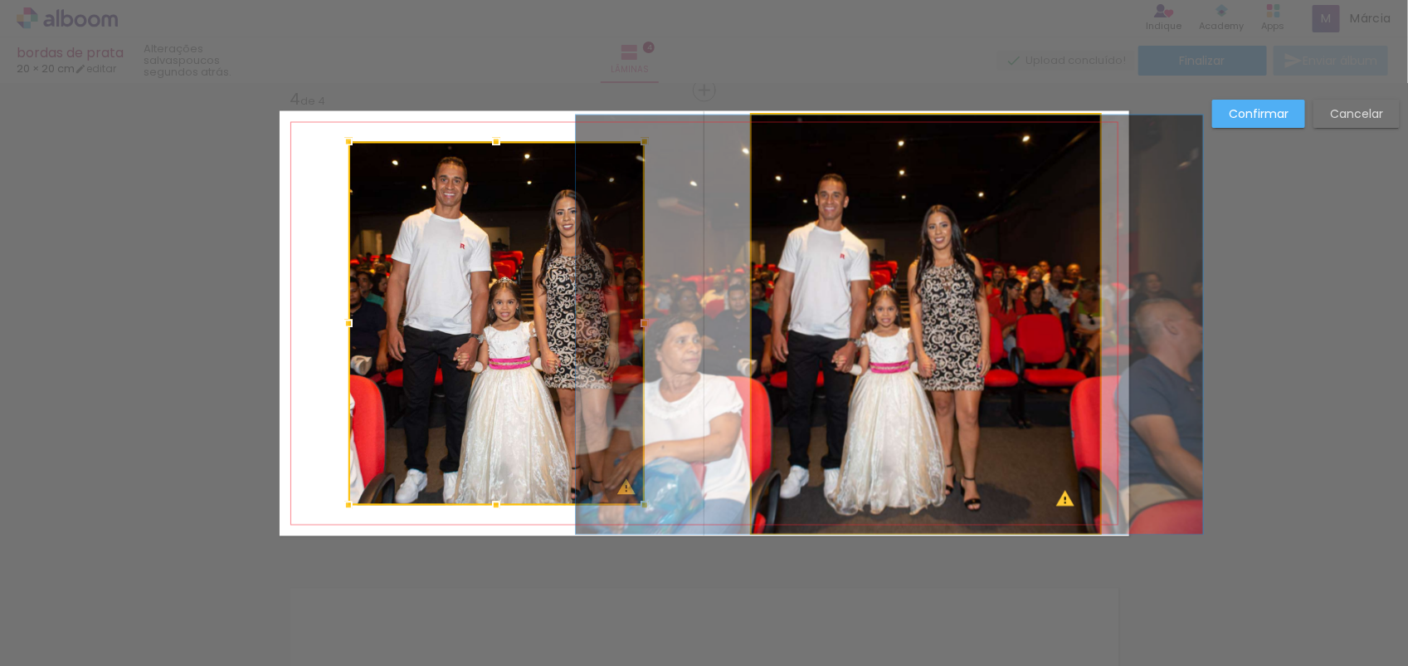
drag, startPoint x: 1013, startPoint y: 308, endPoint x: 997, endPoint y: 308, distance: 16.6
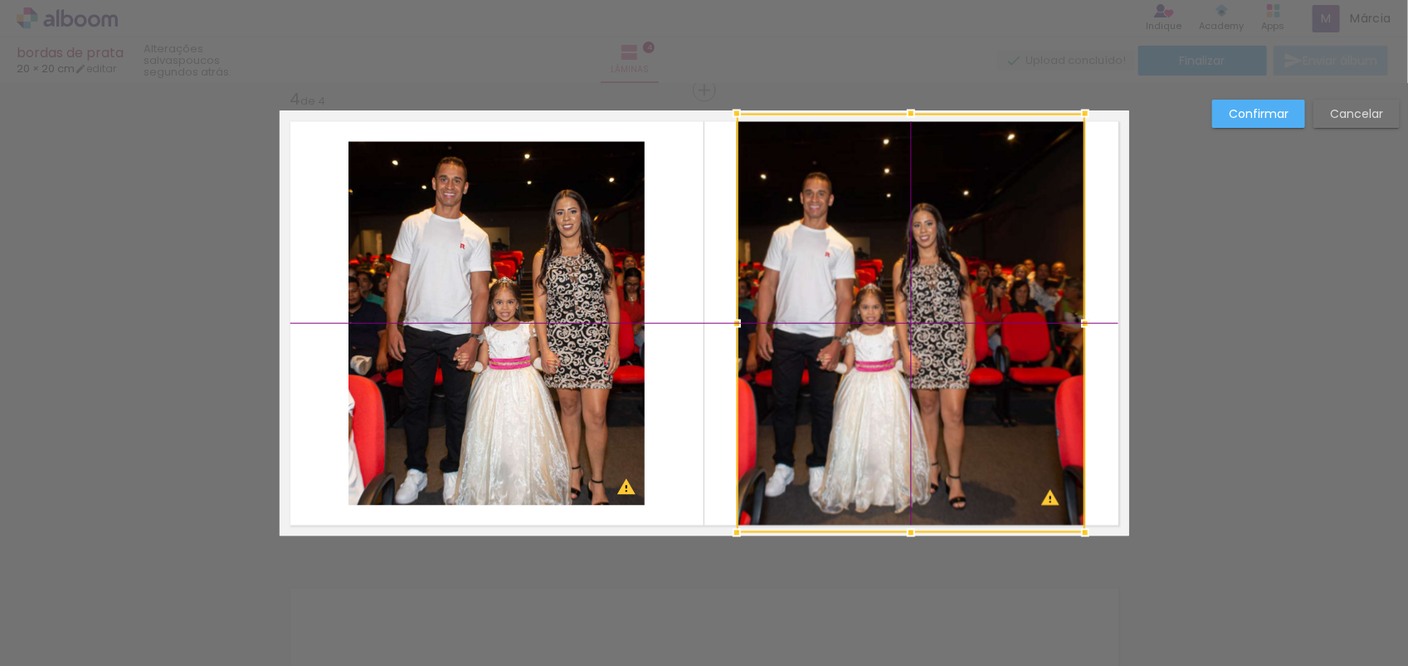
drag, startPoint x: 863, startPoint y: 342, endPoint x: 835, endPoint y: 346, distance: 28.5
click at [835, 346] on div at bounding box center [911, 323] width 349 height 419
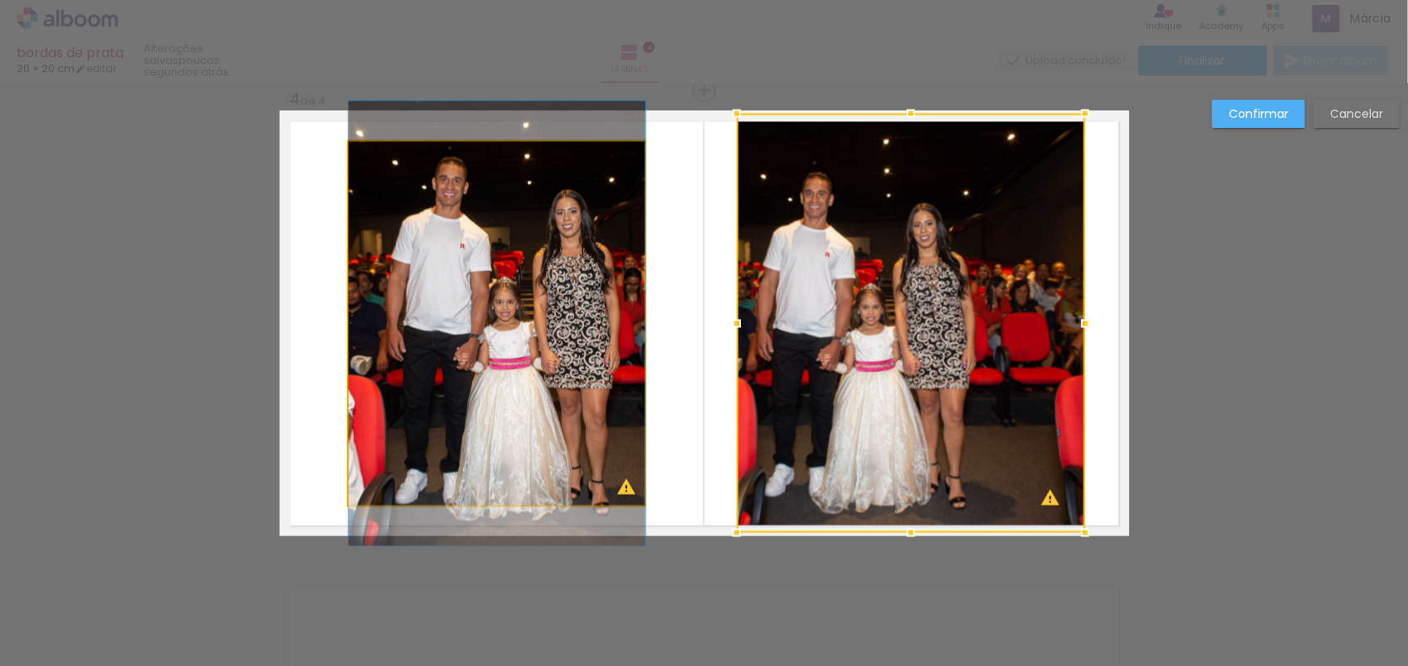
drag, startPoint x: 442, startPoint y: 357, endPoint x: 471, endPoint y: 357, distance: 29.0
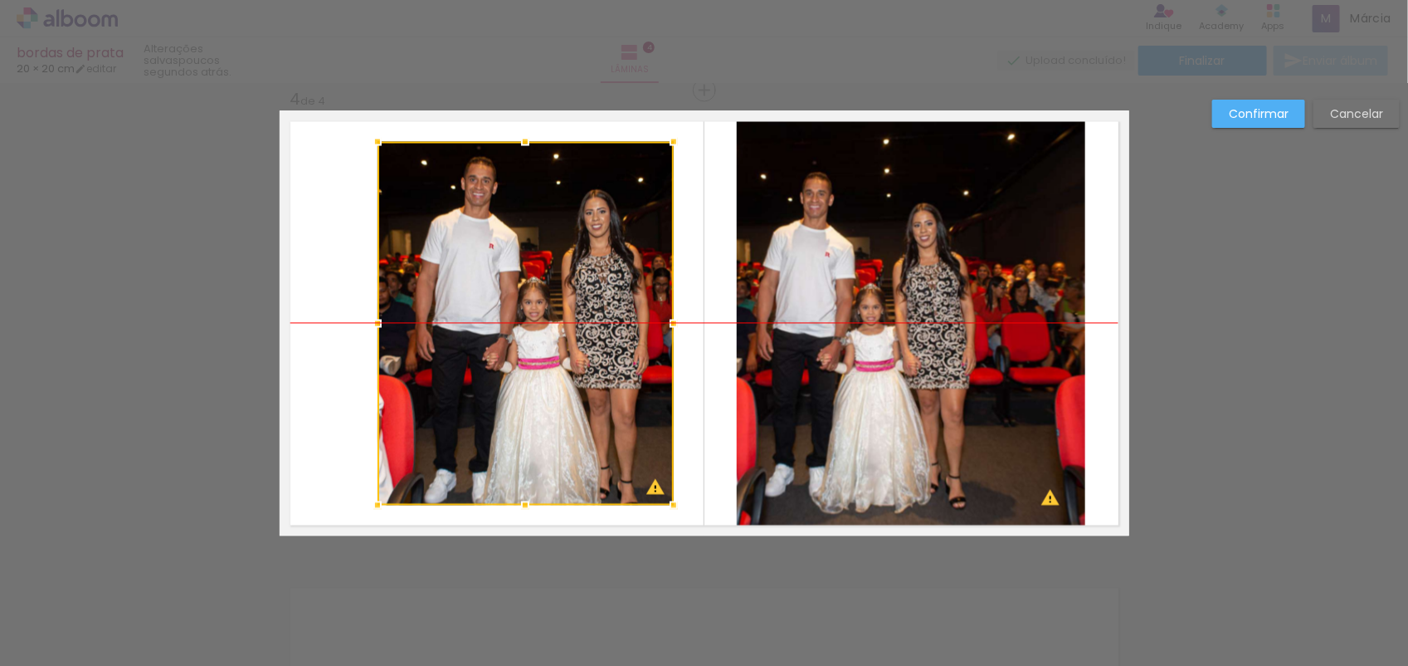
drag, startPoint x: 471, startPoint y: 357, endPoint x: 500, endPoint y: 358, distance: 29.9
click at [500, 358] on div at bounding box center [526, 324] width 296 height 364
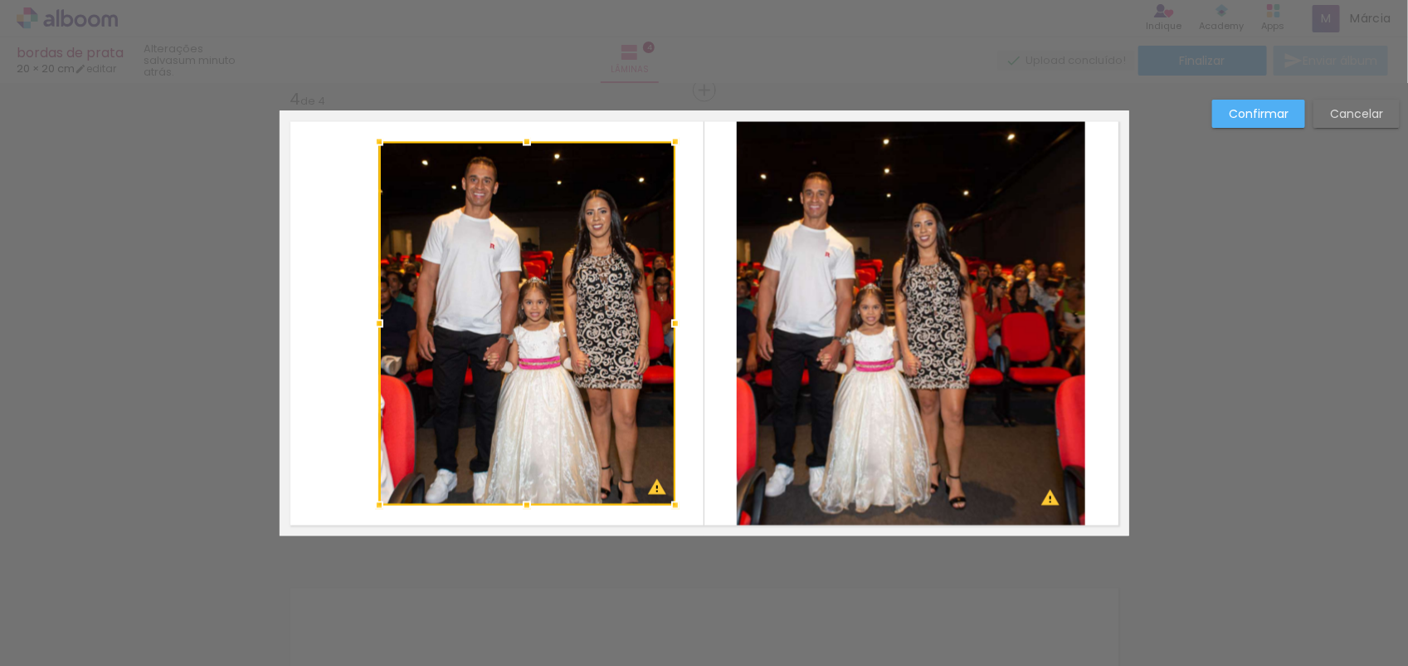
click at [1293, 112] on paper-button "Confirmar" at bounding box center [1259, 114] width 93 height 28
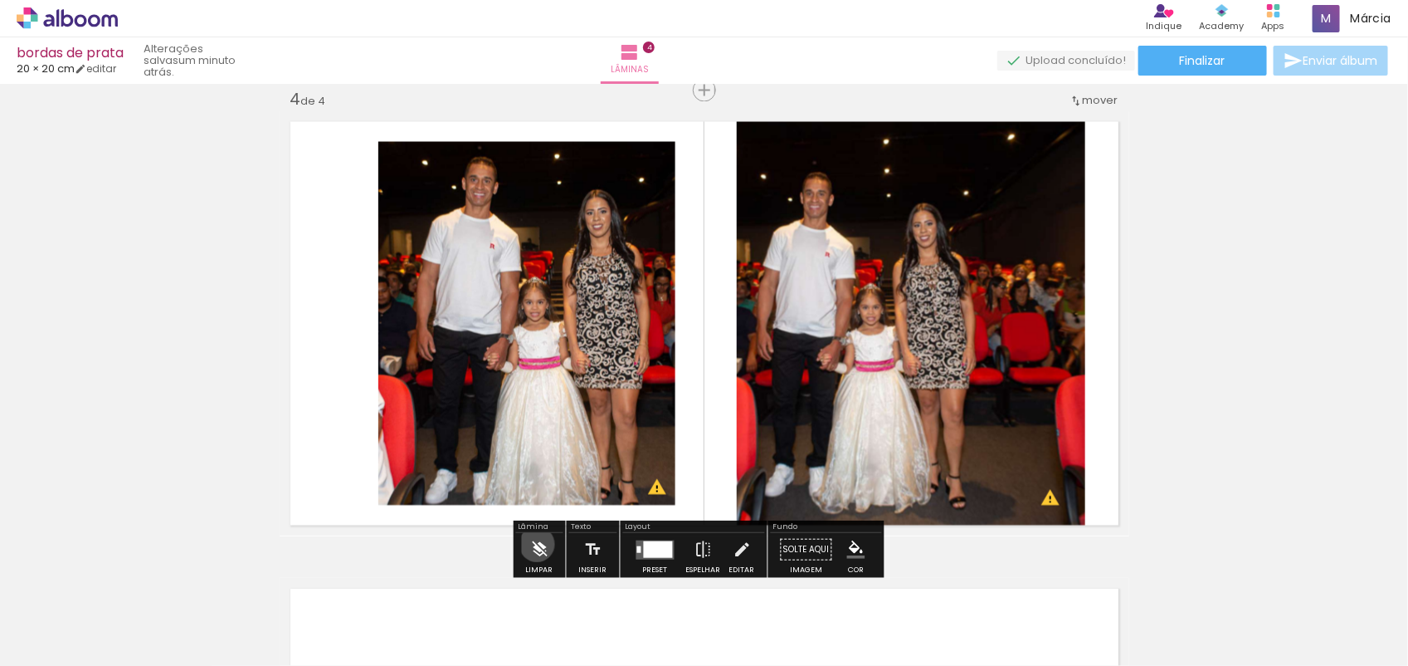
click at [537, 544] on iron-icon at bounding box center [539, 549] width 18 height 33
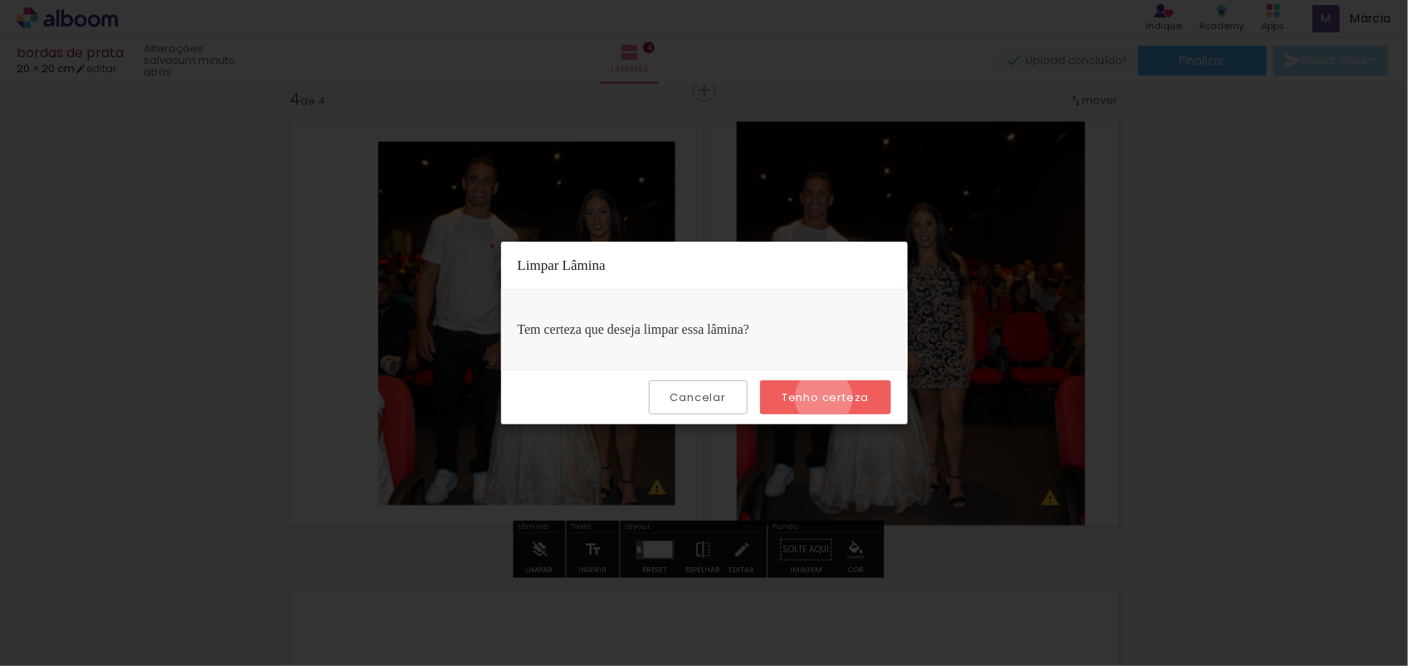
click at [0, 0] on slot "Tenho certeza" at bounding box center [0, 0] width 0 height 0
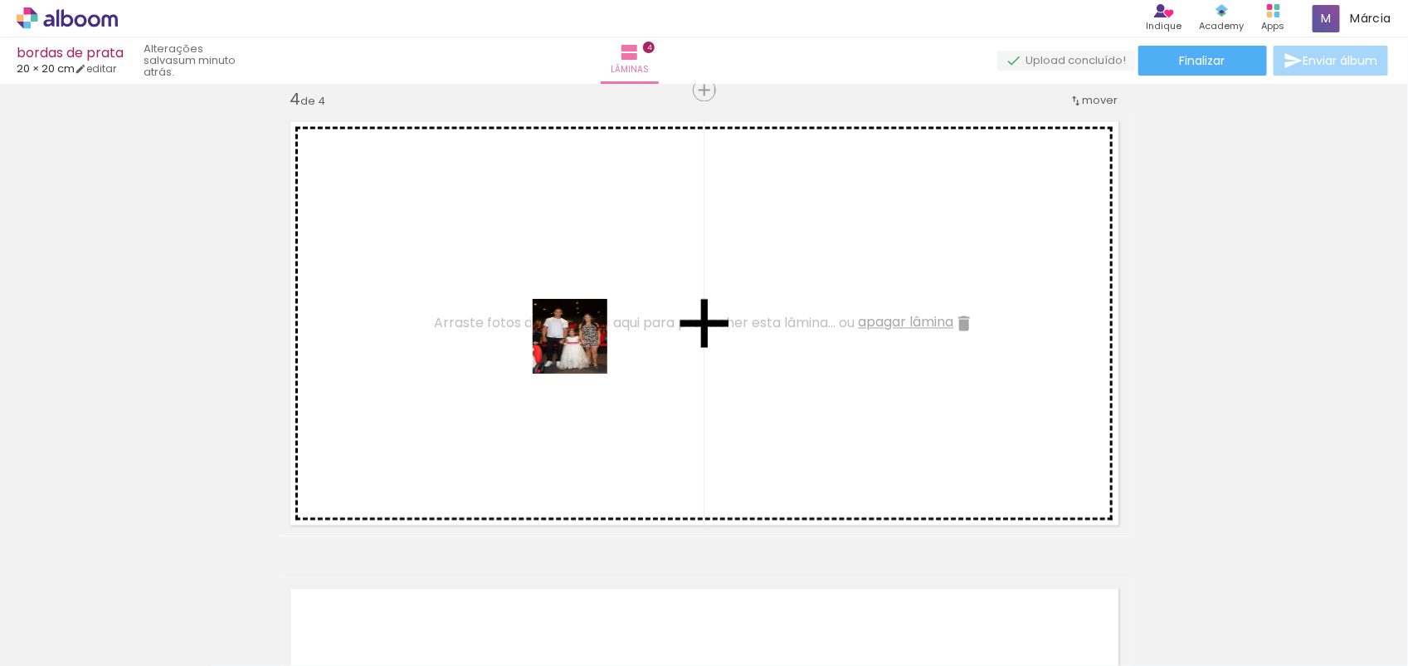
drag, startPoint x: 739, startPoint y: 615, endPoint x: 583, endPoint y: 349, distance: 308.7
click at [583, 349] on quentale-workspace at bounding box center [704, 333] width 1408 height 666
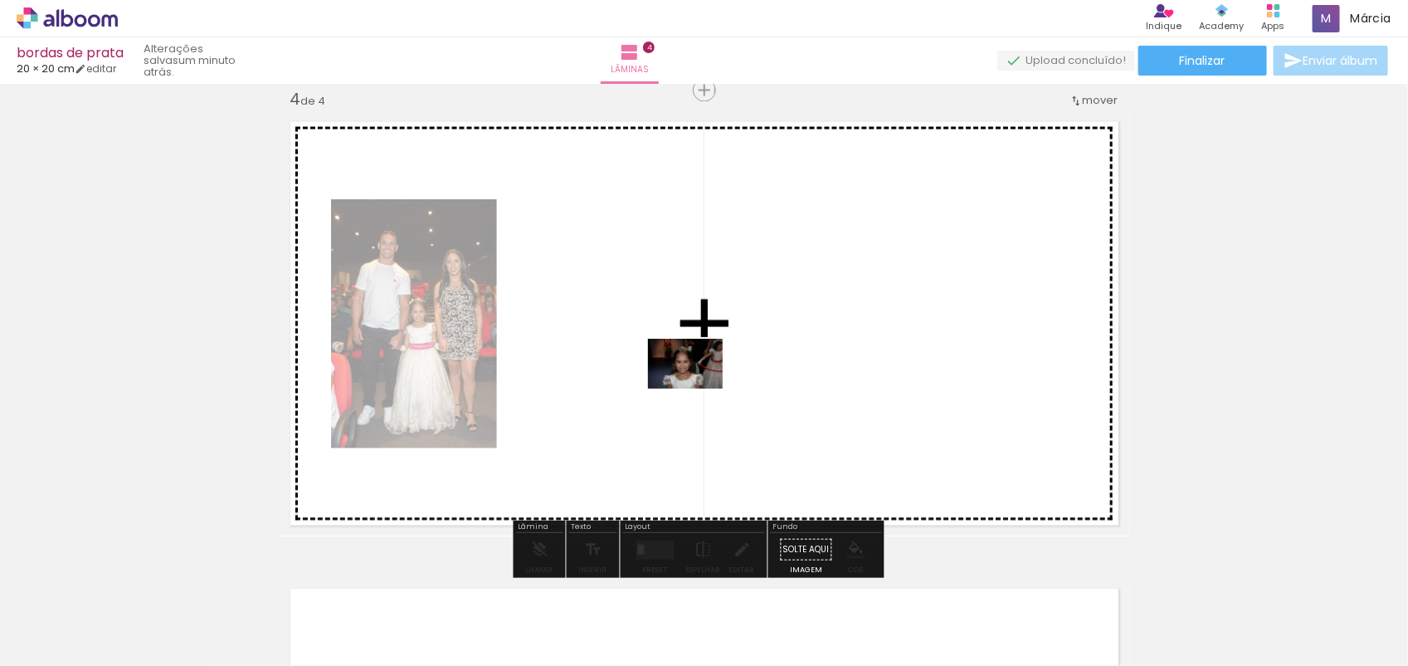
drag, startPoint x: 330, startPoint y: 546, endPoint x: 698, endPoint y: 388, distance: 400.1
click at [698, 388] on quentale-workspace at bounding box center [704, 333] width 1408 height 666
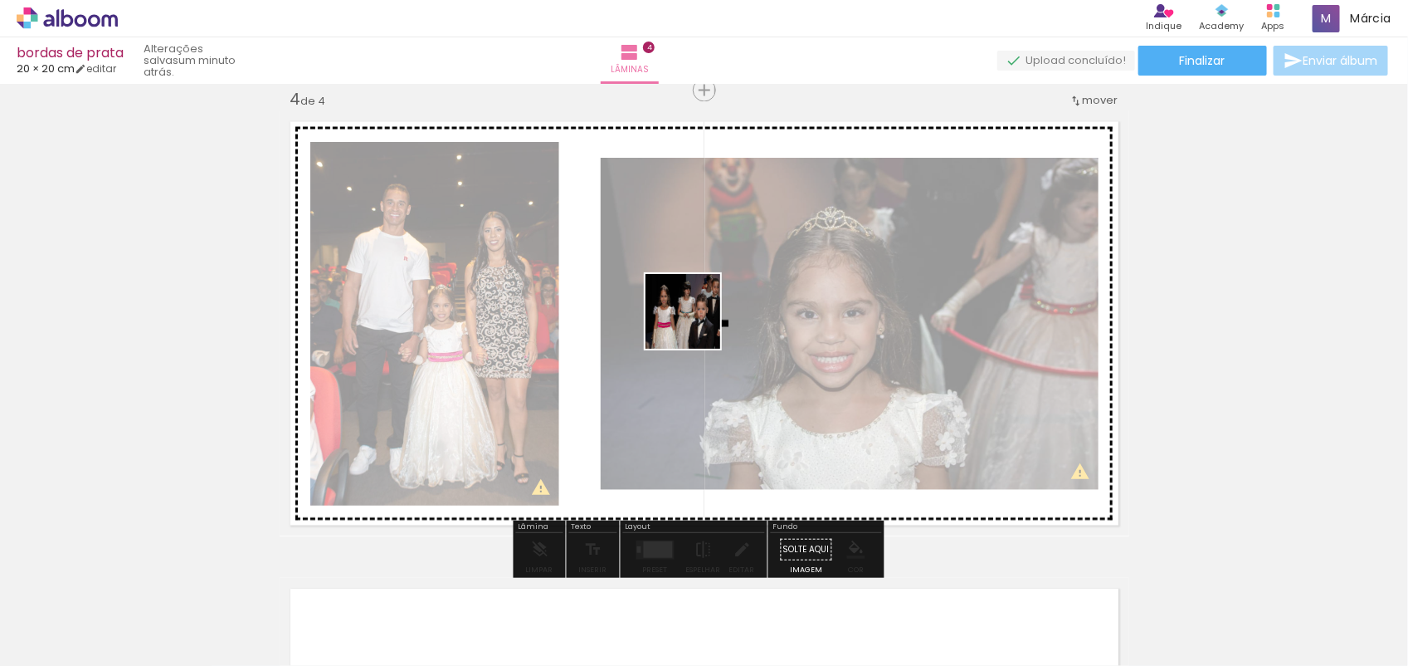
drag, startPoint x: 368, startPoint y: 617, endPoint x: 696, endPoint y: 322, distance: 440.8
click at [696, 322] on quentale-workspace at bounding box center [704, 333] width 1408 height 666
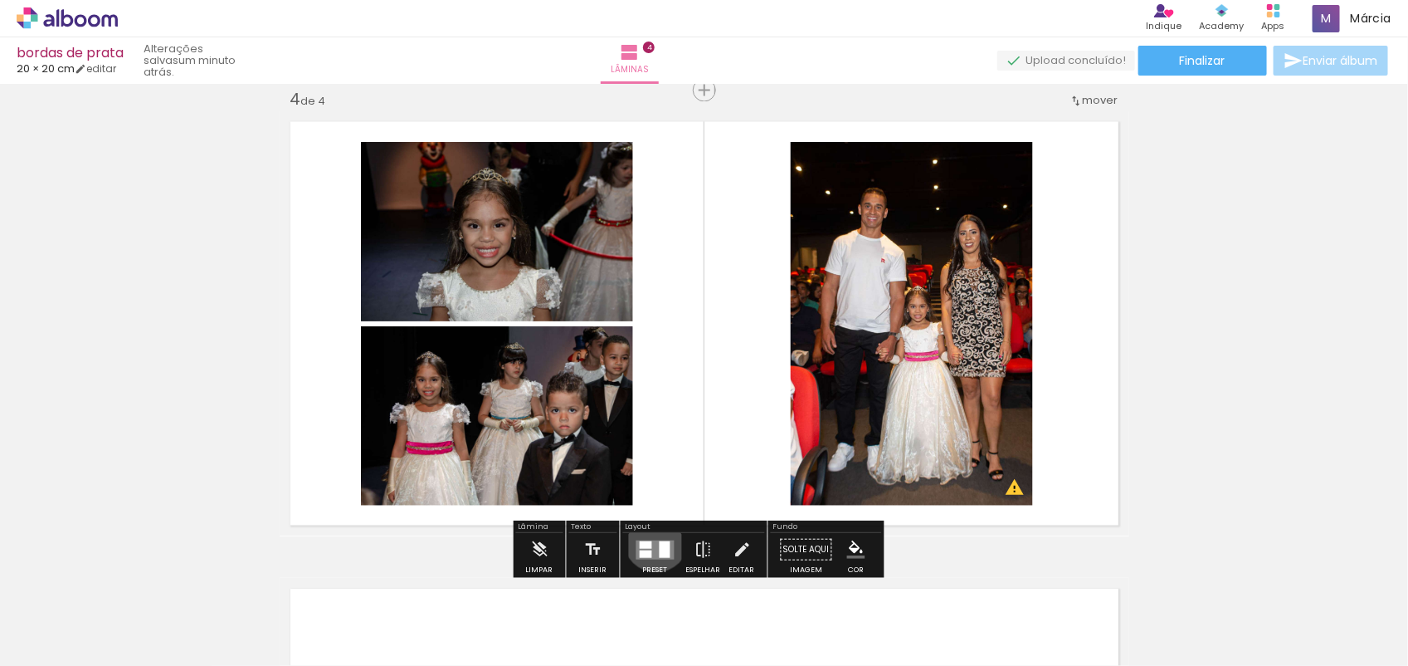
click at [652, 540] on quentale-layouter at bounding box center [656, 549] width 38 height 19
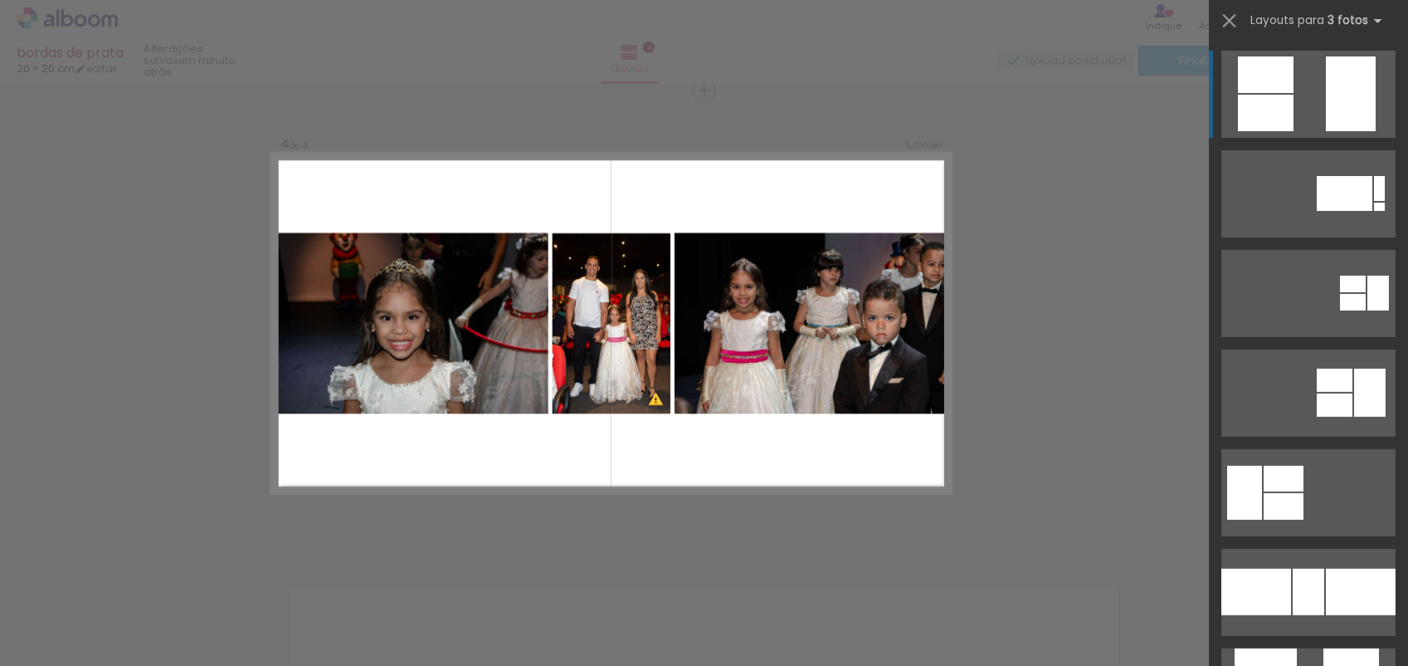
scroll to position [549, 0]
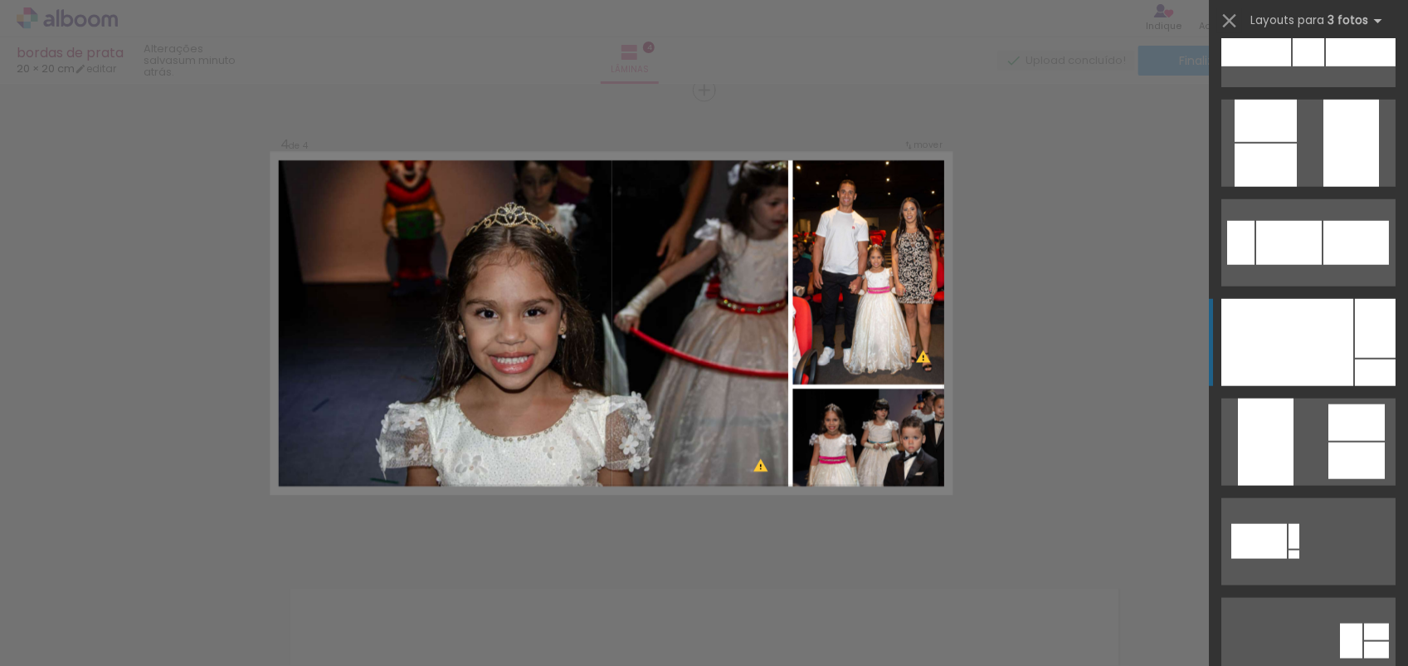
click at [1328, 368] on div at bounding box center [1288, 342] width 132 height 87
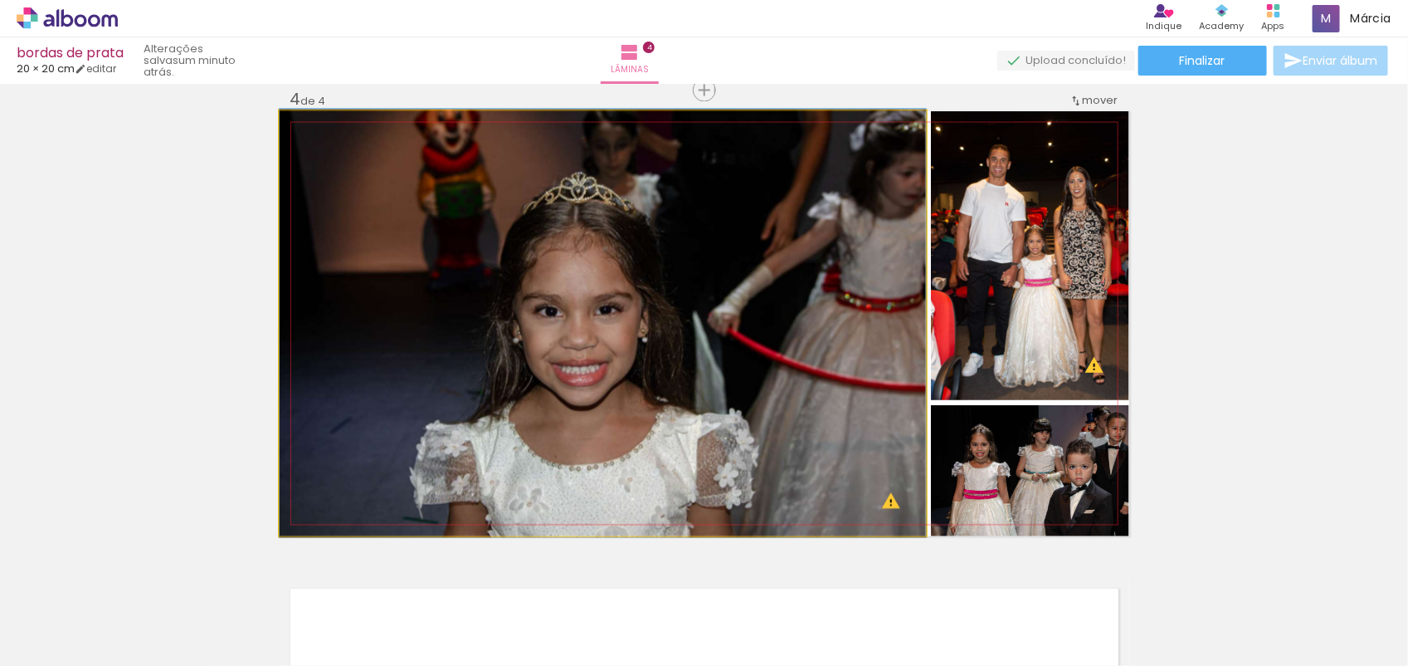
click at [823, 399] on quentale-photo at bounding box center [603, 323] width 647 height 425
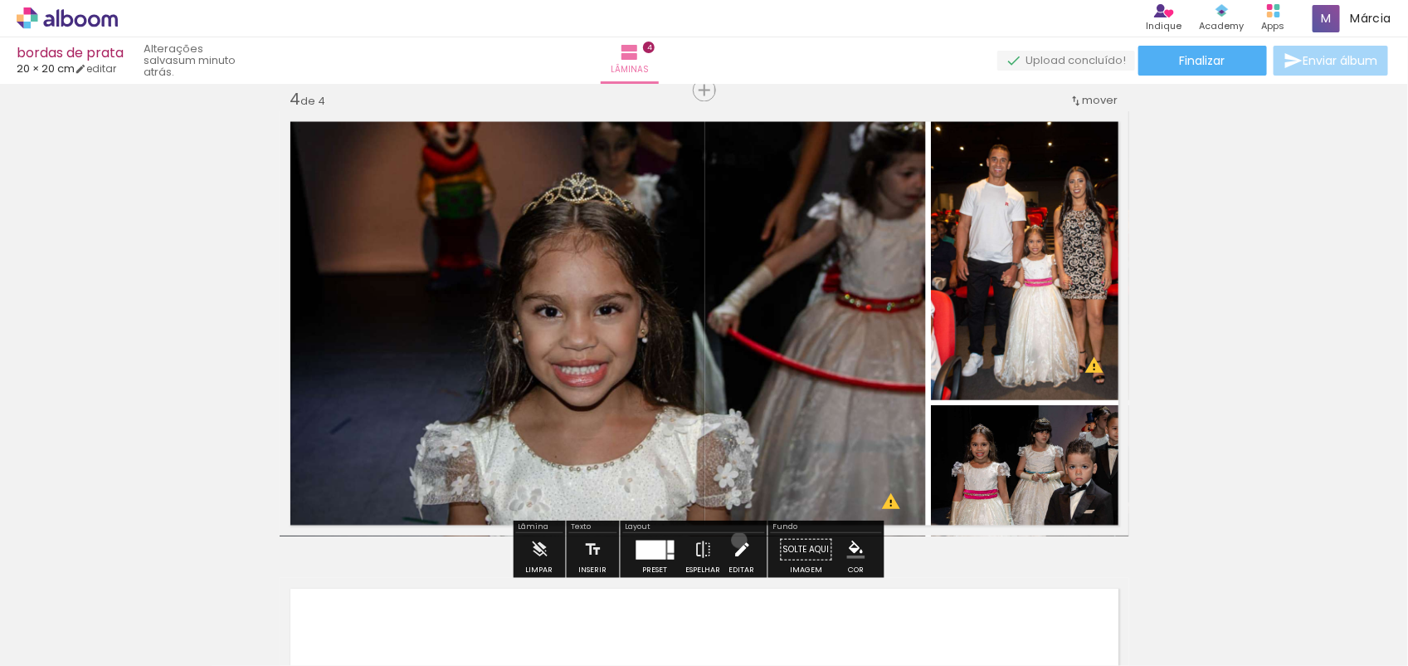
click at [735, 540] on iron-icon at bounding box center [742, 549] width 18 height 33
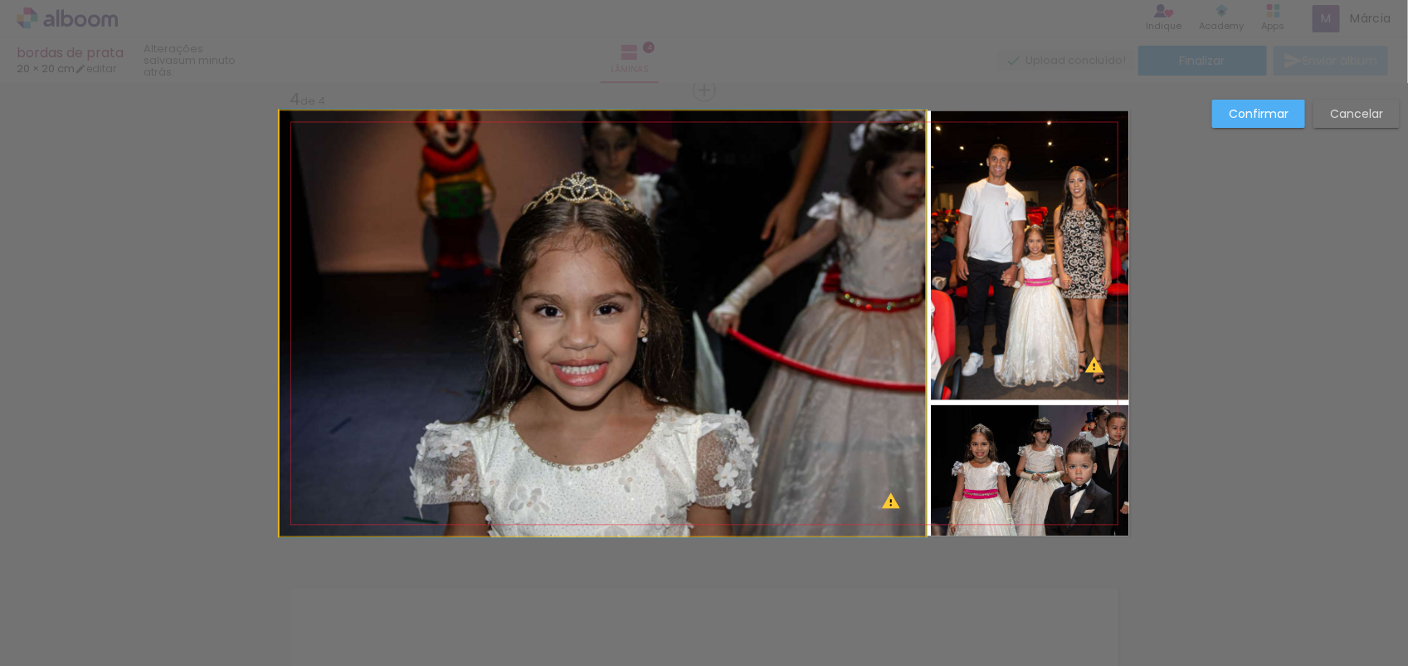
click at [864, 344] on quentale-photo at bounding box center [603, 323] width 647 height 425
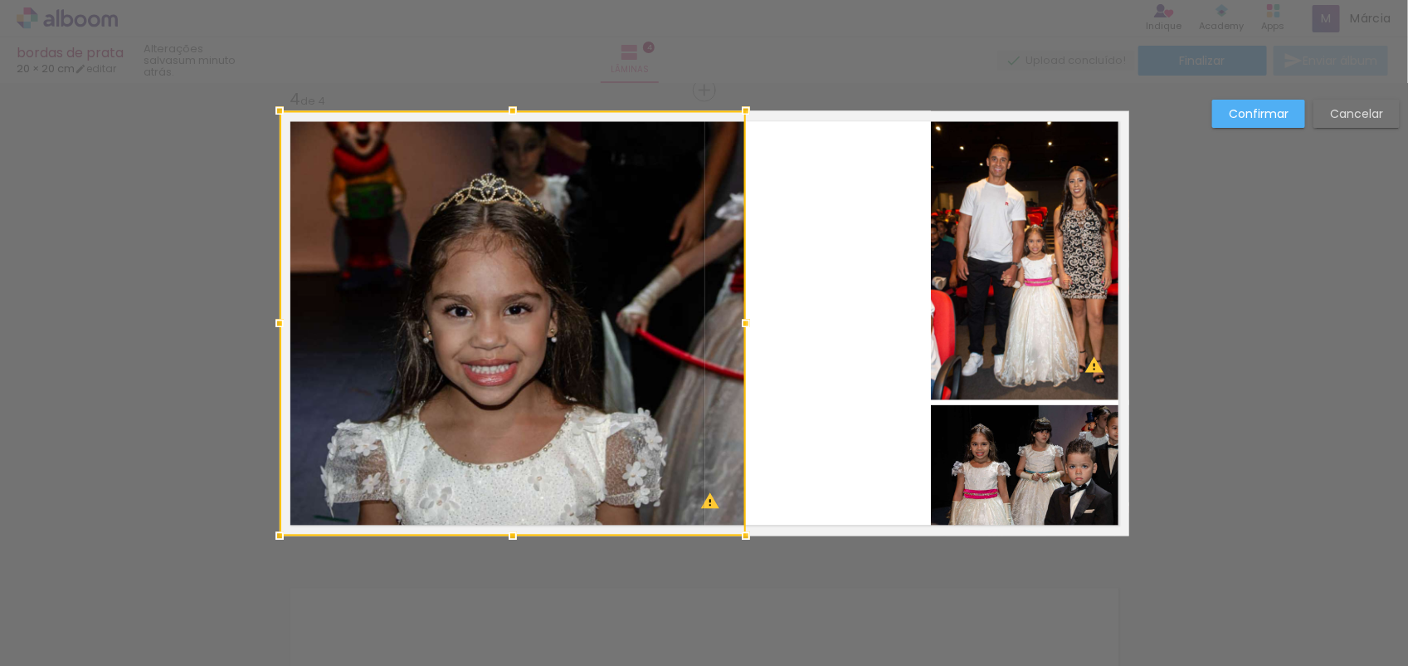
drag, startPoint x: 911, startPoint y: 328, endPoint x: 731, endPoint y: 354, distance: 181.9
click at [731, 354] on div at bounding box center [513, 323] width 466 height 425
click at [878, 314] on quentale-layouter at bounding box center [705, 323] width 850 height 425
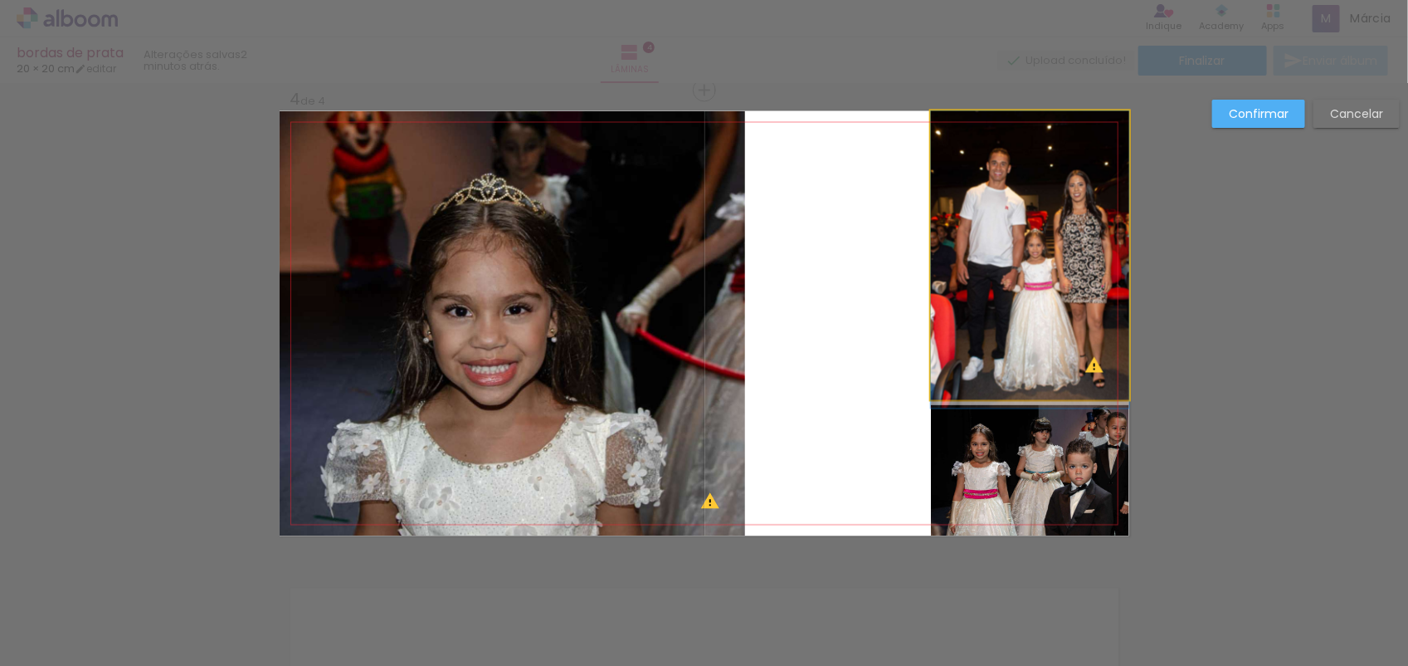
drag, startPoint x: 1005, startPoint y: 275, endPoint x: 944, endPoint y: 284, distance: 61.3
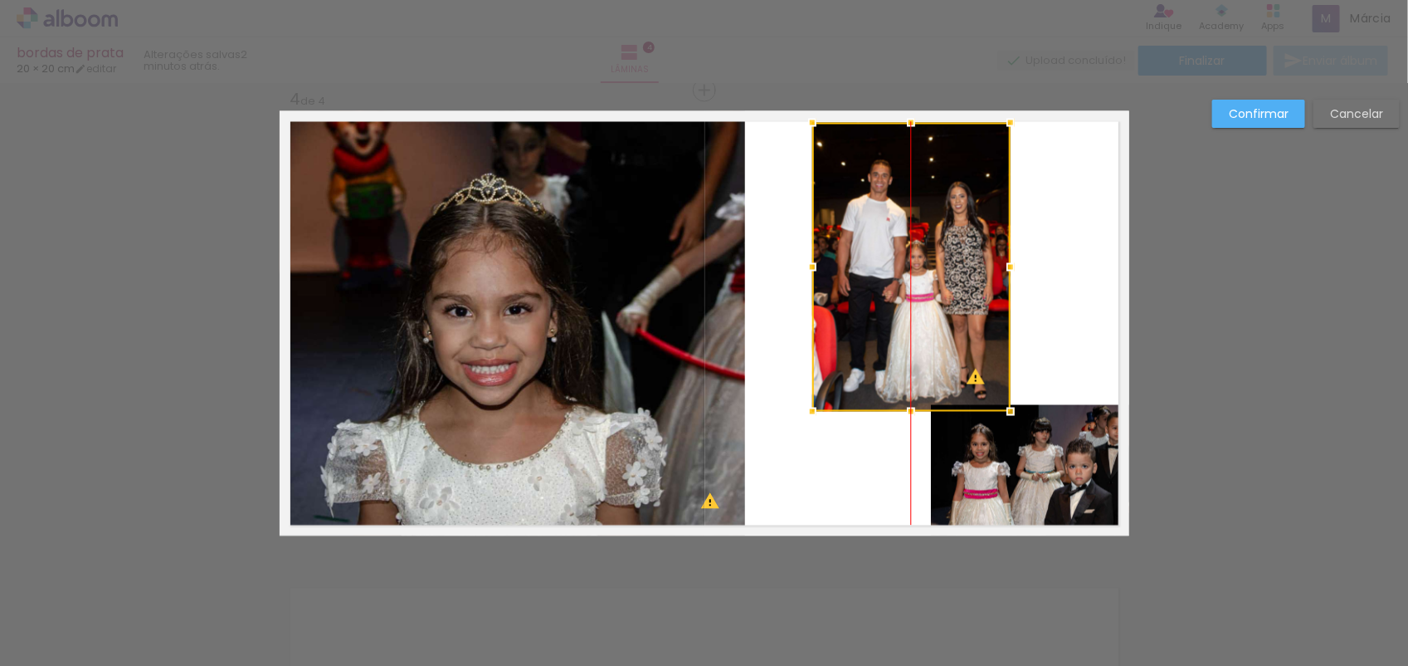
drag, startPoint x: 944, startPoint y: 284, endPoint x: 822, endPoint y: 295, distance: 123.4
click at [822, 295] on div at bounding box center [912, 267] width 198 height 289
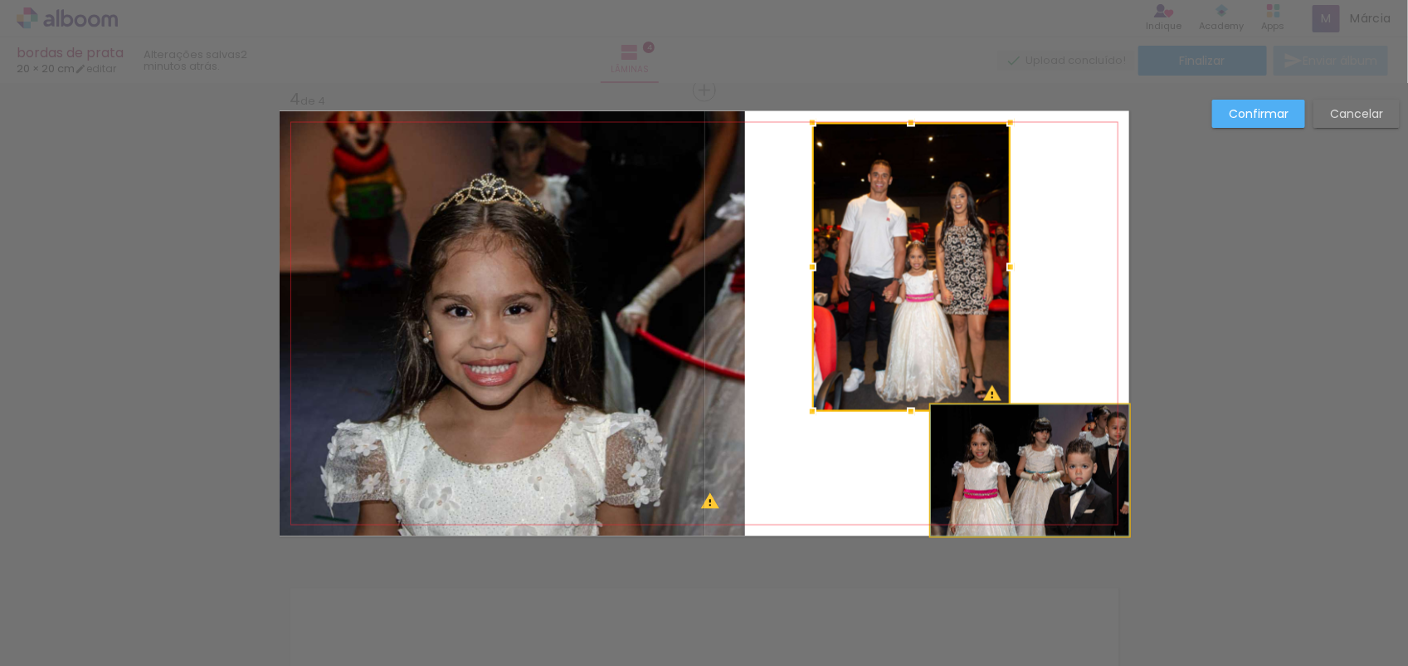
click at [1027, 477] on quentale-photo at bounding box center [1030, 470] width 198 height 131
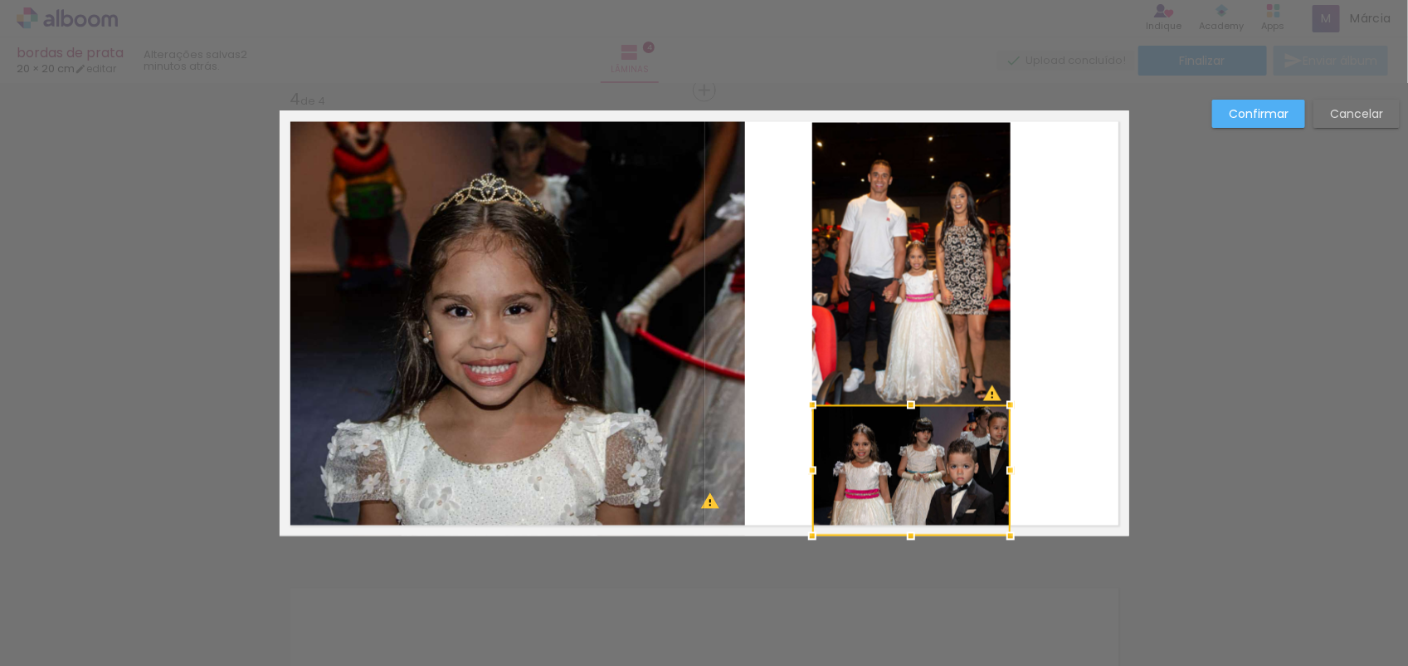
drag, startPoint x: 1027, startPoint y: 477, endPoint x: 913, endPoint y: 484, distance: 114.7
click at [913, 484] on div at bounding box center [912, 470] width 198 height 131
click at [0, 0] on slot "Confirmar" at bounding box center [0, 0] width 0 height 0
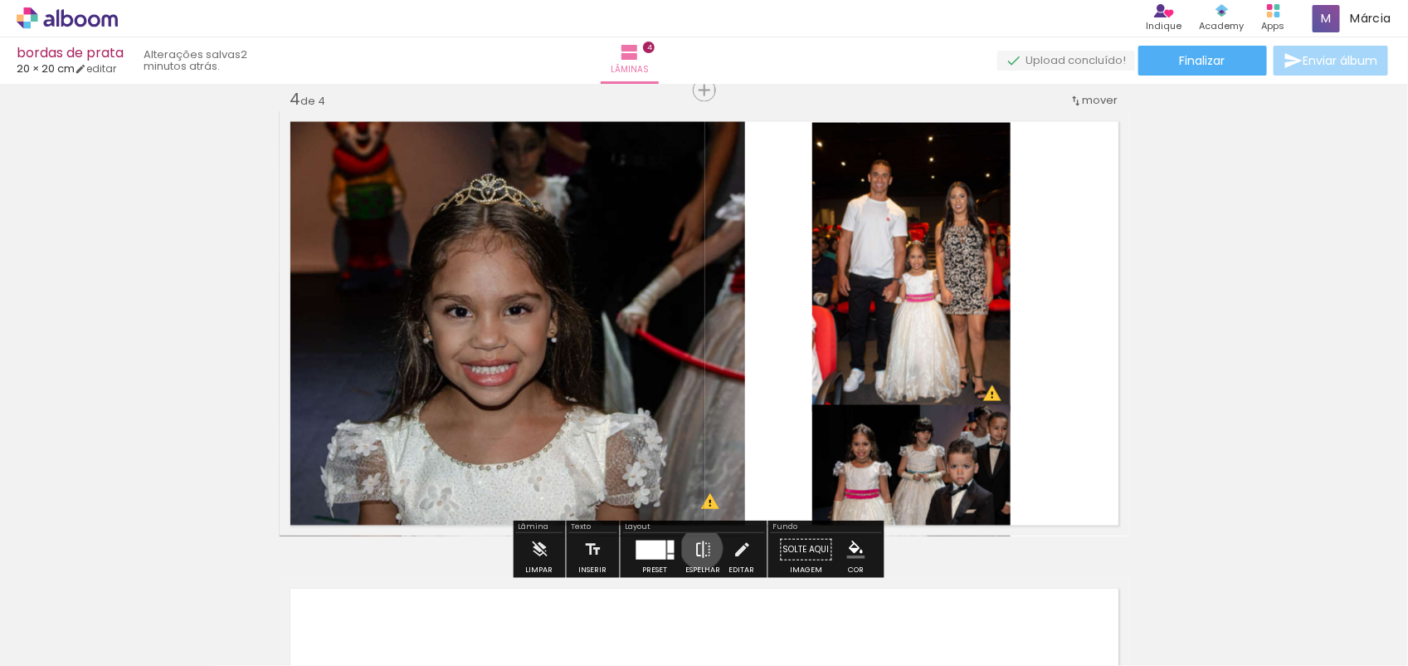
click at [698, 549] on iron-icon at bounding box center [704, 549] width 18 height 33
click at [1114, 393] on quentale-layouter at bounding box center [705, 323] width 850 height 425
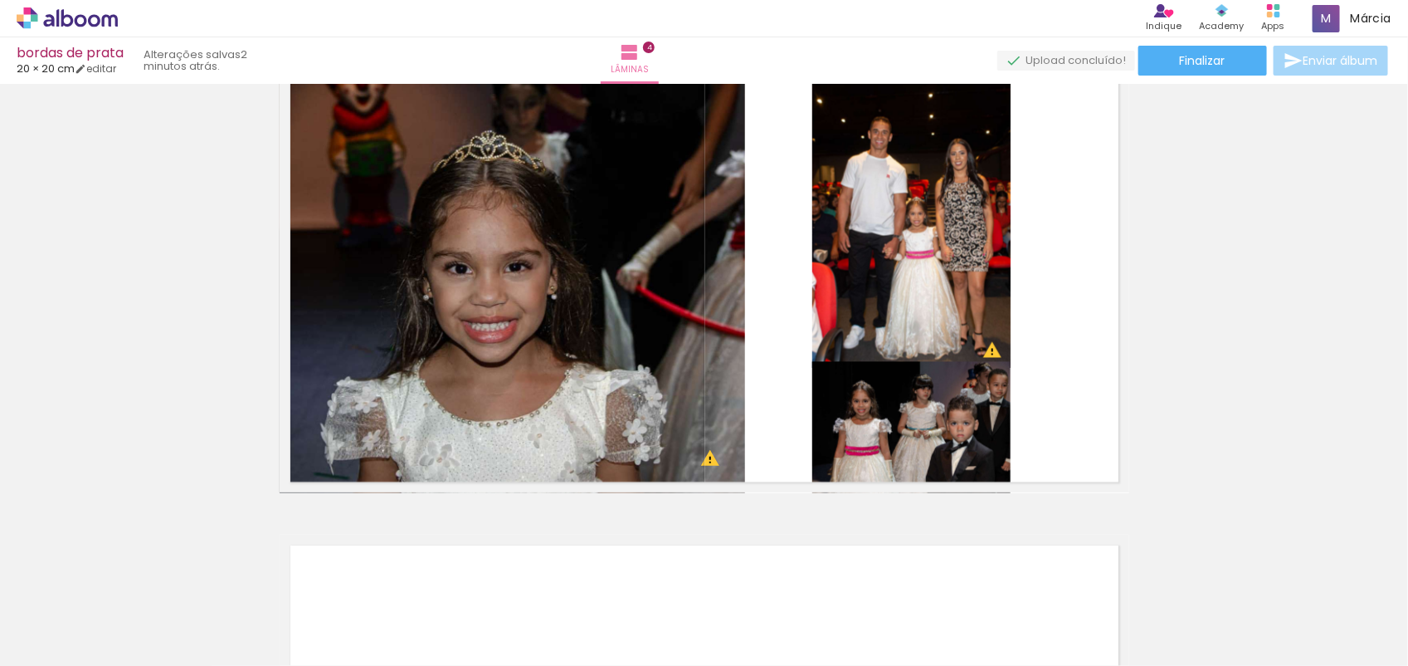
scroll to position [1469, 0]
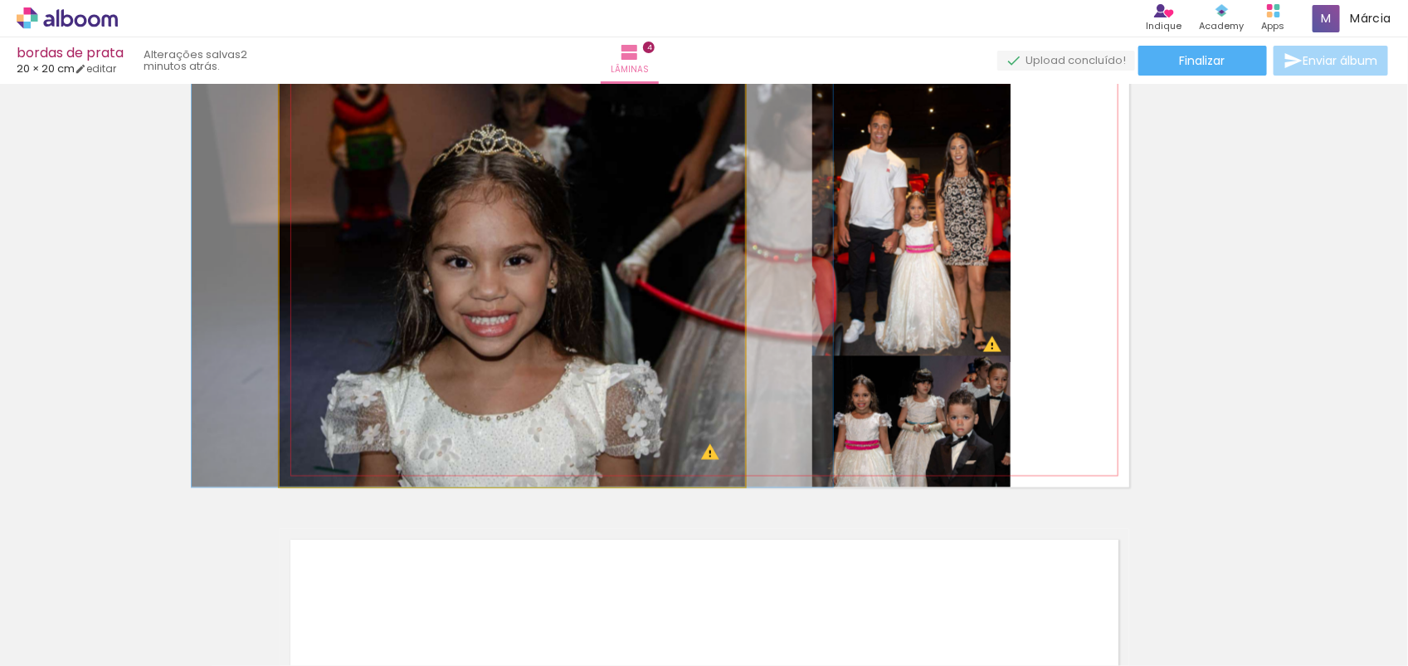
click at [719, 329] on quentale-photo at bounding box center [513, 274] width 466 height 425
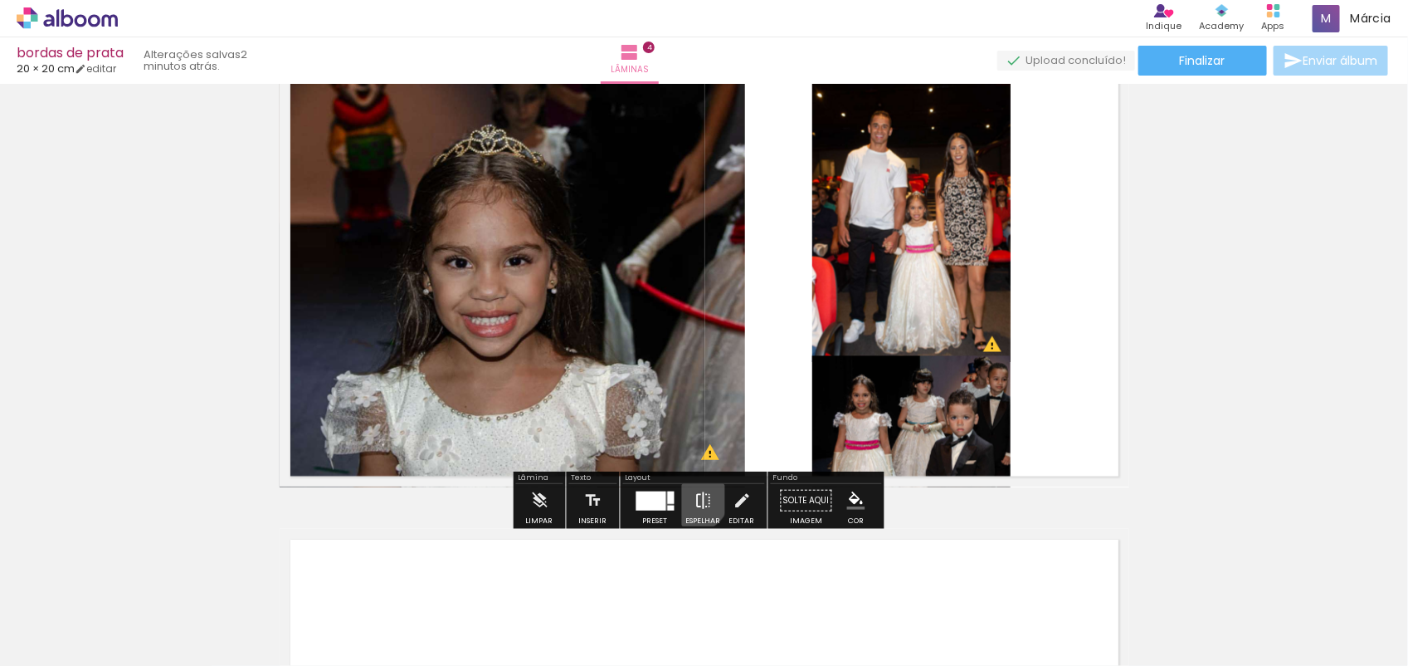
click at [695, 498] on iron-icon at bounding box center [704, 500] width 18 height 33
click at [540, 506] on iron-icon at bounding box center [539, 500] width 18 height 33
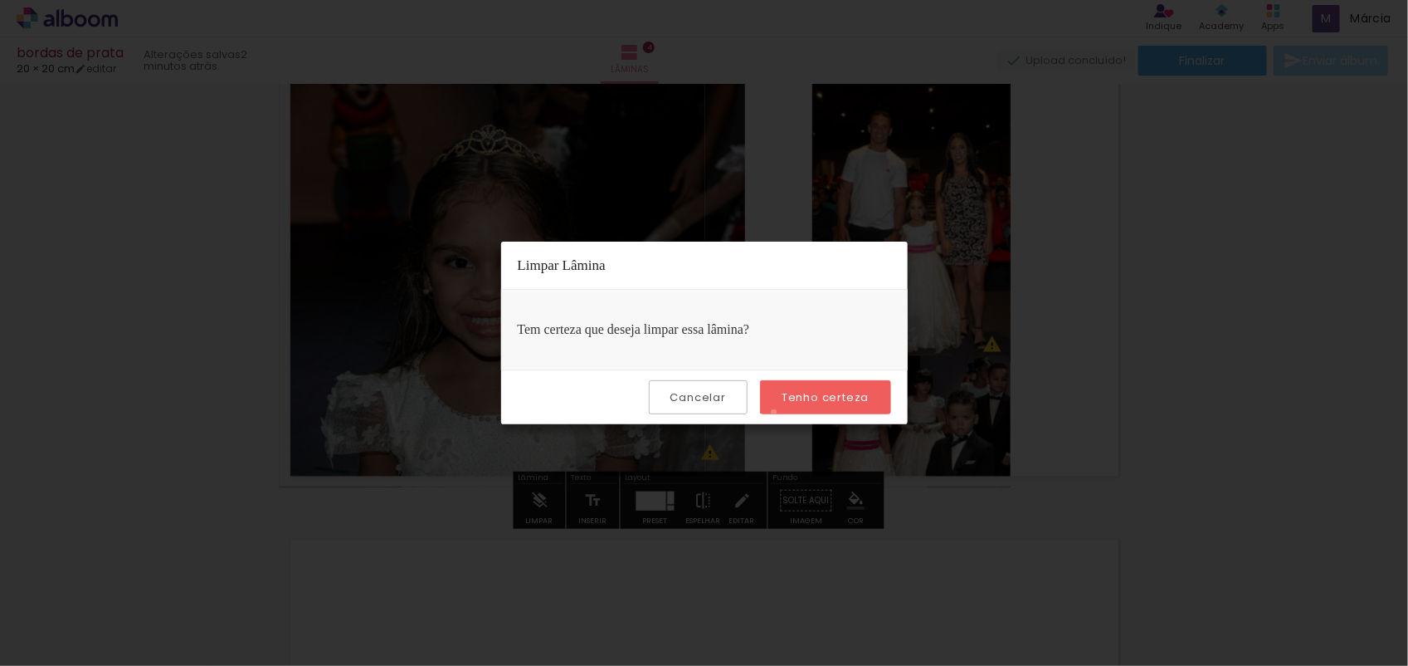
click at [777, 412] on paper-button "Tenho certeza" at bounding box center [825, 397] width 130 height 34
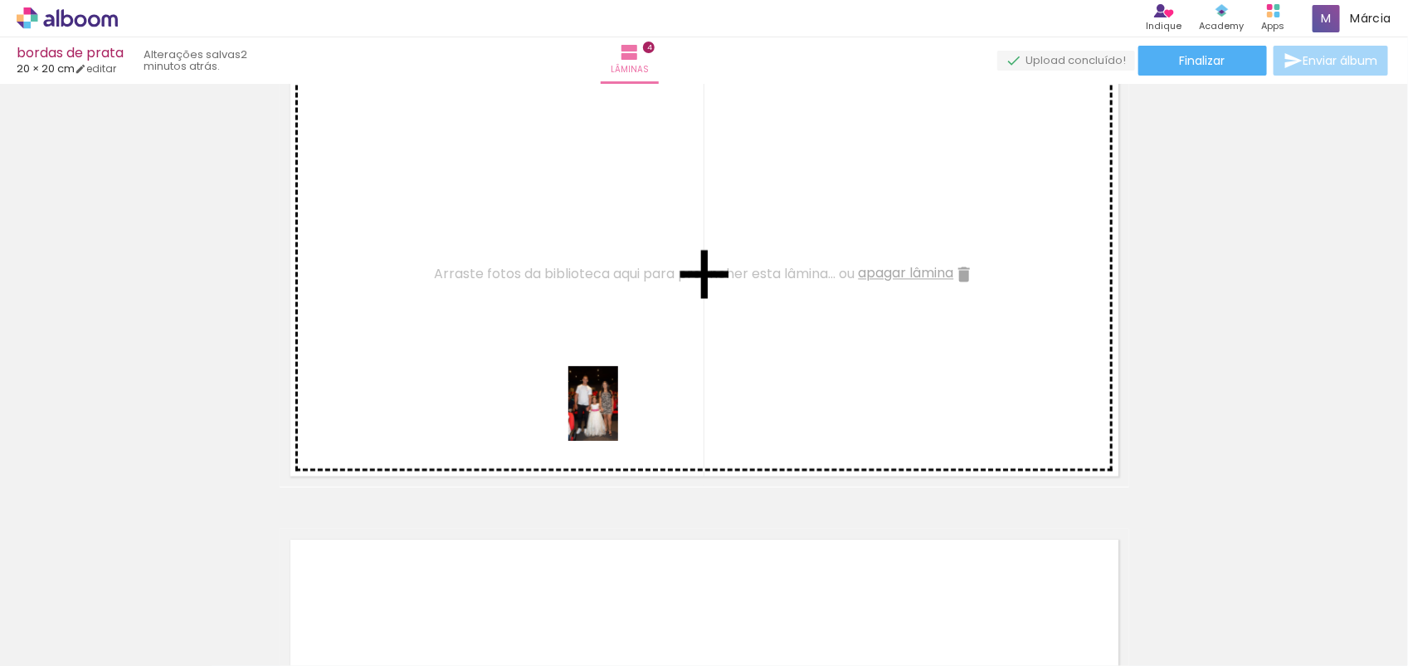
drag, startPoint x: 732, startPoint y: 612, endPoint x: 618, endPoint y: 415, distance: 227.2
click at [618, 415] on quentale-workspace at bounding box center [704, 333] width 1408 height 666
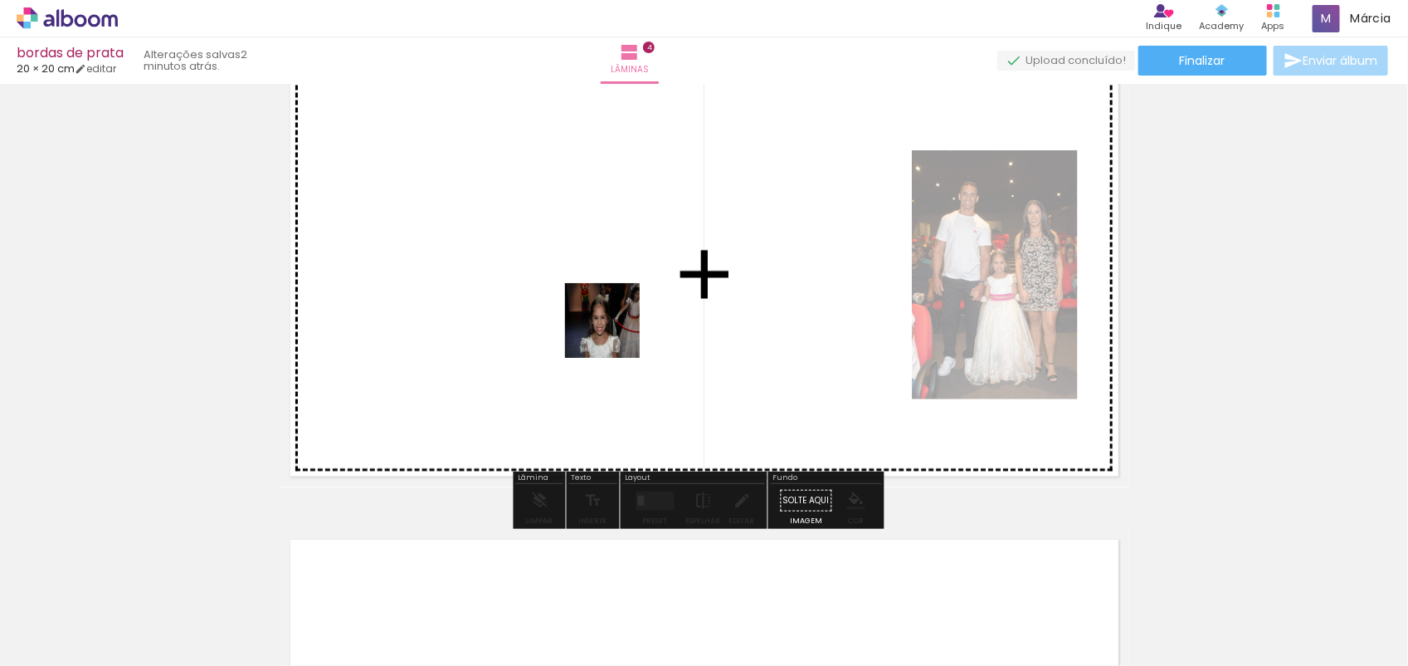
drag, startPoint x: 383, startPoint y: 458, endPoint x: 627, endPoint y: 329, distance: 275.8
click at [627, 329] on quentale-workspace at bounding box center [704, 333] width 1408 height 666
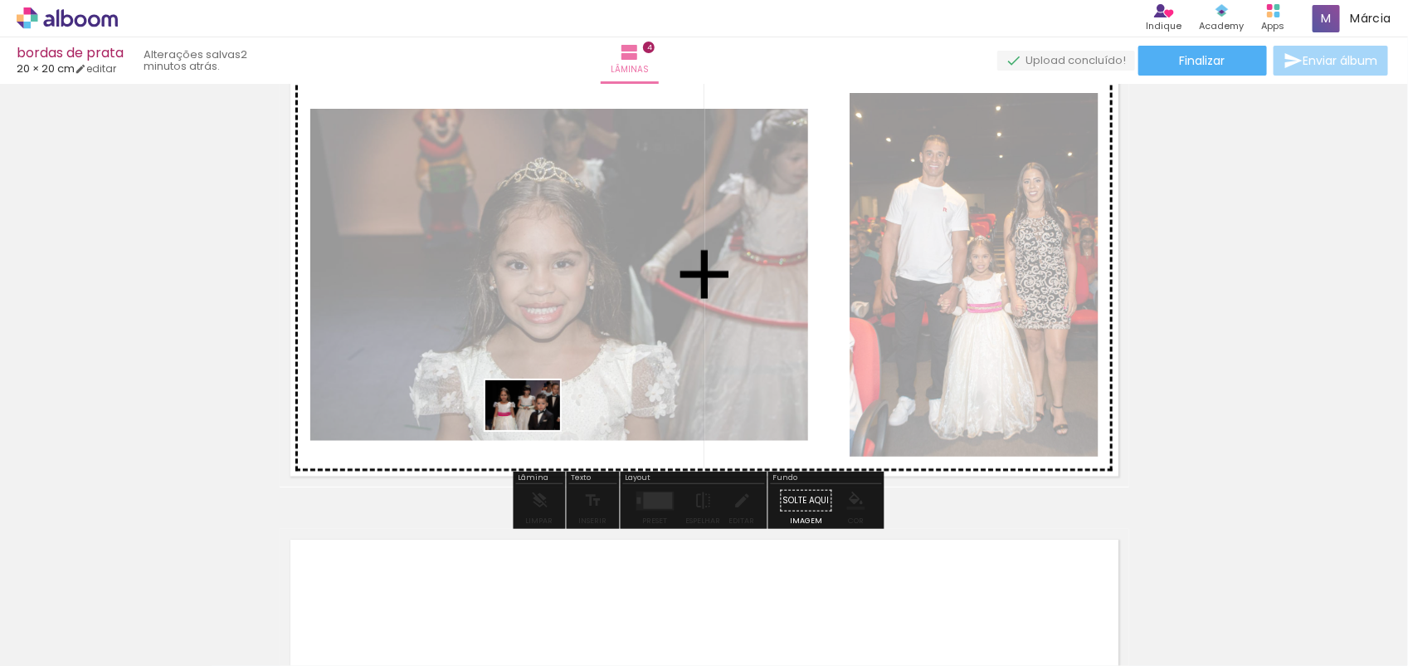
drag, startPoint x: 346, startPoint y: 602, endPoint x: 536, endPoint y: 428, distance: 257.3
click at [536, 428] on quentale-workspace at bounding box center [704, 333] width 1408 height 666
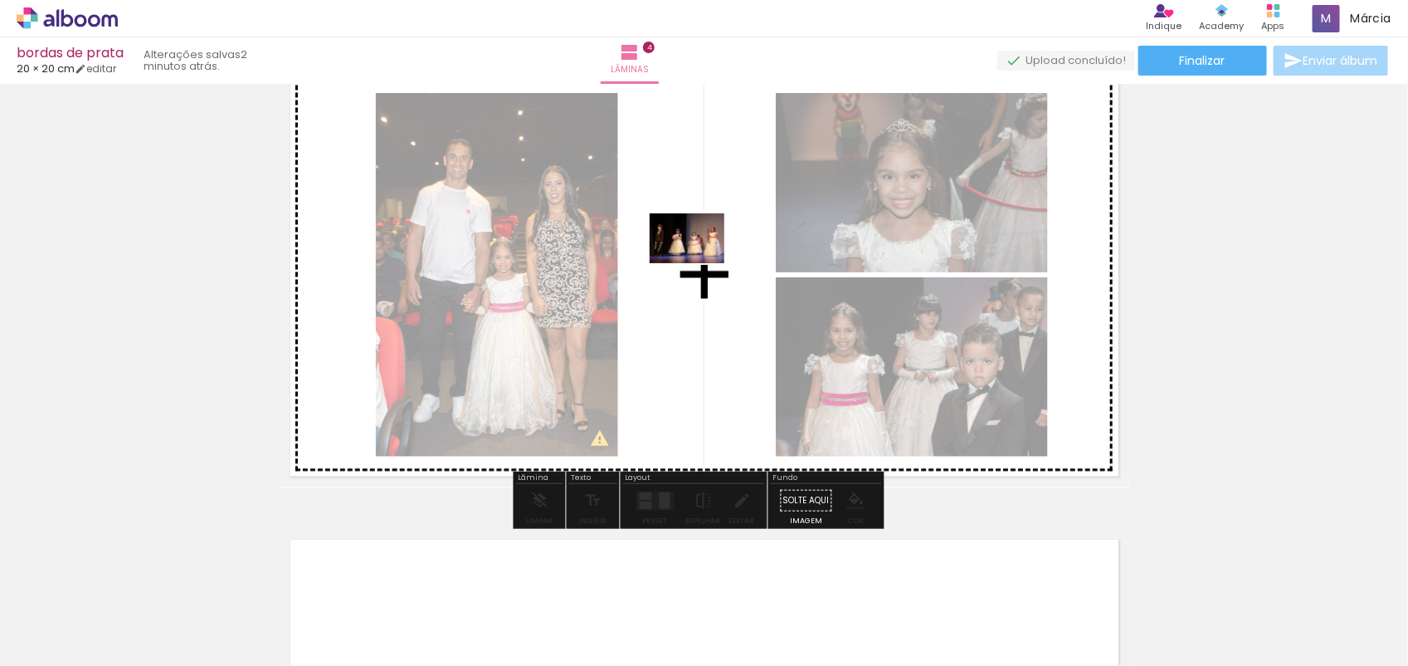
drag, startPoint x: 442, startPoint y: 614, endPoint x: 702, endPoint y: 263, distance: 436.7
click at [702, 263] on quentale-workspace at bounding box center [704, 333] width 1408 height 666
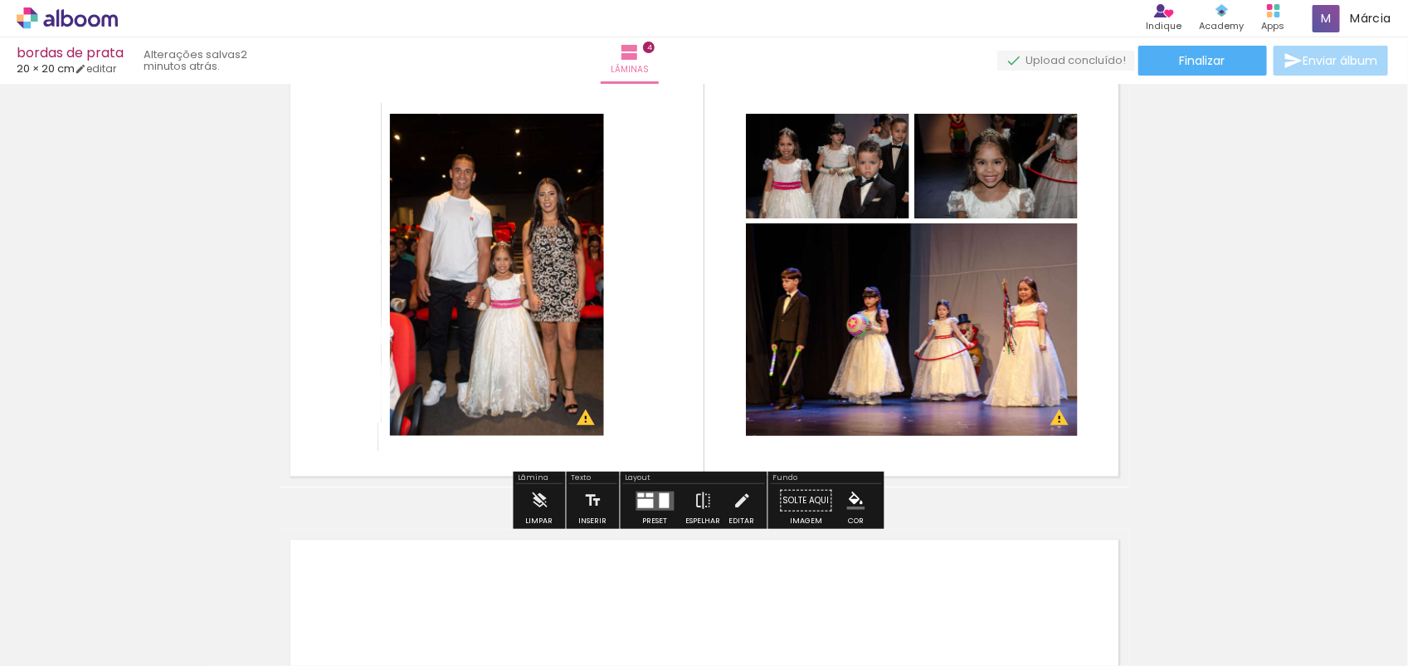
click at [646, 490] on div at bounding box center [655, 500] width 45 height 33
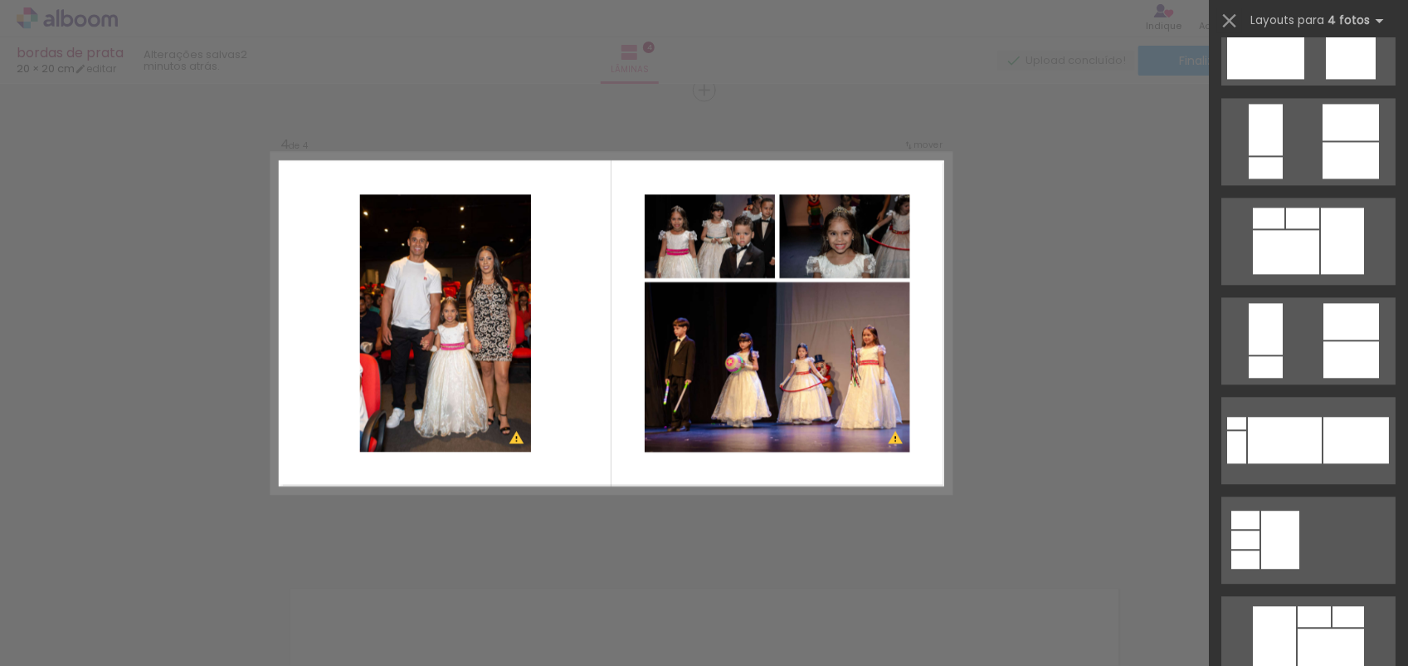
scroll to position [2195, 0]
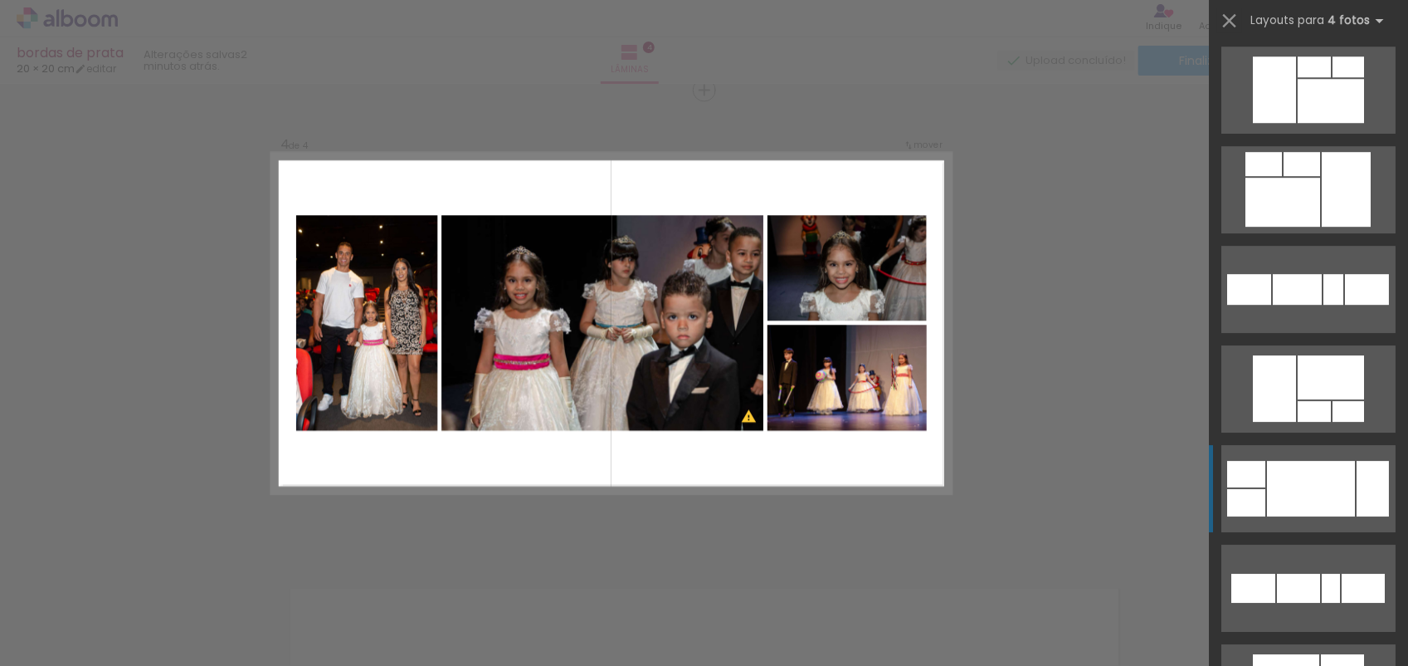
click at [1293, 475] on div at bounding box center [1311, 489] width 88 height 56
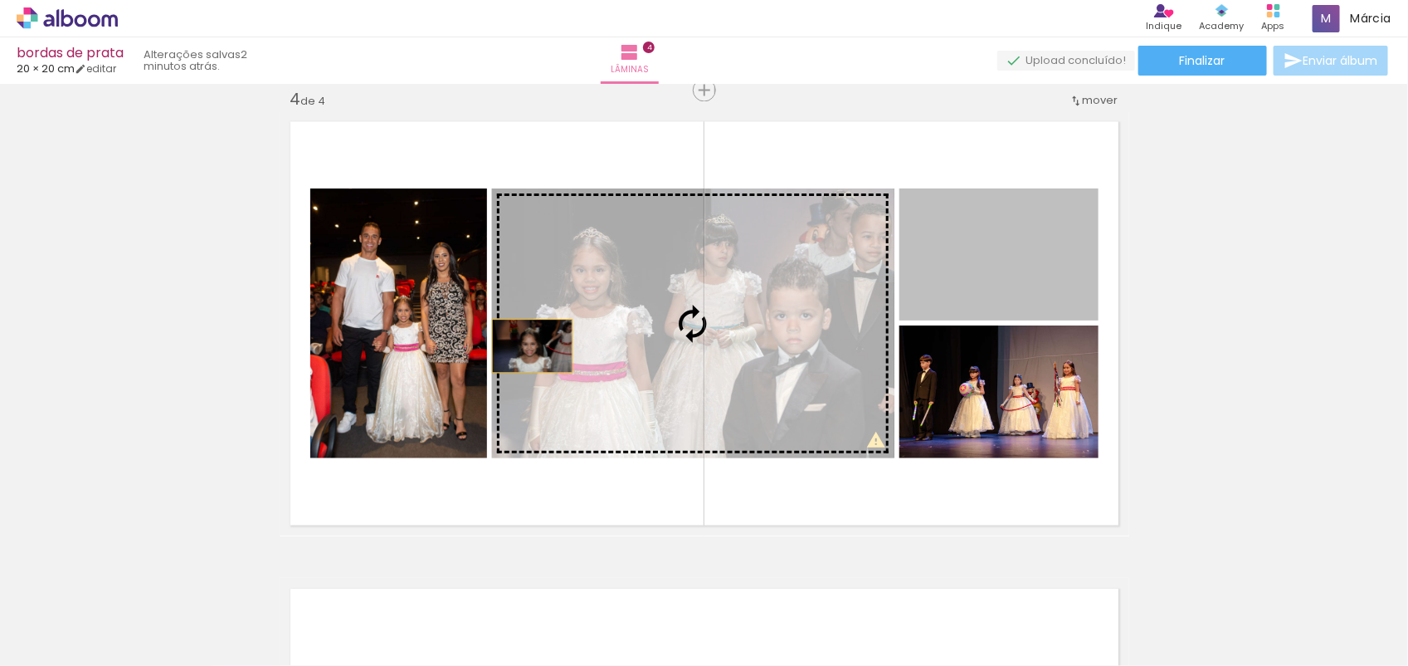
drag, startPoint x: 925, startPoint y: 279, endPoint x: 520, endPoint y: 346, distance: 411.4
click at [0, 0] on slot at bounding box center [0, 0] width 0 height 0
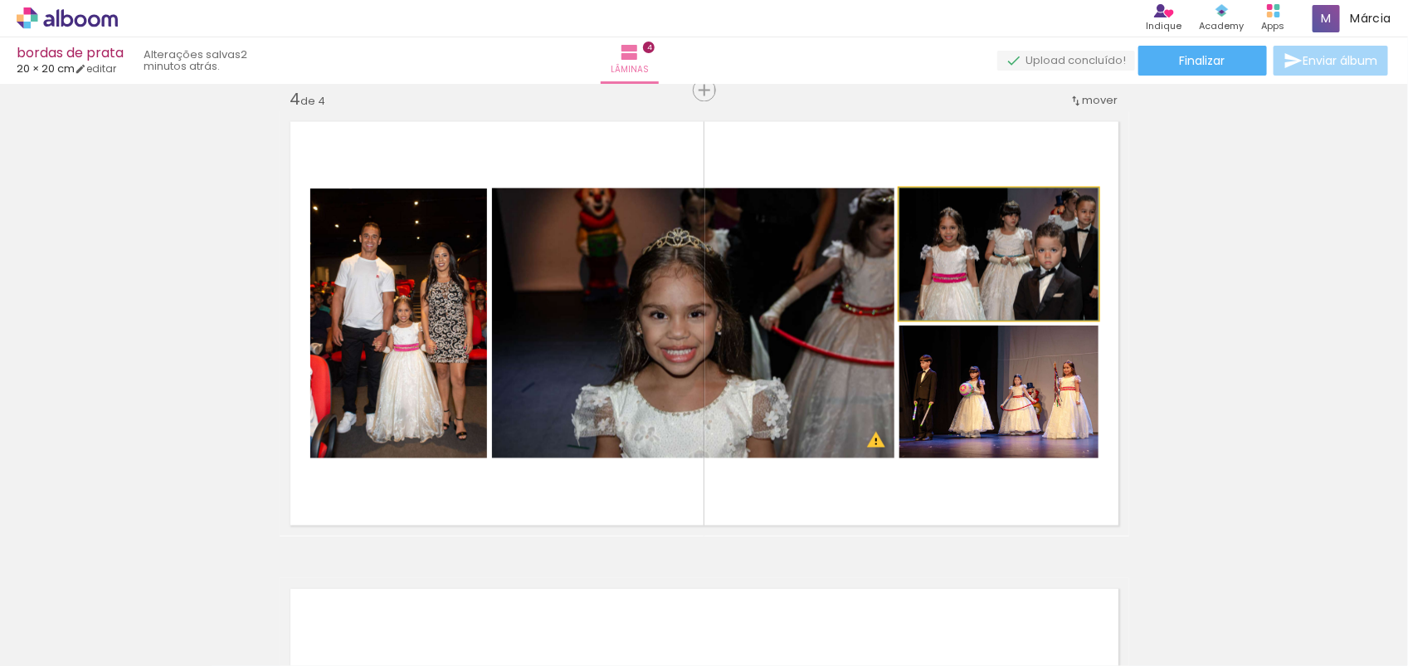
click at [1052, 243] on quentale-photo at bounding box center [999, 254] width 199 height 132
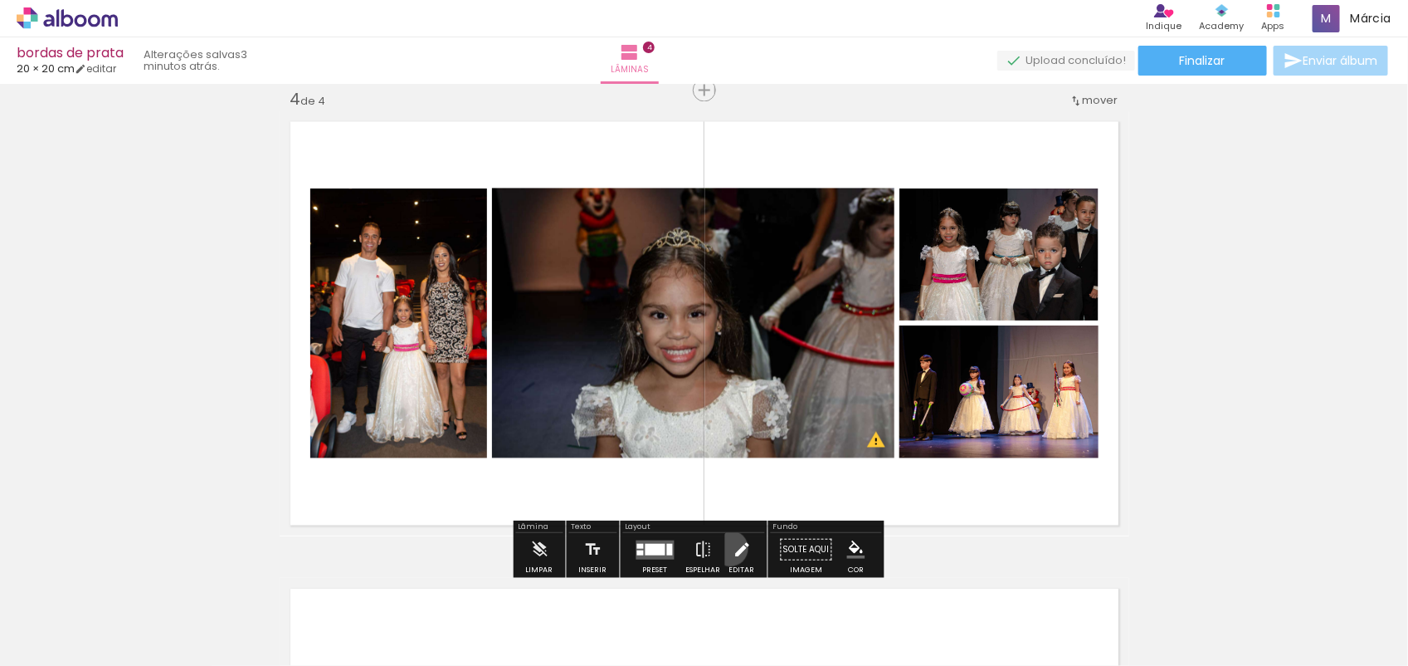
click at [726, 549] on paper-button "Editar" at bounding box center [742, 554] width 34 height 42
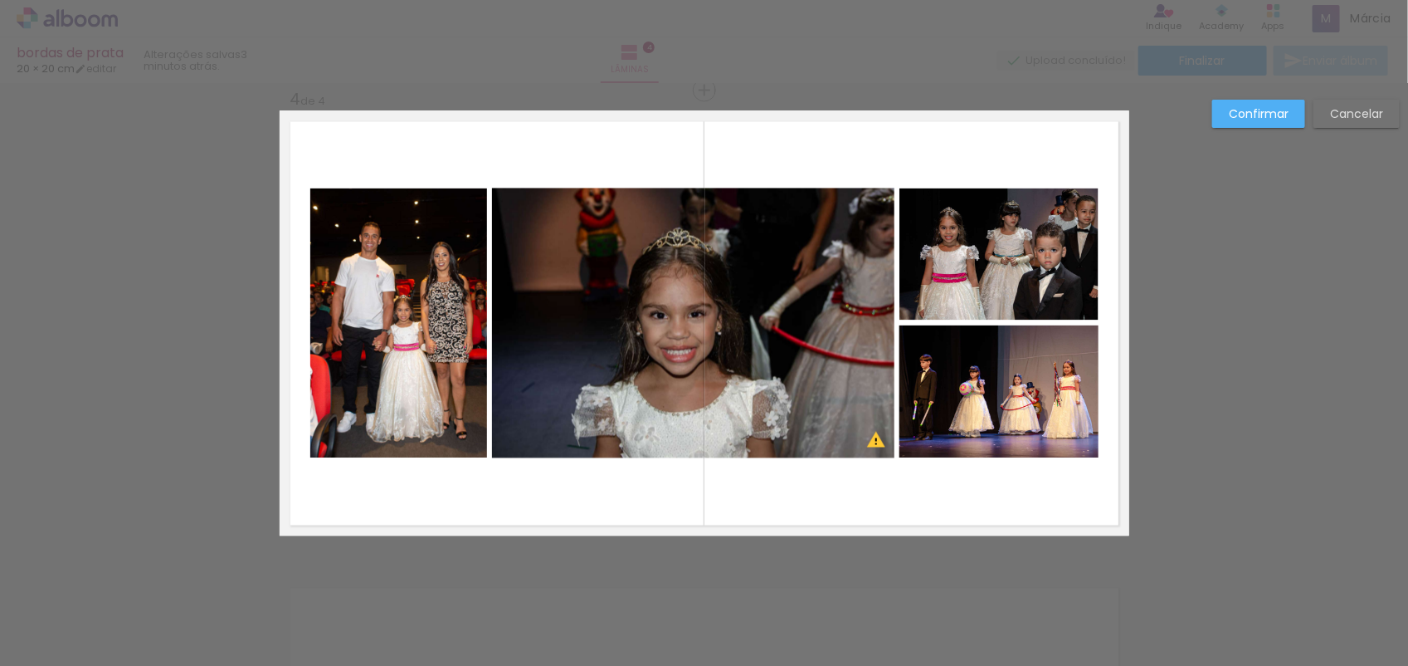
click at [1015, 281] on quentale-photo at bounding box center [999, 254] width 199 height 132
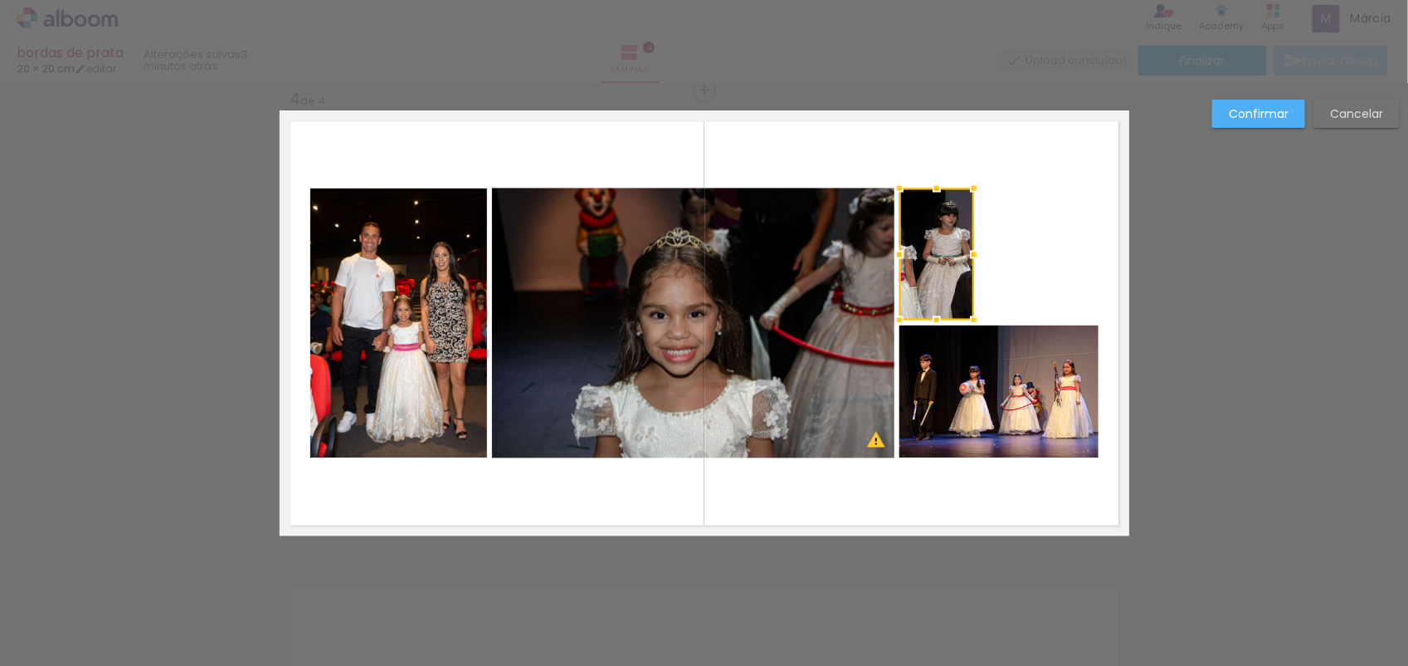
drag, startPoint x: 1084, startPoint y: 255, endPoint x: 955, endPoint y: 289, distance: 133.1
click at [955, 289] on div at bounding box center [937, 254] width 75 height 132
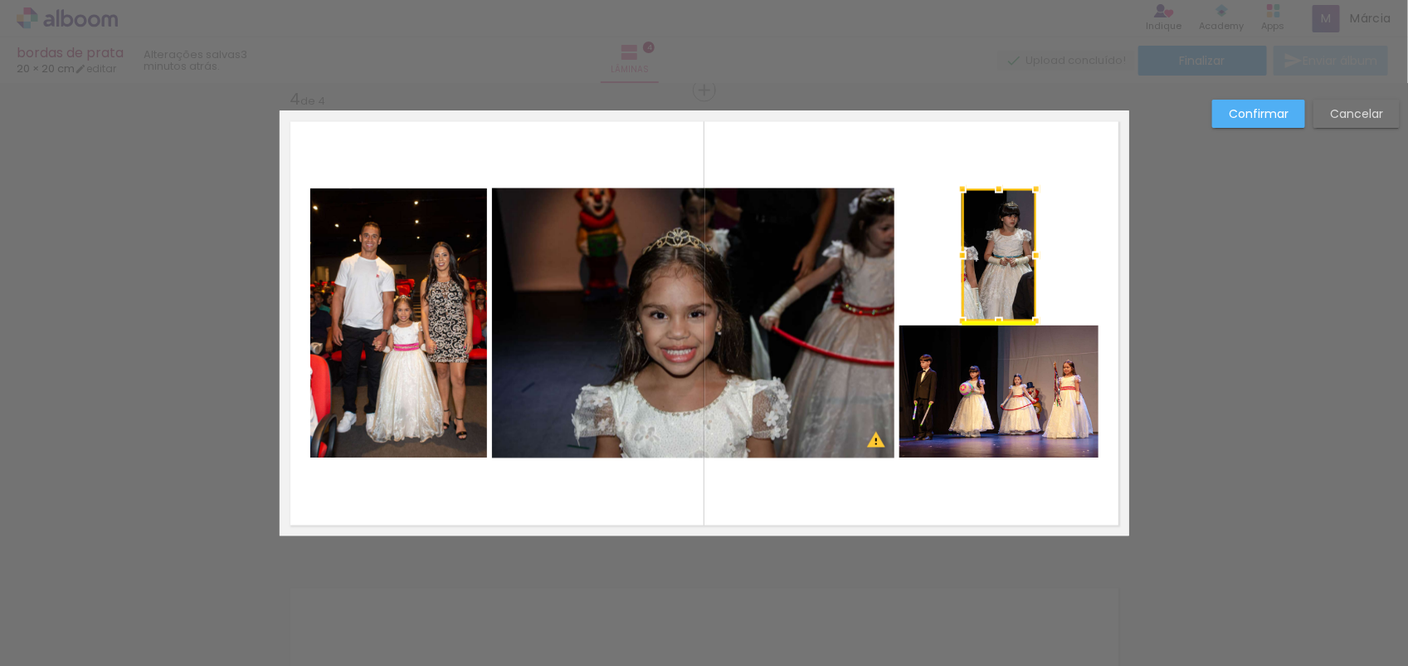
drag, startPoint x: 942, startPoint y: 279, endPoint x: 1014, endPoint y: 267, distance: 73.1
click at [1014, 267] on div at bounding box center [1000, 255] width 74 height 132
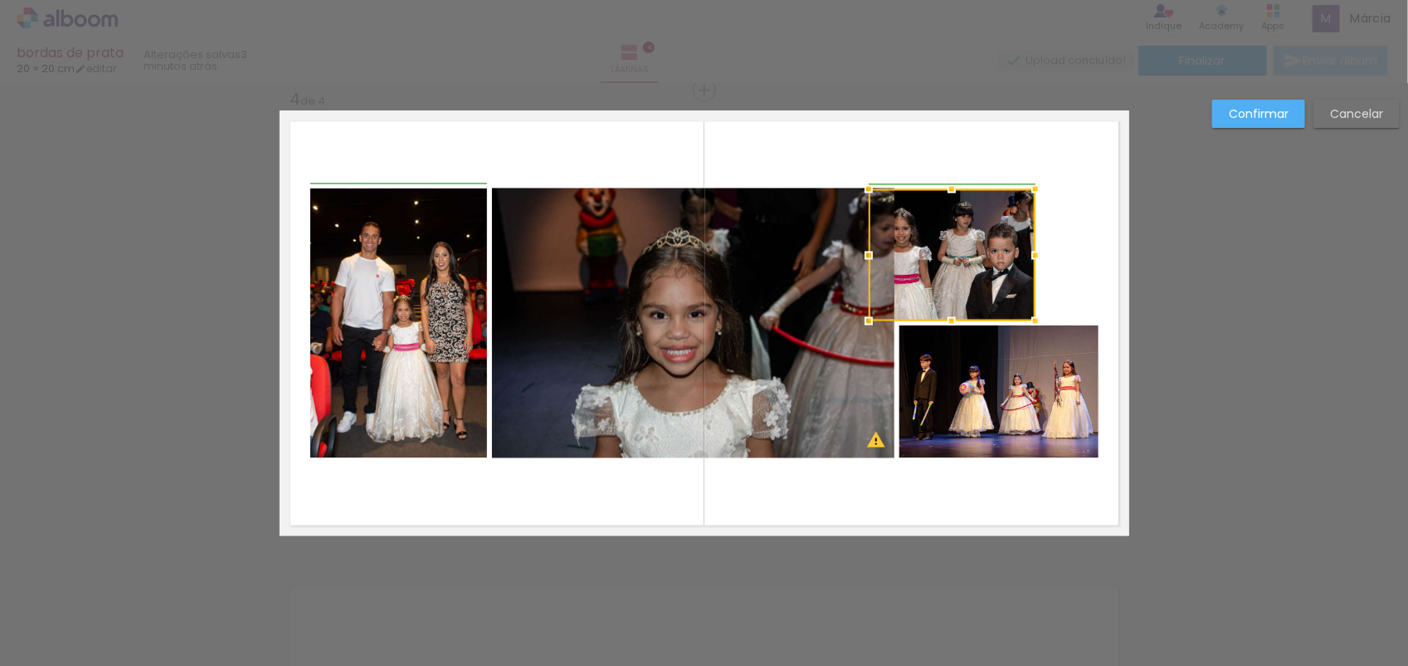
drag, startPoint x: 946, startPoint y: 257, endPoint x: 849, endPoint y: 295, distance: 104.0
click at [849, 295] on album-spread "4 de 4" at bounding box center [705, 323] width 850 height 425
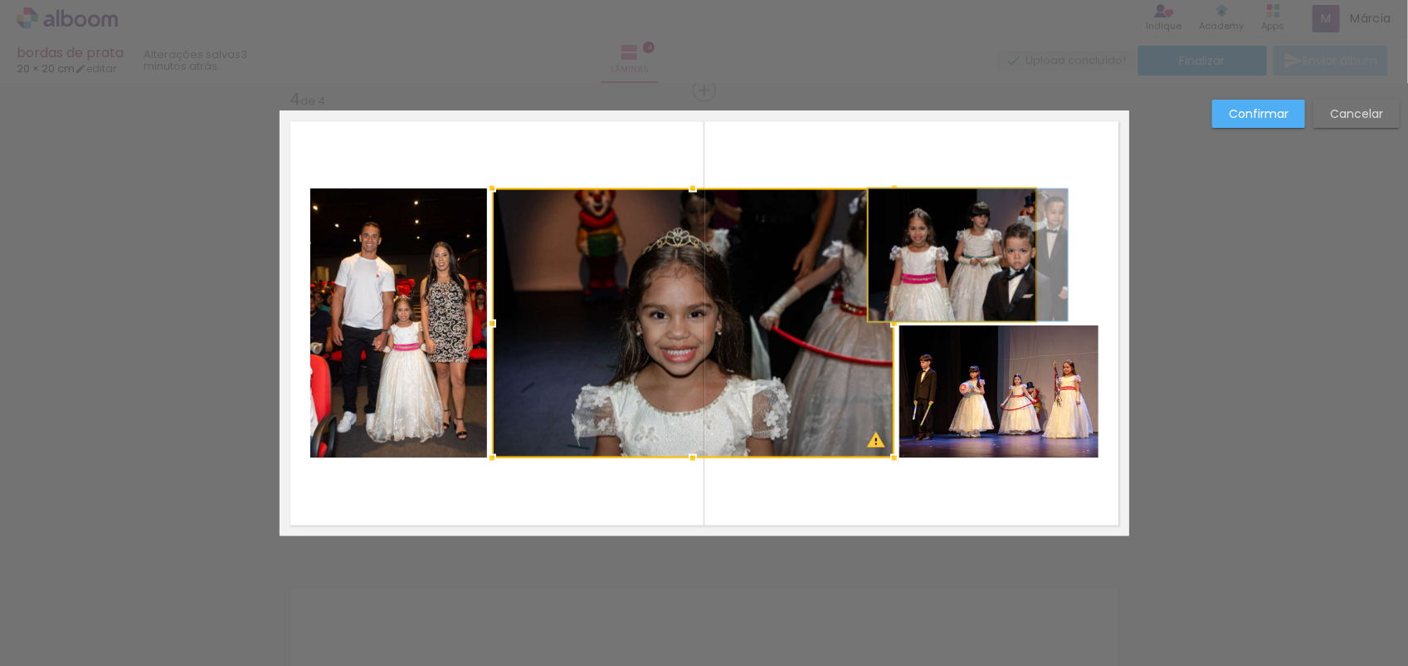
drag, startPoint x: 978, startPoint y: 237, endPoint x: 1017, endPoint y: 235, distance: 39.1
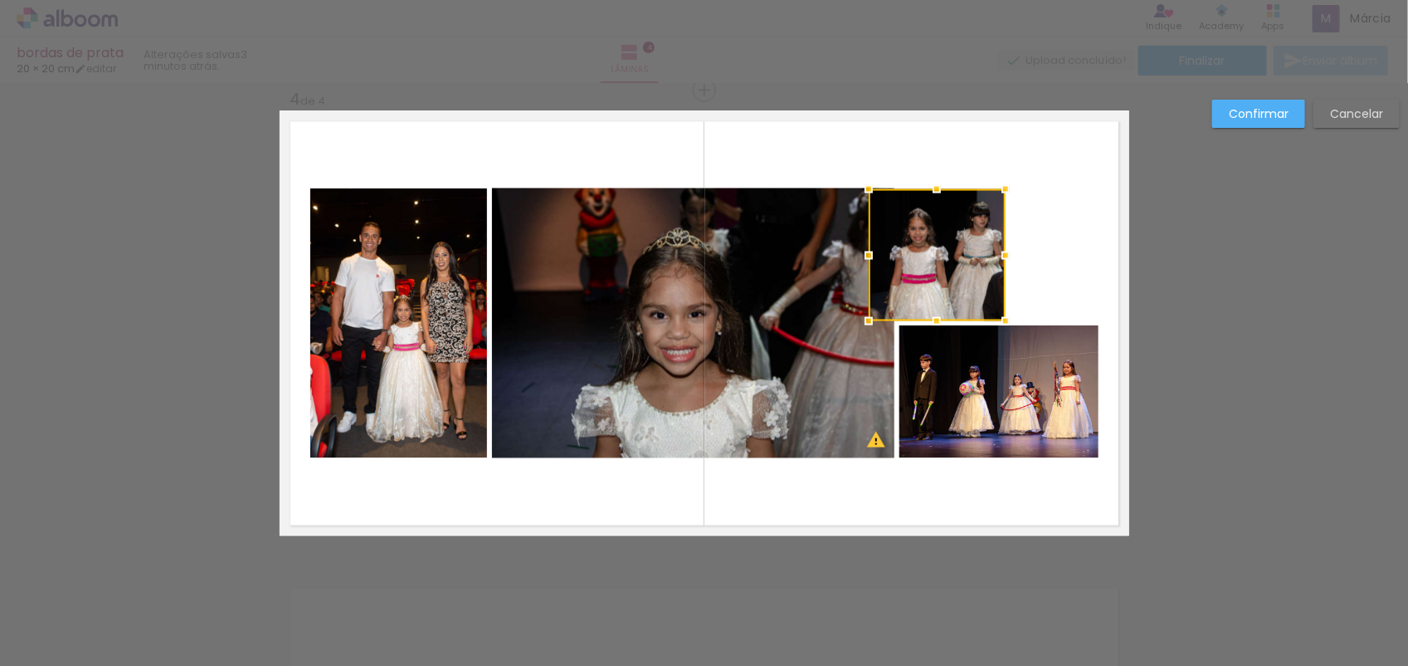
drag, startPoint x: 1027, startPoint y: 254, endPoint x: 984, endPoint y: 264, distance: 44.3
click at [989, 264] on div at bounding box center [1005, 255] width 33 height 33
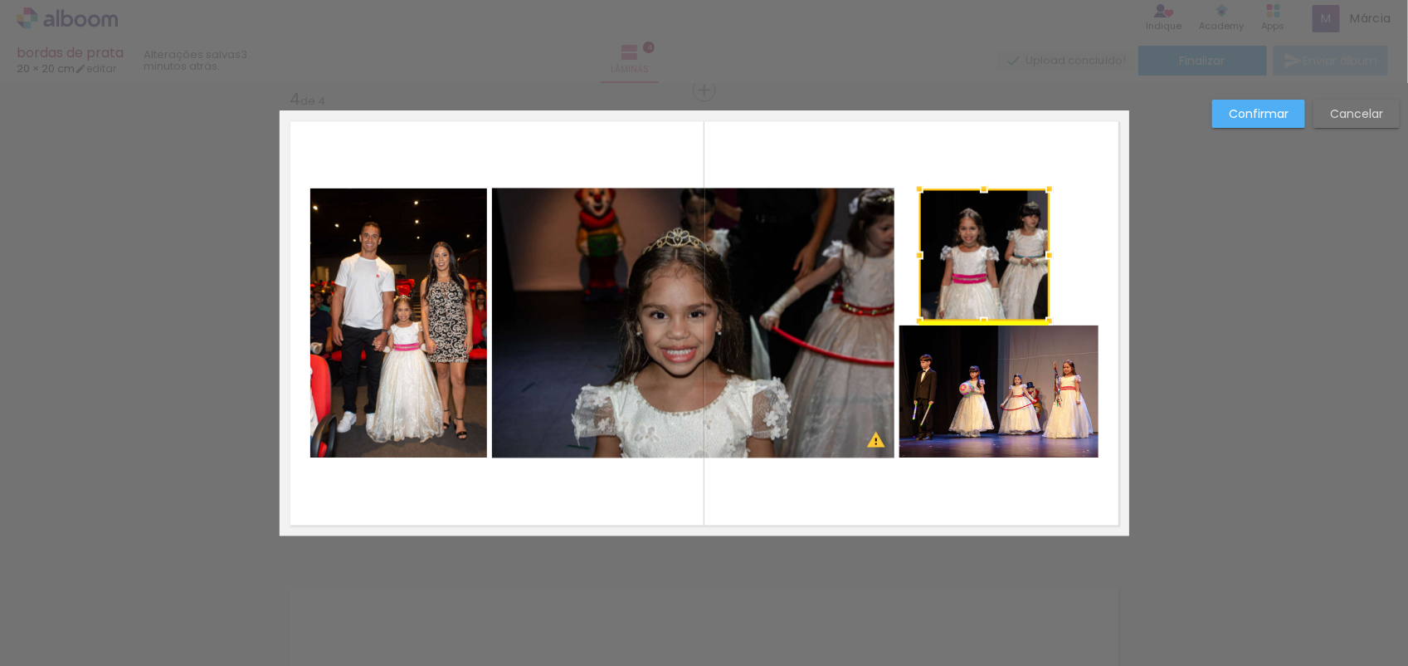
drag, startPoint x: 961, startPoint y: 266, endPoint x: 1013, endPoint y: 264, distance: 51.5
click at [1013, 264] on div at bounding box center [985, 255] width 130 height 132
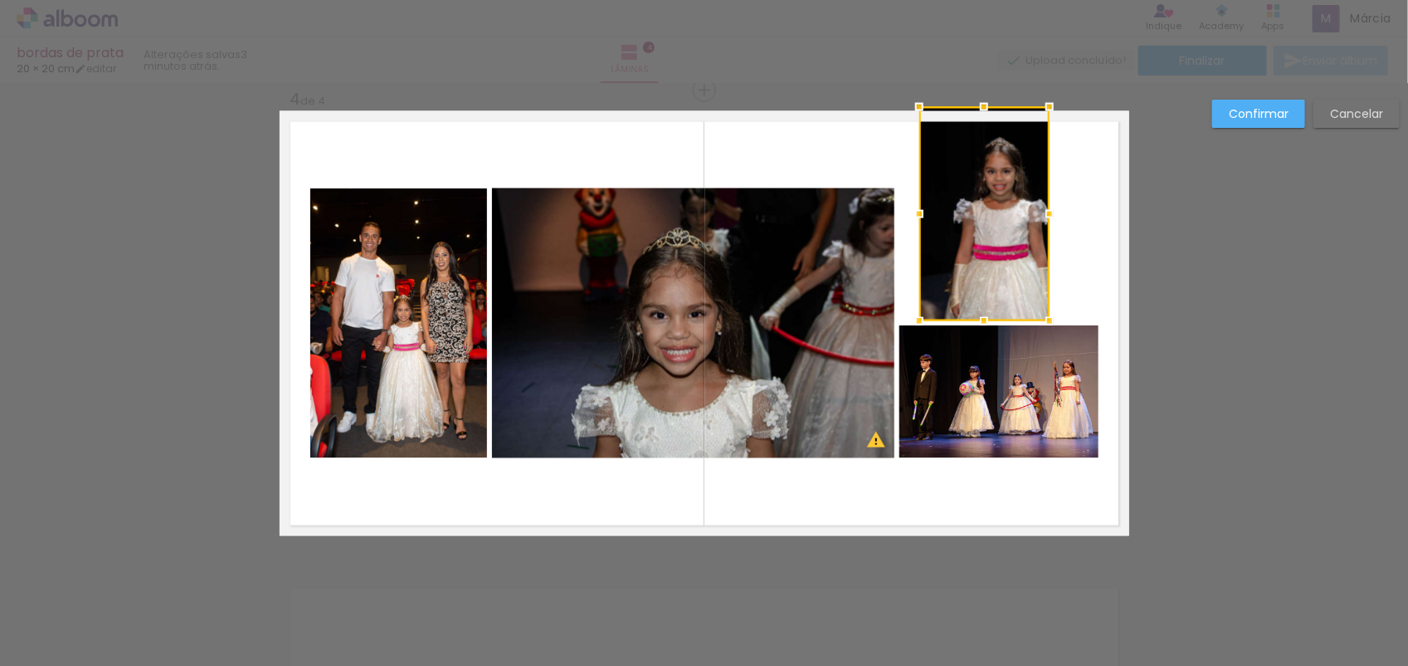
drag, startPoint x: 975, startPoint y: 191, endPoint x: 969, endPoint y: 116, distance: 74.9
click at [969, 116] on div at bounding box center [984, 106] width 33 height 33
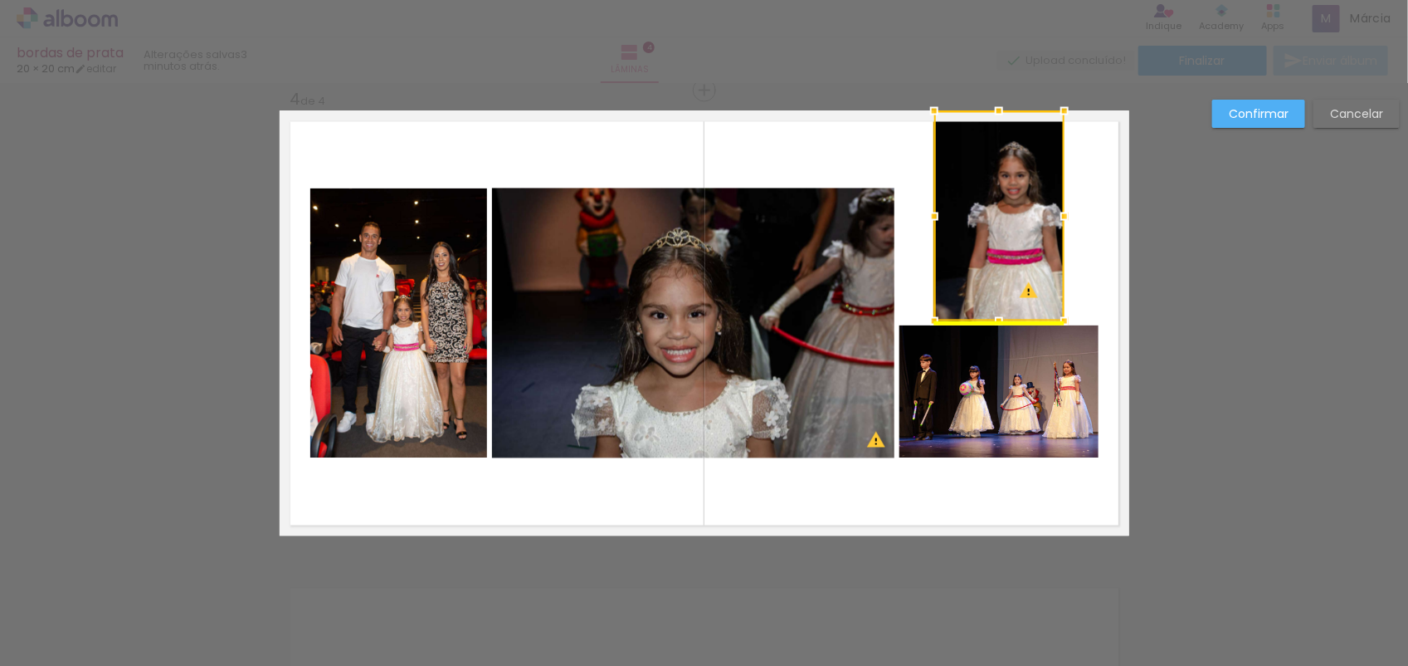
drag, startPoint x: 1013, startPoint y: 193, endPoint x: 1026, endPoint y: 192, distance: 13.4
click at [1026, 192] on div at bounding box center [1000, 216] width 130 height 210
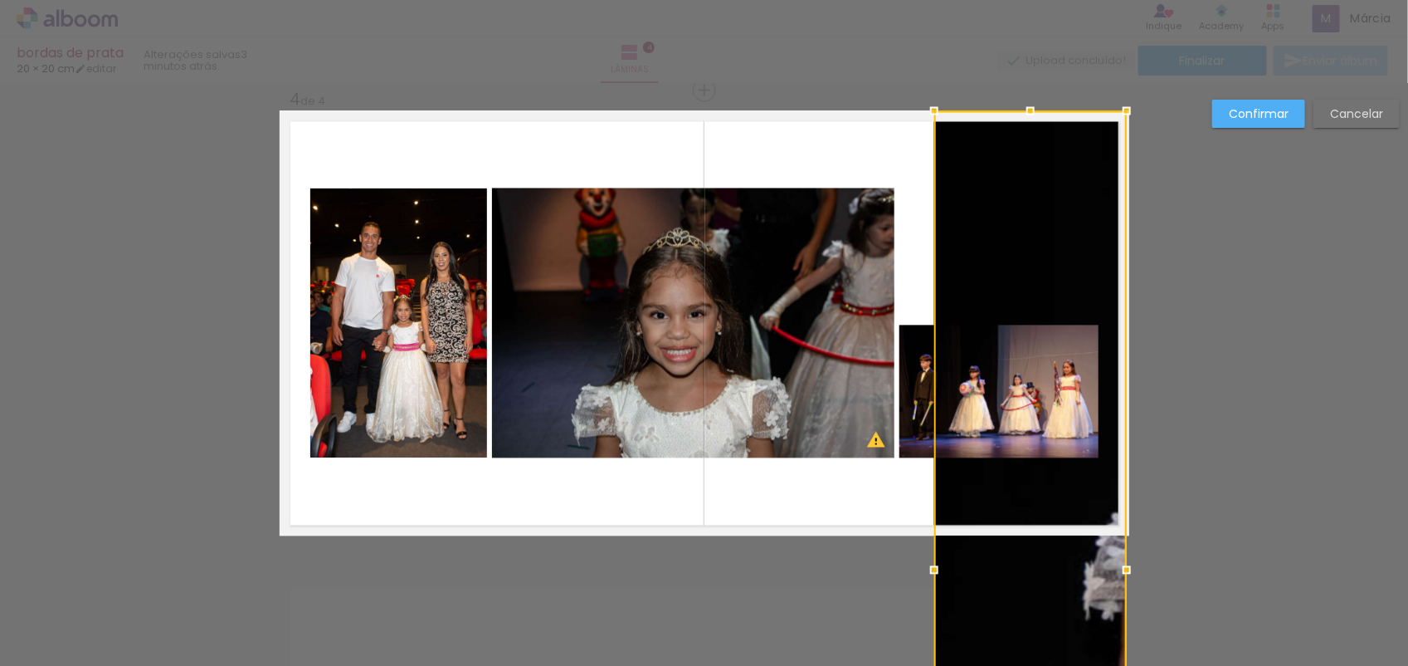
drag, startPoint x: 1058, startPoint y: 217, endPoint x: 1209, endPoint y: 213, distance: 151.1
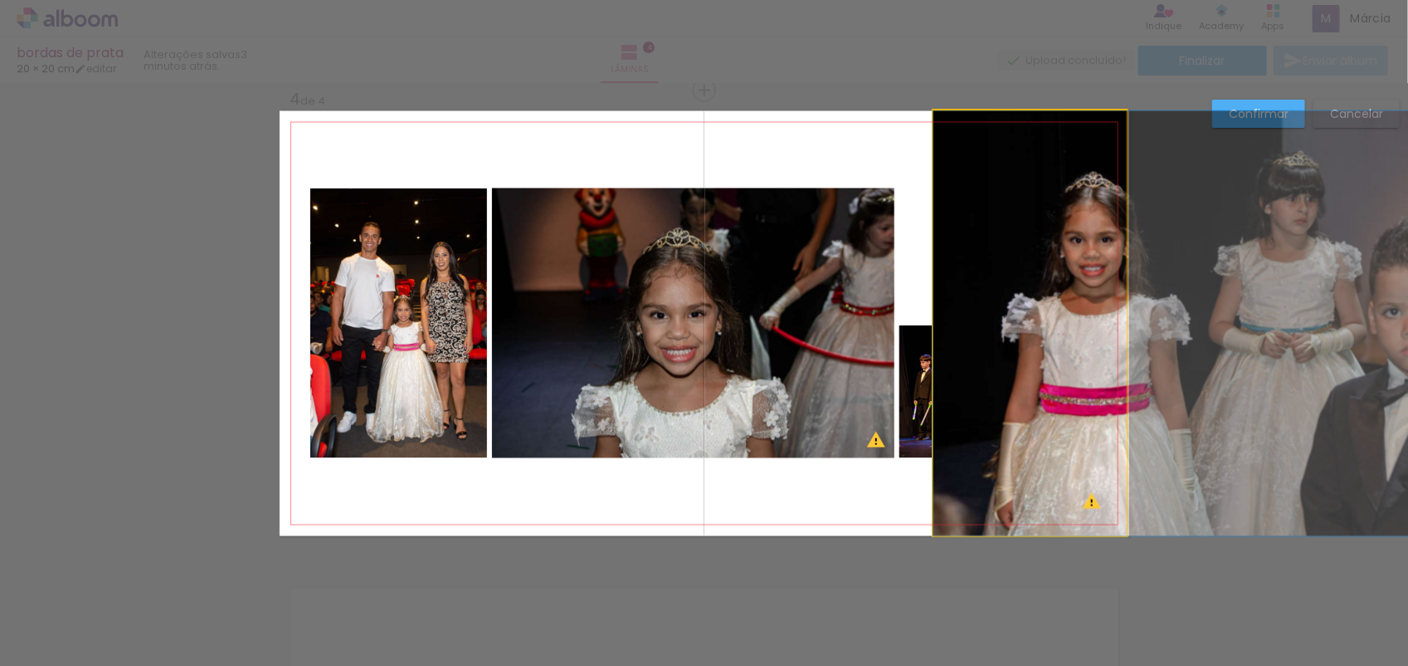
click at [1057, 354] on quentale-photo at bounding box center [1030, 323] width 193 height 425
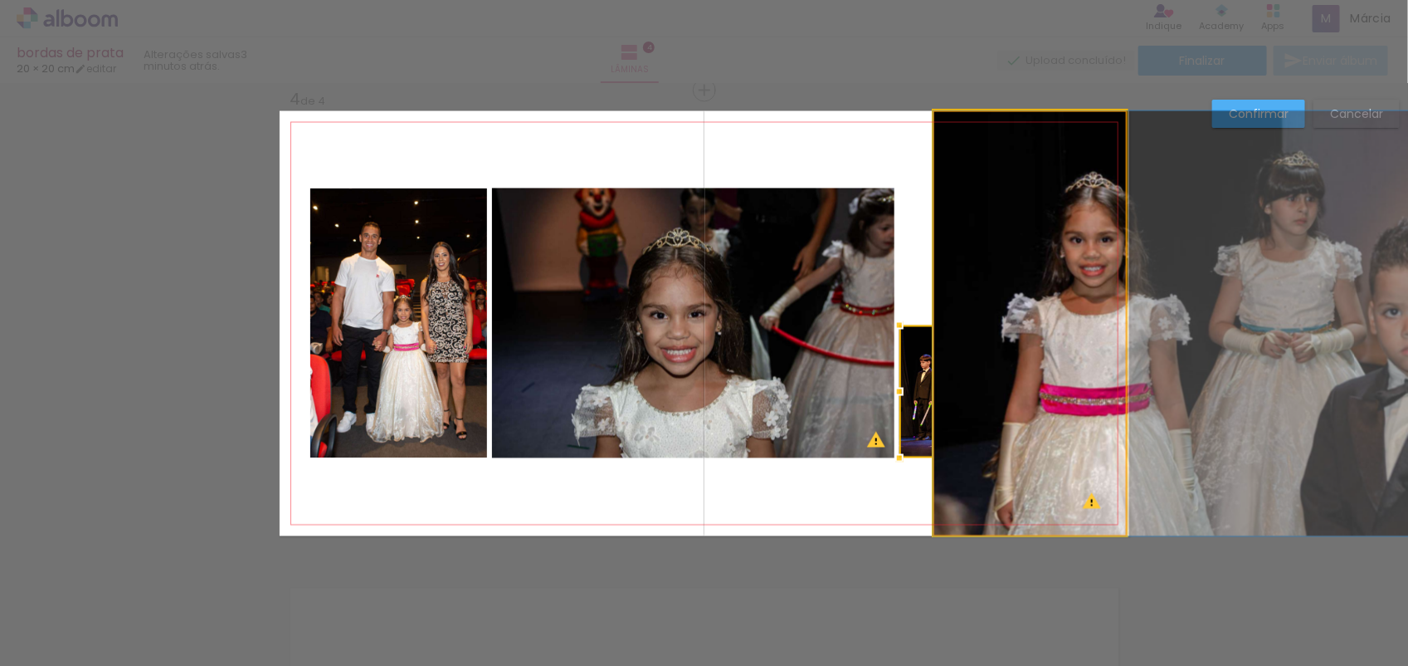
click at [969, 516] on quentale-photo at bounding box center [1030, 323] width 193 height 425
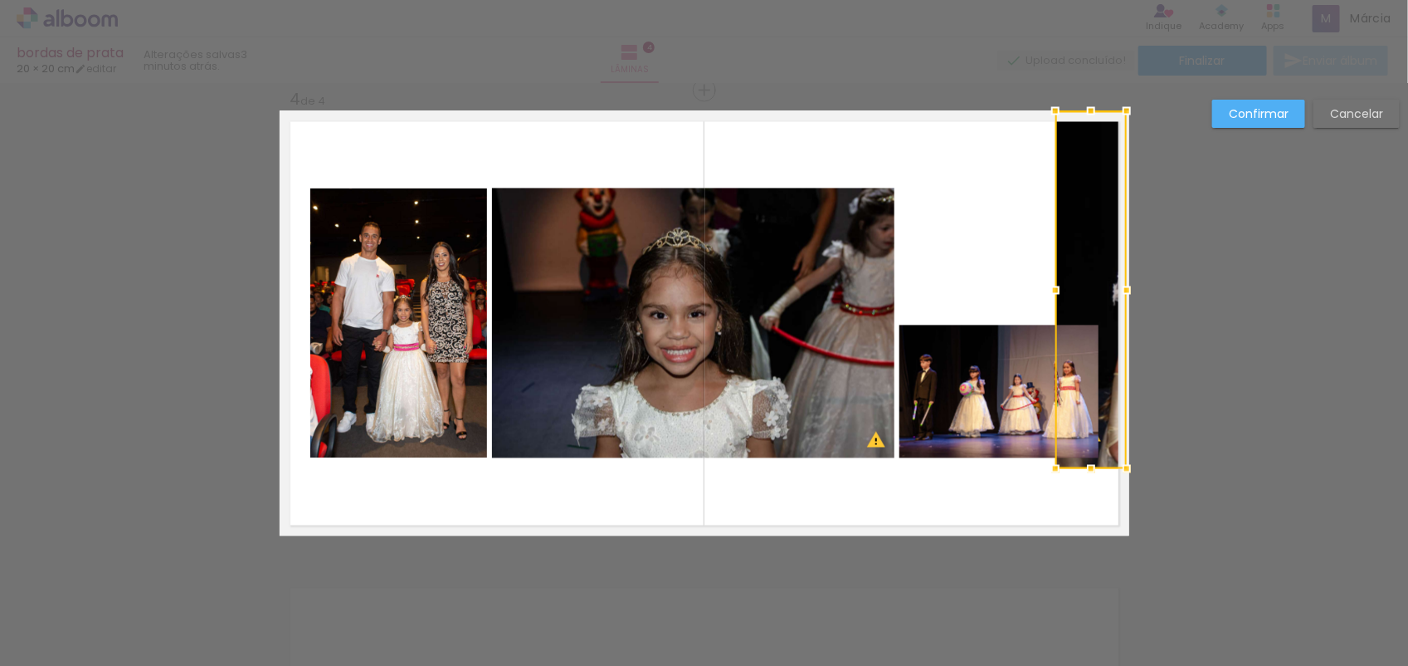
drag, startPoint x: 924, startPoint y: 535, endPoint x: 961, endPoint y: 459, distance: 85.0
click at [961, 459] on album-spread "4 de 4" at bounding box center [705, 323] width 850 height 425
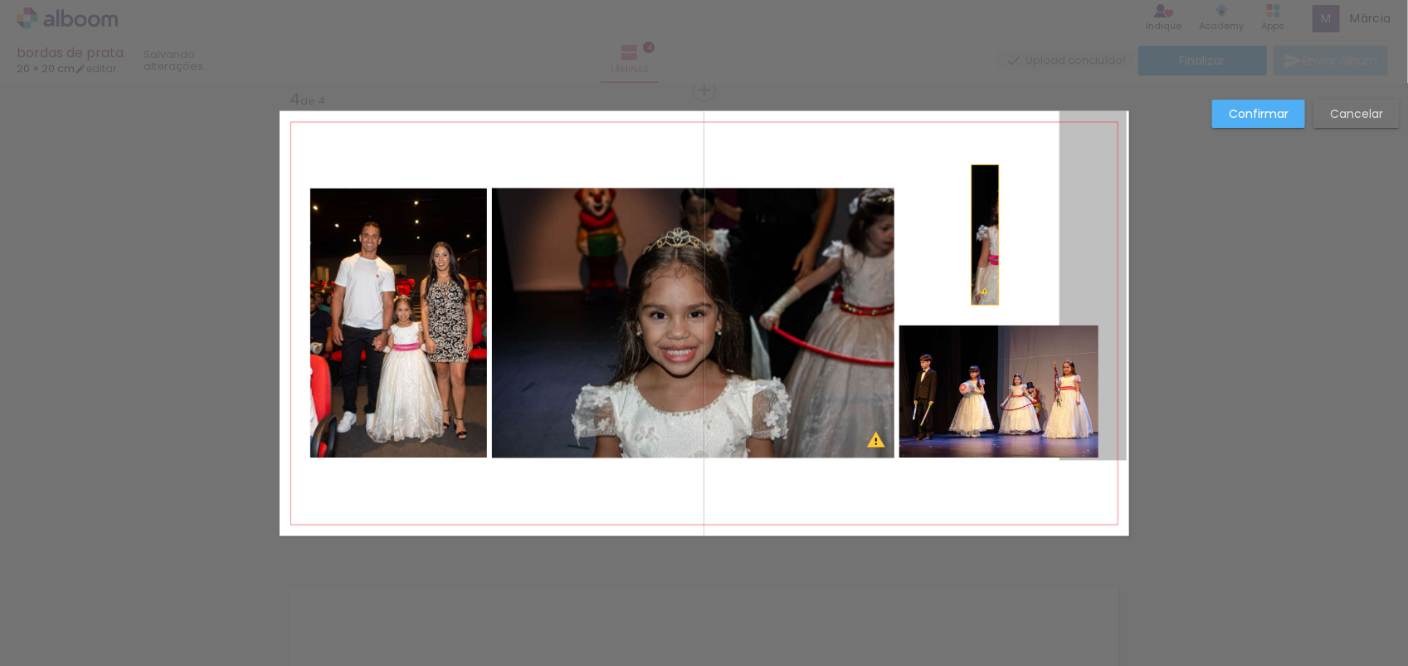
drag, startPoint x: 1088, startPoint y: 230, endPoint x: 978, endPoint y: 235, distance: 110.5
click at [978, 235] on quentale-layouter at bounding box center [705, 323] width 850 height 425
drag, startPoint x: 1061, startPoint y: 220, endPoint x: 940, endPoint y: 207, distance: 121.8
click at [940, 207] on quentale-layouter at bounding box center [705, 323] width 850 height 425
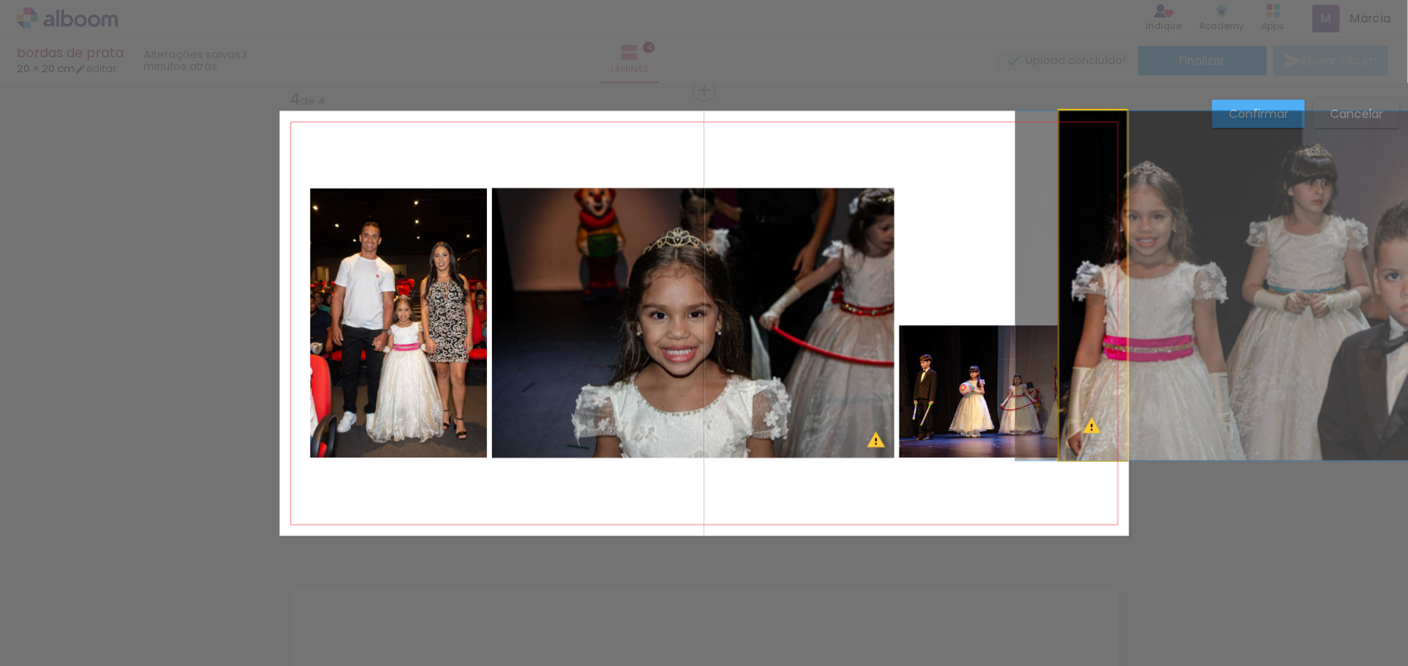
click at [1108, 217] on quentale-photo at bounding box center [1093, 285] width 67 height 349
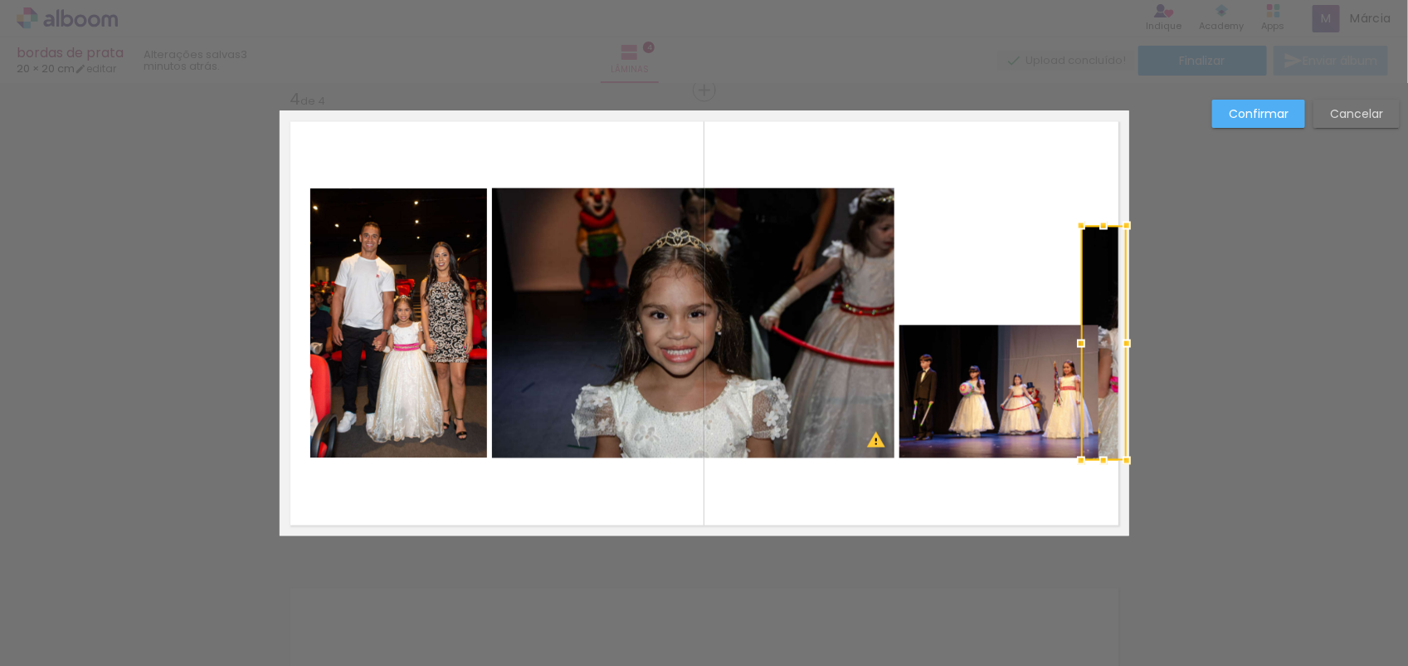
drag, startPoint x: 1050, startPoint y: 116, endPoint x: 1071, endPoint y: 235, distance: 120.6
click at [1071, 235] on div at bounding box center [1081, 225] width 33 height 33
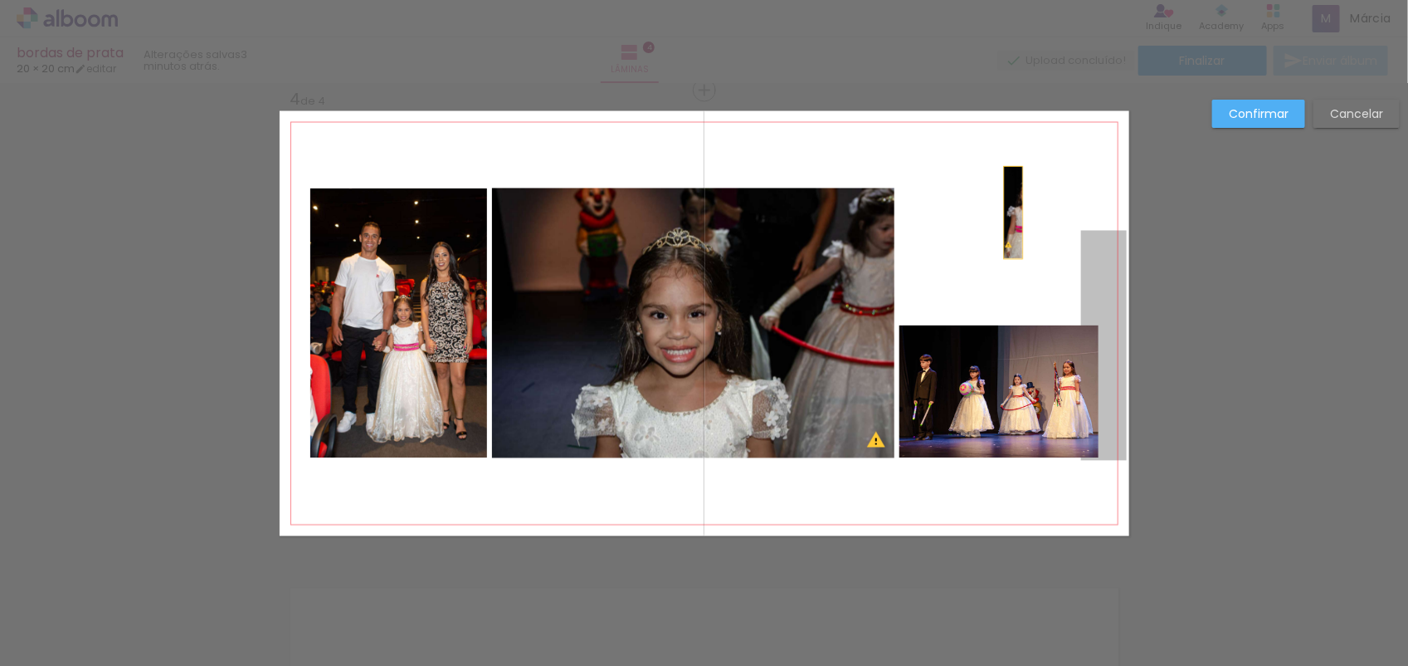
drag, startPoint x: 1031, startPoint y: 220, endPoint x: 985, endPoint y: 222, distance: 45.7
click at [985, 222] on quentale-layouter at bounding box center [705, 323] width 850 height 425
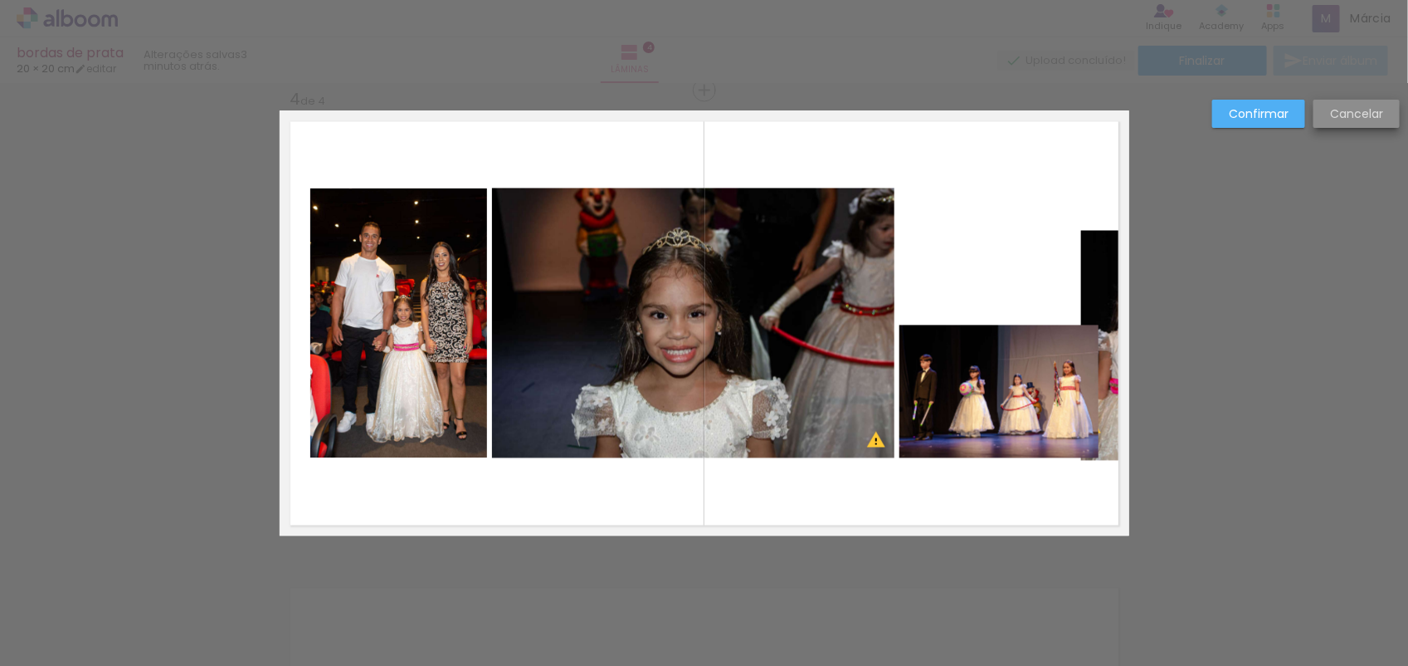
click at [0, 0] on slot "Cancelar" at bounding box center [0, 0] width 0 height 0
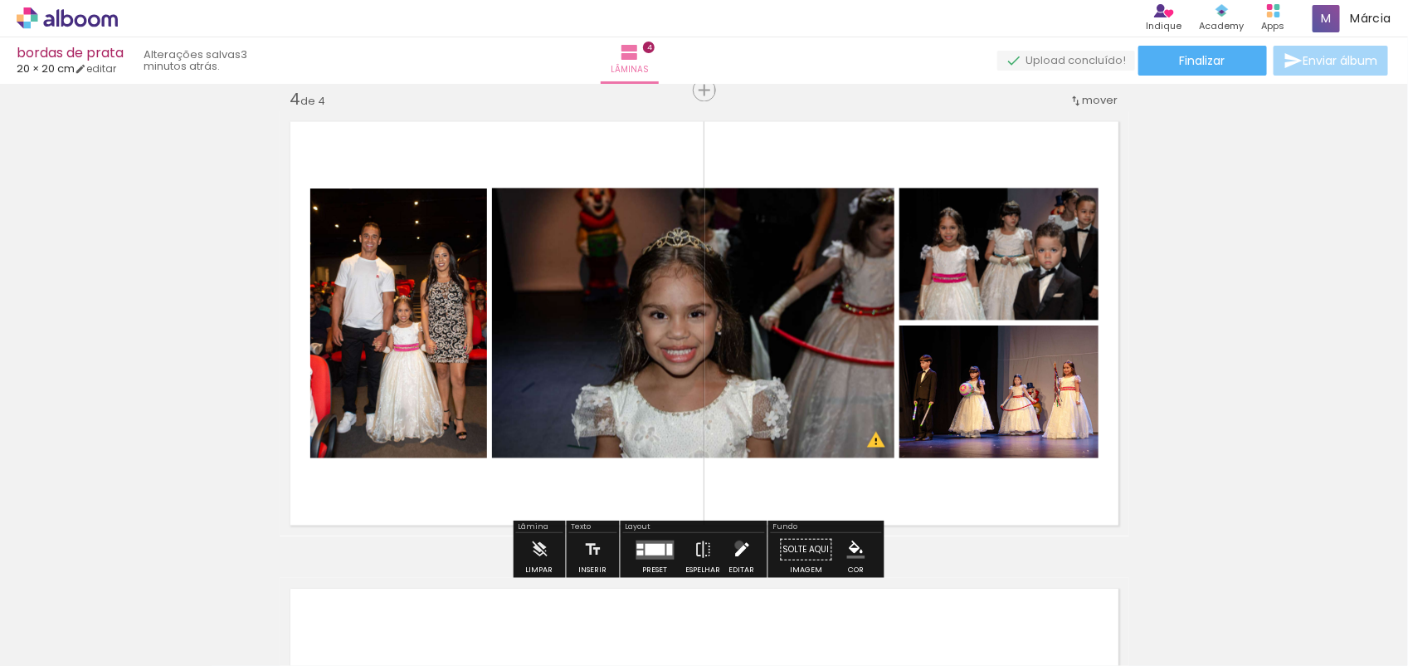
click at [735, 545] on iron-icon at bounding box center [742, 549] width 18 height 33
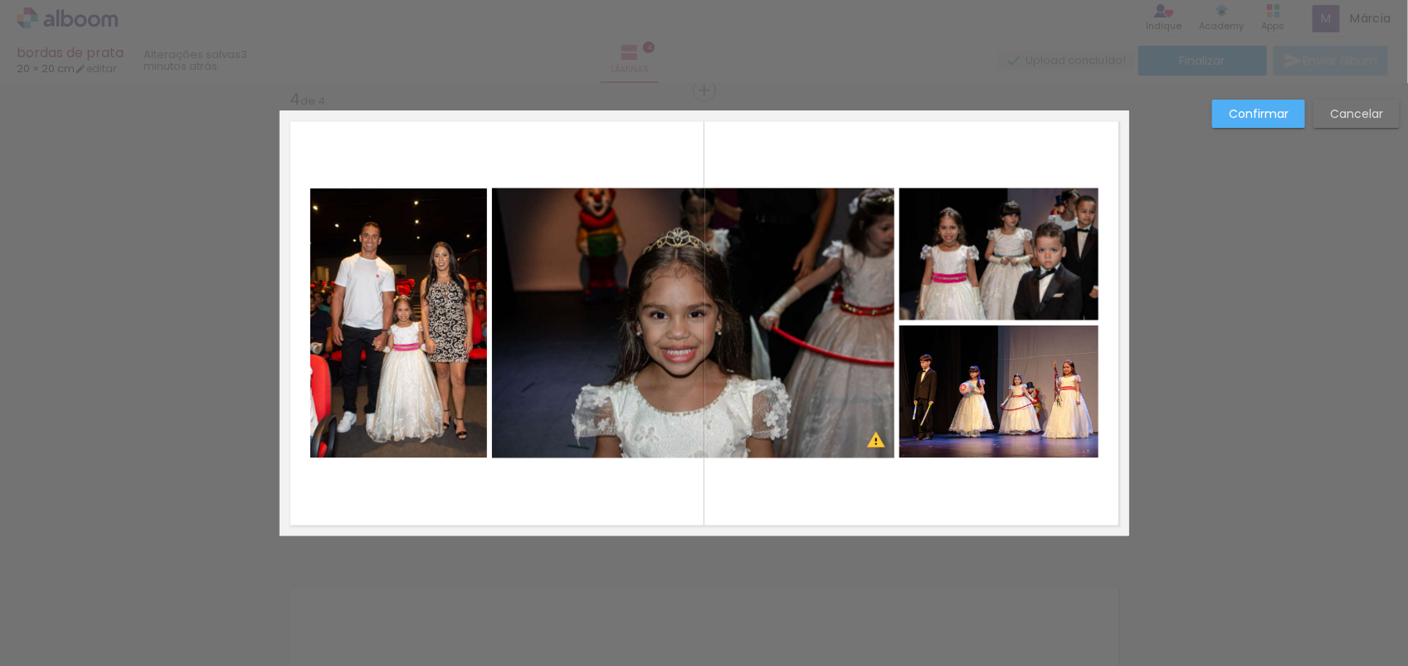
click at [1042, 257] on quentale-photo at bounding box center [999, 254] width 199 height 132
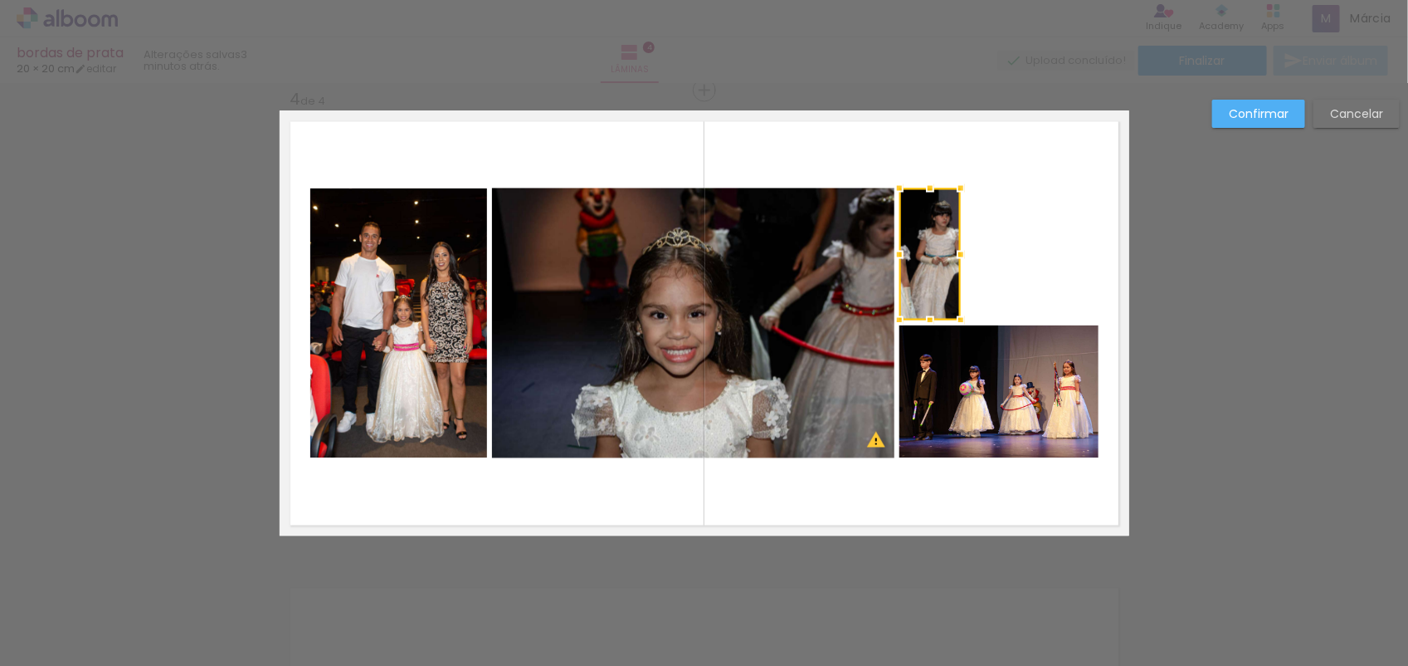
drag, startPoint x: 1083, startPoint y: 251, endPoint x: 943, endPoint y: 287, distance: 144.7
click at [943, 287] on div at bounding box center [930, 254] width 61 height 132
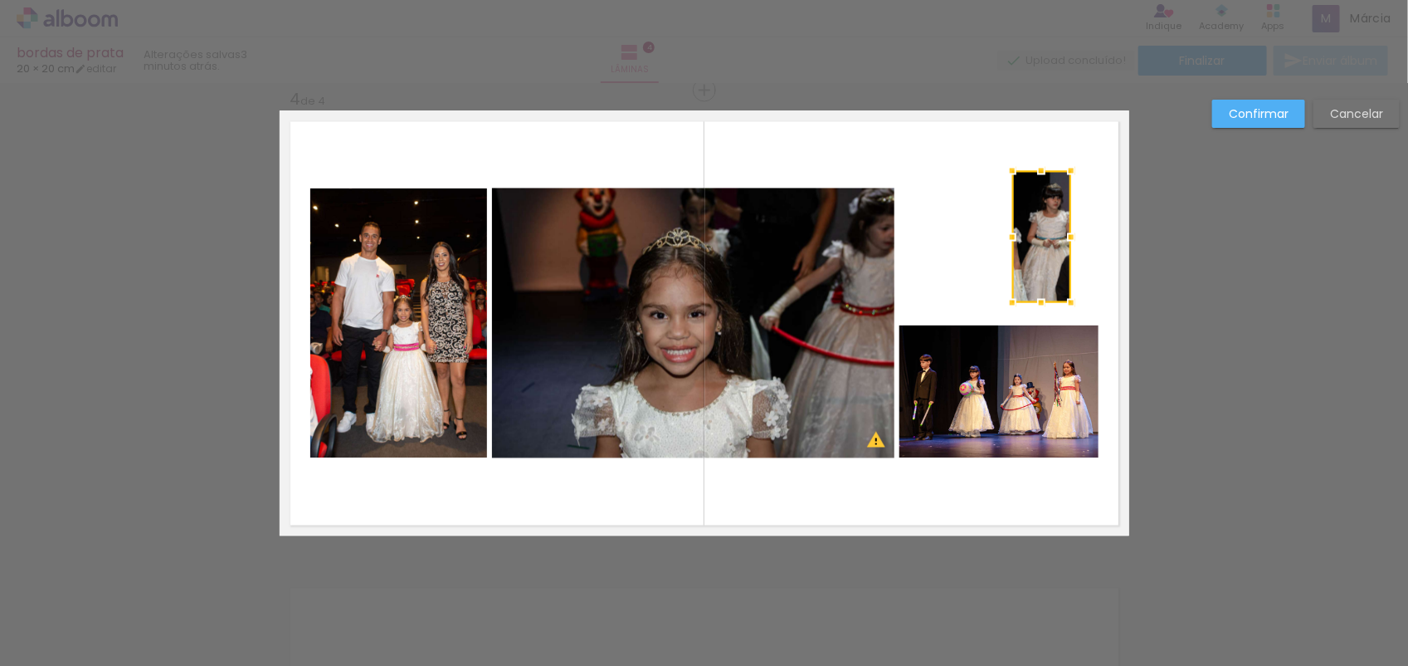
drag, startPoint x: 930, startPoint y: 272, endPoint x: 1052, endPoint y: 255, distance: 122.4
click at [1052, 255] on div at bounding box center [1042, 237] width 59 height 132
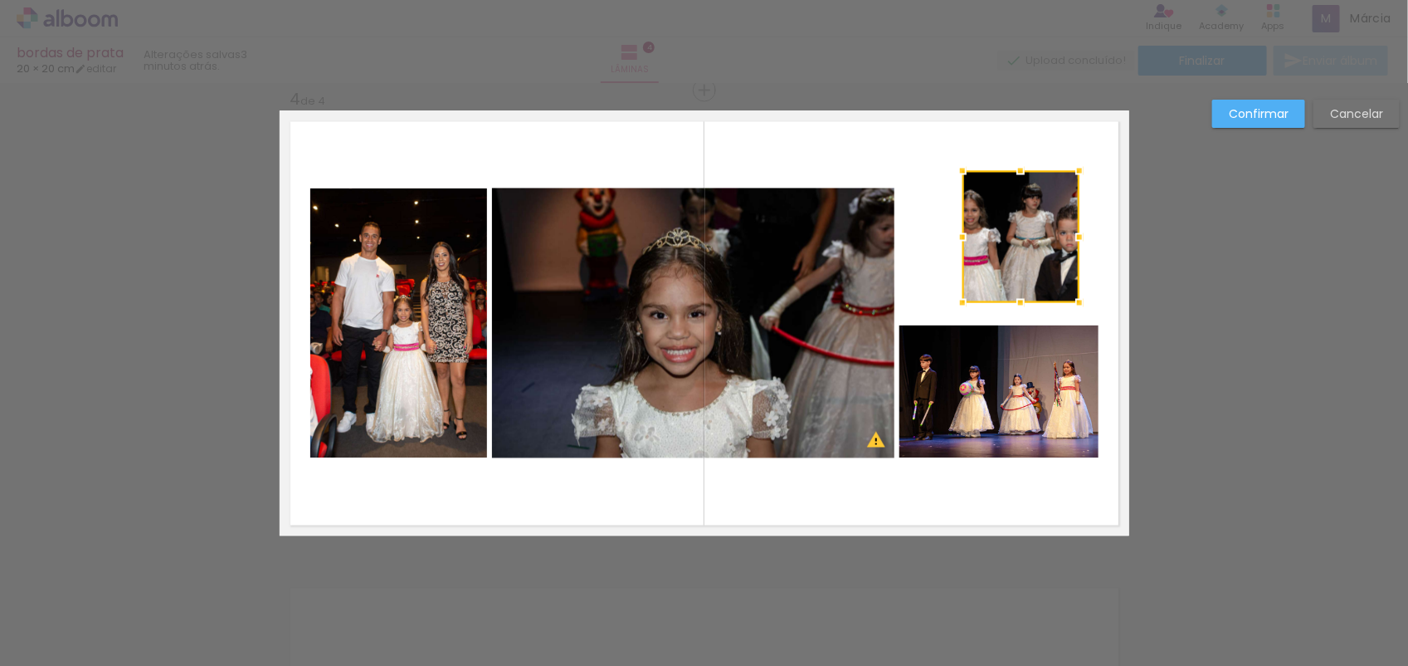
scroll to position [2195, 0]
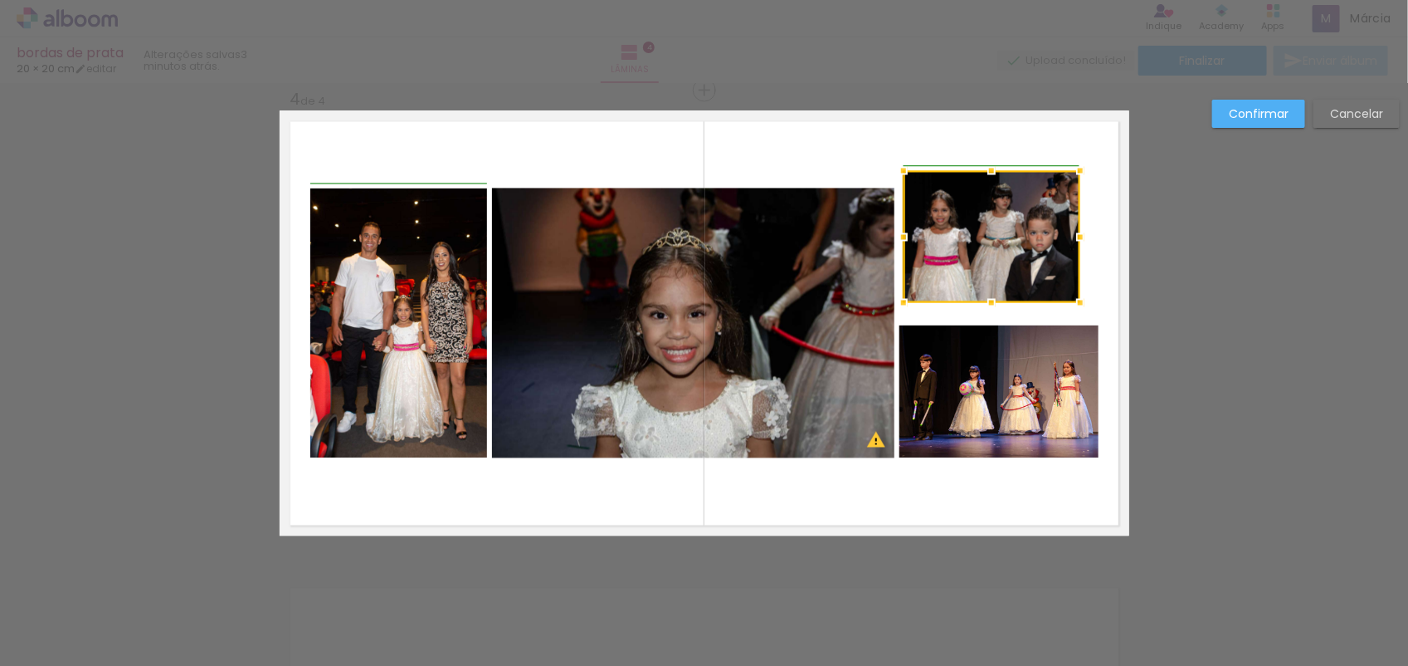
drag, startPoint x: 949, startPoint y: 258, endPoint x: 882, endPoint y: 276, distance: 68.6
click at [882, 276] on album-spread "4 de 4" at bounding box center [705, 323] width 850 height 425
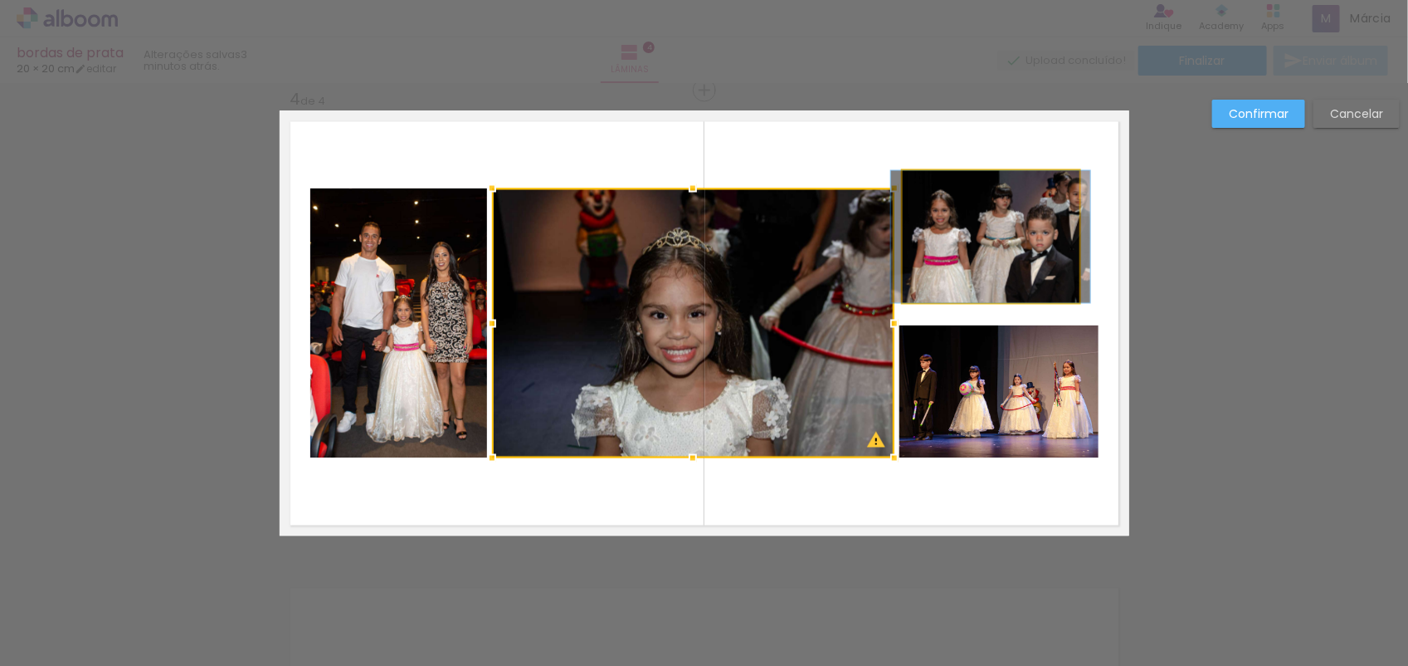
click at [1044, 268] on quentale-photo at bounding box center [991, 237] width 177 height 132
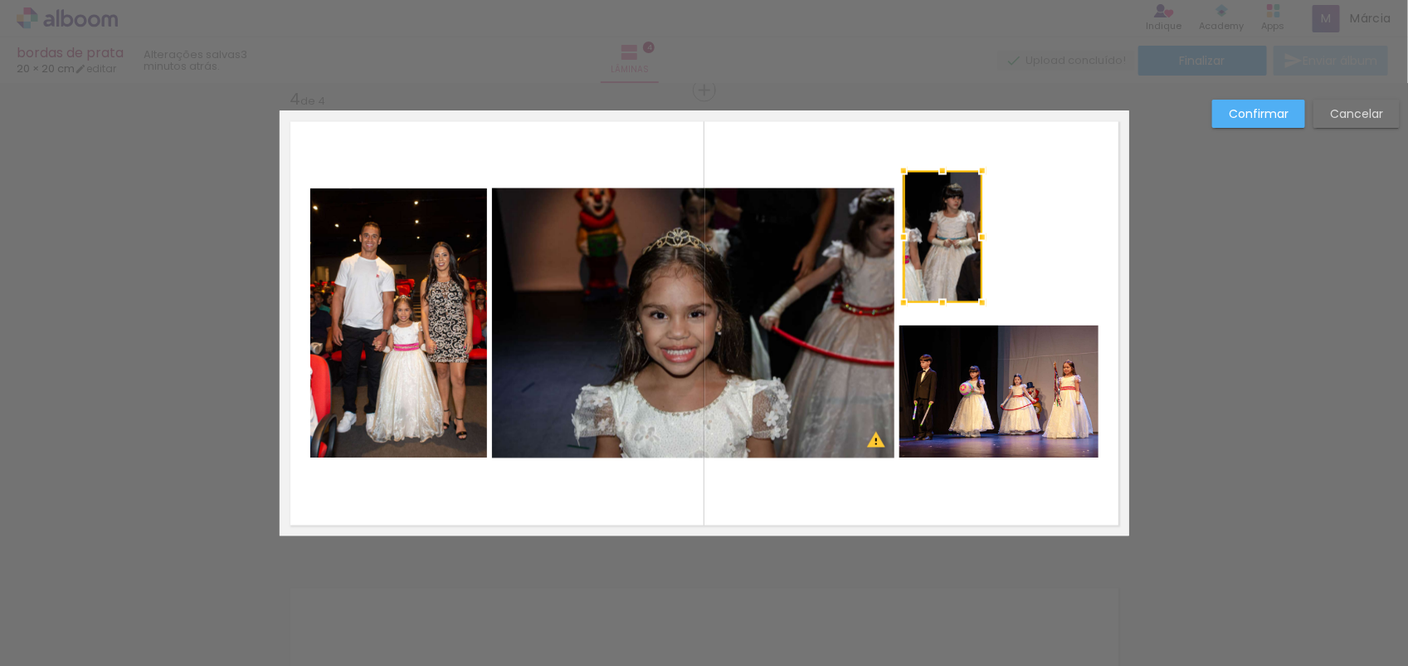
drag, startPoint x: 1067, startPoint y: 242, endPoint x: 976, endPoint y: 287, distance: 101.7
click at [976, 287] on div at bounding box center [943, 237] width 79 height 132
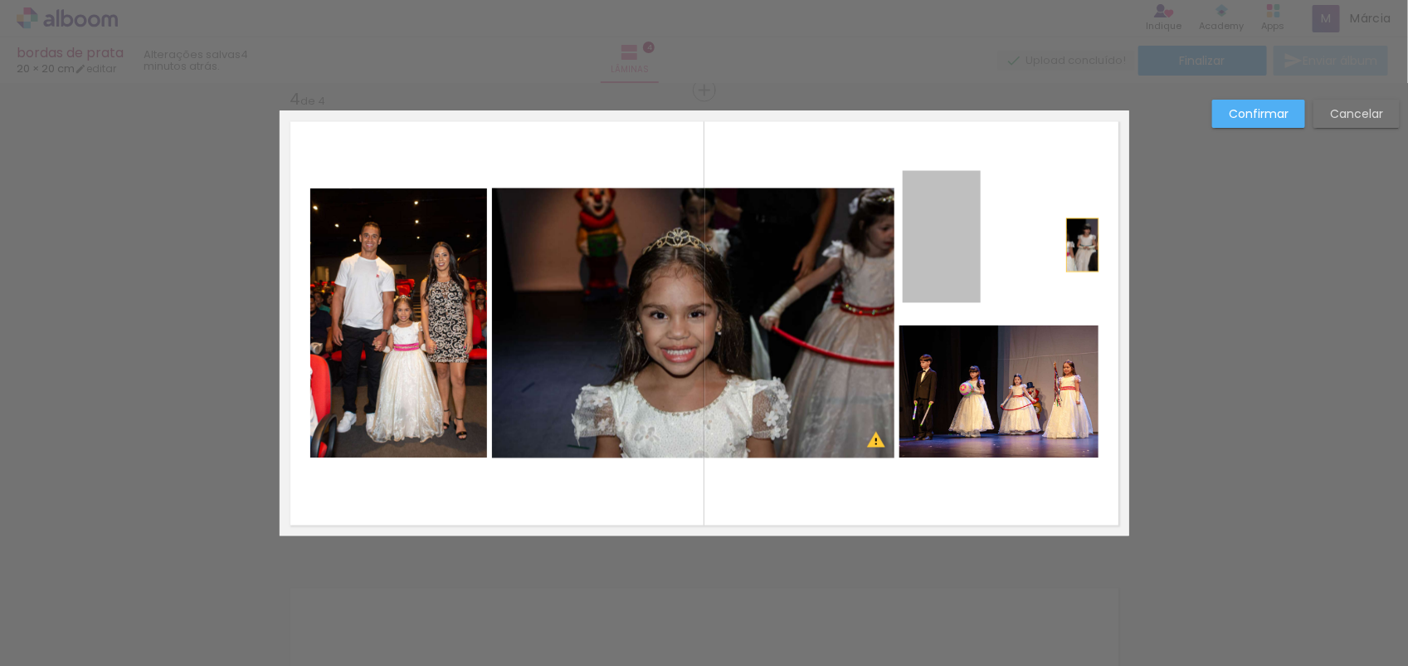
drag, startPoint x: 947, startPoint y: 258, endPoint x: 1079, endPoint y: 245, distance: 132.6
click at [1079, 245] on quentale-layouter at bounding box center [705, 323] width 850 height 425
drag, startPoint x: 946, startPoint y: 250, endPoint x: 1073, endPoint y: 246, distance: 127.1
click at [1073, 246] on quentale-layouter at bounding box center [705, 323] width 850 height 425
drag, startPoint x: 927, startPoint y: 246, endPoint x: 988, endPoint y: 250, distance: 60.7
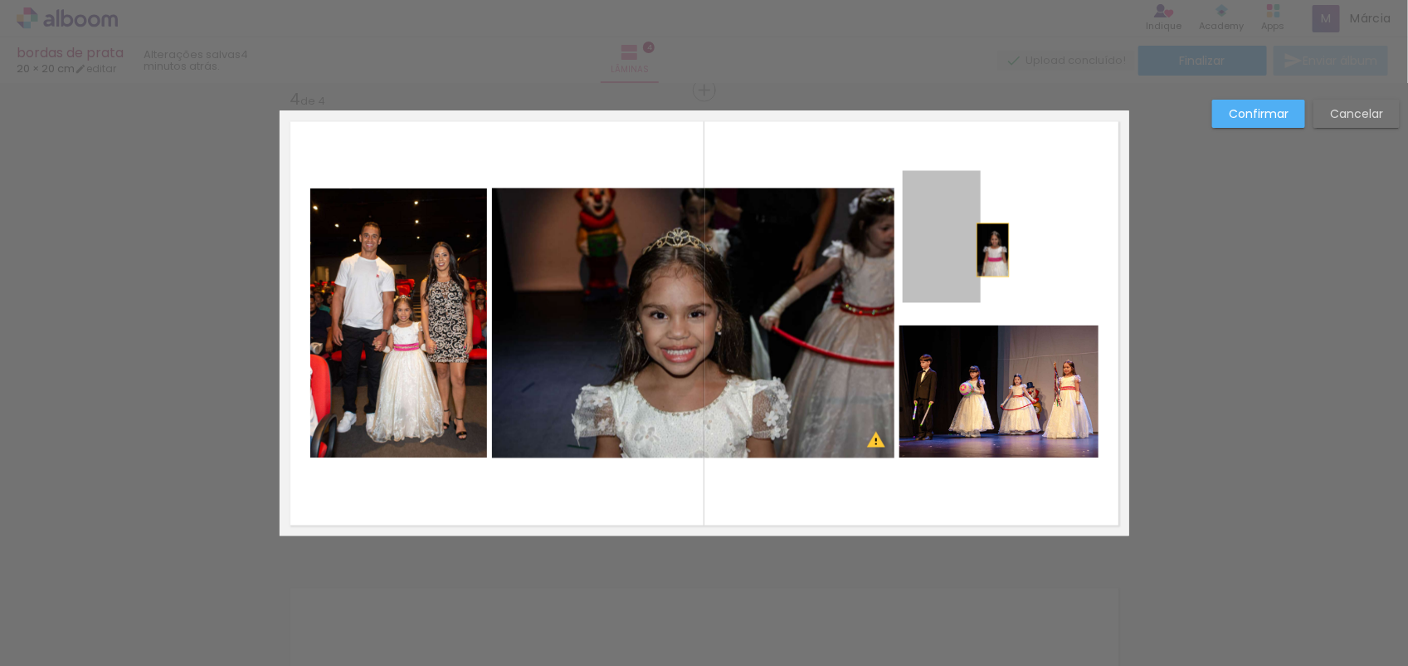
click at [988, 250] on quentale-layouter at bounding box center [705, 323] width 850 height 425
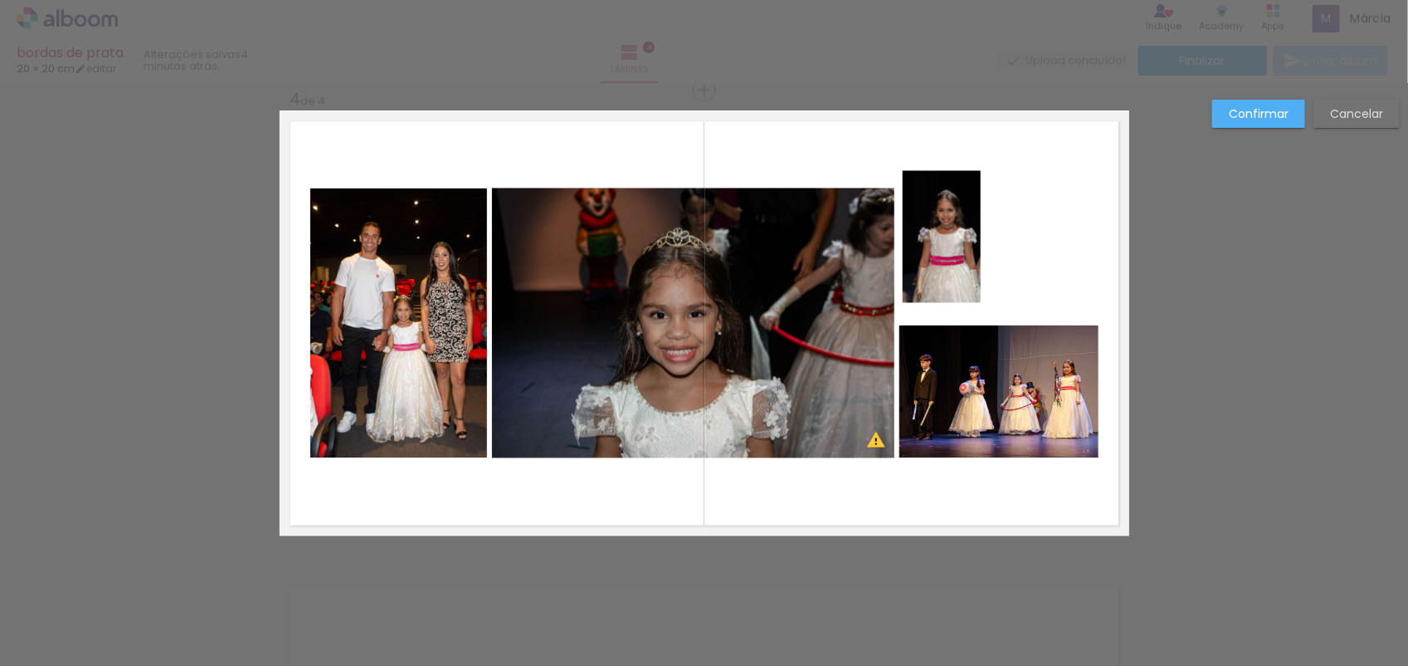
click at [961, 242] on quentale-photo at bounding box center [942, 237] width 78 height 132
drag, startPoint x: 973, startPoint y: 234, endPoint x: 996, endPoint y: 234, distance: 23.2
click at [996, 234] on div at bounding box center [1006, 237] width 33 height 33
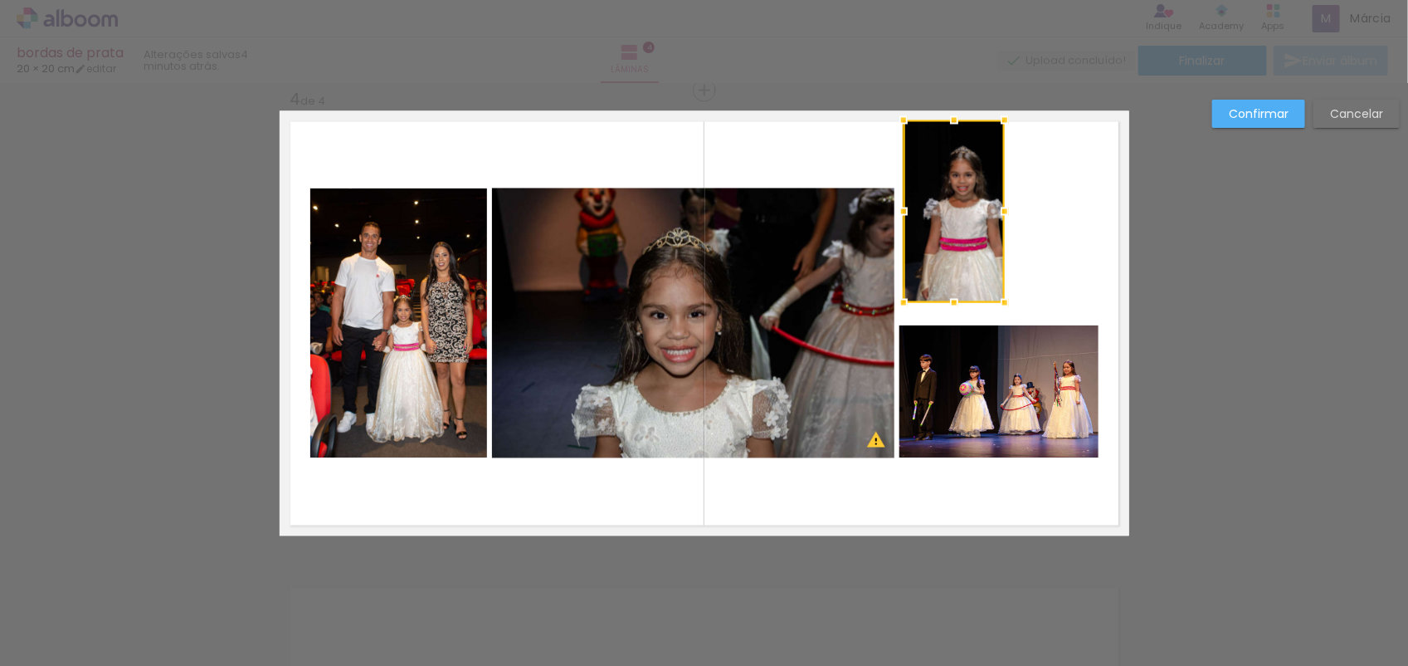
drag, startPoint x: 948, startPoint y: 175, endPoint x: 944, endPoint y: 124, distance: 50.7
click at [944, 124] on div at bounding box center [954, 120] width 33 height 33
click at [955, 168] on div at bounding box center [954, 211] width 101 height 183
click at [1096, 400] on quentale-layouter at bounding box center [705, 323] width 850 height 425
click at [1034, 387] on quentale-photo at bounding box center [999, 391] width 199 height 133
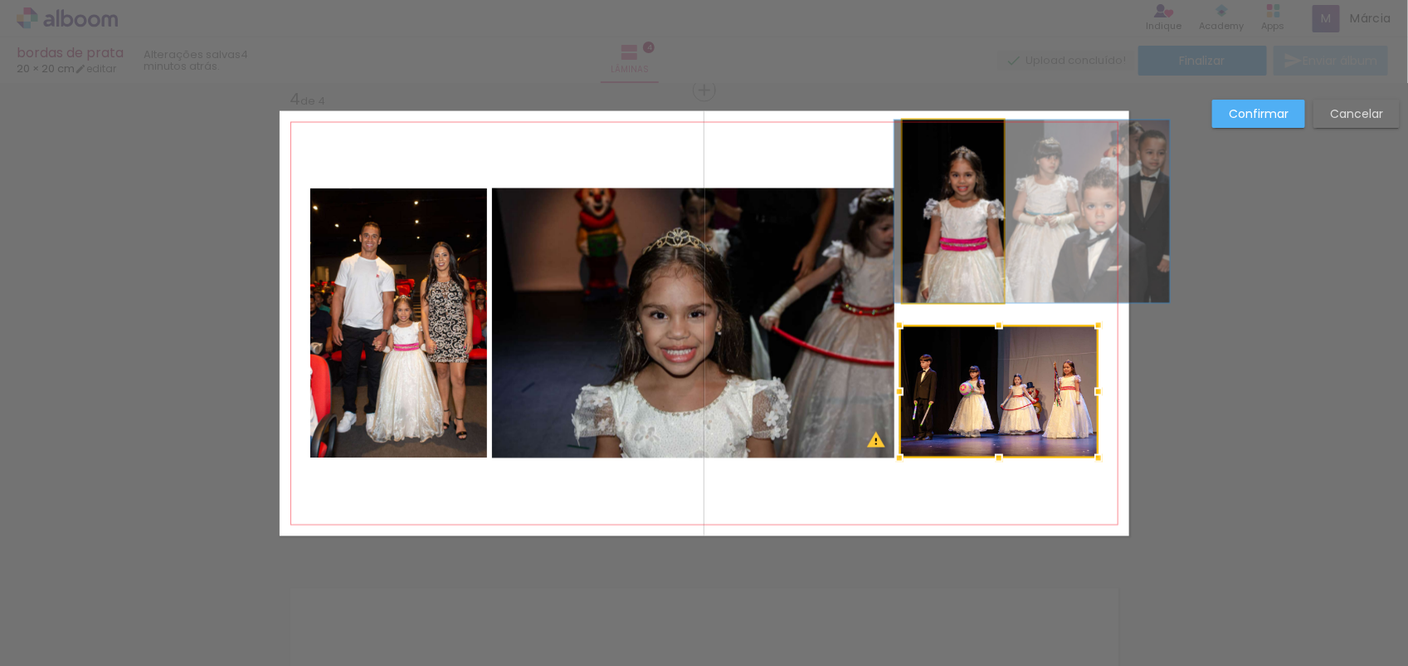
click at [957, 266] on quentale-photo at bounding box center [953, 211] width 101 height 183
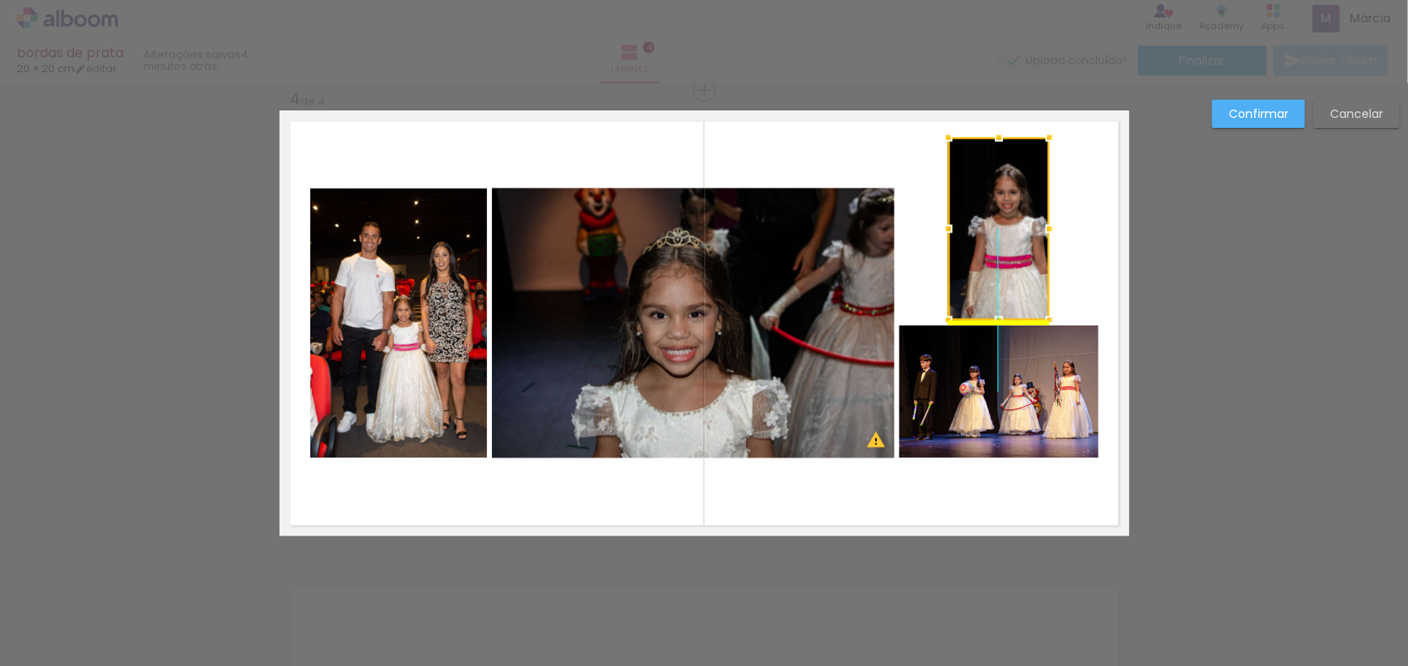
drag, startPoint x: 957, startPoint y: 266, endPoint x: 998, endPoint y: 270, distance: 40.8
click at [998, 270] on div at bounding box center [999, 229] width 101 height 183
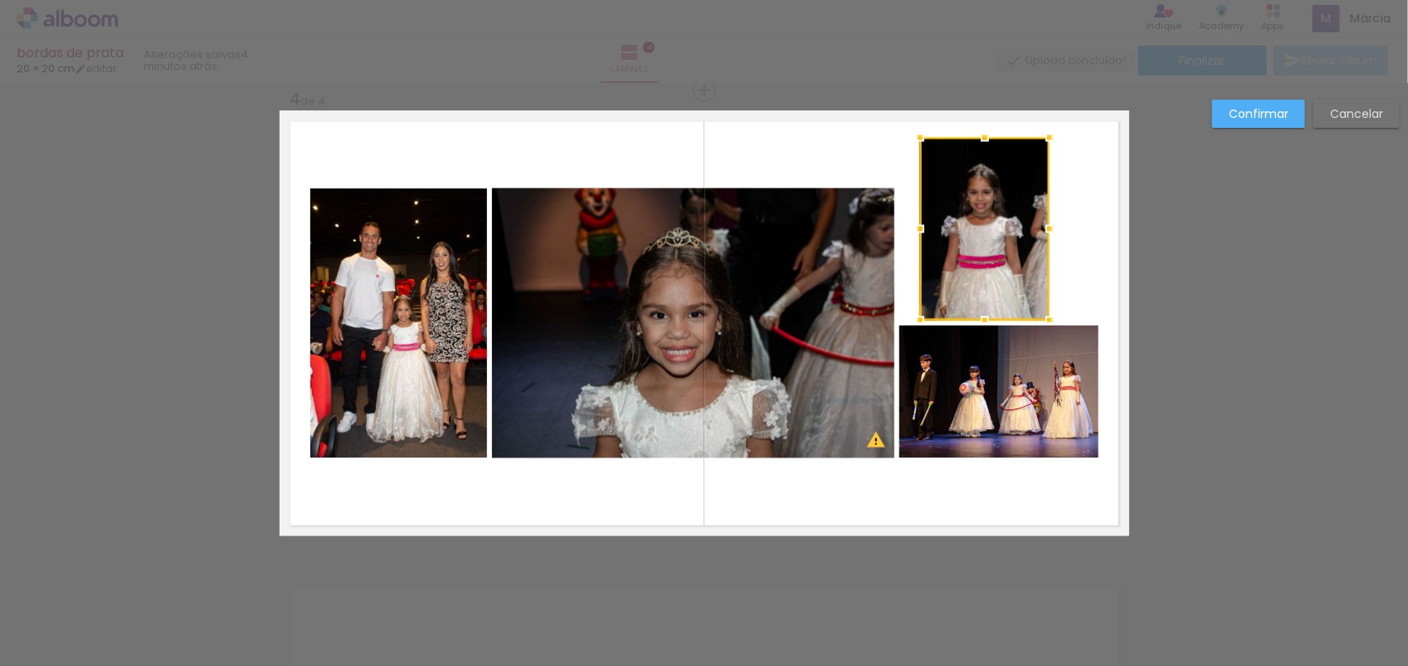
drag, startPoint x: 940, startPoint y: 228, endPoint x: 915, endPoint y: 237, distance: 25.5
click at [915, 237] on div at bounding box center [920, 228] width 33 height 33
click at [0, 0] on slot "Confirmar" at bounding box center [0, 0] width 0 height 0
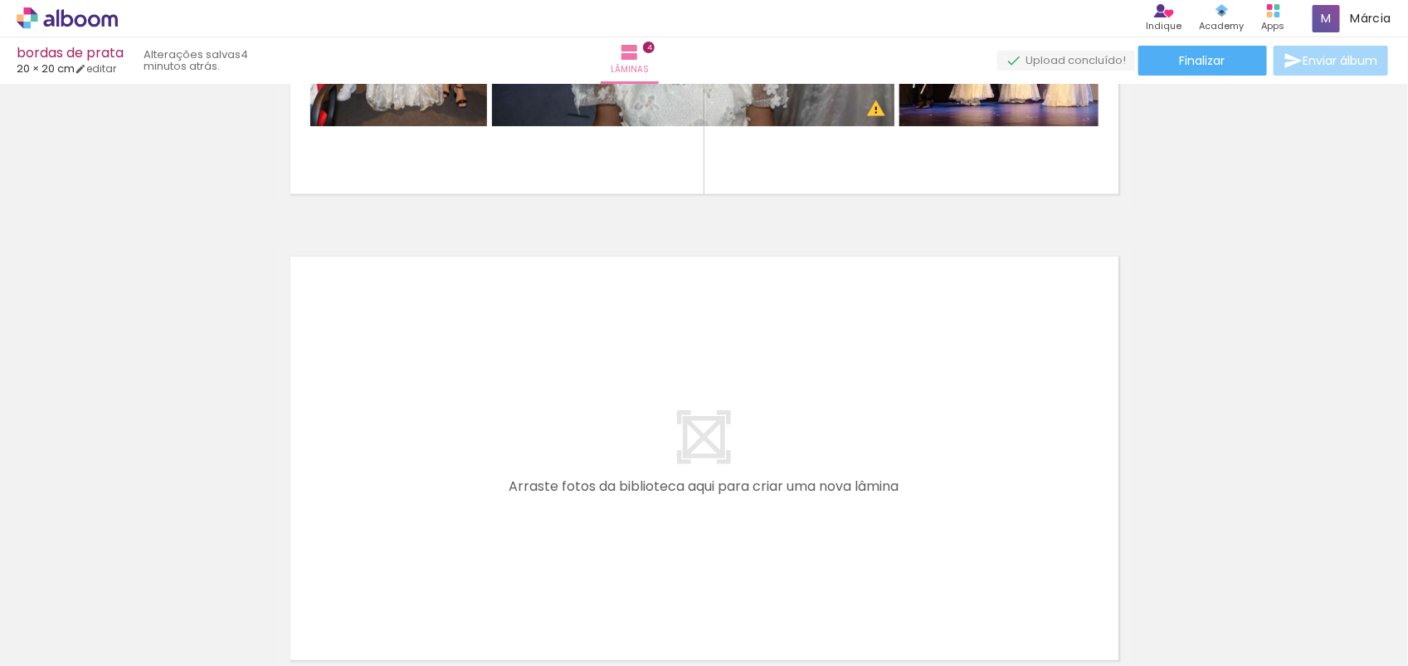
scroll to position [1794, 0]
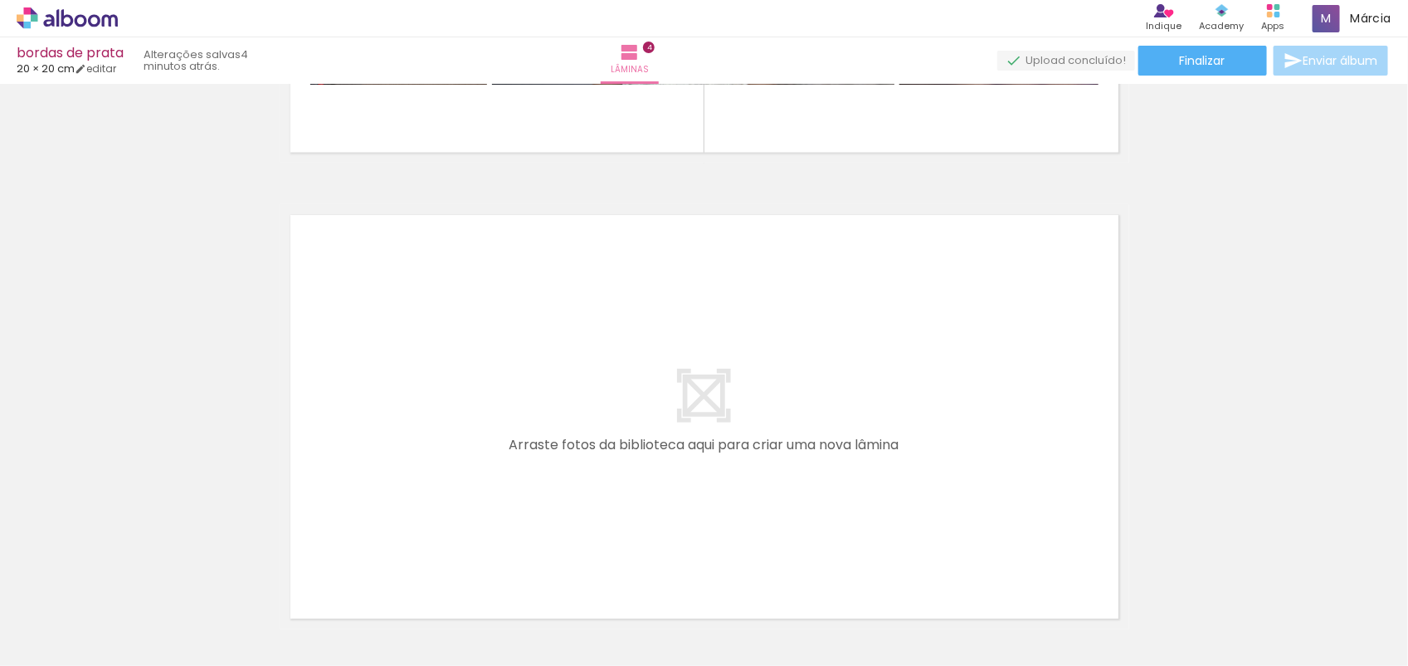
click at [783, 577] on iron-icon at bounding box center [780, 576] width 17 height 17
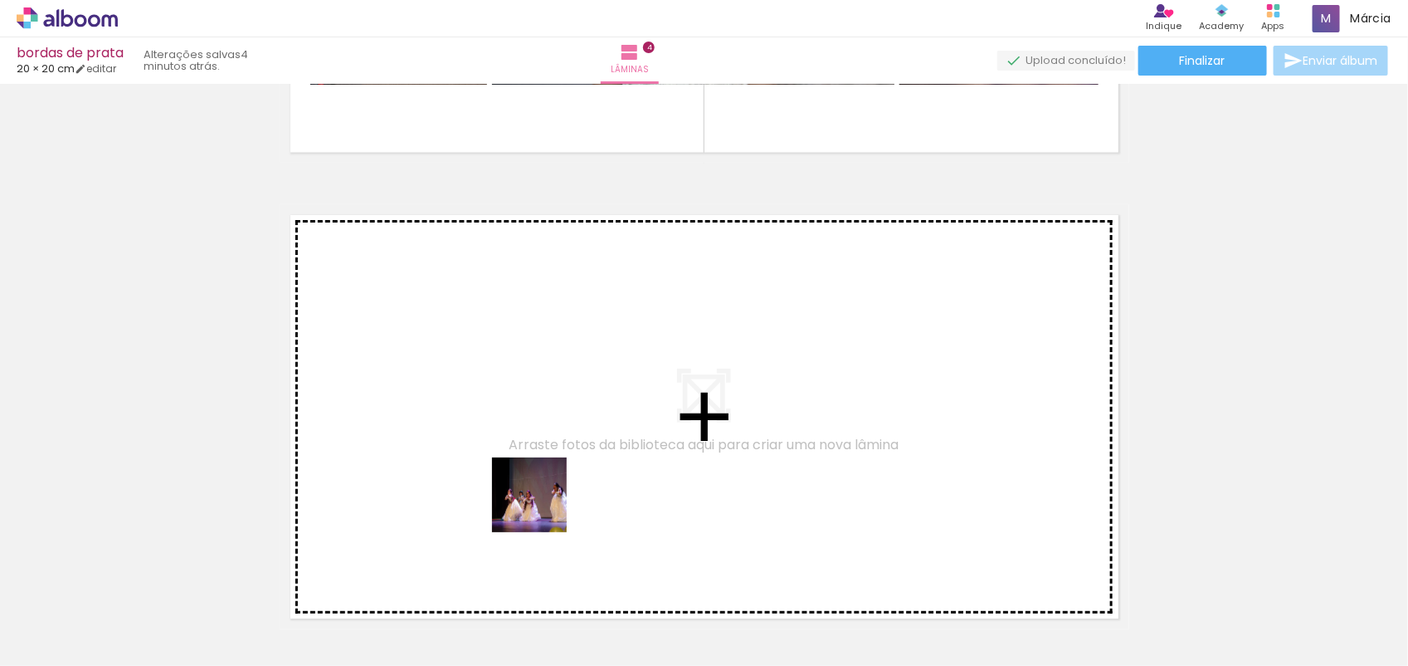
drag, startPoint x: 535, startPoint y: 608, endPoint x: 548, endPoint y: 480, distance: 128.4
click at [548, 480] on quentale-workspace at bounding box center [704, 333] width 1408 height 666
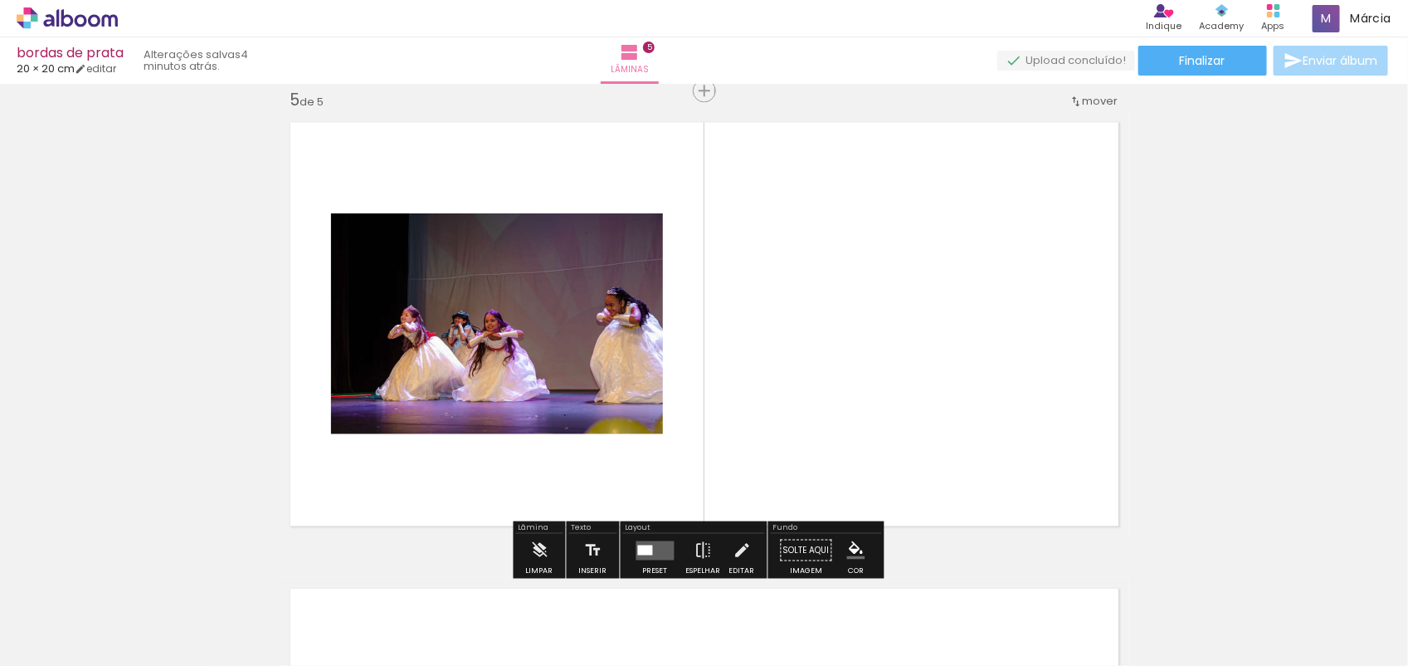
scroll to position [1887, 0]
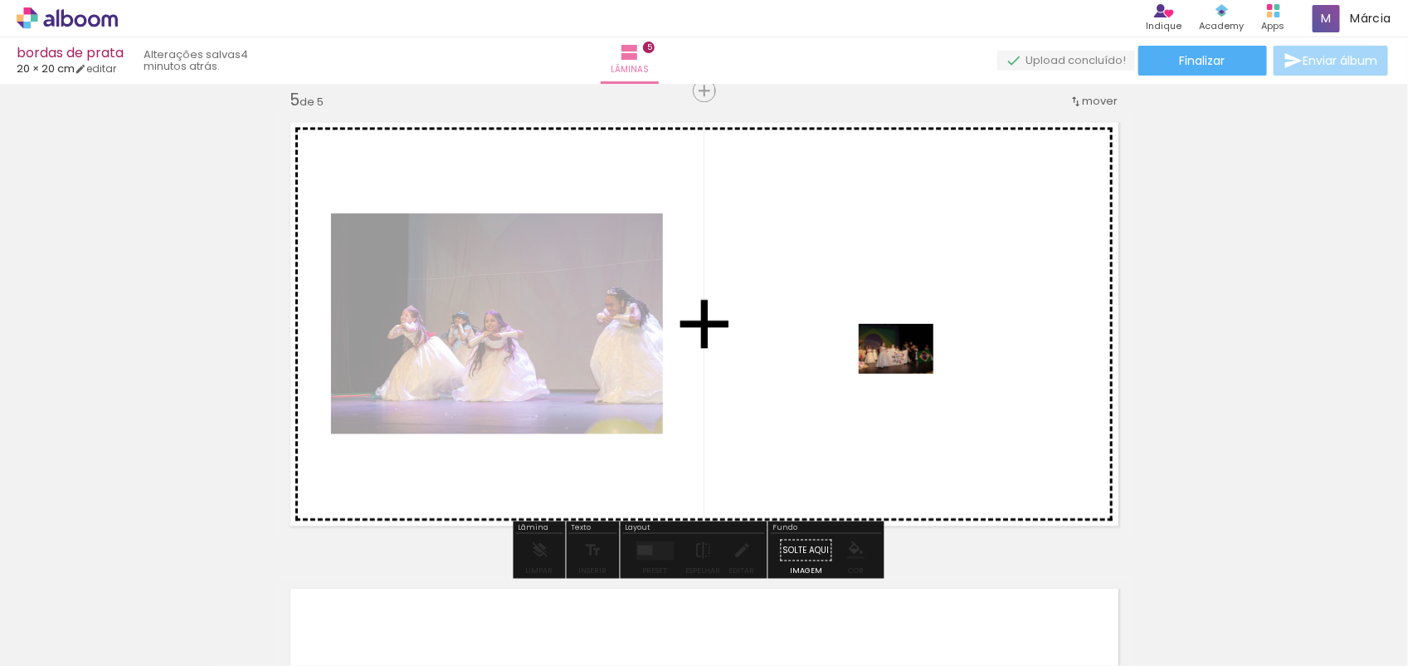
drag, startPoint x: 279, startPoint y: 627, endPoint x: 911, endPoint y: 372, distance: 681.8
click at [911, 372] on quentale-workspace at bounding box center [704, 333] width 1408 height 666
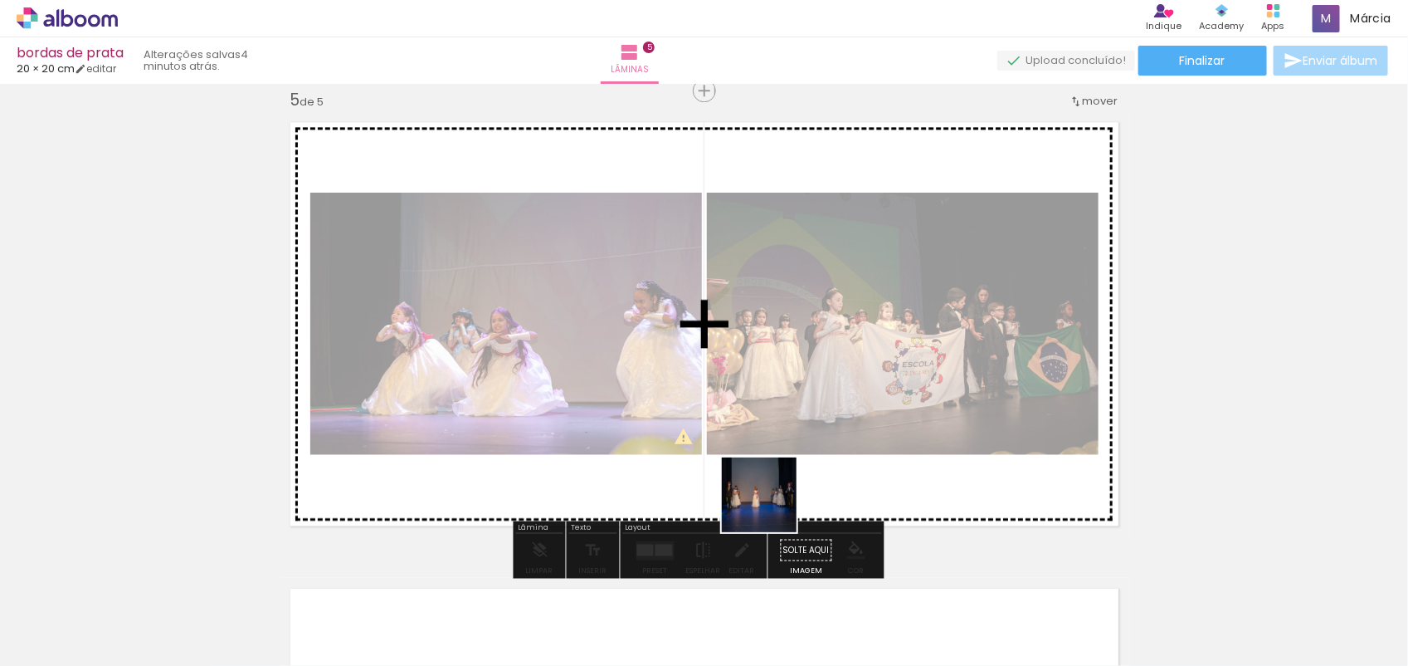
drag, startPoint x: 806, startPoint y: 604, endPoint x: 810, endPoint y: 478, distance: 126.2
click at [747, 375] on quentale-workspace at bounding box center [704, 333] width 1408 height 666
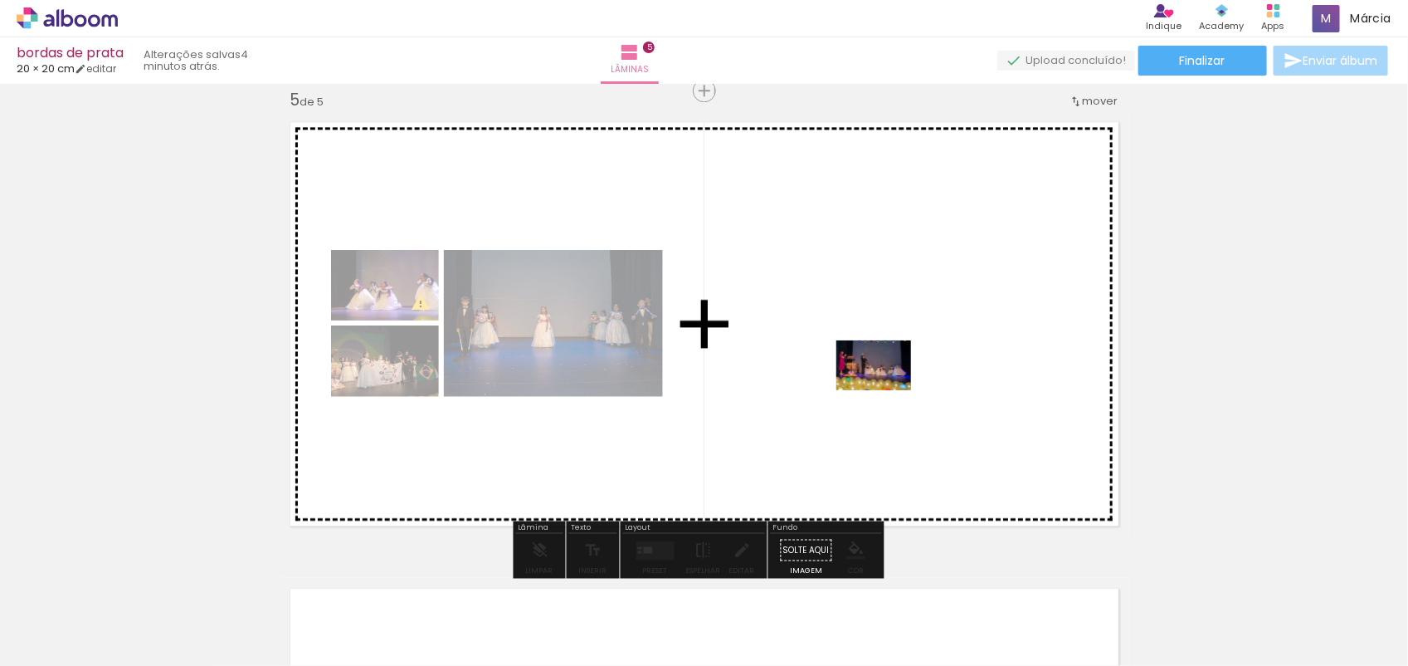
drag, startPoint x: 902, startPoint y: 586, endPoint x: 886, endPoint y: 384, distance: 202.3
click at [886, 384] on quentale-workspace at bounding box center [704, 333] width 1408 height 666
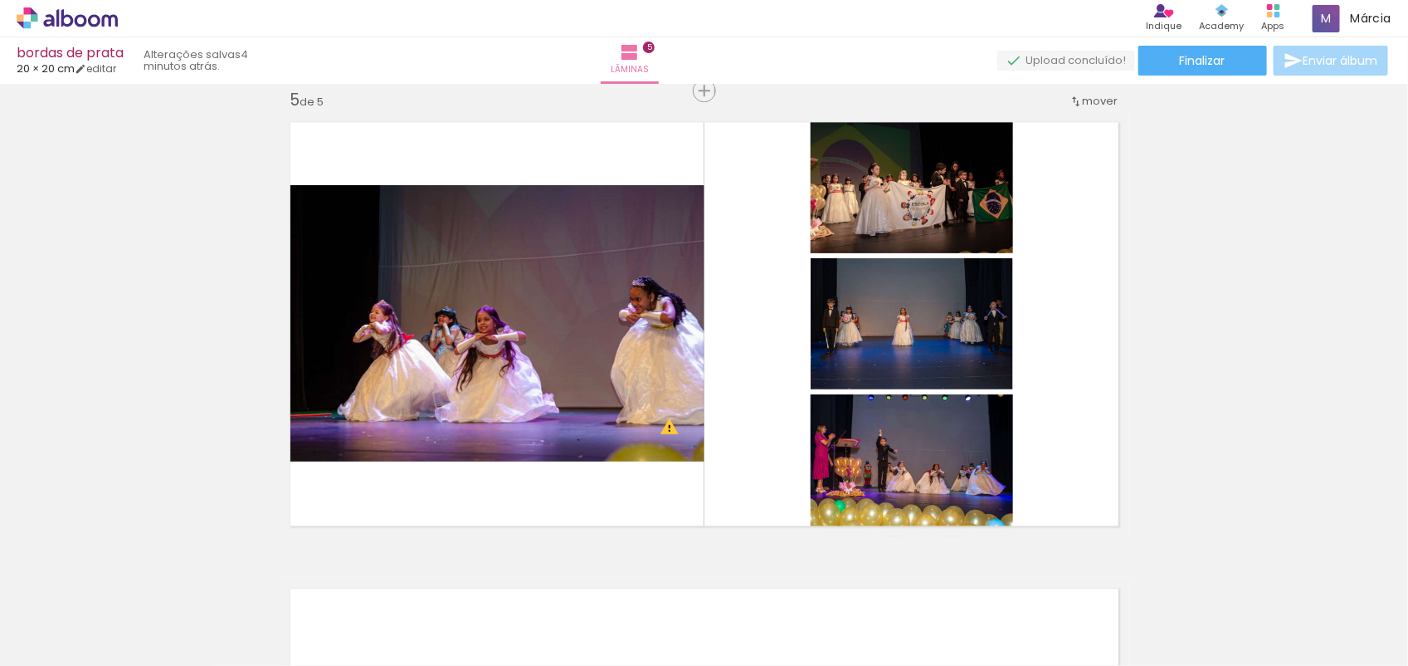
scroll to position [0, 0]
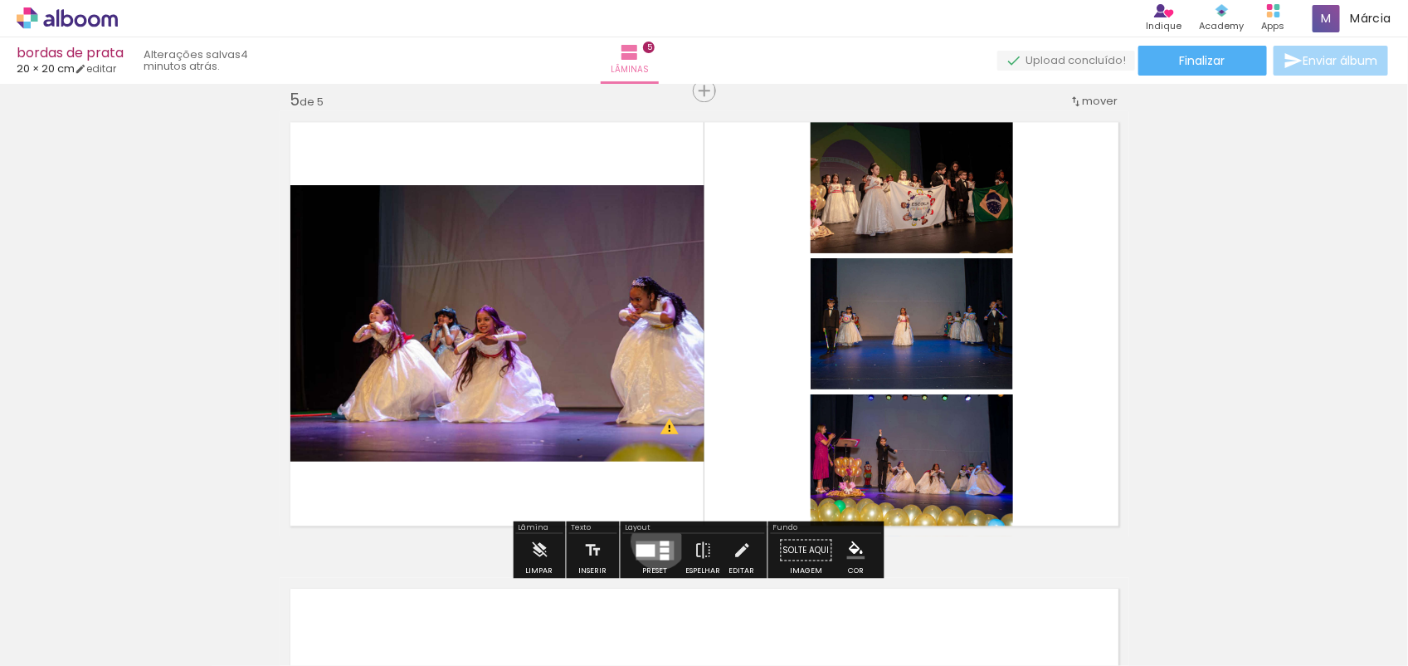
click at [661, 540] on div at bounding box center [665, 542] width 9 height 5
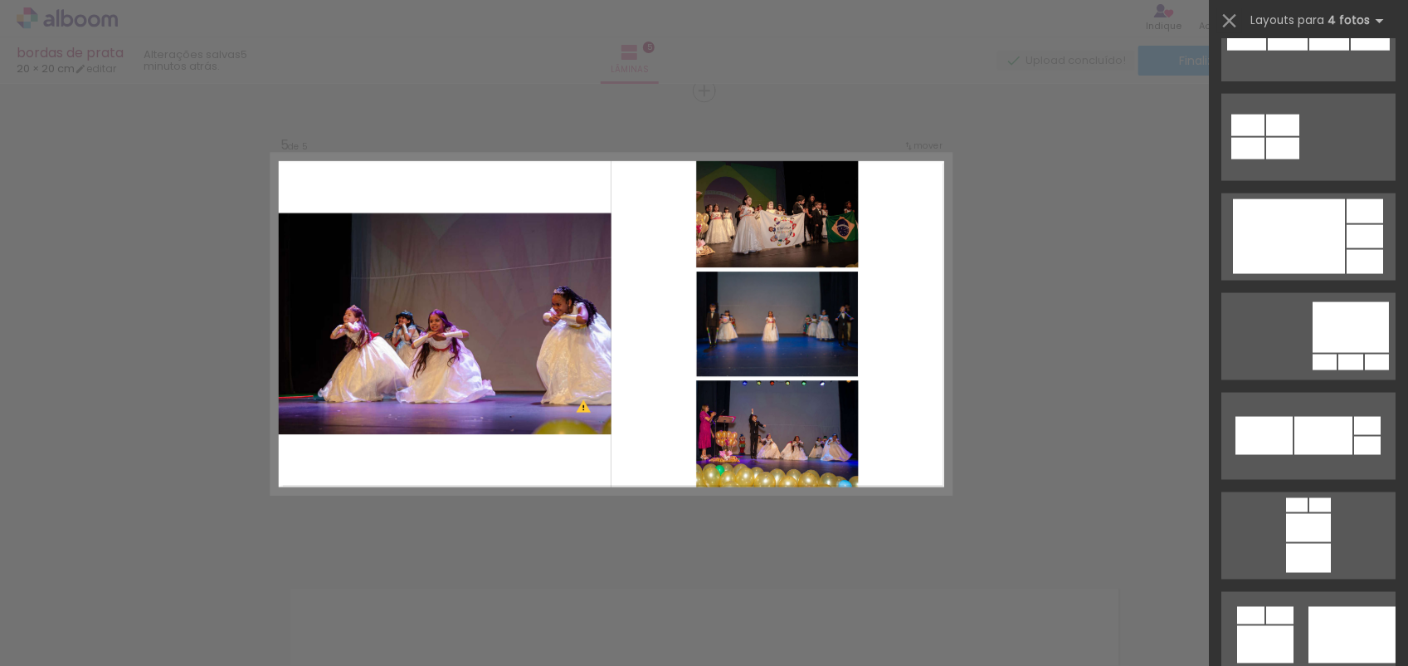
scroll to position [4391, 0]
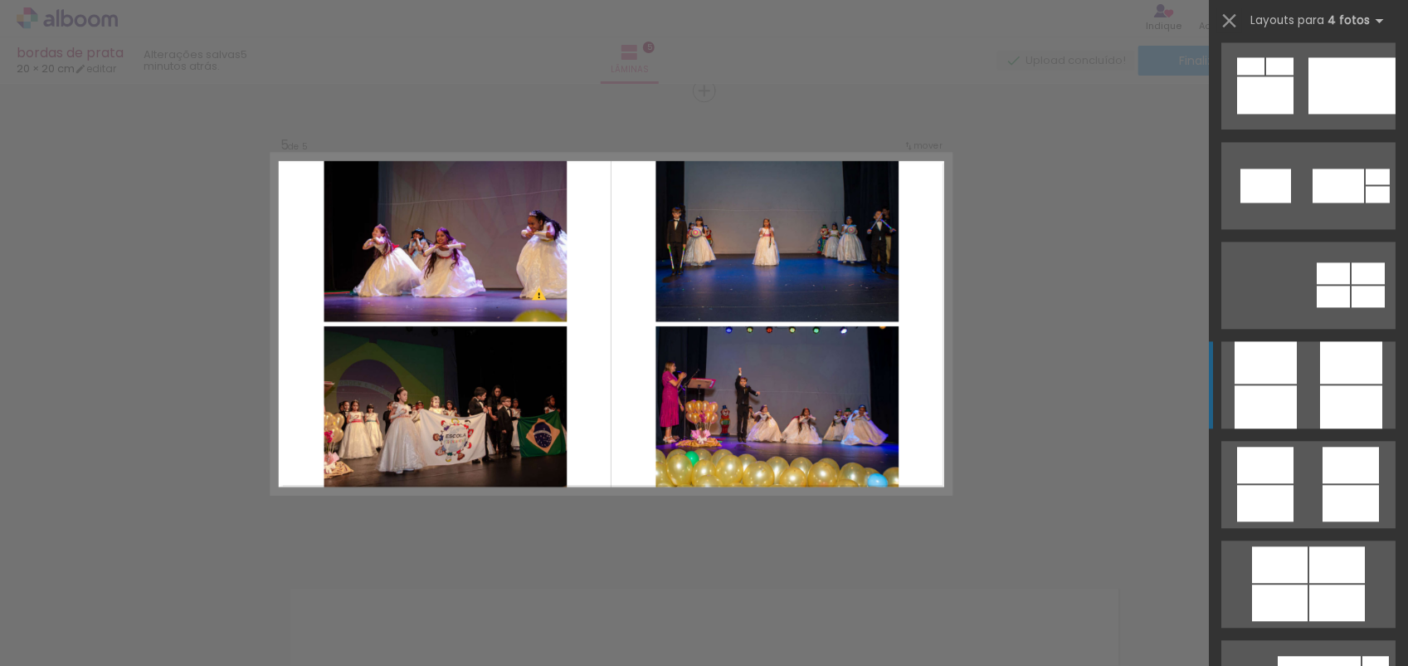
click at [1333, 400] on div at bounding box center [1351, 406] width 62 height 43
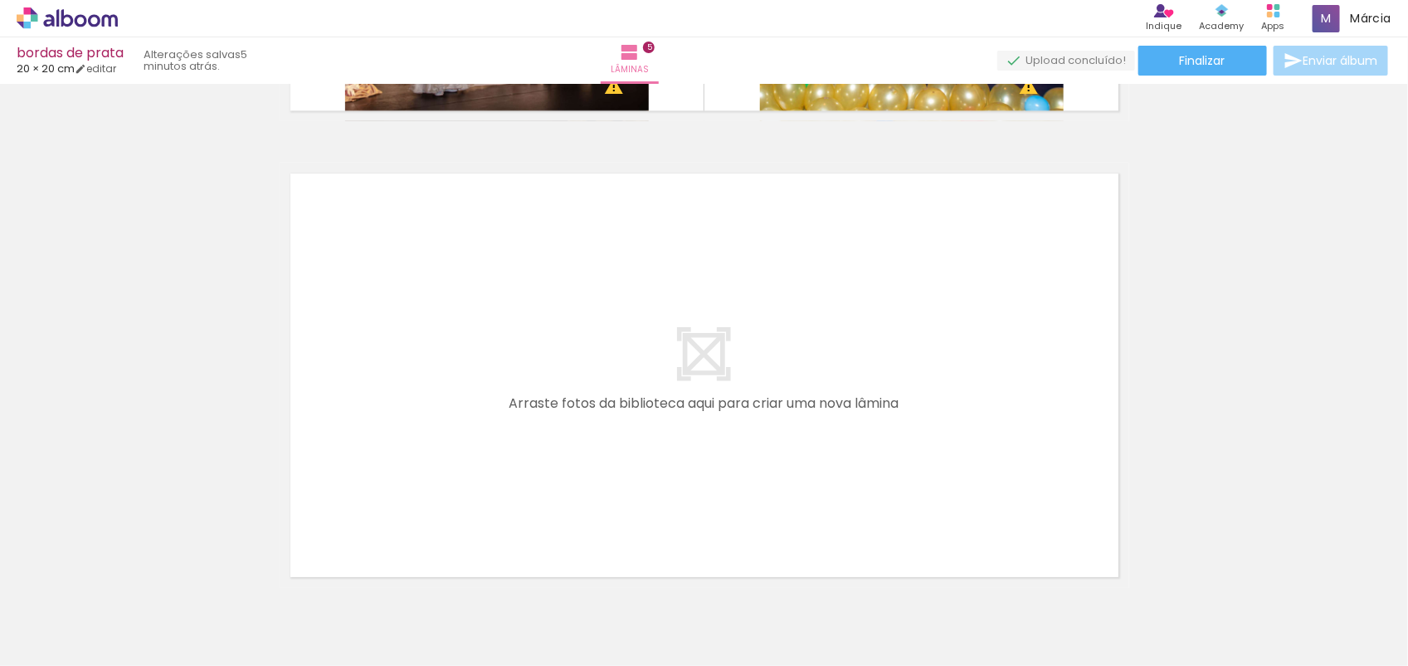
scroll to position [2343, 0]
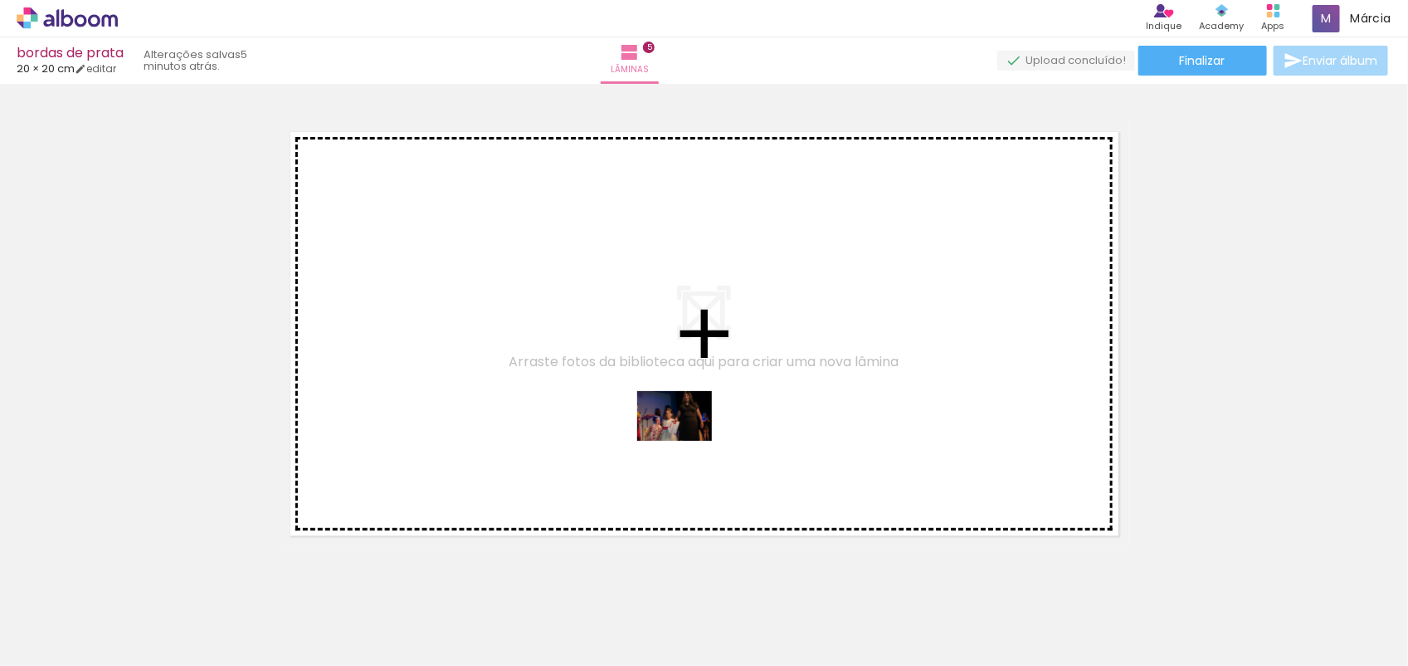
drag, startPoint x: 644, startPoint y: 617, endPoint x: 687, endPoint y: 441, distance: 181.2
click at [687, 441] on quentale-workspace at bounding box center [704, 333] width 1408 height 666
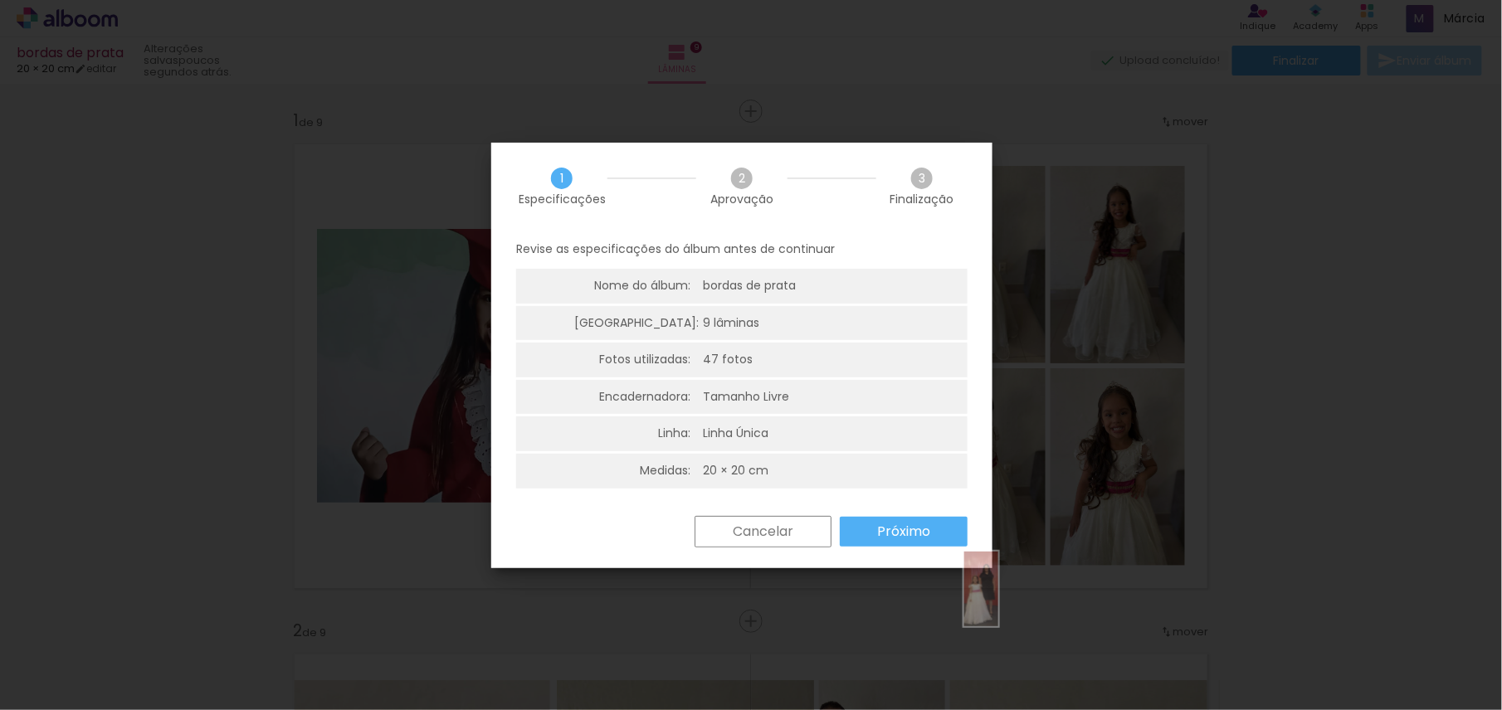
scroll to position [0, 1879]
click at [873, 525] on paper-button "Próximo" at bounding box center [904, 532] width 128 height 30
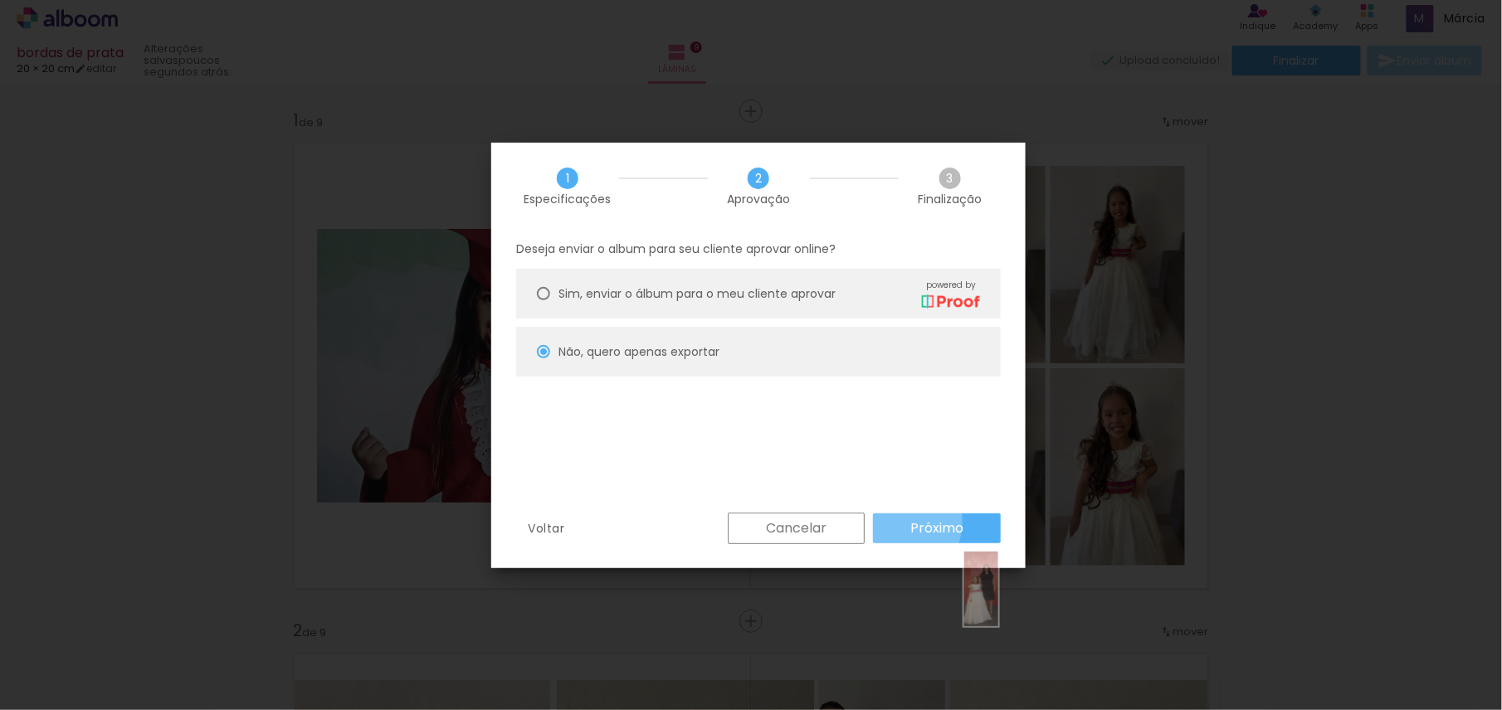
click at [891, 522] on paper-button "Próximo" at bounding box center [937, 529] width 128 height 30
type input "Alta, 300 DPI"
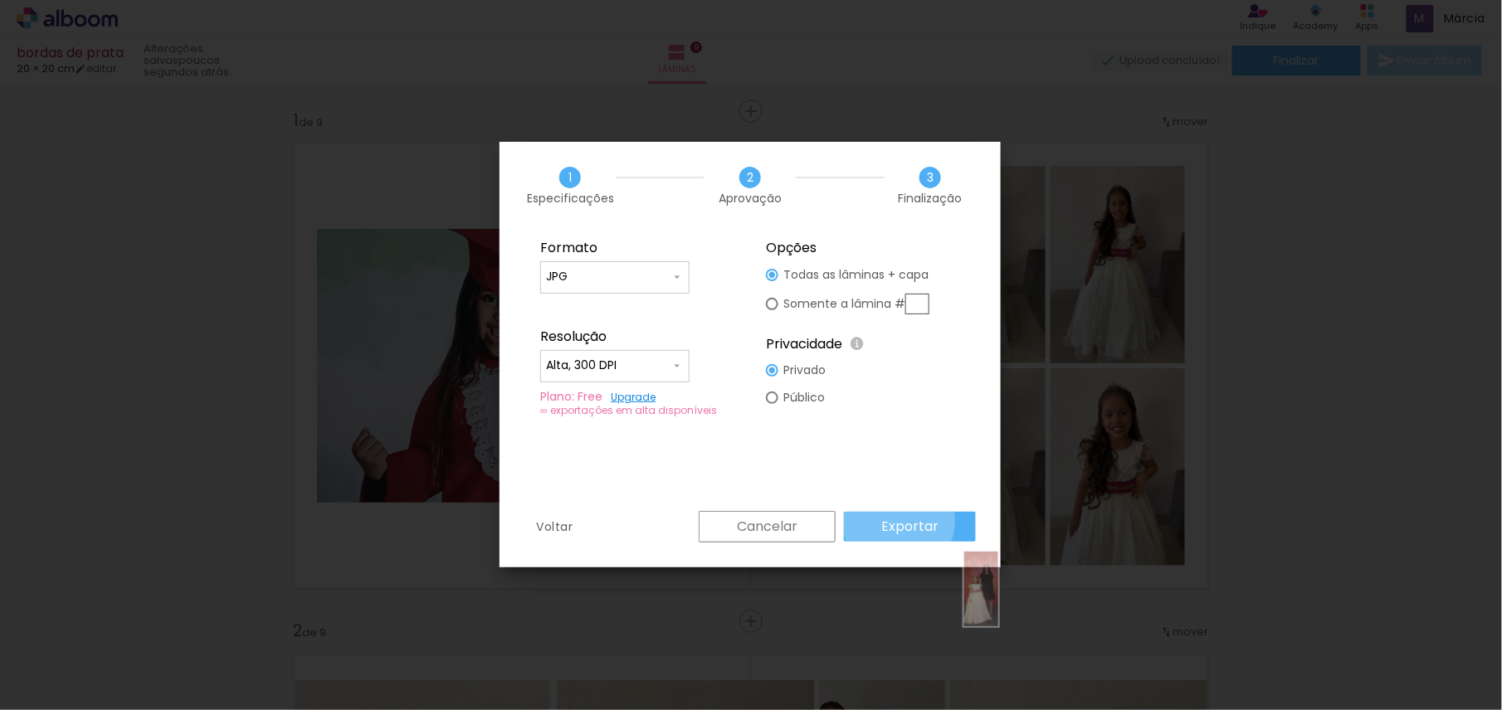
click at [0, 0] on slot "Exportar" at bounding box center [0, 0] width 0 height 0
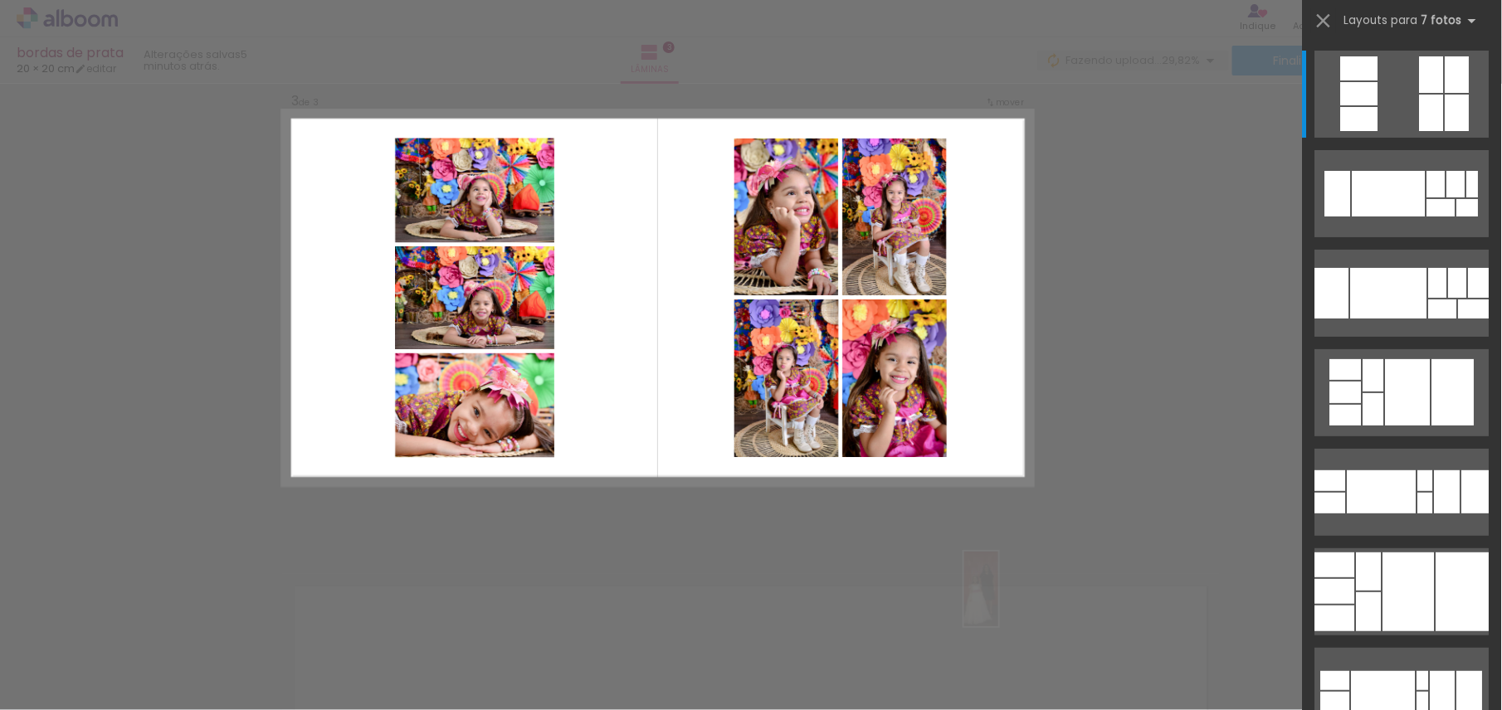
scroll to position [0, 830]
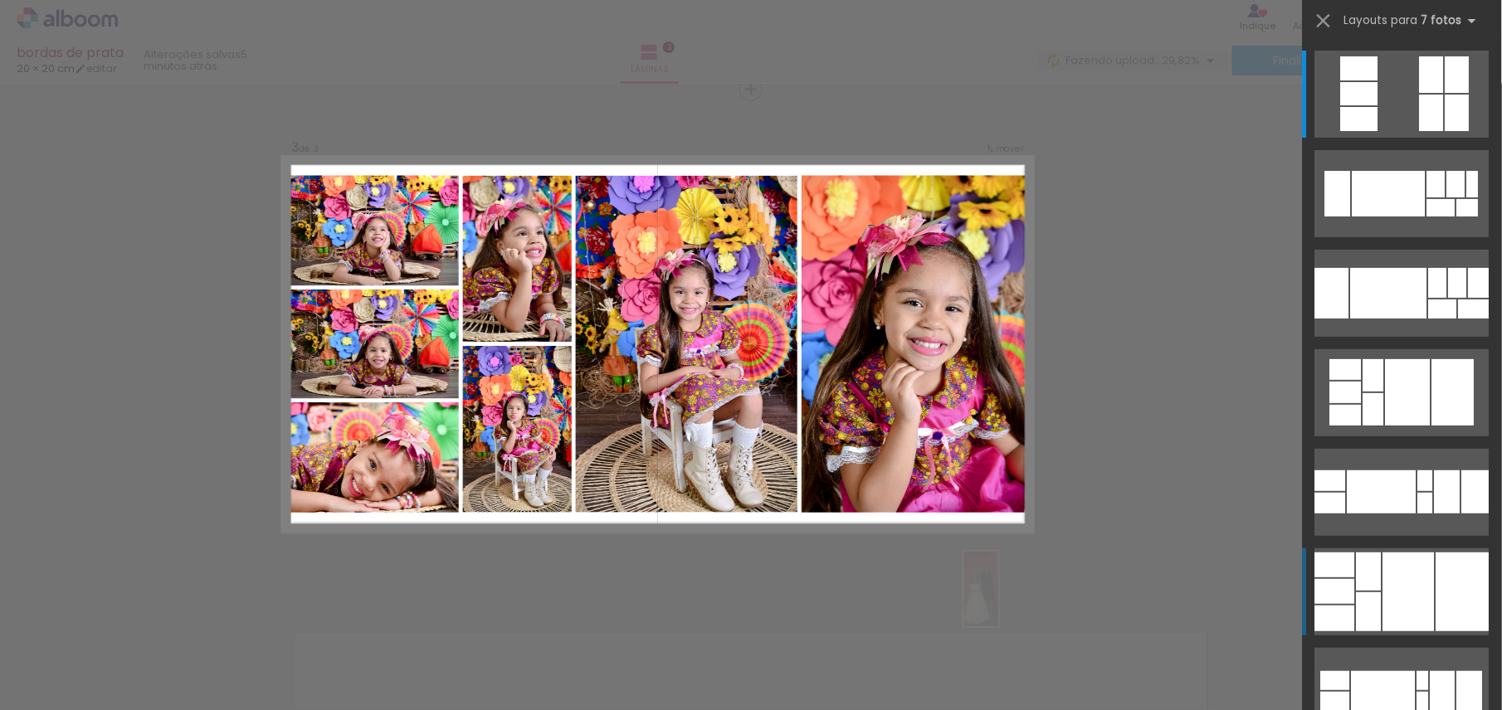
click at [1357, 575] on div at bounding box center [1369, 572] width 25 height 38
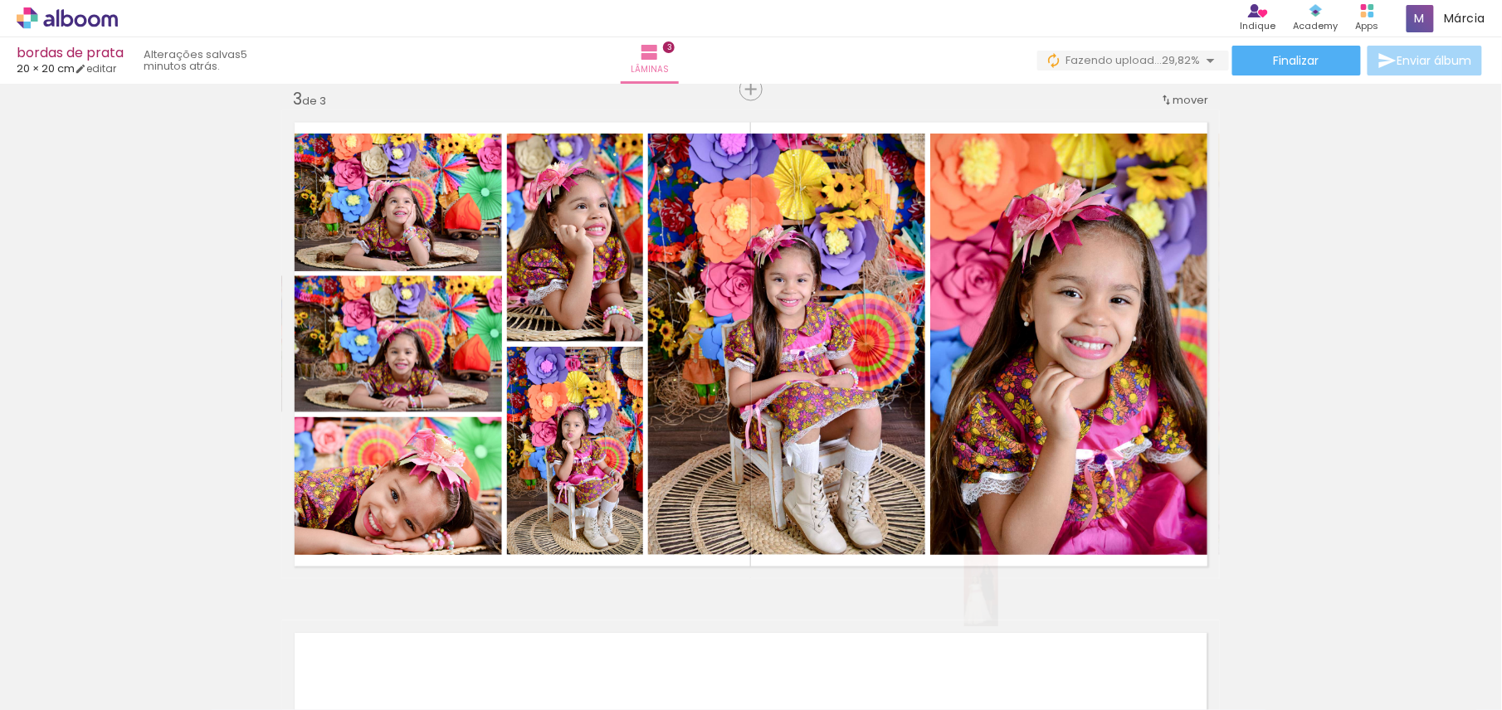
scroll to position [44, 0]
click at [1343, 574] on div "Inserir lâmina 1 de 3 Inserir lâmina 2 de 3 Inserir lâmina 3 de 3 O Designbox p…" at bounding box center [751, 68] width 1502 height 2043
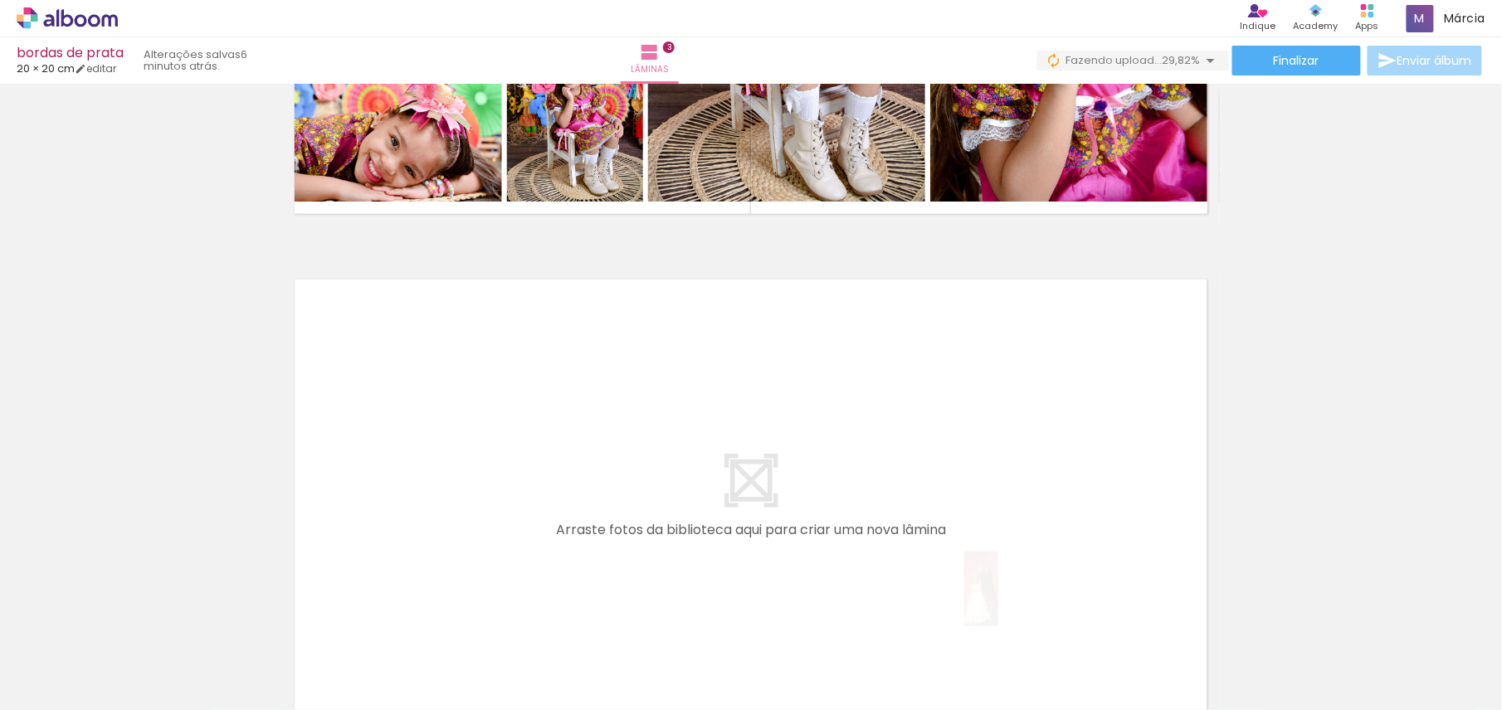
scroll to position [0, 0]
drag, startPoint x: 470, startPoint y: 666, endPoint x: 520, endPoint y: 451, distance: 219.8
click at [520, 451] on quentale-workspace at bounding box center [751, 355] width 1502 height 710
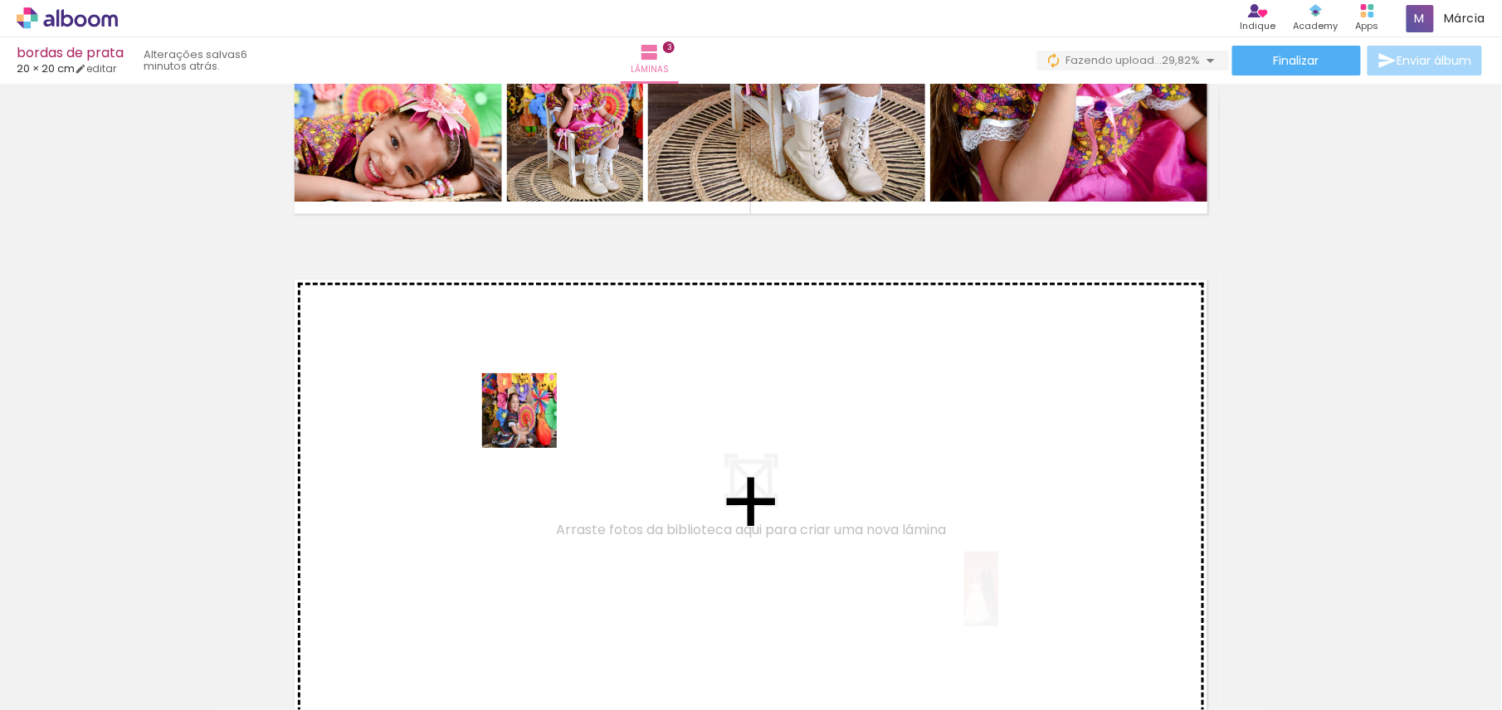
drag, startPoint x: 506, startPoint y: 482, endPoint x: 536, endPoint y: 413, distance: 75.1
click at [536, 413] on quentale-workspace at bounding box center [751, 355] width 1502 height 710
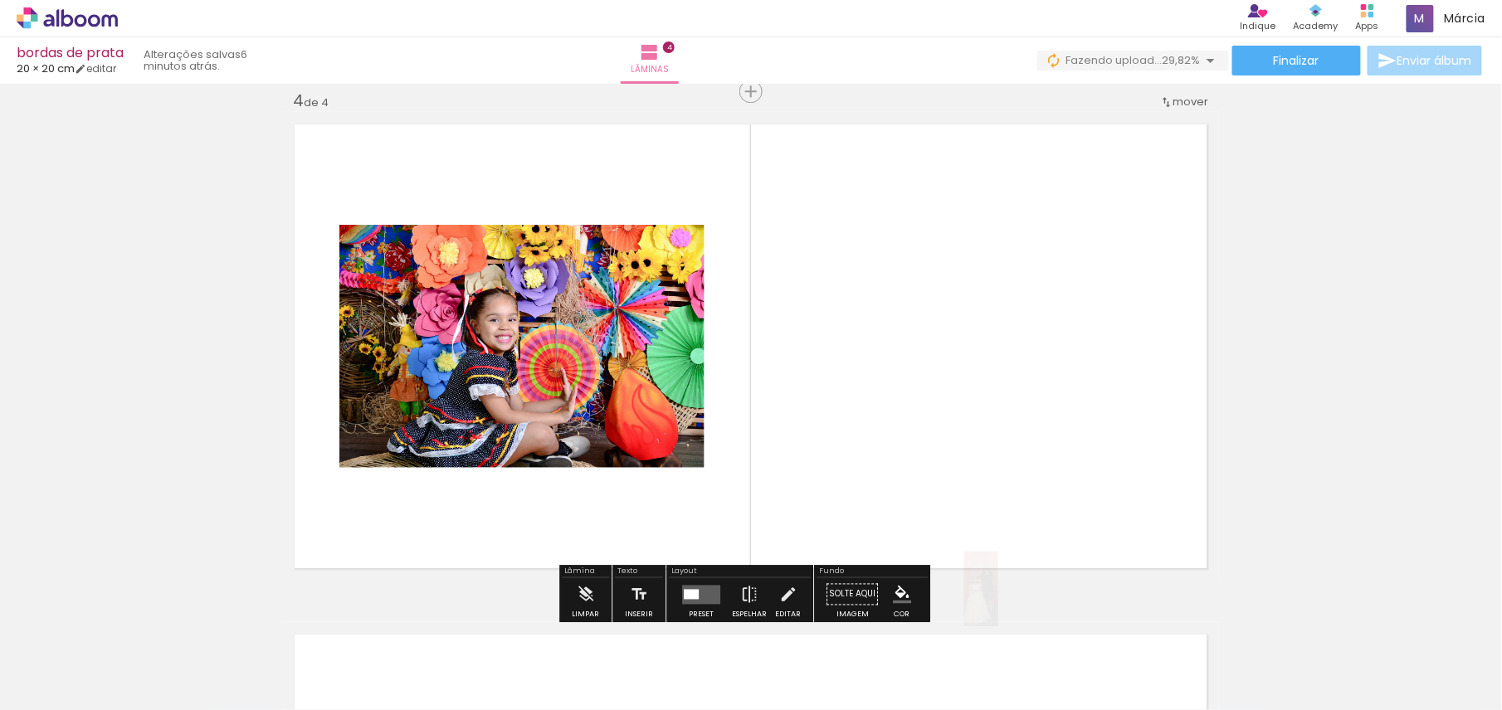
scroll to position [1552, 0]
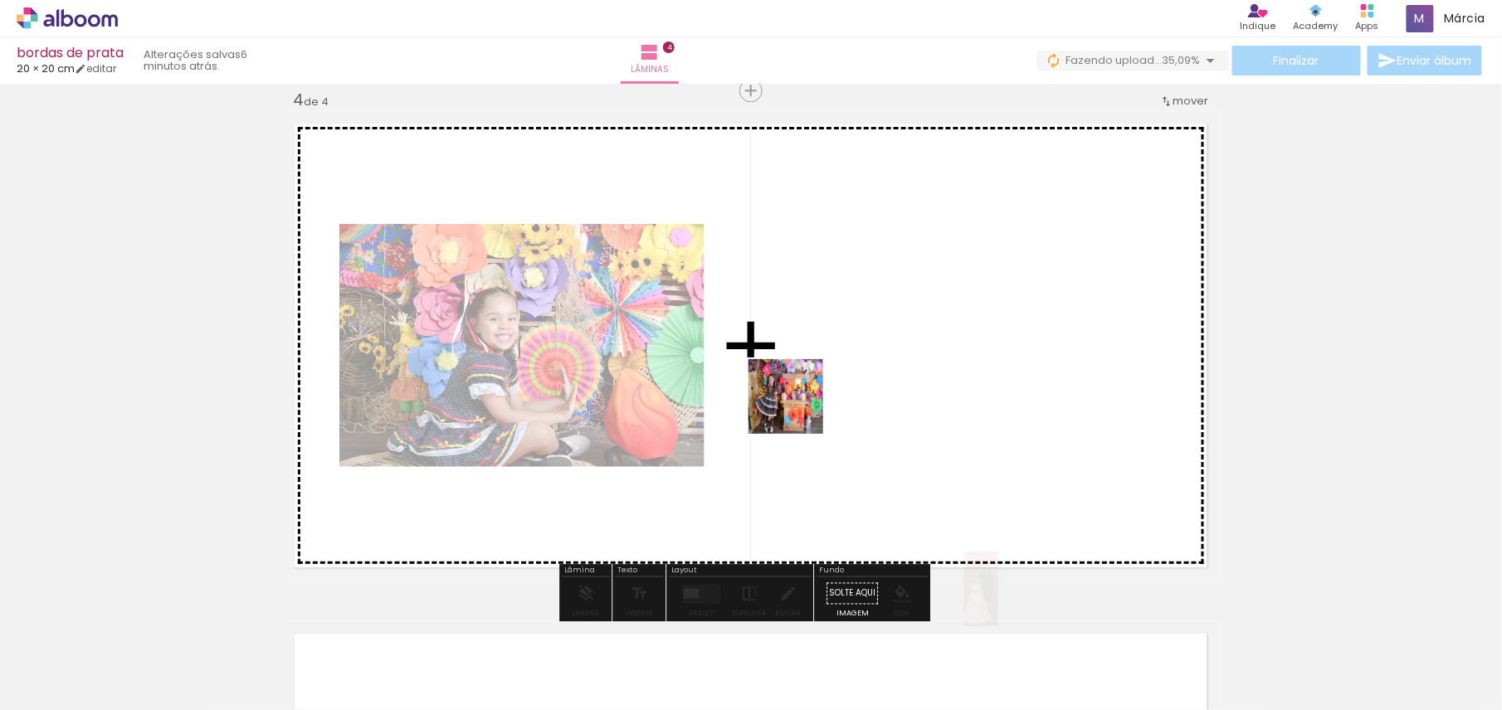
drag, startPoint x: 549, startPoint y: 677, endPoint x: 800, endPoint y: 409, distance: 367.6
click at [800, 409] on quentale-workspace at bounding box center [751, 355] width 1502 height 710
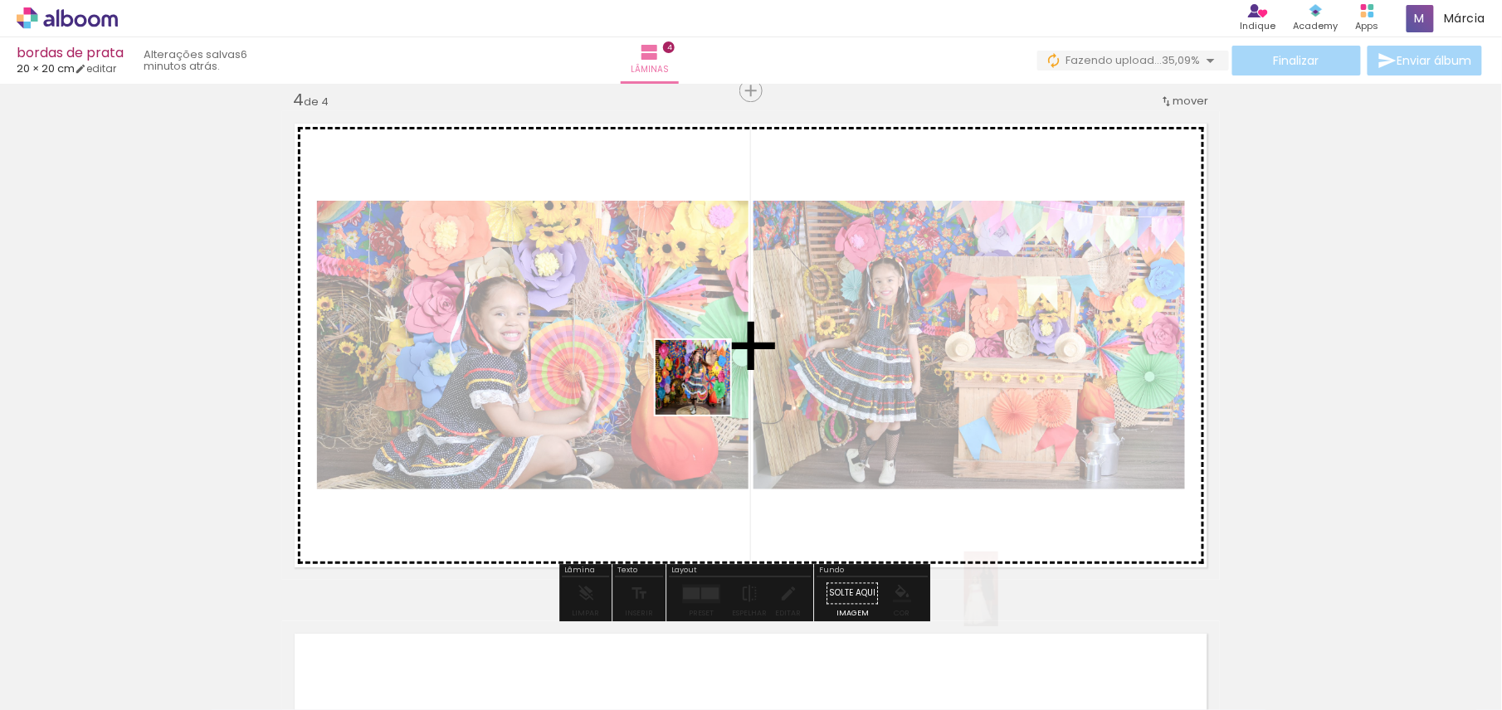
drag, startPoint x: 625, startPoint y: 667, endPoint x: 705, endPoint y: 389, distance: 289.5
click at [705, 389] on quentale-workspace at bounding box center [751, 355] width 1502 height 710
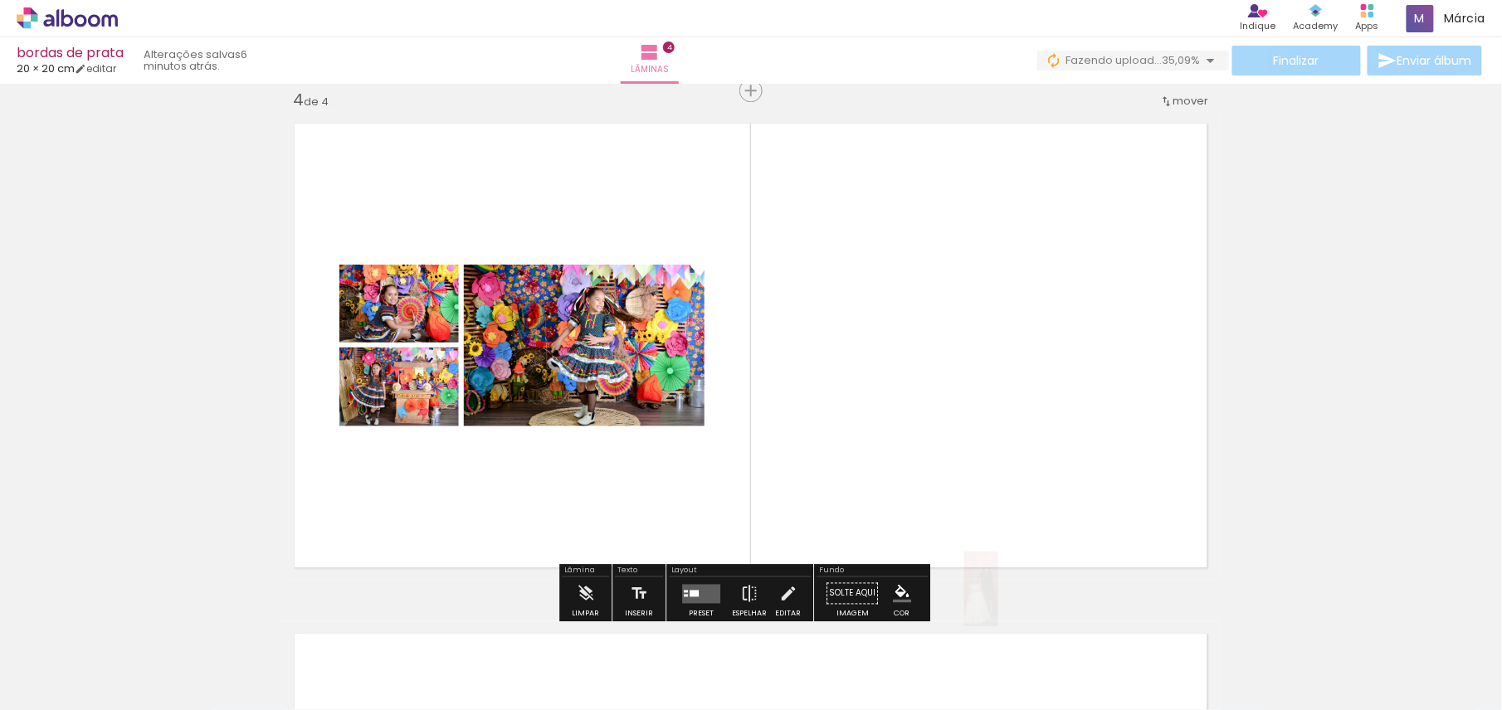
scroll to position [0, 1220]
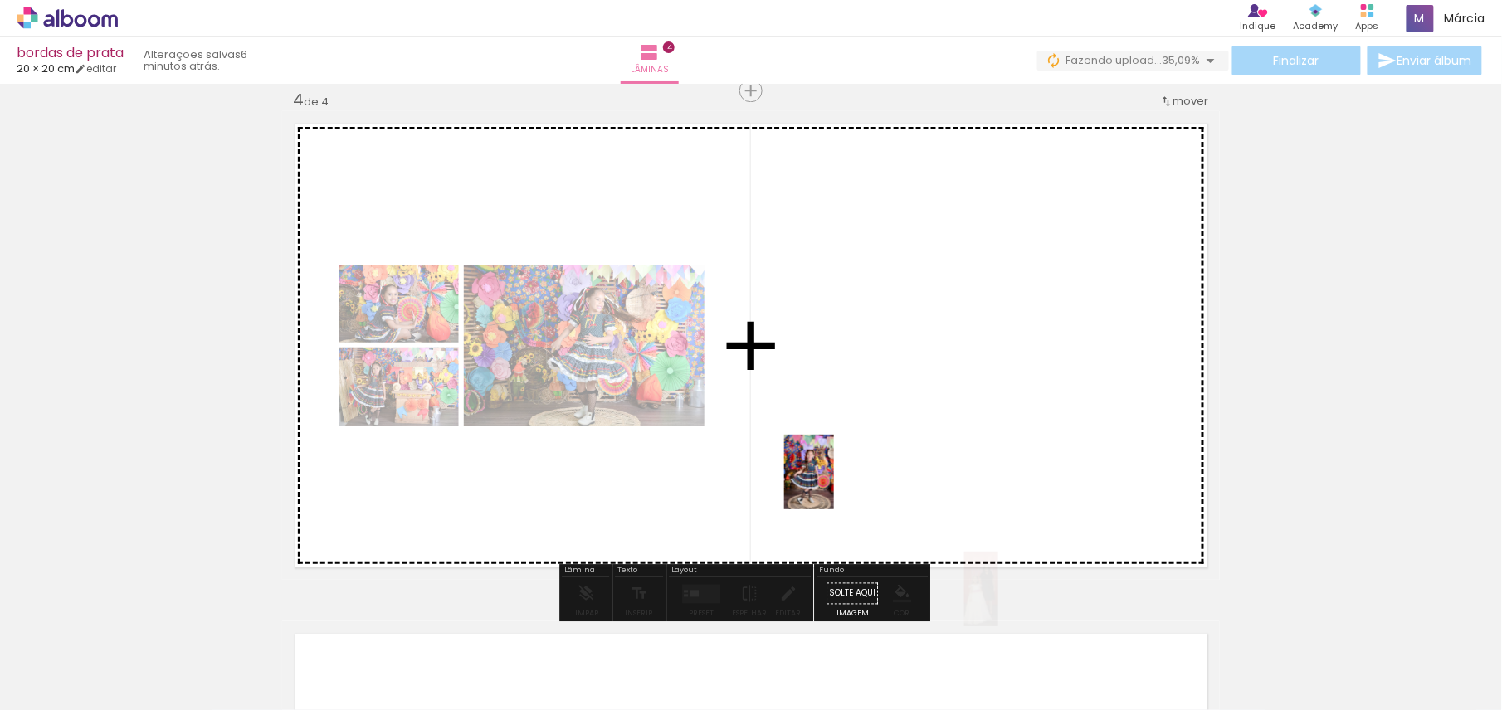
drag, startPoint x: 818, startPoint y: 671, endPoint x: 834, endPoint y: 485, distance: 187.5
click at [834, 485] on quentale-workspace at bounding box center [751, 355] width 1502 height 710
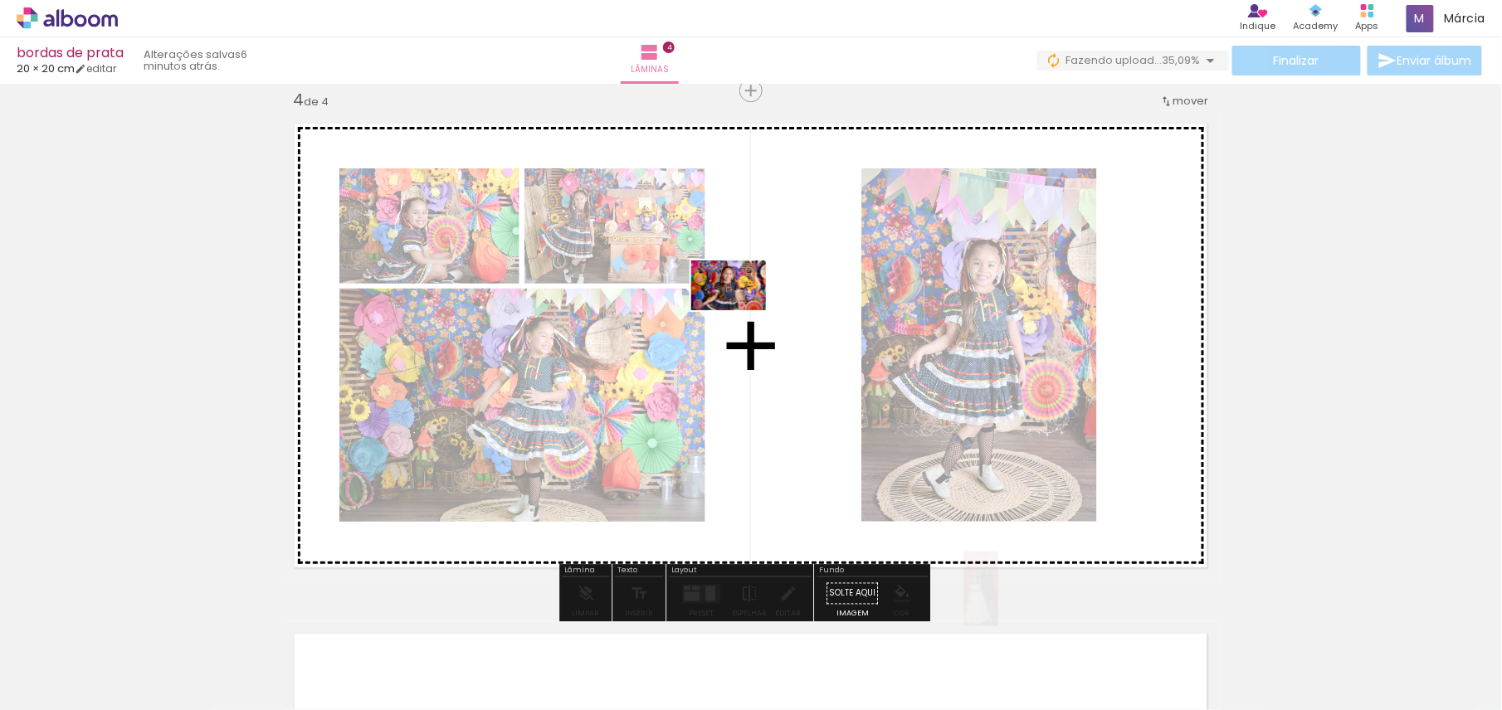
drag, startPoint x: 820, startPoint y: 466, endPoint x: 740, endPoint y: 300, distance: 184.9
click at [740, 300] on quentale-workspace at bounding box center [751, 355] width 1502 height 710
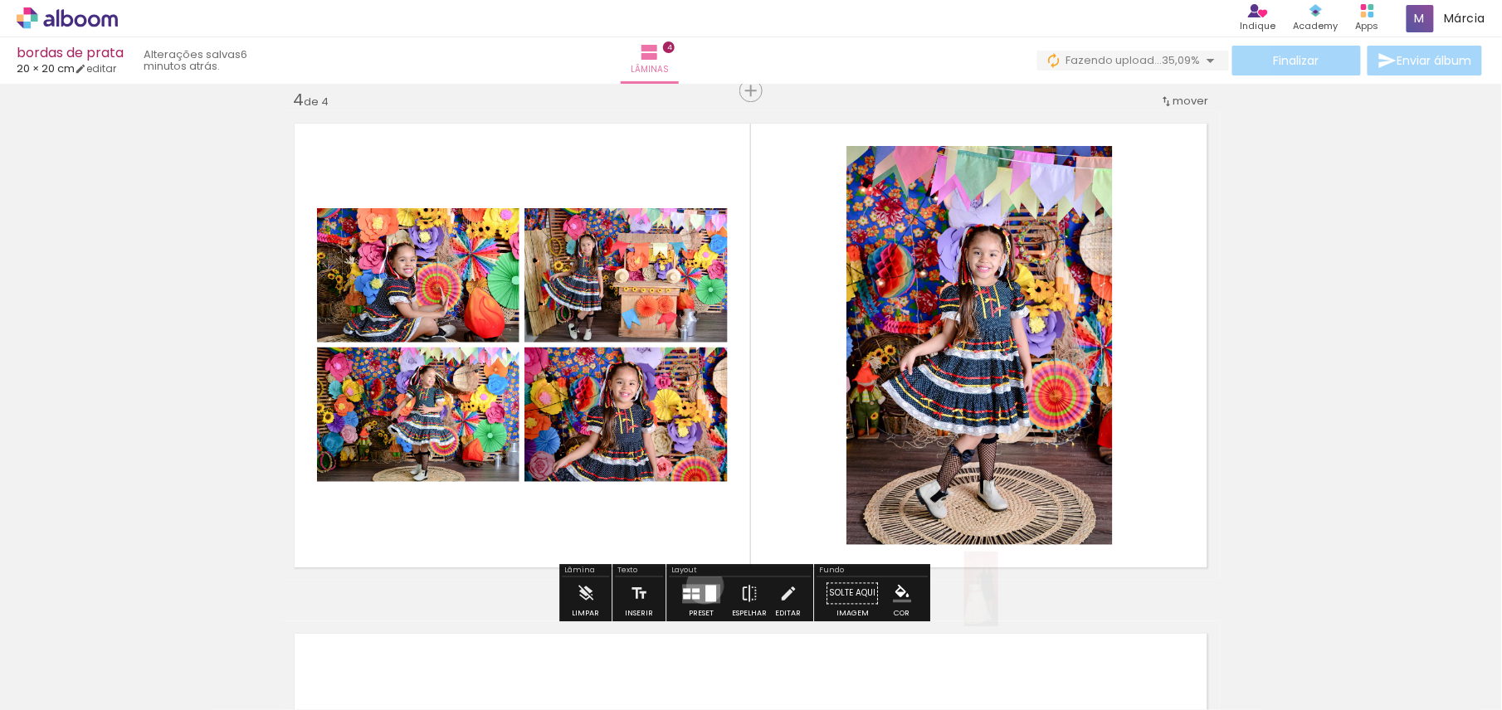
click at [705, 585] on div at bounding box center [710, 593] width 11 height 17
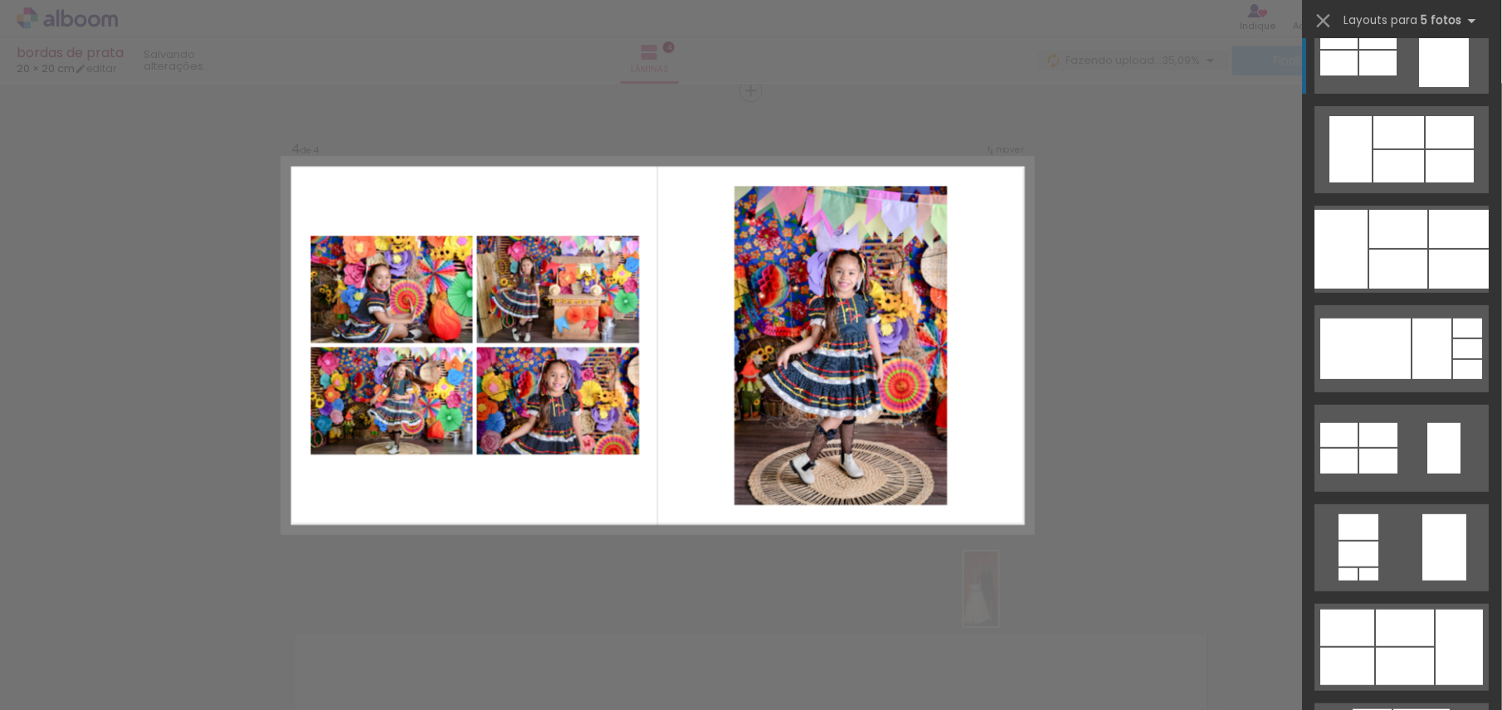
scroll to position [0, 0]
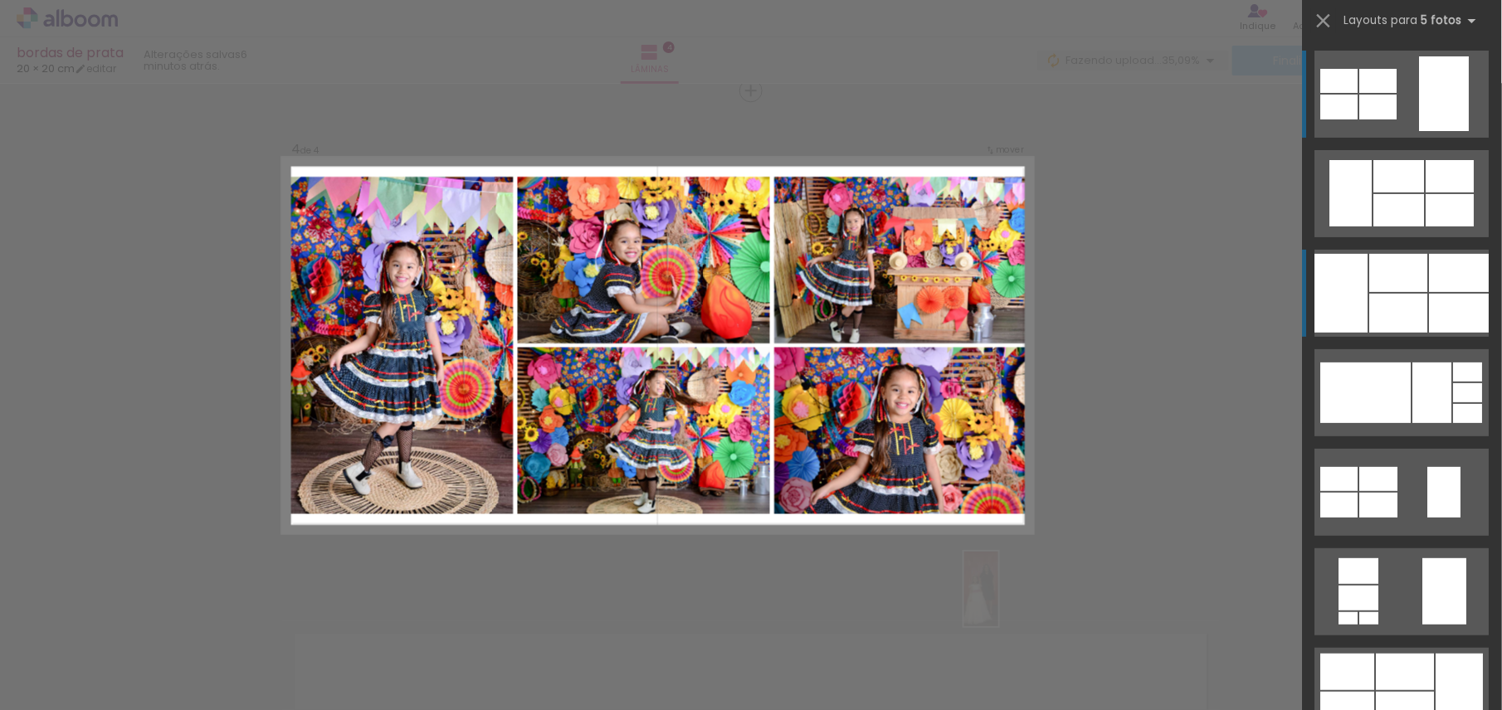
click at [1389, 264] on div at bounding box center [1399, 273] width 58 height 38
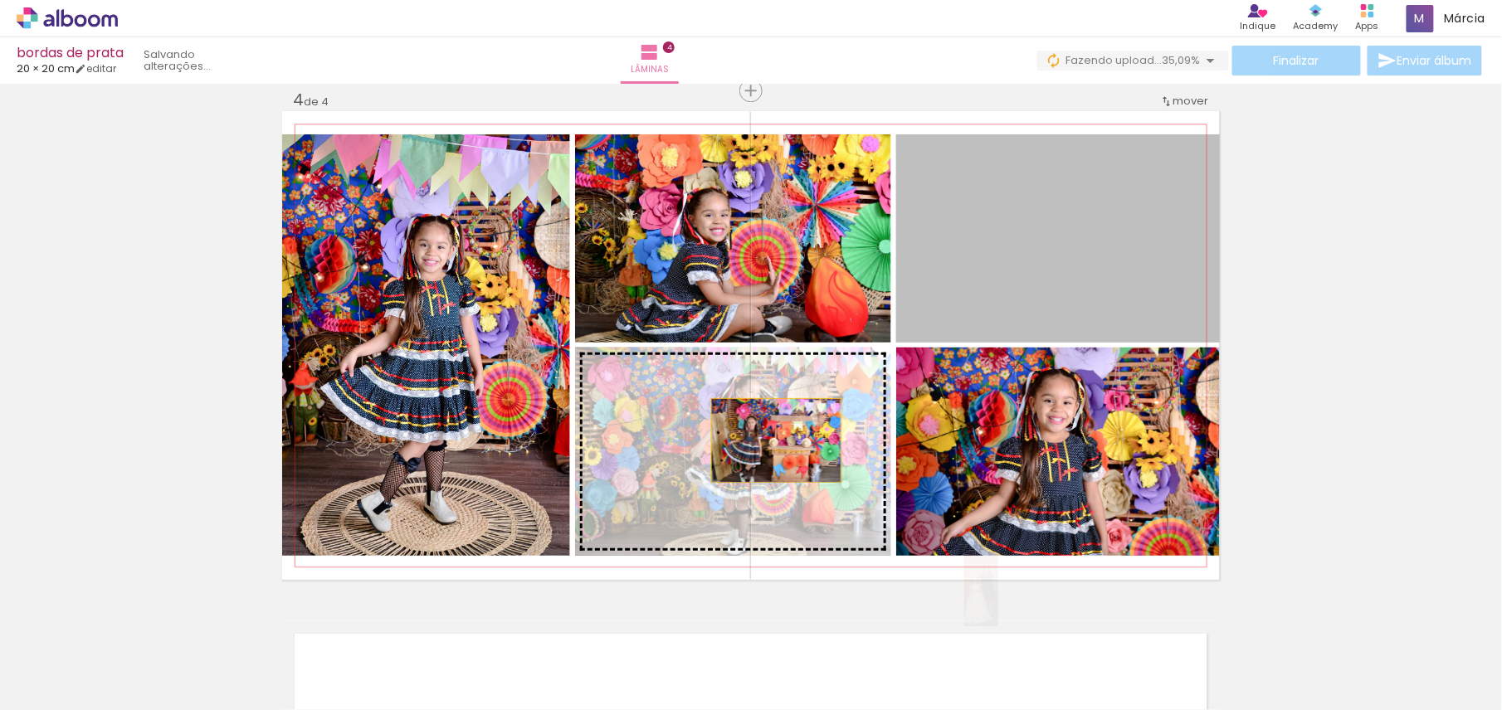
drag, startPoint x: 1145, startPoint y: 281, endPoint x: 769, endPoint y: 440, distance: 409.1
click at [0, 0] on slot at bounding box center [0, 0] width 0 height 0
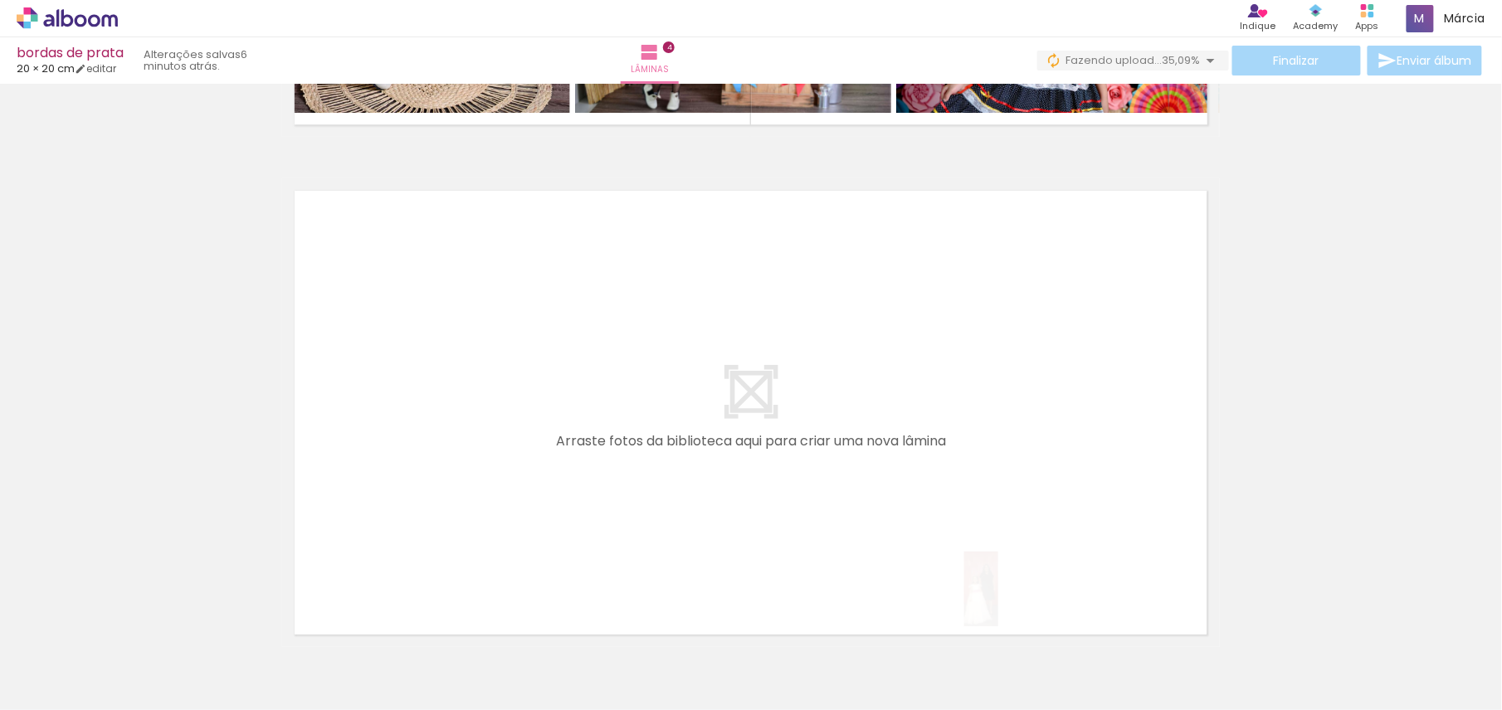
scroll to position [2039, 0]
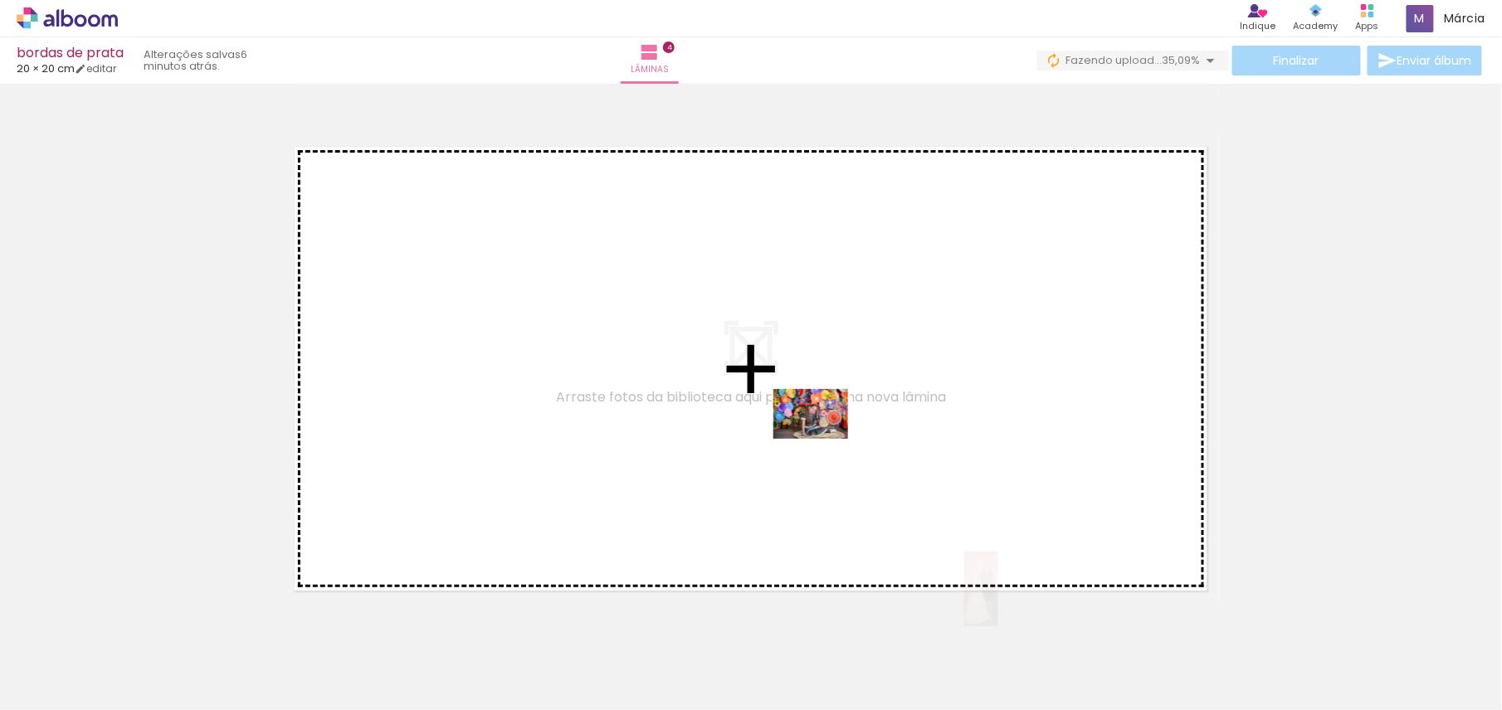
drag, startPoint x: 977, startPoint y: 668, endPoint x: 798, endPoint y: 422, distance: 304.1
click at [798, 422] on quentale-workspace at bounding box center [751, 355] width 1502 height 710
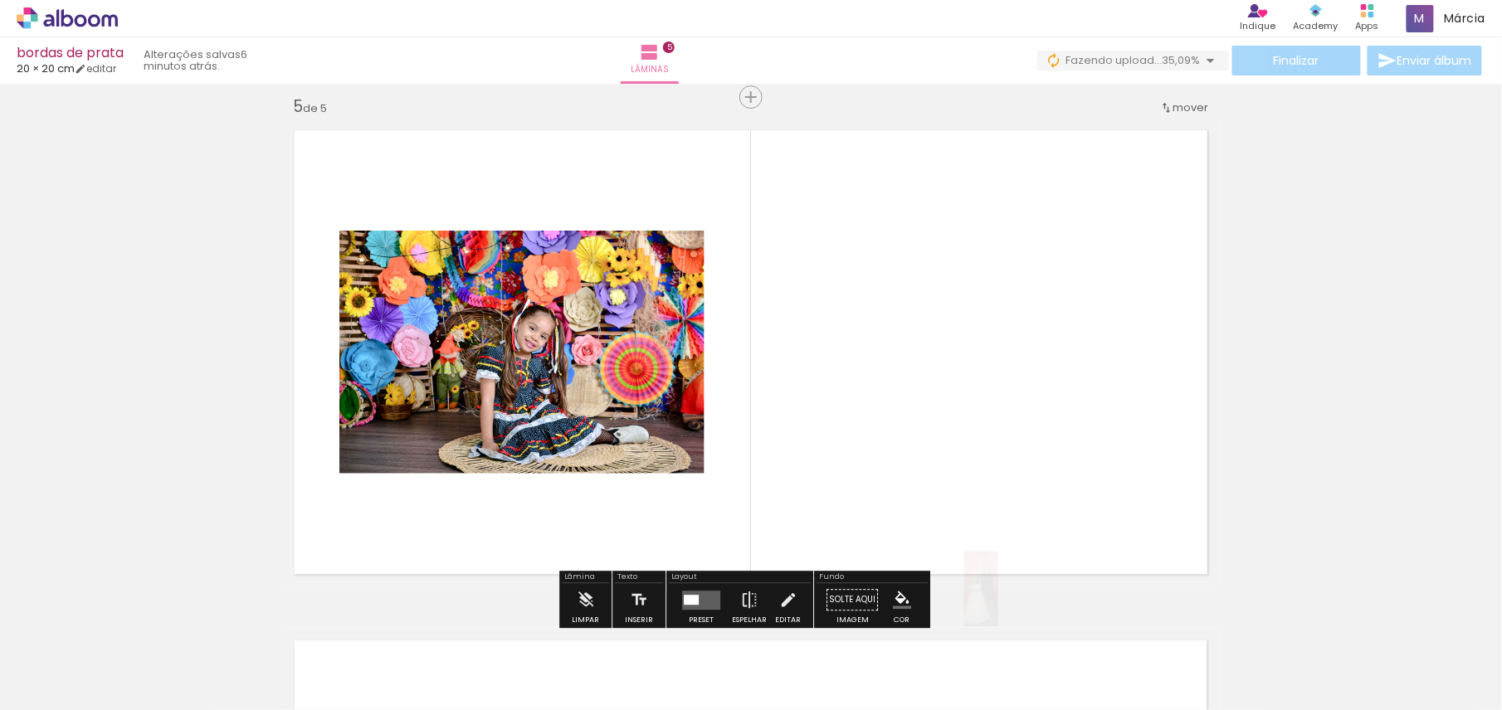
scroll to position [2062, 0]
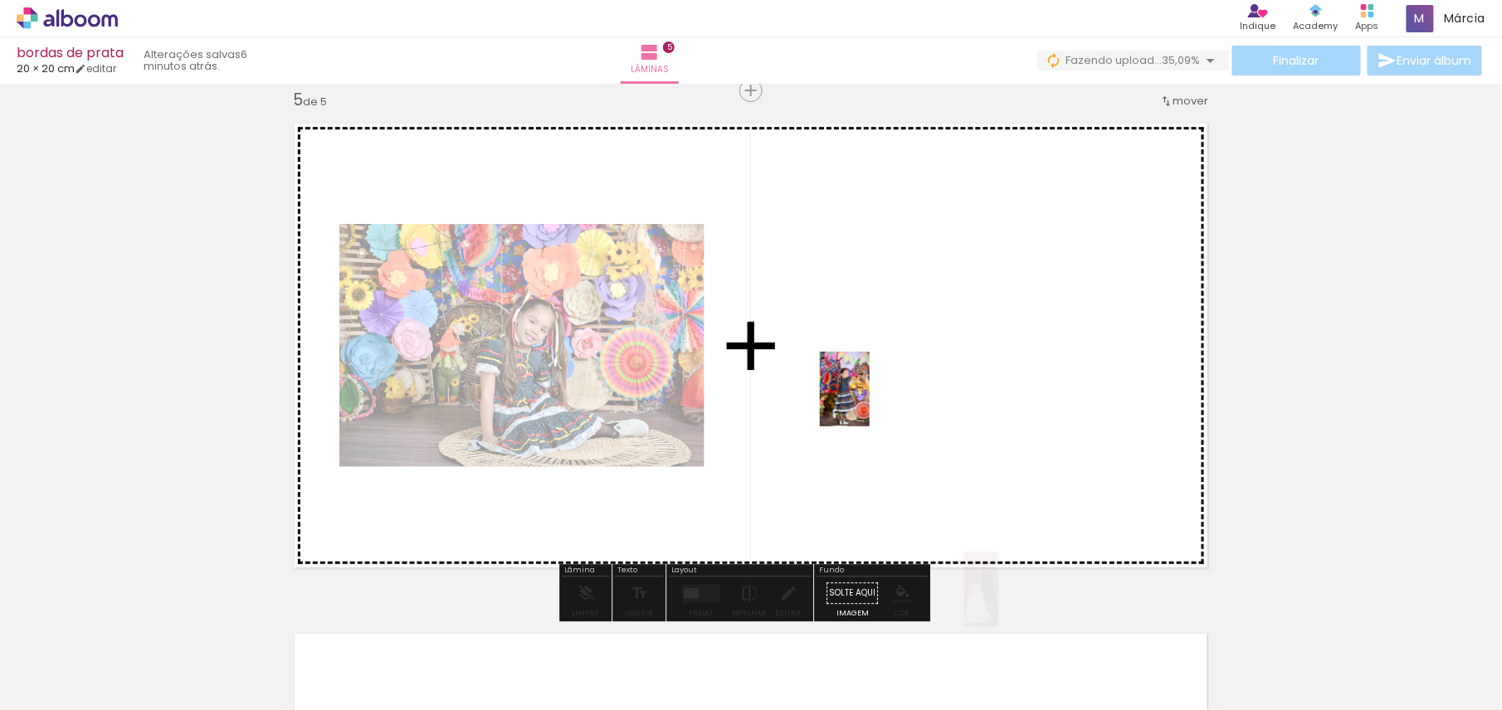
drag, startPoint x: 1100, startPoint y: 639, endPoint x: 988, endPoint y: 473, distance: 200.3
click at [861, 383] on quentale-workspace at bounding box center [751, 355] width 1502 height 710
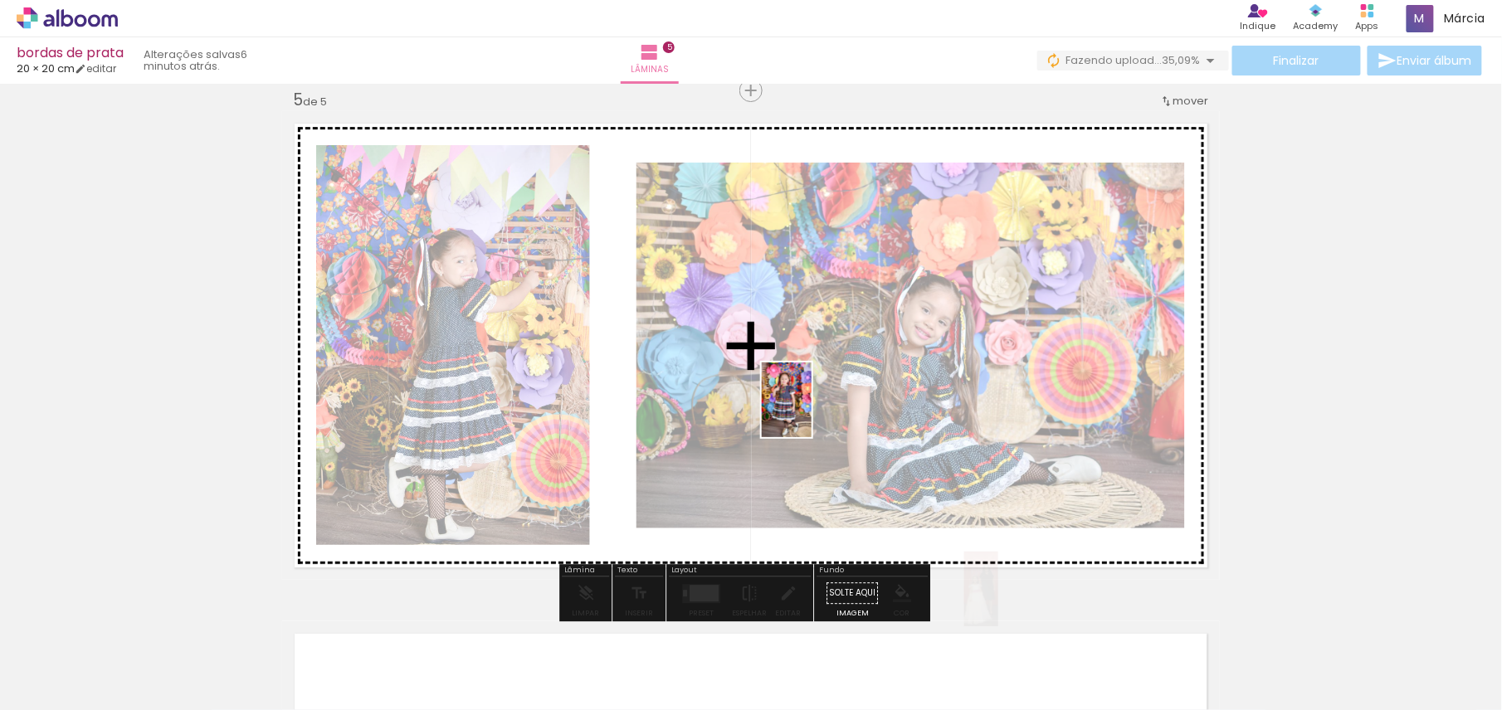
drag, startPoint x: 1187, startPoint y: 661, endPoint x: 964, endPoint y: 488, distance: 281.6
click at [811, 412] on quentale-workspace at bounding box center [751, 355] width 1502 height 710
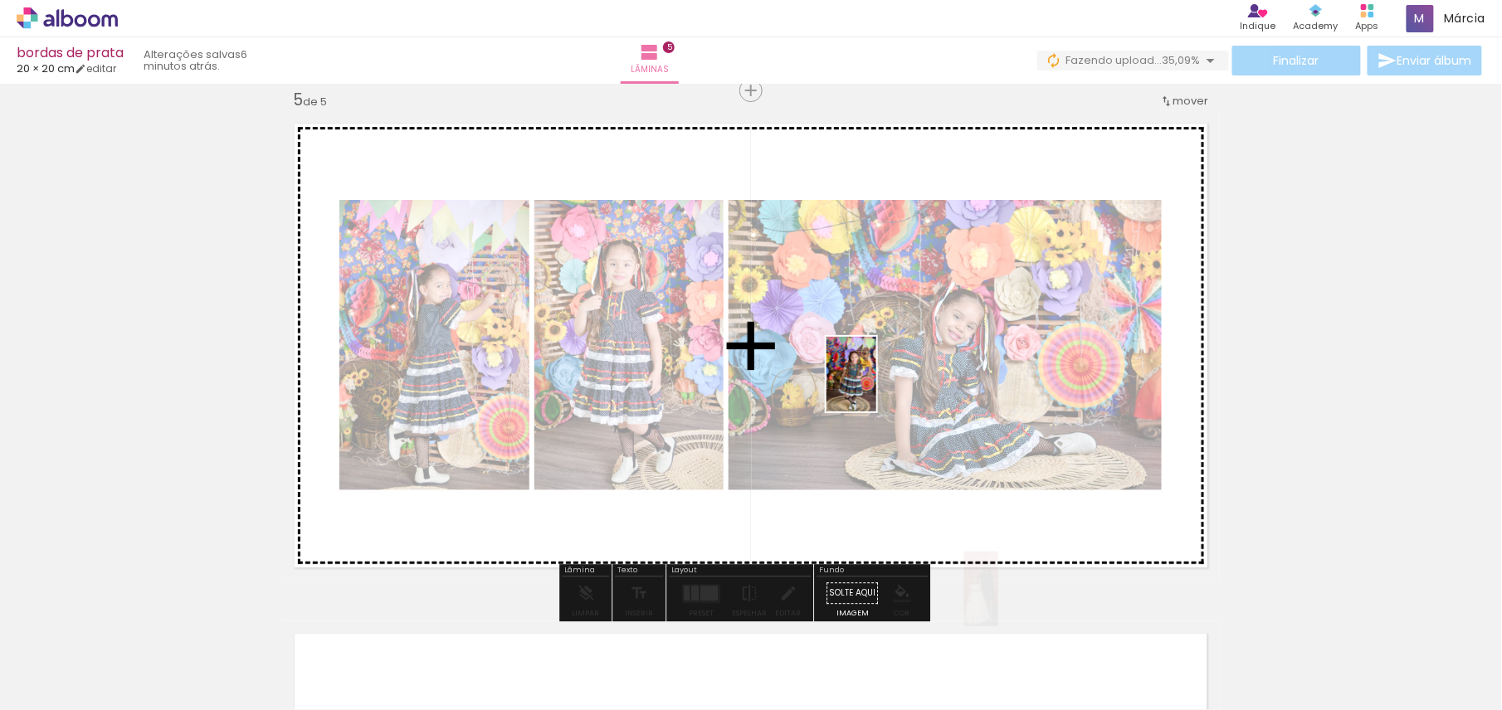
drag, startPoint x: 1263, startPoint y: 679, endPoint x: 876, endPoint y: 387, distance: 484.7
click at [876, 387] on quentale-workspace at bounding box center [751, 355] width 1502 height 710
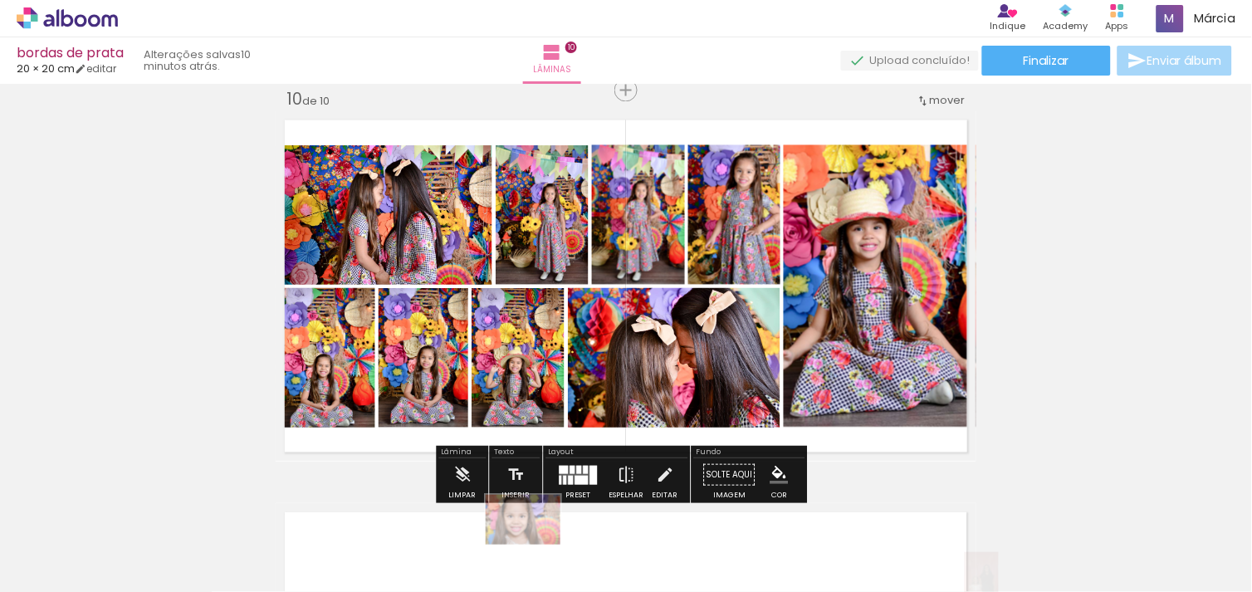
scroll to position [0, 4187]
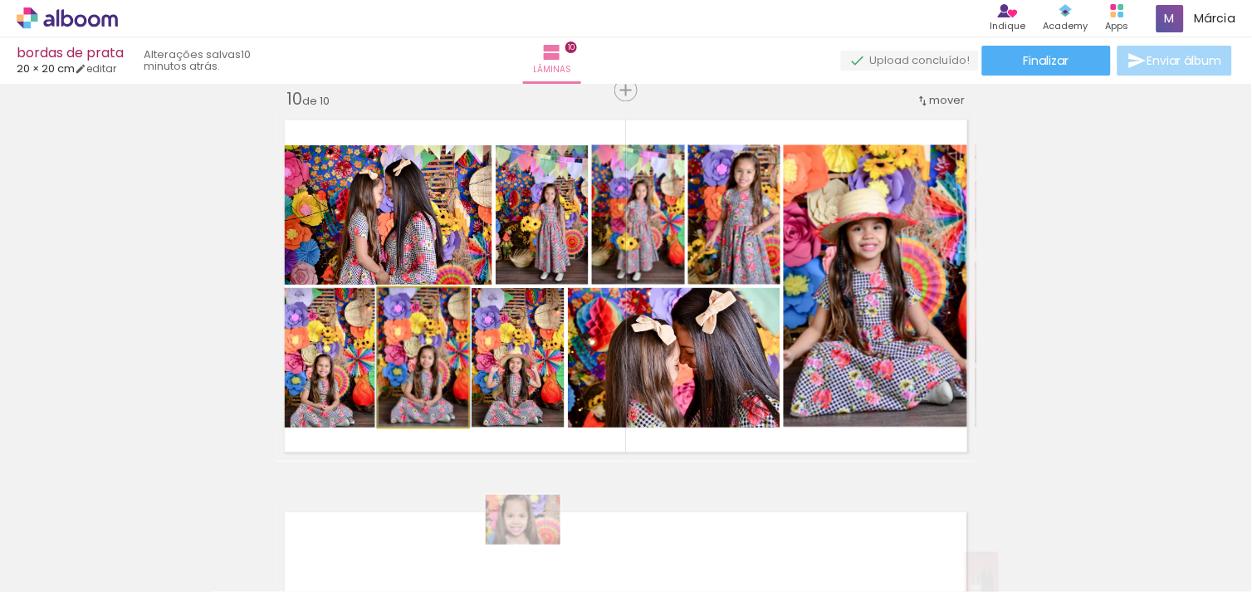
click at [378, 409] on quentale-photo at bounding box center [423, 357] width 90 height 139
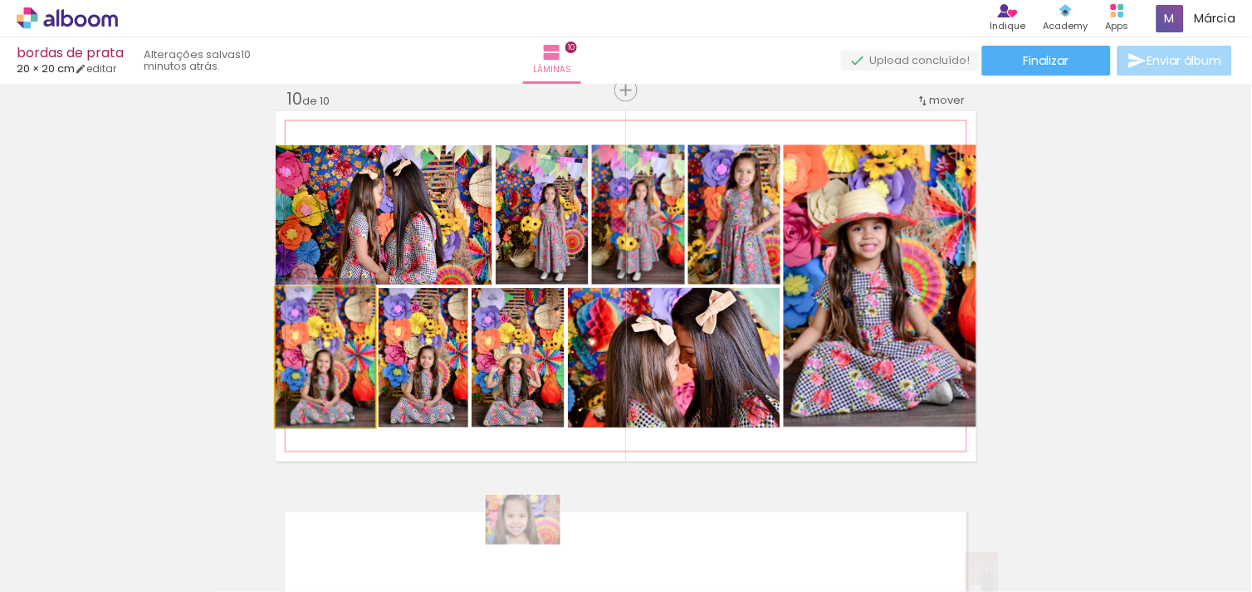
drag, startPoint x: 320, startPoint y: 412, endPoint x: 338, endPoint y: 408, distance: 18.7
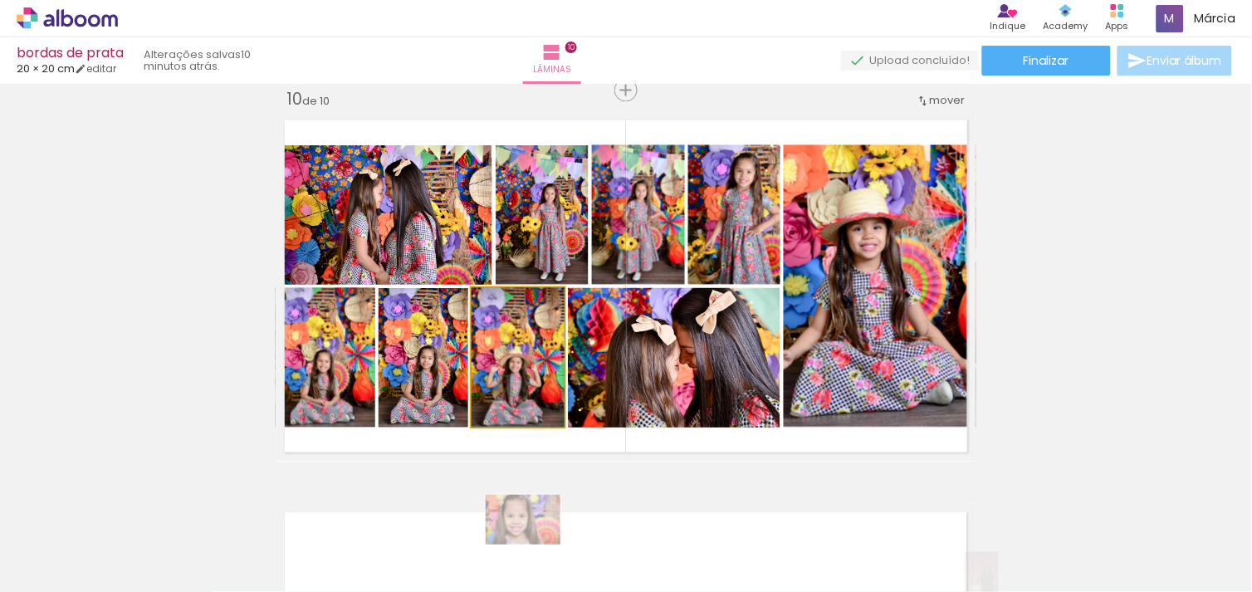
drag, startPoint x: 495, startPoint y: 360, endPoint x: 492, endPoint y: 326, distance: 34.2
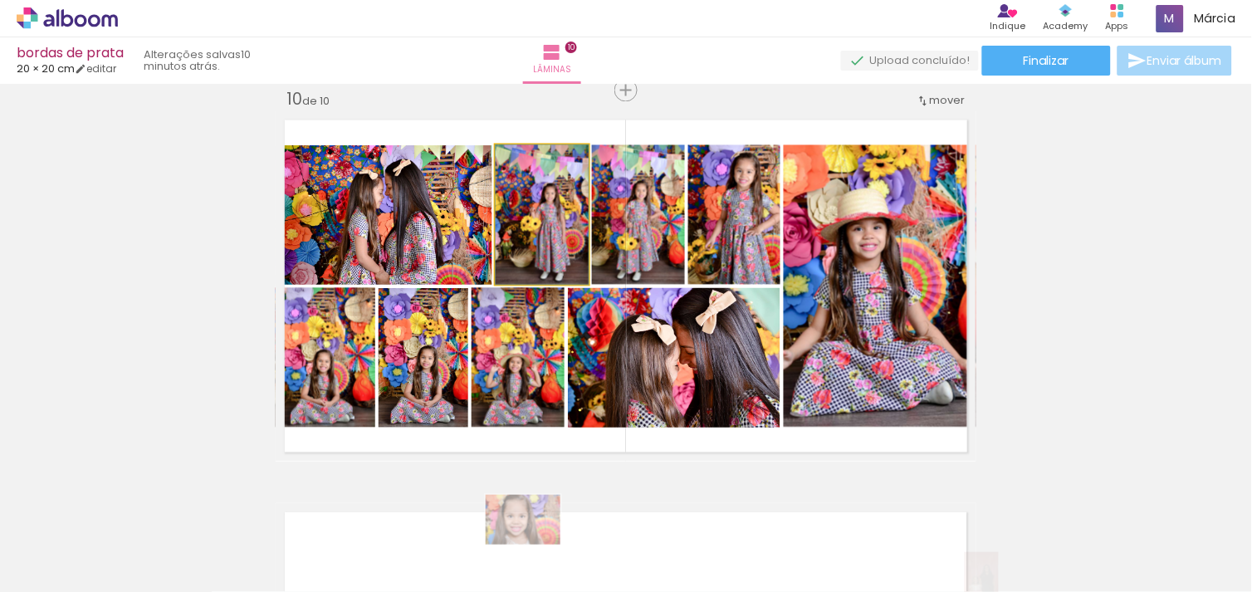
drag, startPoint x: 531, startPoint y: 250, endPoint x: 515, endPoint y: 255, distance: 16.5
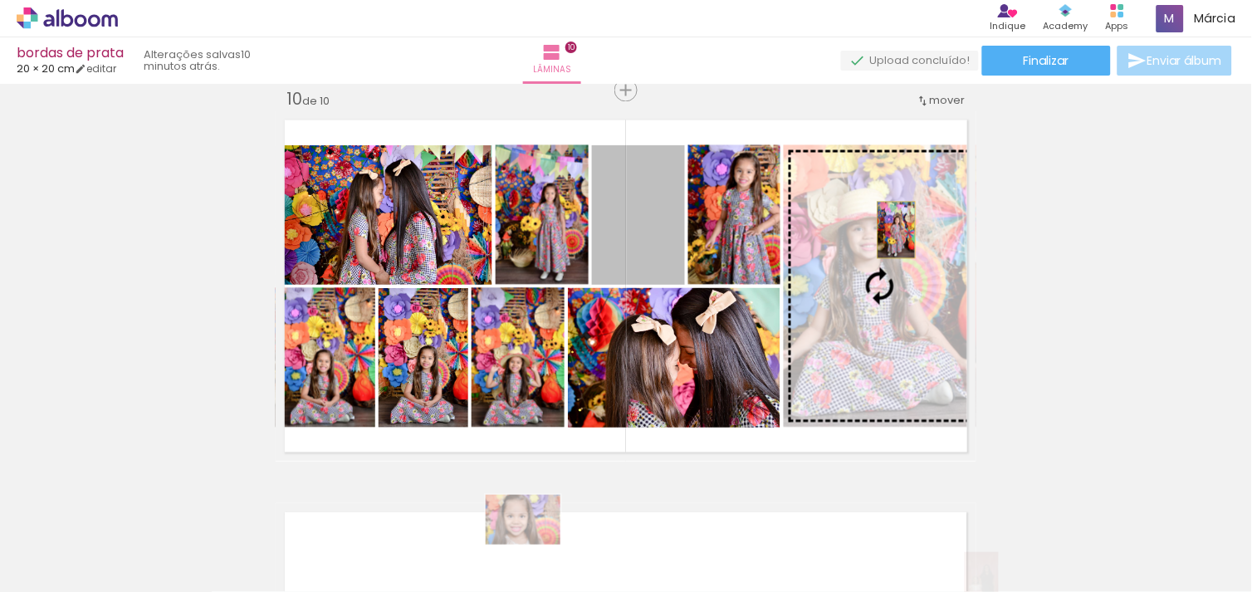
drag, startPoint x: 631, startPoint y: 246, endPoint x: 891, endPoint y: 230, distance: 260.3
click at [0, 0] on slot at bounding box center [0, 0] width 0 height 0
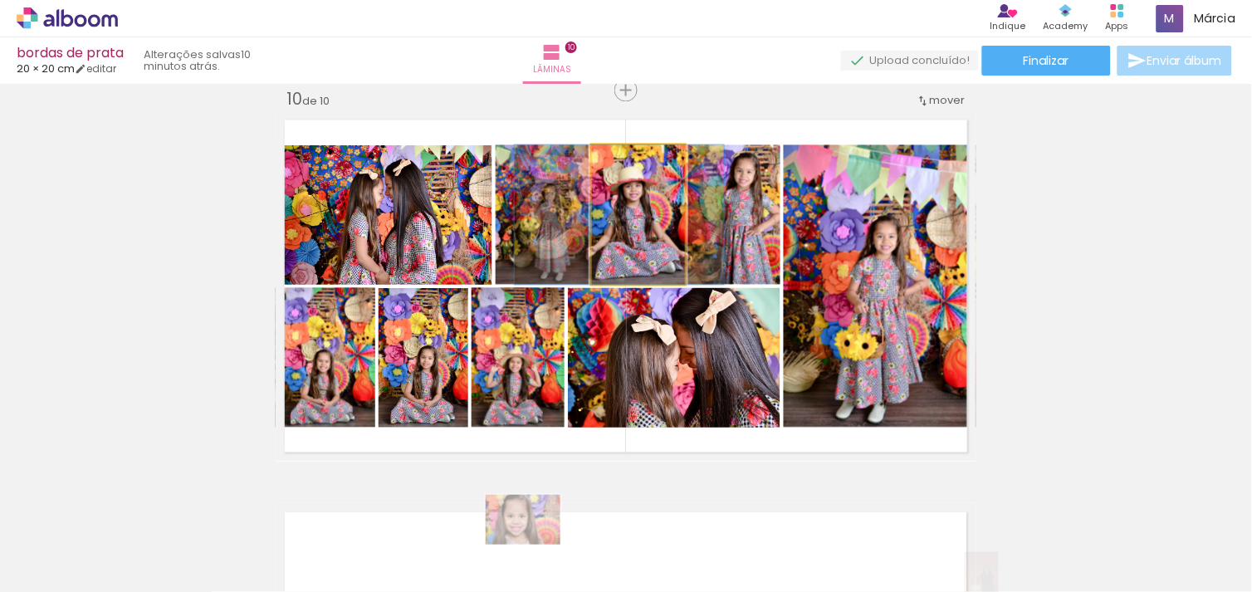
drag, startPoint x: 640, startPoint y: 210, endPoint x: 621, endPoint y: 214, distance: 19.5
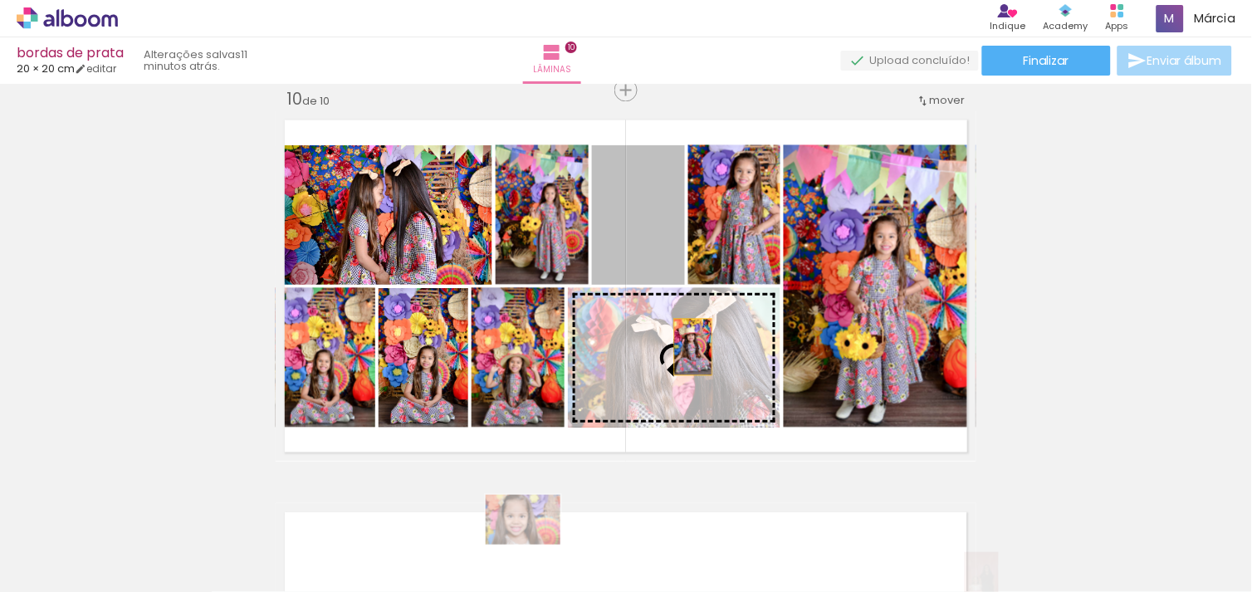
drag, startPoint x: 639, startPoint y: 244, endPoint x: 687, endPoint y: 353, distance: 118.9
click at [0, 0] on slot at bounding box center [0, 0] width 0 height 0
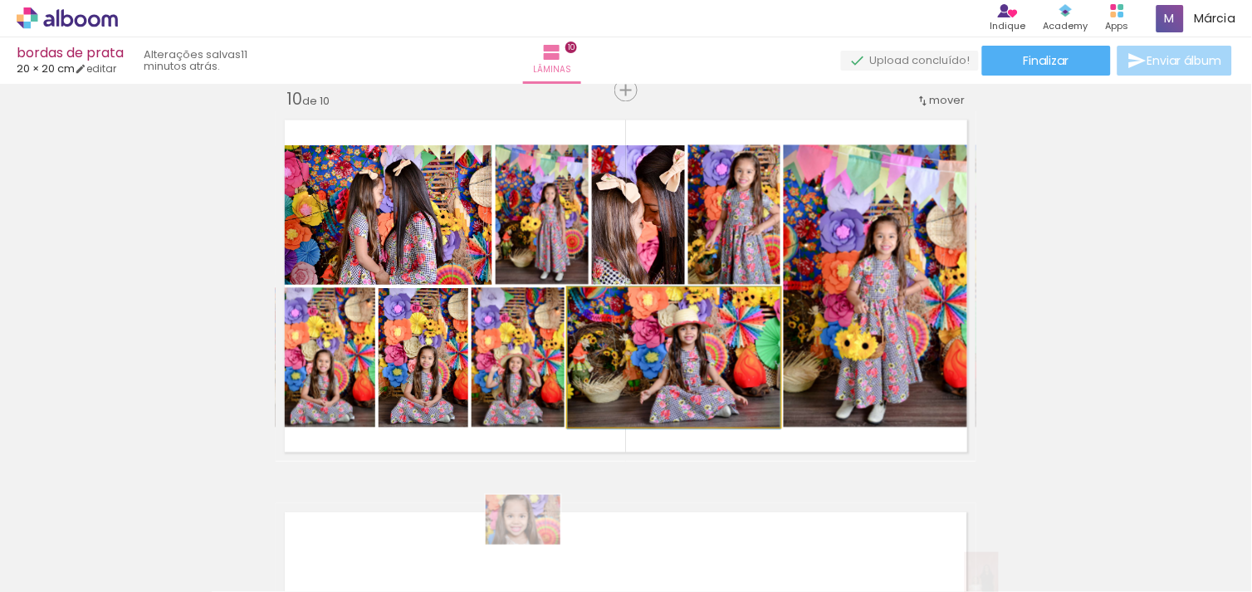
drag, startPoint x: 700, startPoint y: 371, endPoint x: 686, endPoint y: 373, distance: 15.1
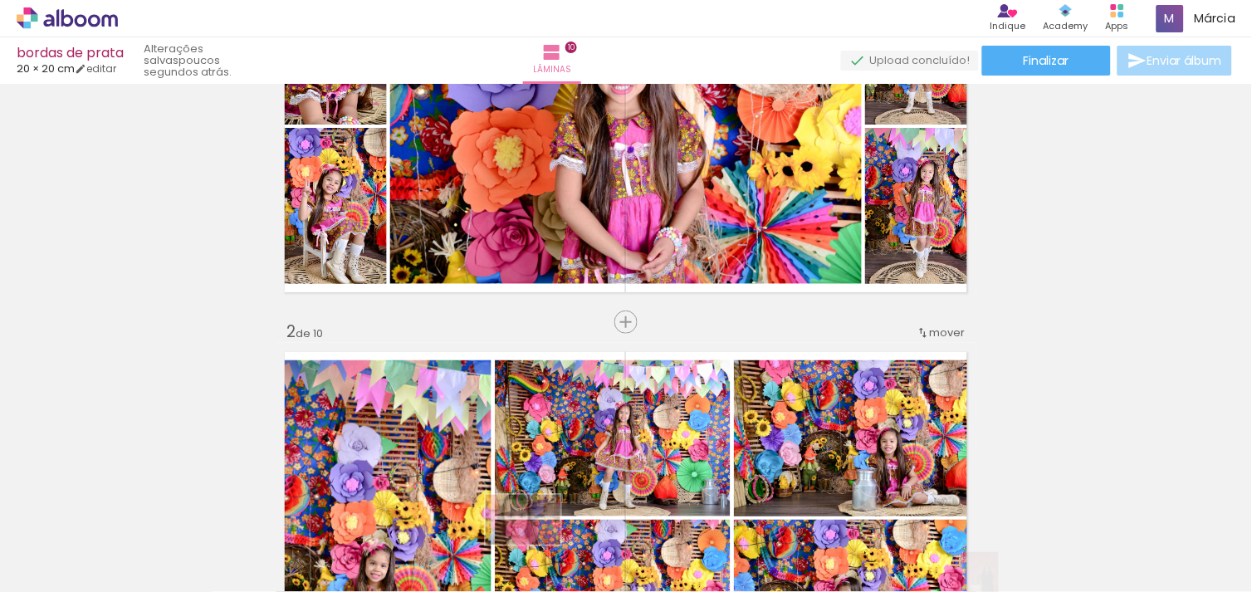
scroll to position [172, 0]
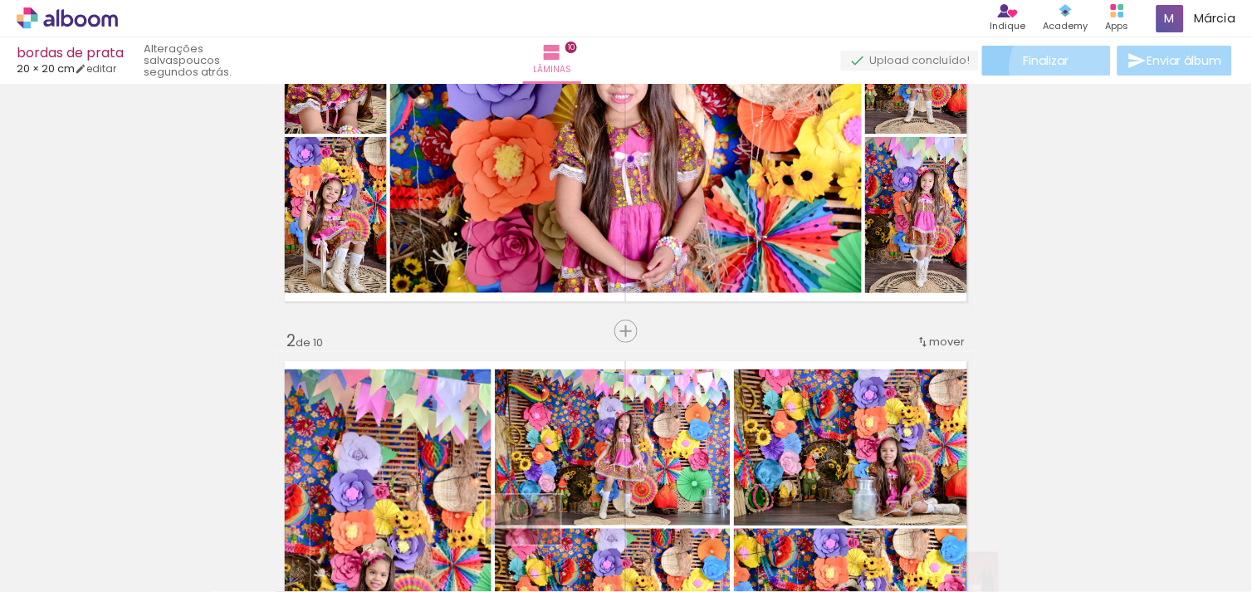
click at [1057, 66] on span "Finalizar" at bounding box center [1046, 61] width 46 height 12
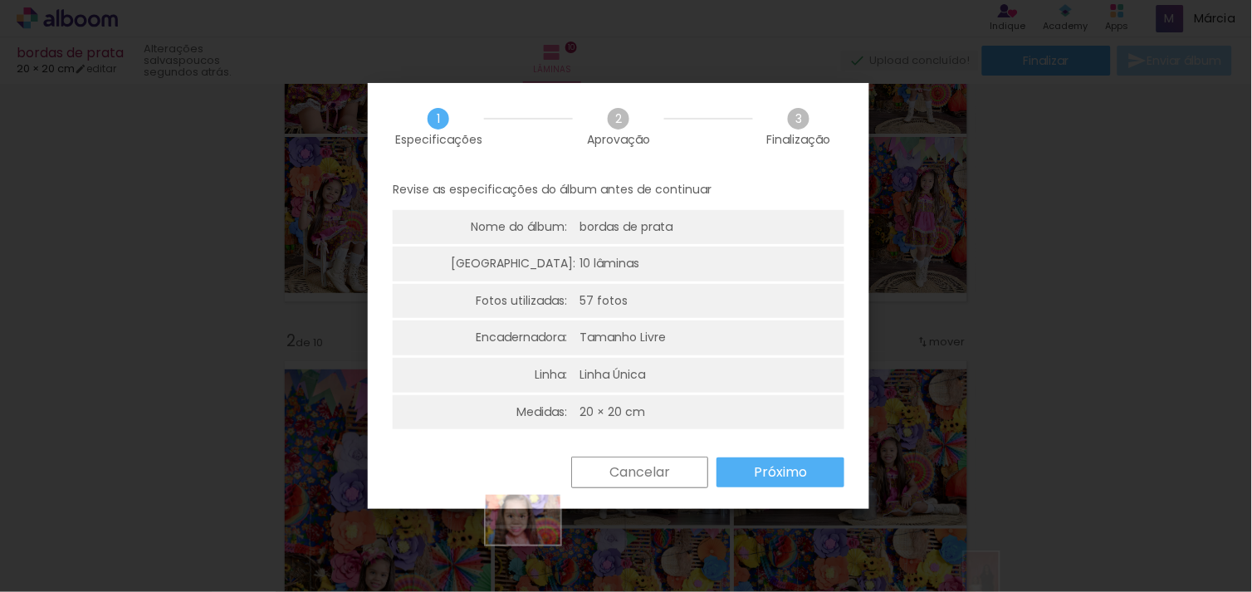
click at [0, 0] on slot "Próximo" at bounding box center [0, 0] width 0 height 0
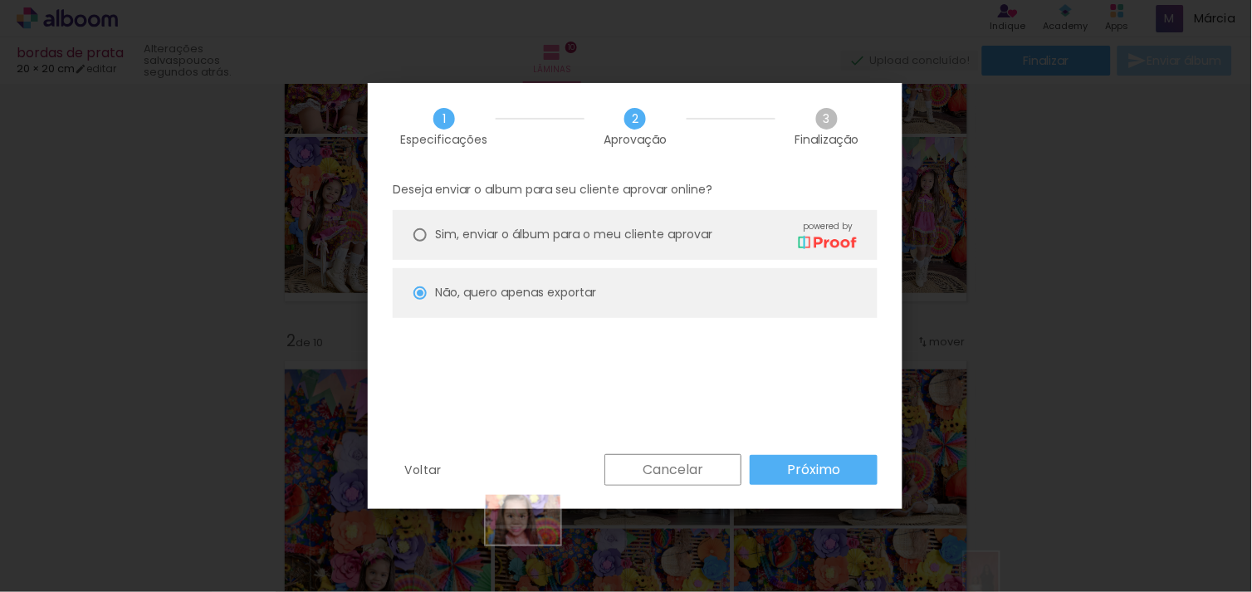
click at [0, 0] on slot "Próximo" at bounding box center [0, 0] width 0 height 0
type input "Alta, 300 DPI"
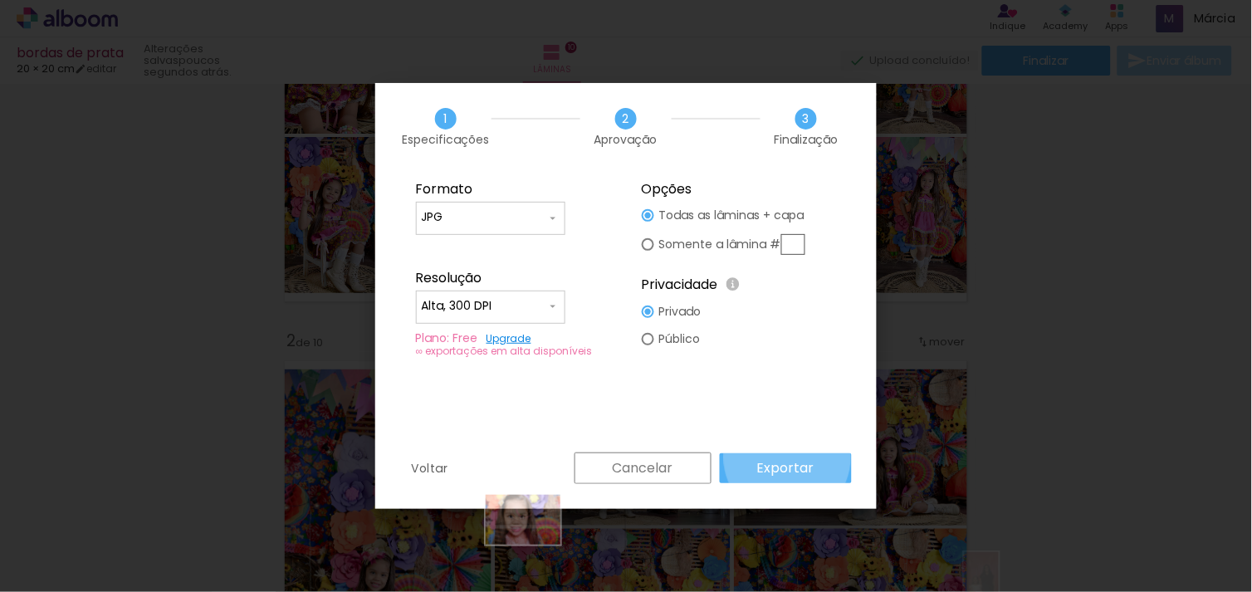
click at [790, 457] on paper-button "Exportar" at bounding box center [786, 468] width 132 height 30
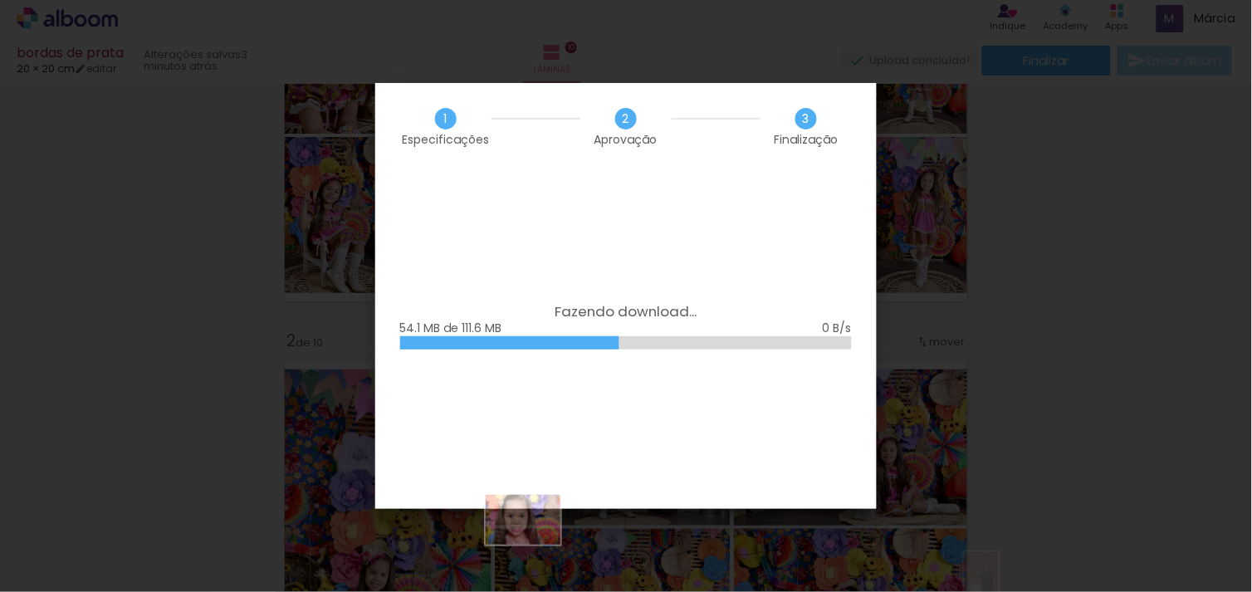
scroll to position [0, 4187]
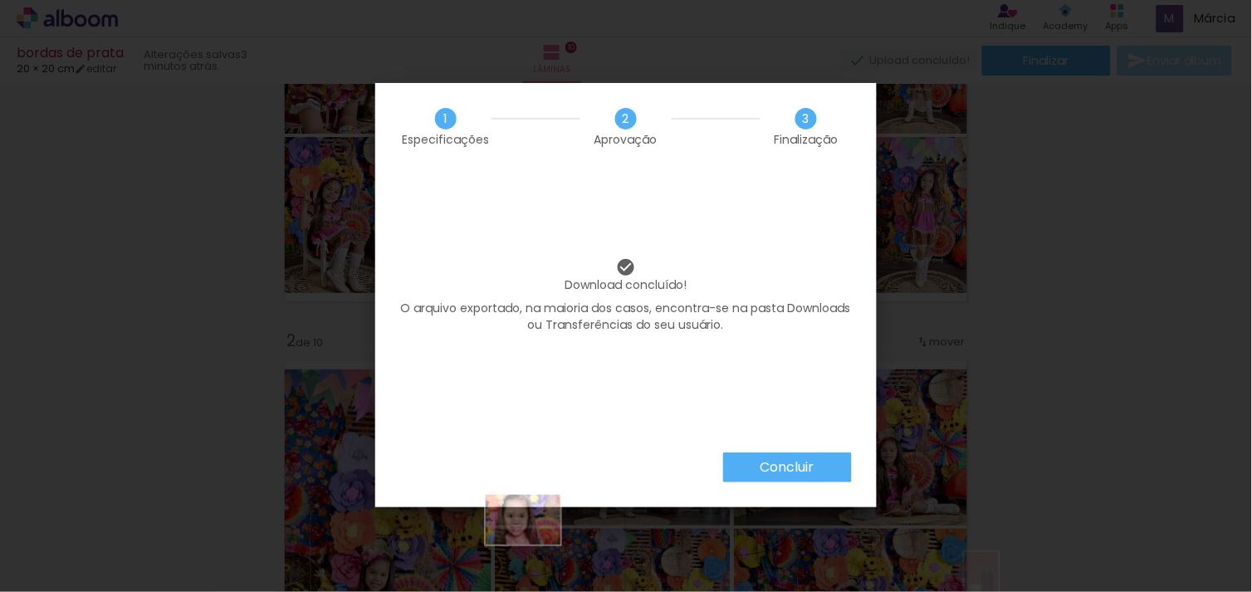
scroll to position [0, 4187]
click at [0, 0] on slot "Concluir" at bounding box center [0, 0] width 0 height 0
